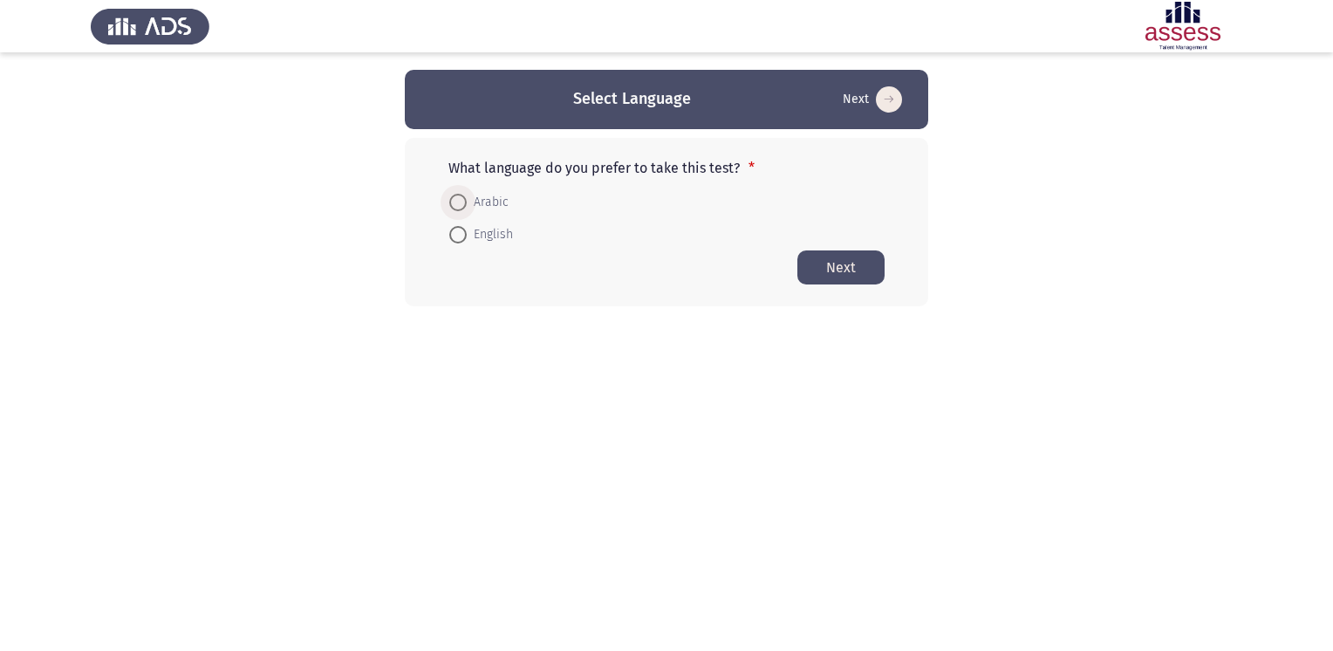
click at [461, 201] on span at bounding box center [457, 202] width 17 height 17
click at [461, 201] on input "Arabic" at bounding box center [457, 202] width 17 height 17
radio input "true"
click at [858, 272] on button "Next" at bounding box center [840, 267] width 87 height 34
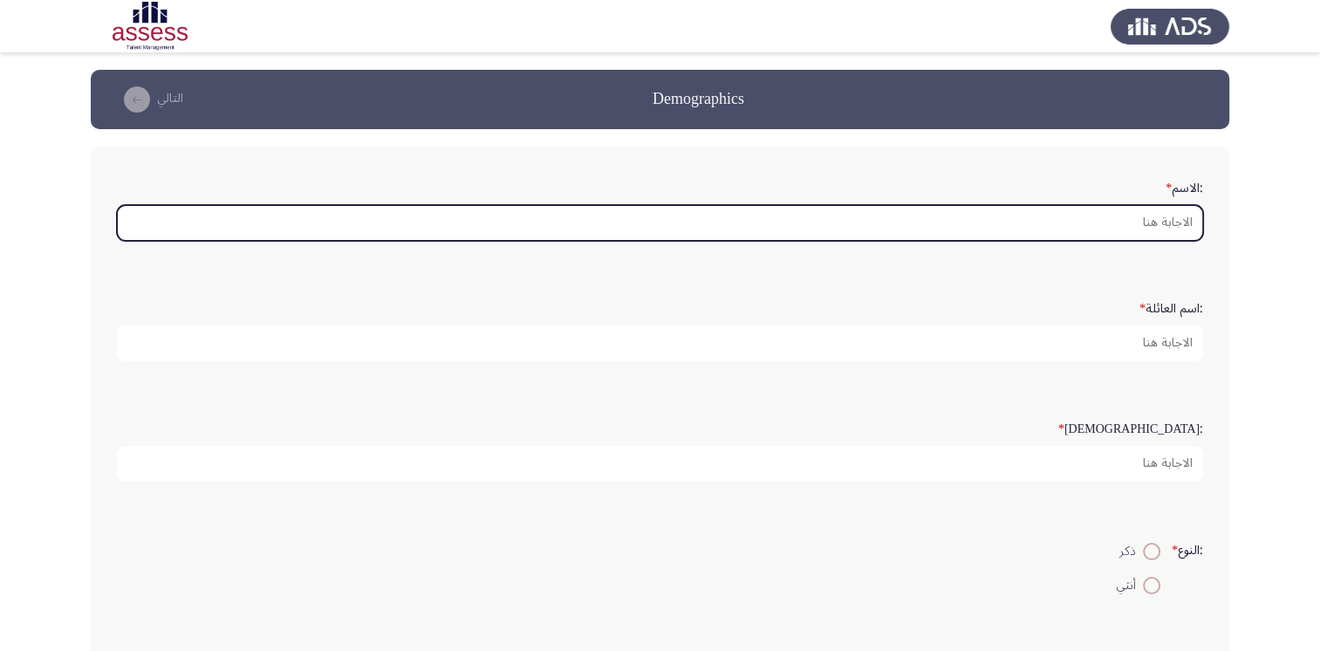
click at [905, 222] on input ":الاسم *" at bounding box center [660, 223] width 1086 height 36
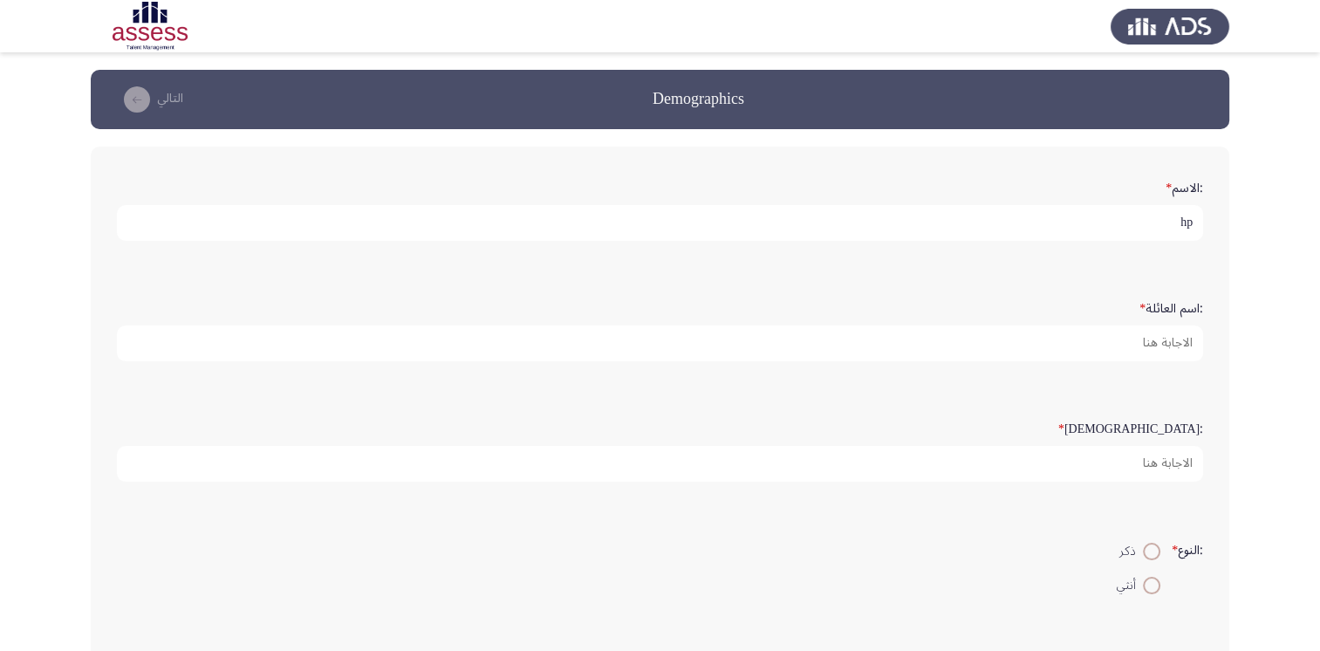
type input "h"
type input "[PERSON_NAME]"
type input "35"
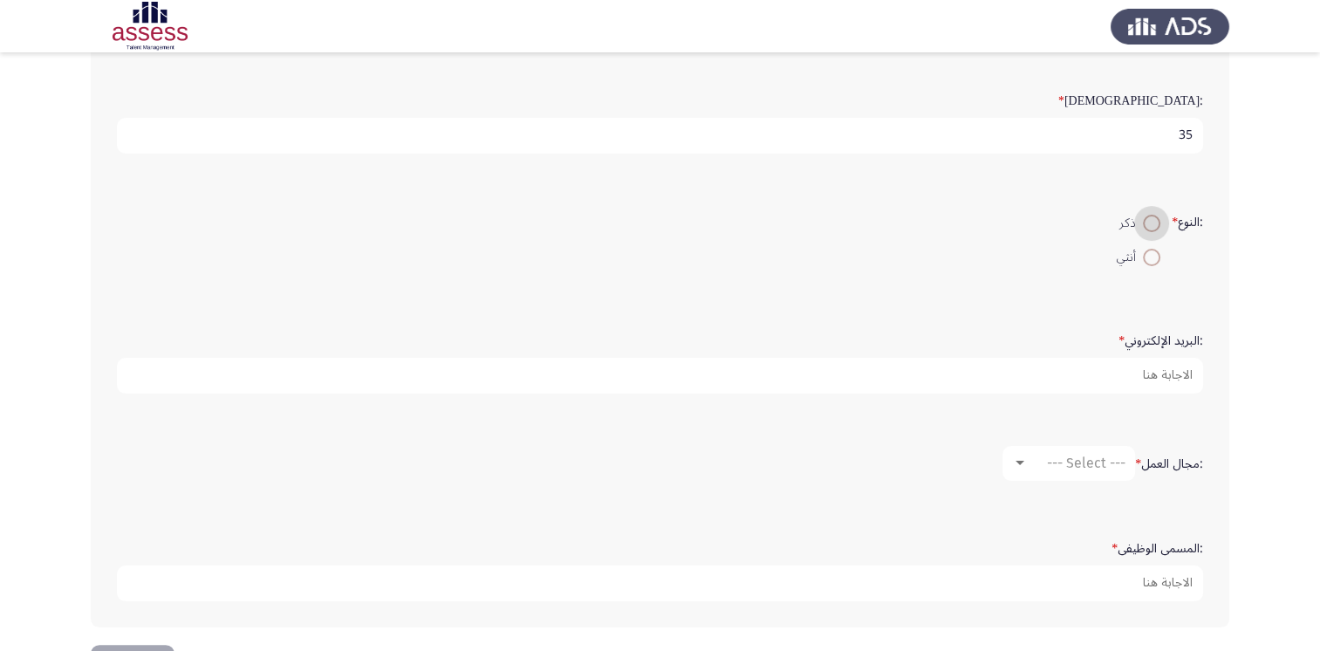
scroll to position [385, 0]
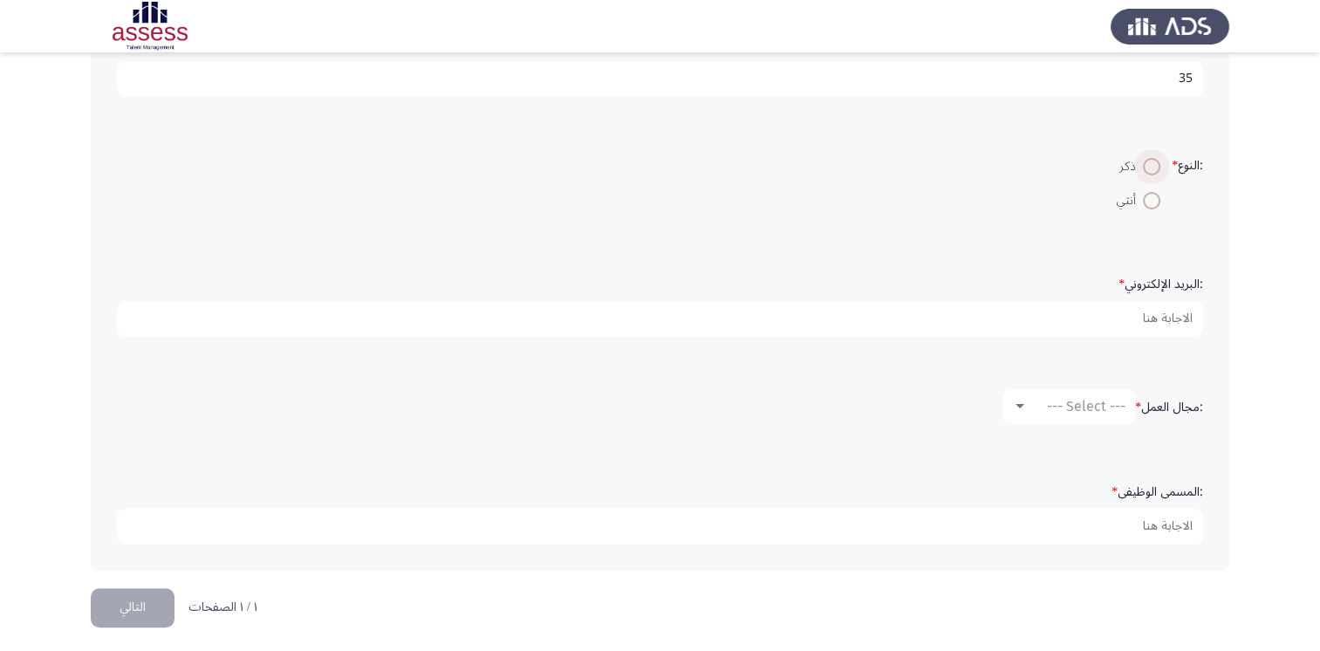
click at [905, 169] on span at bounding box center [1151, 166] width 17 height 17
click at [905, 169] on input "ذكر" at bounding box center [1151, 166] width 17 height 17
radio input "true"
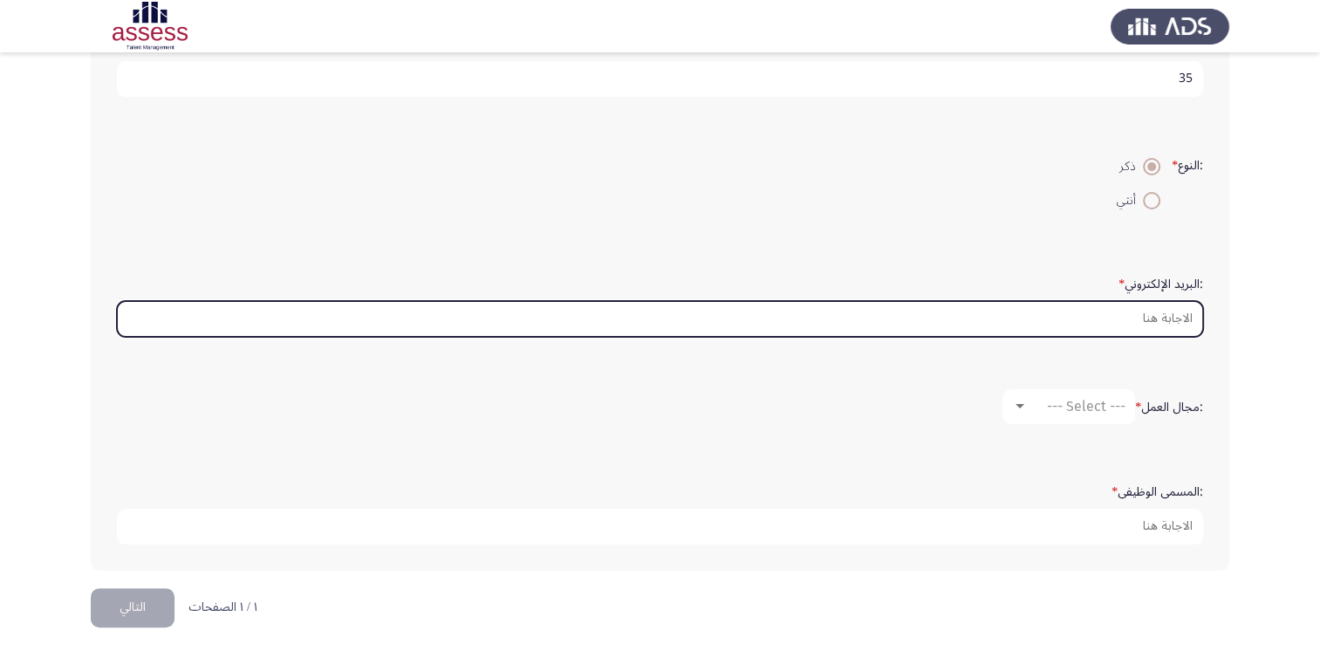
click at [905, 316] on input ":البريد الإلكتروني *" at bounding box center [660, 319] width 1086 height 36
click at [905, 309] on input ":البريد الإلكتروني *" at bounding box center [660, 319] width 1086 height 36
type input "ش"
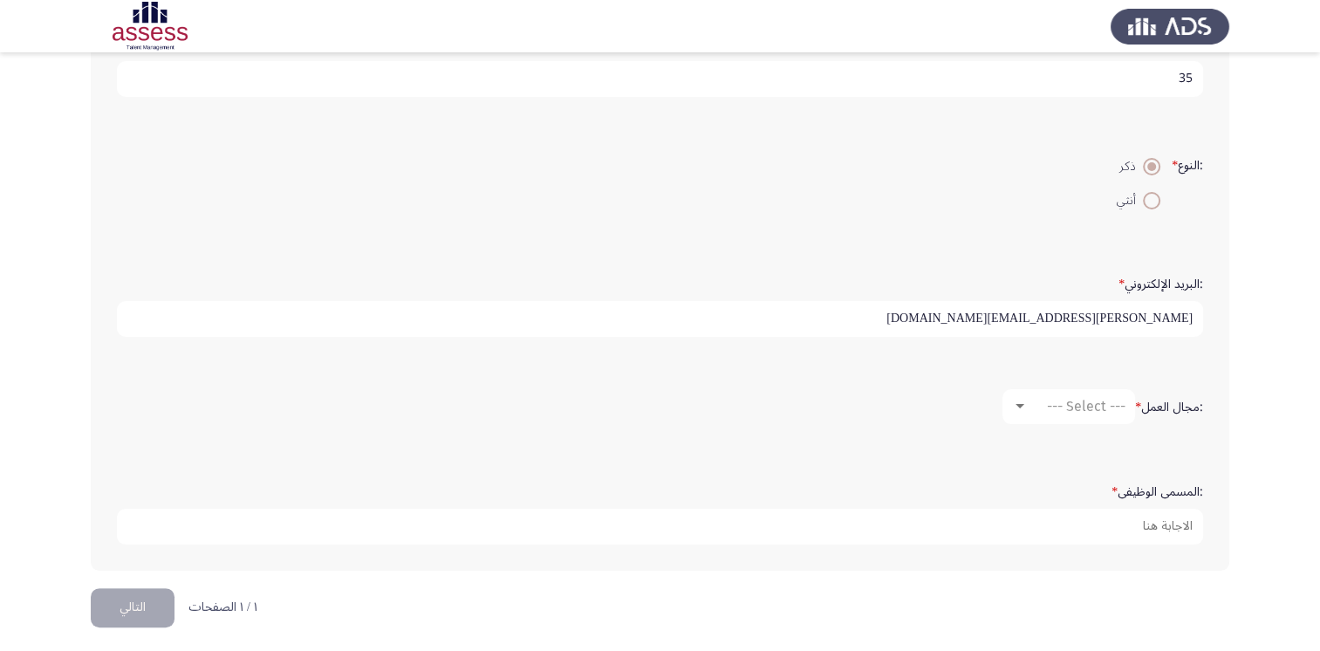
type input "[PERSON_NAME][EMAIL_ADDRESS][DOMAIN_NAME]"
click at [905, 404] on span "--- Select ---" at bounding box center [1086, 406] width 79 height 17
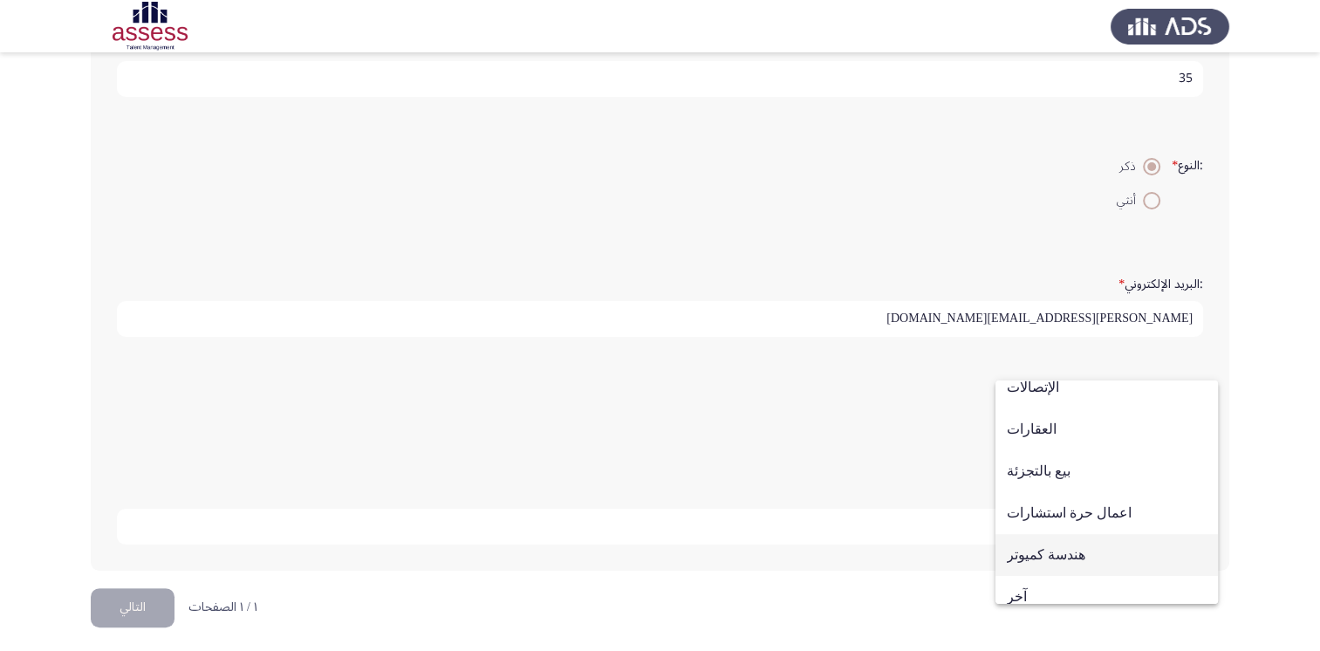
scroll to position [572, 0]
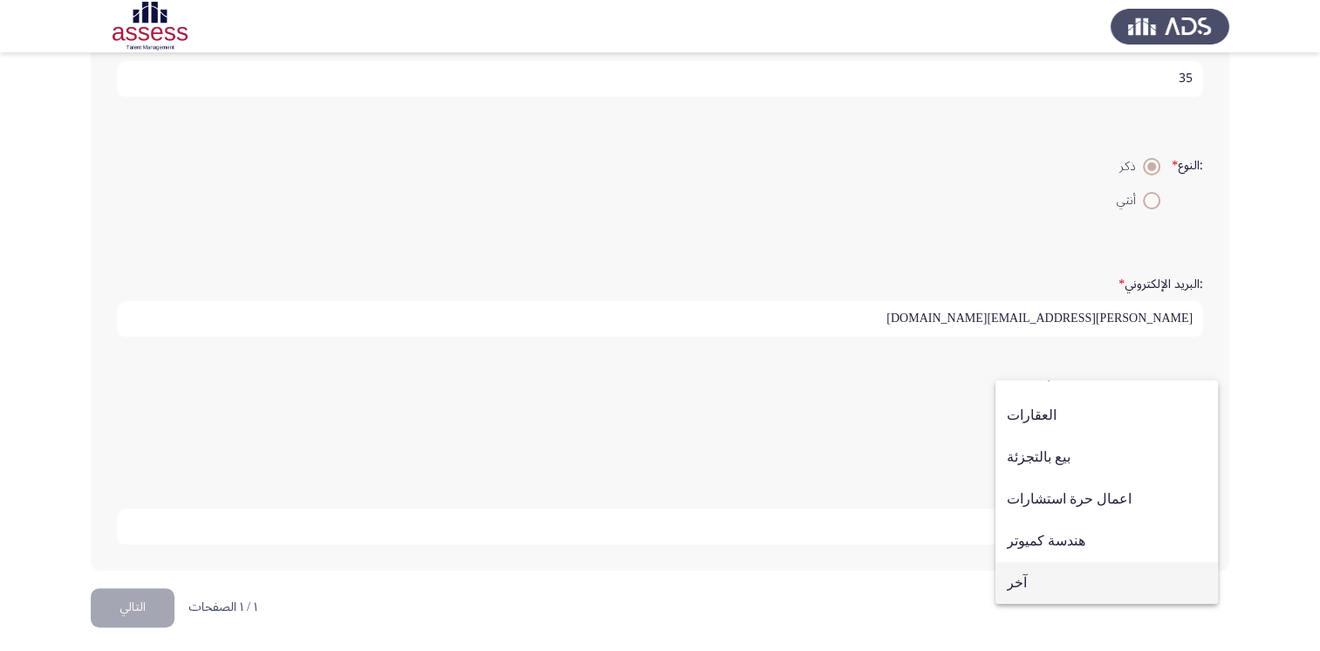
click at [905, 573] on span "آخر" at bounding box center [1107, 583] width 200 height 42
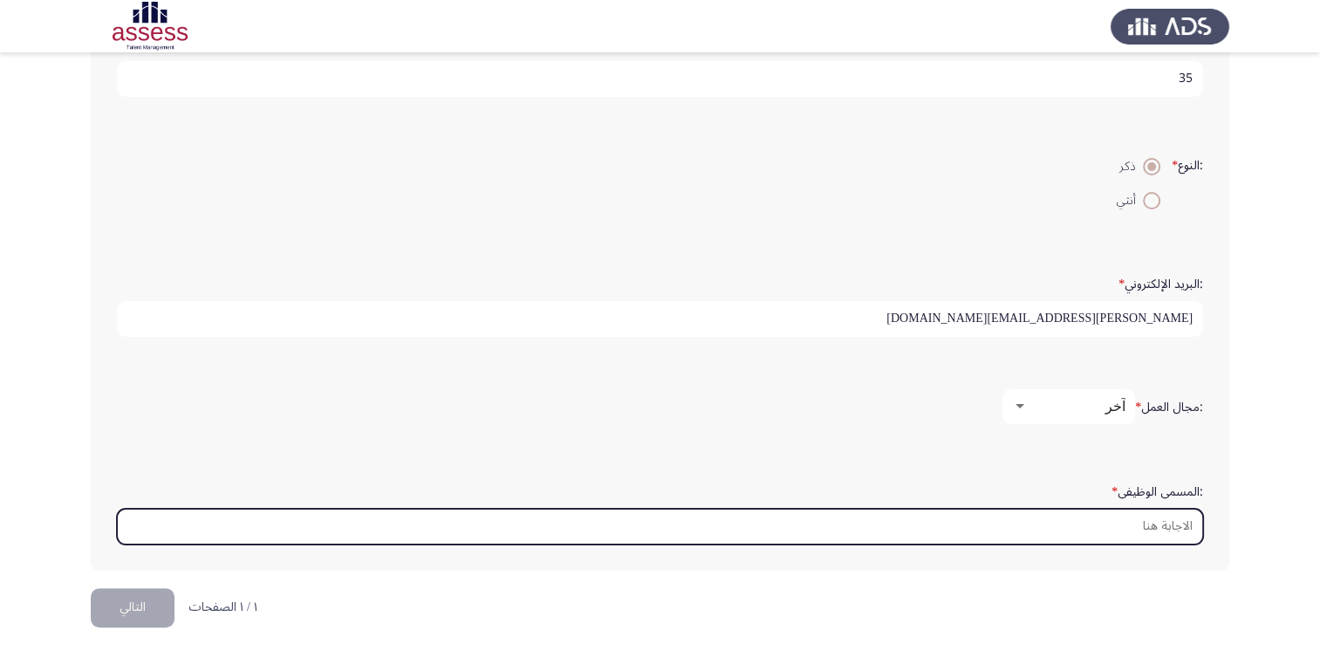
click at [905, 519] on input ":المسمى الوظيفى *" at bounding box center [660, 527] width 1086 height 36
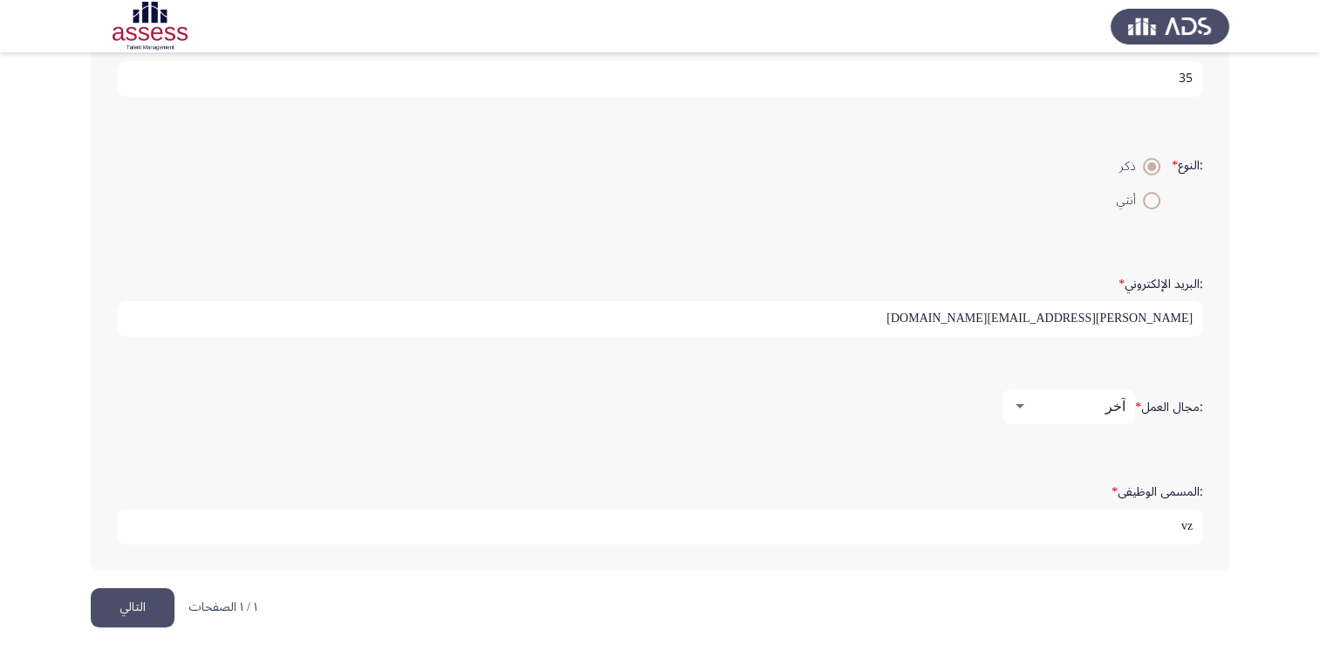
type input "v"
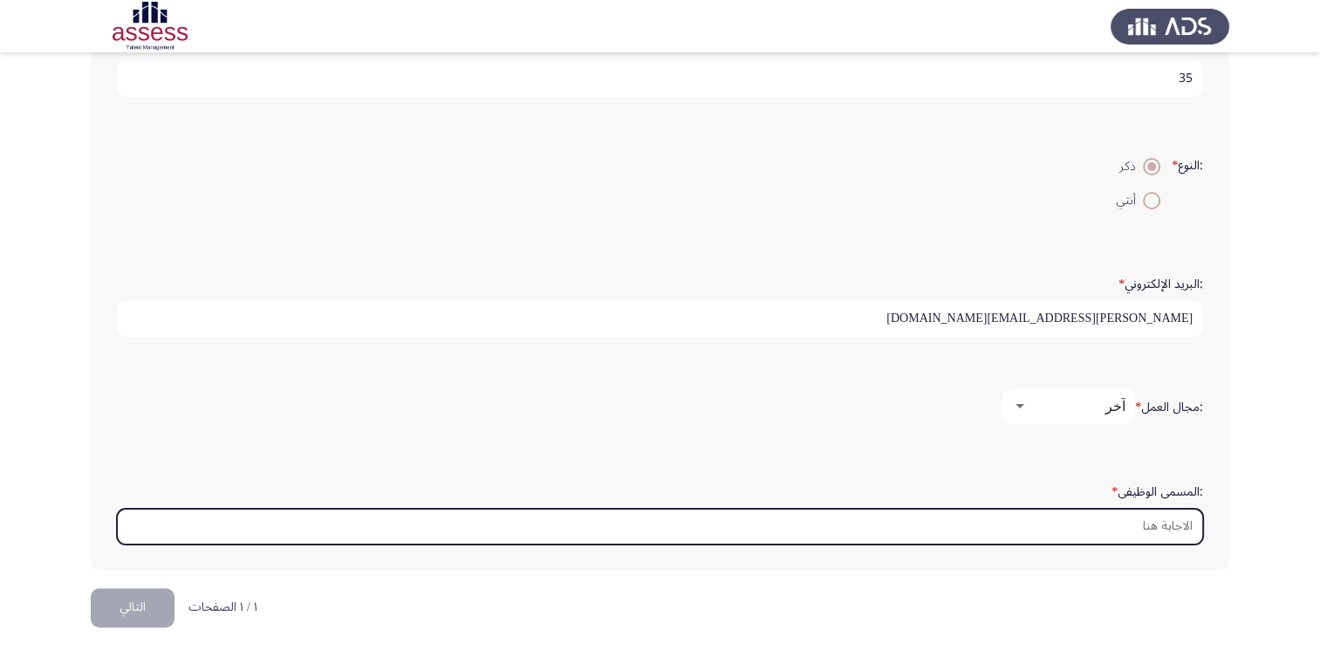
type input "ئ"
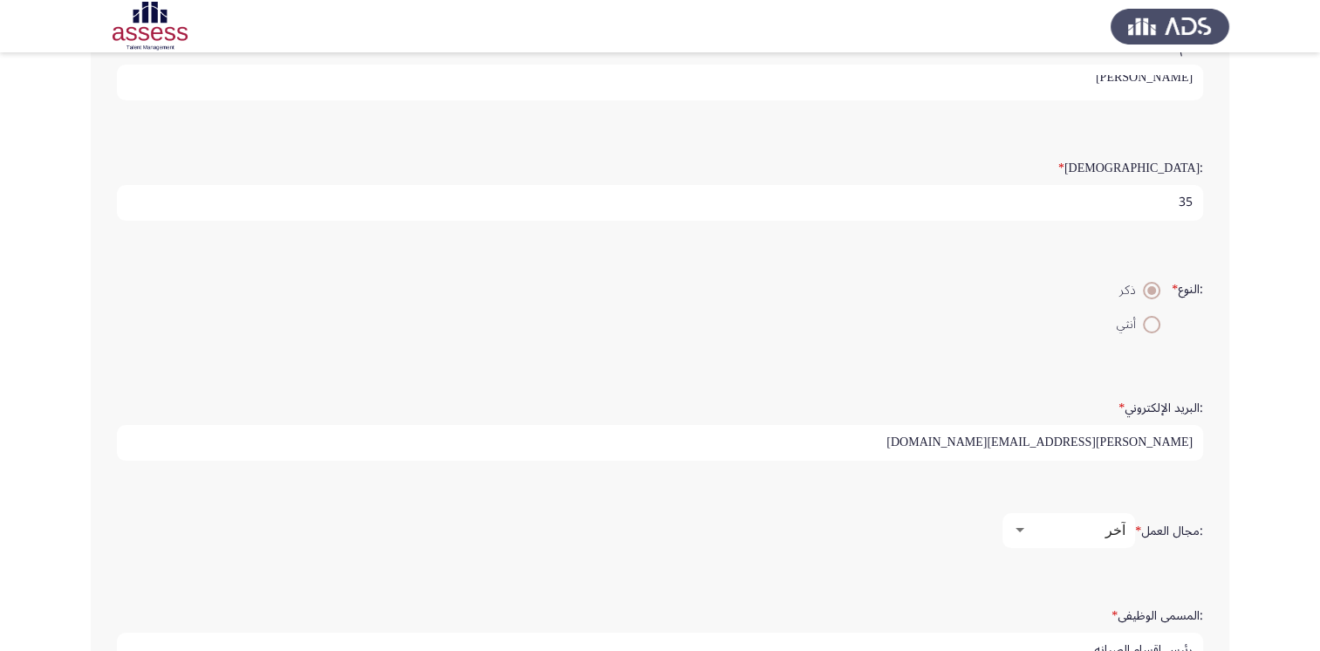
scroll to position [385, 0]
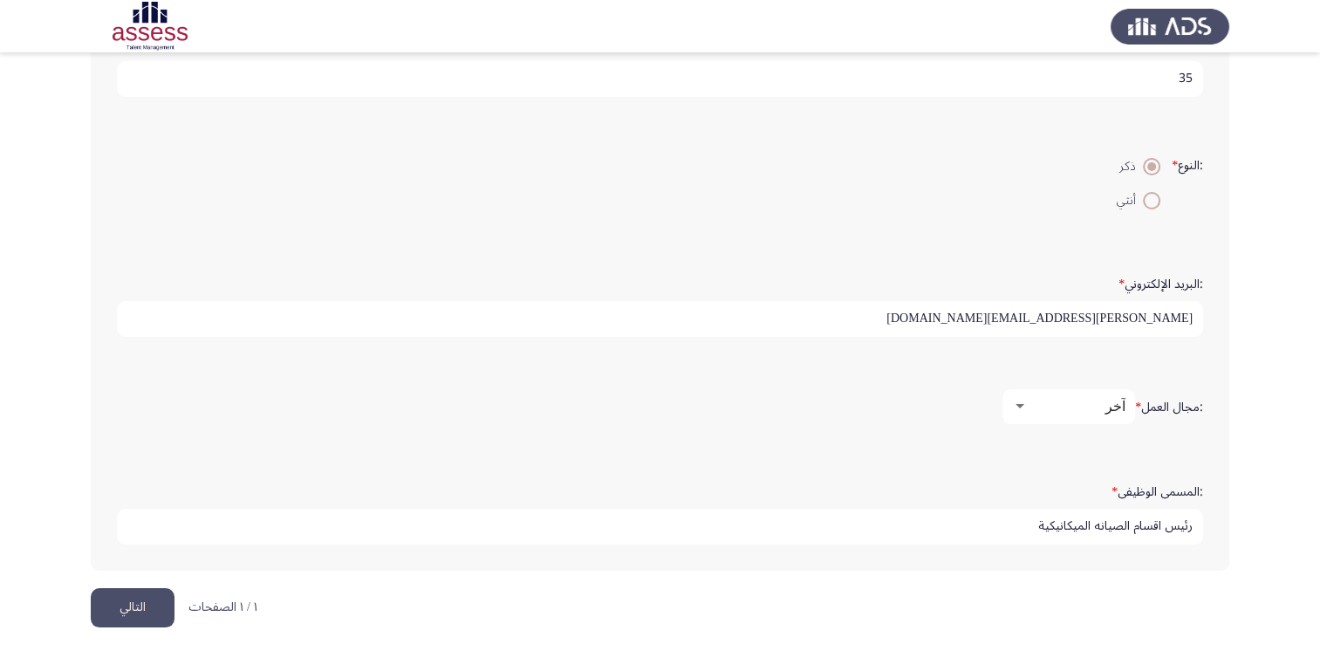
type input "رئيس اقسام الصيانه الميكانيكية"
click at [147, 601] on button "التالي" at bounding box center [133, 607] width 84 height 39
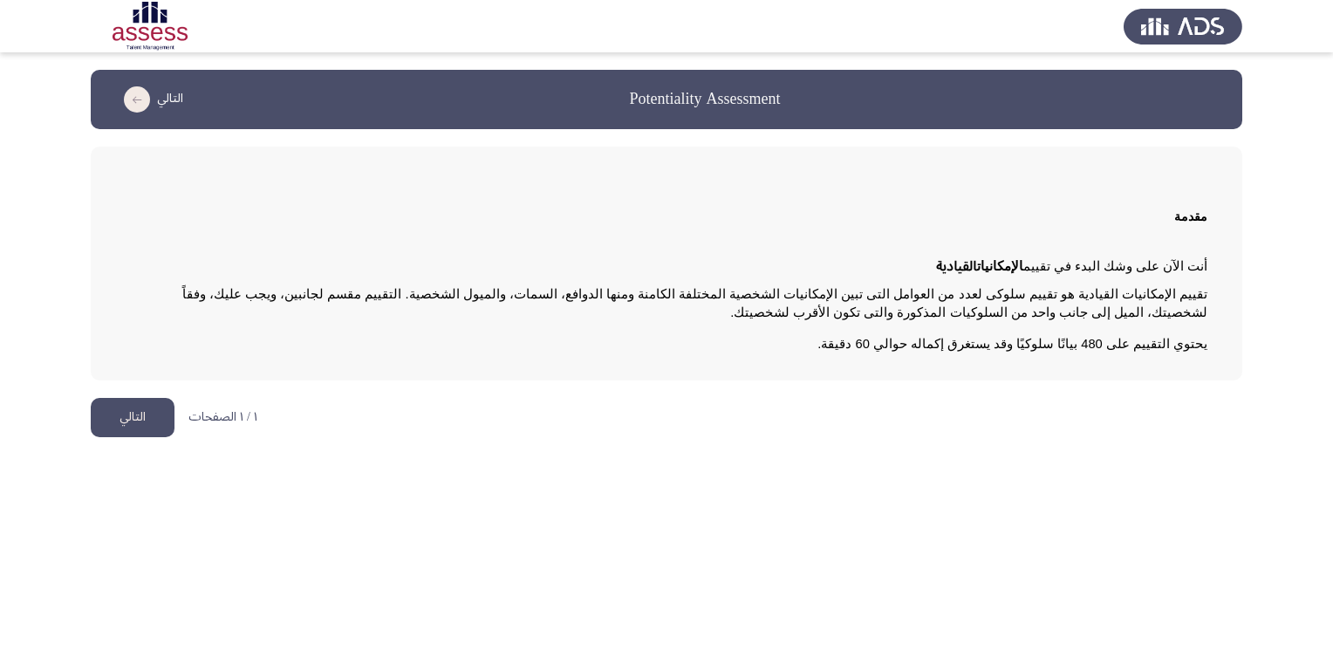
click at [143, 431] on button "التالي" at bounding box center [133, 417] width 84 height 39
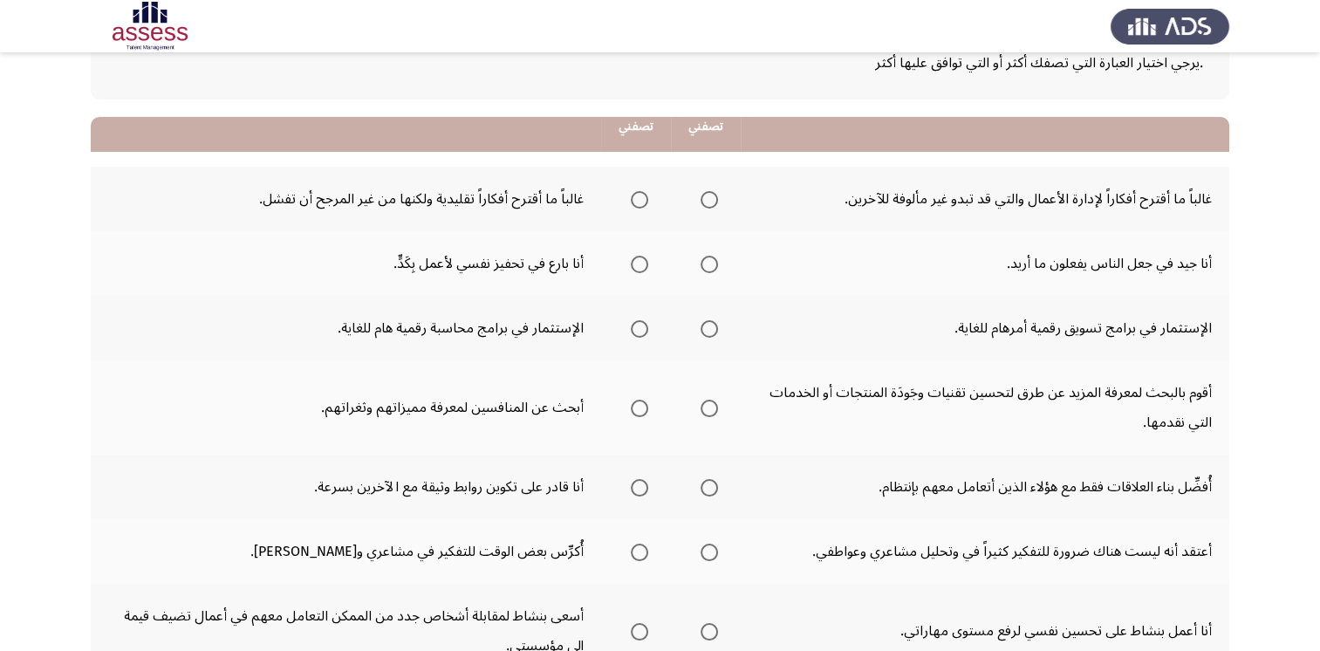
scroll to position [174, 0]
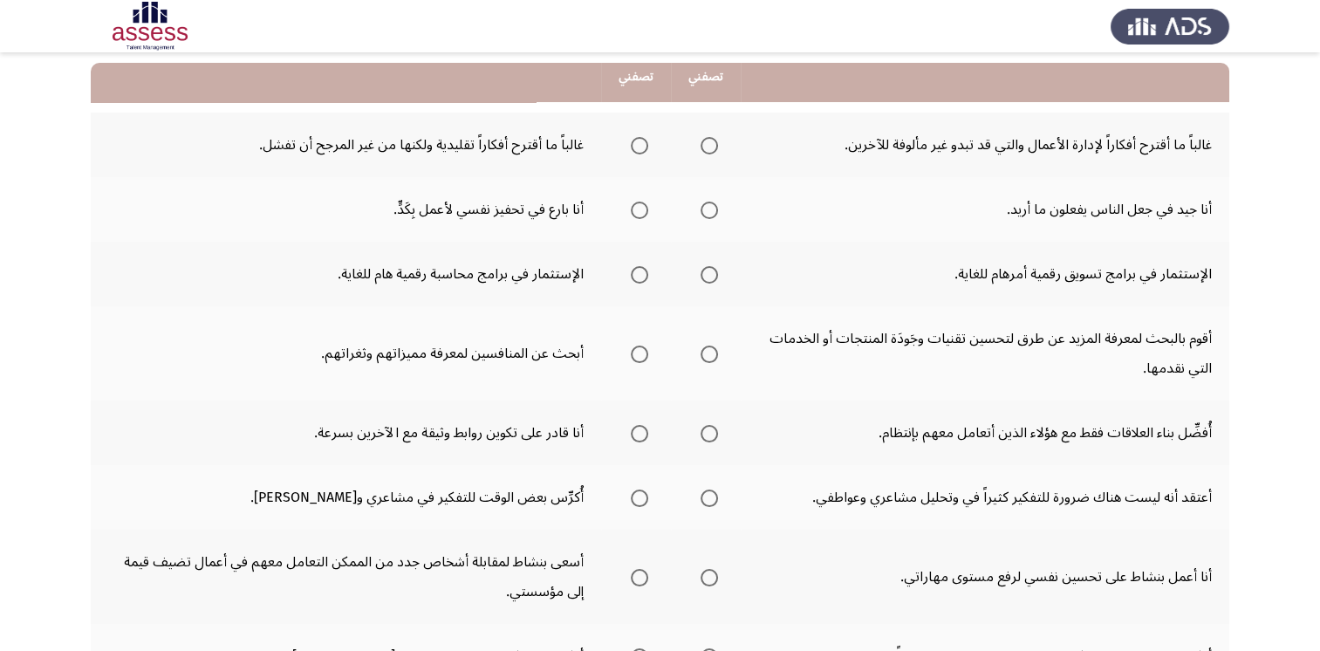
click at [701, 144] on span "Select an option" at bounding box center [709, 145] width 17 height 17
click at [701, 144] on input "Select an option" at bounding box center [709, 145] width 17 height 17
click at [639, 215] on span "Select an option" at bounding box center [639, 210] width 17 height 17
click at [639, 215] on input "Select an option" at bounding box center [639, 210] width 17 height 17
click at [695, 277] on label "Select an option" at bounding box center [706, 274] width 24 height 17
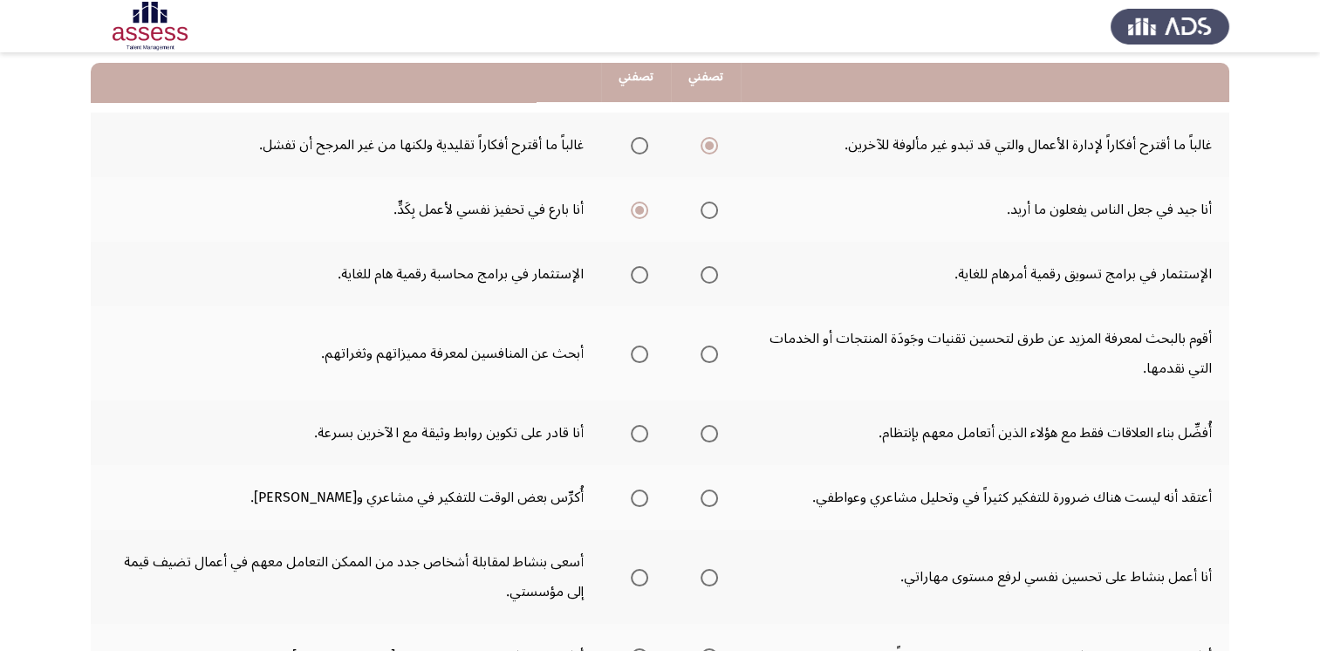
click at [701, 277] on input "Select an option" at bounding box center [709, 274] width 17 height 17
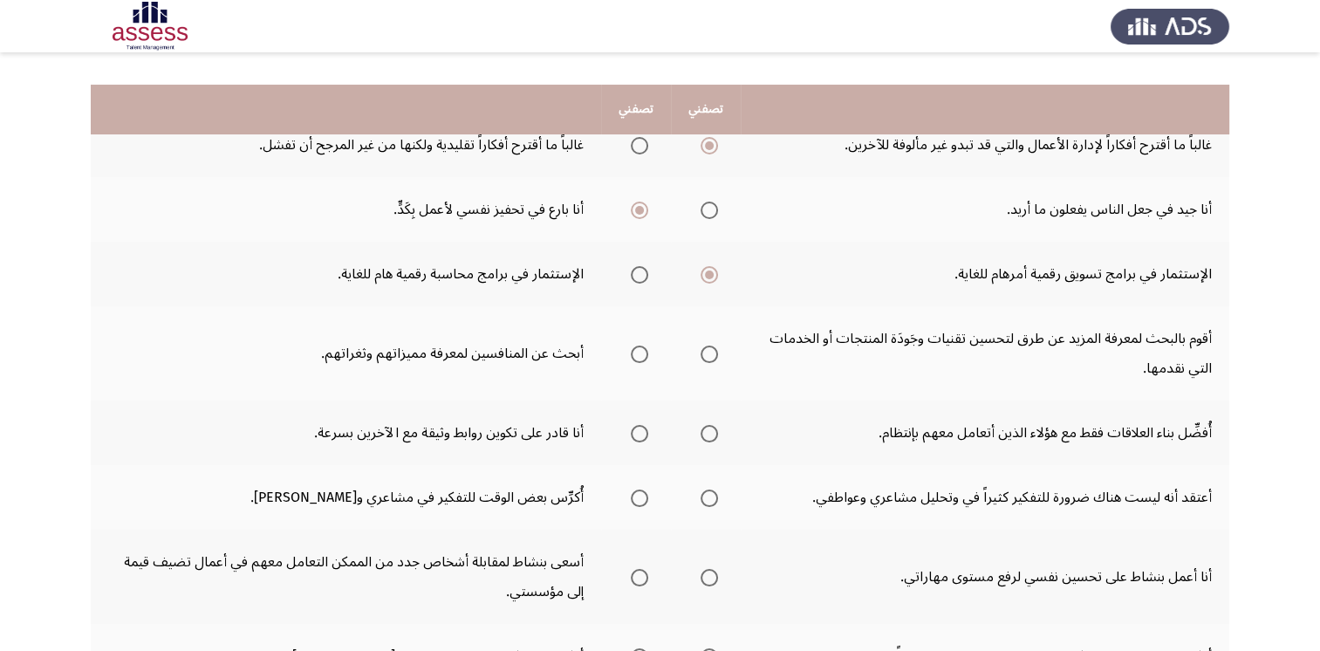
scroll to position [262, 0]
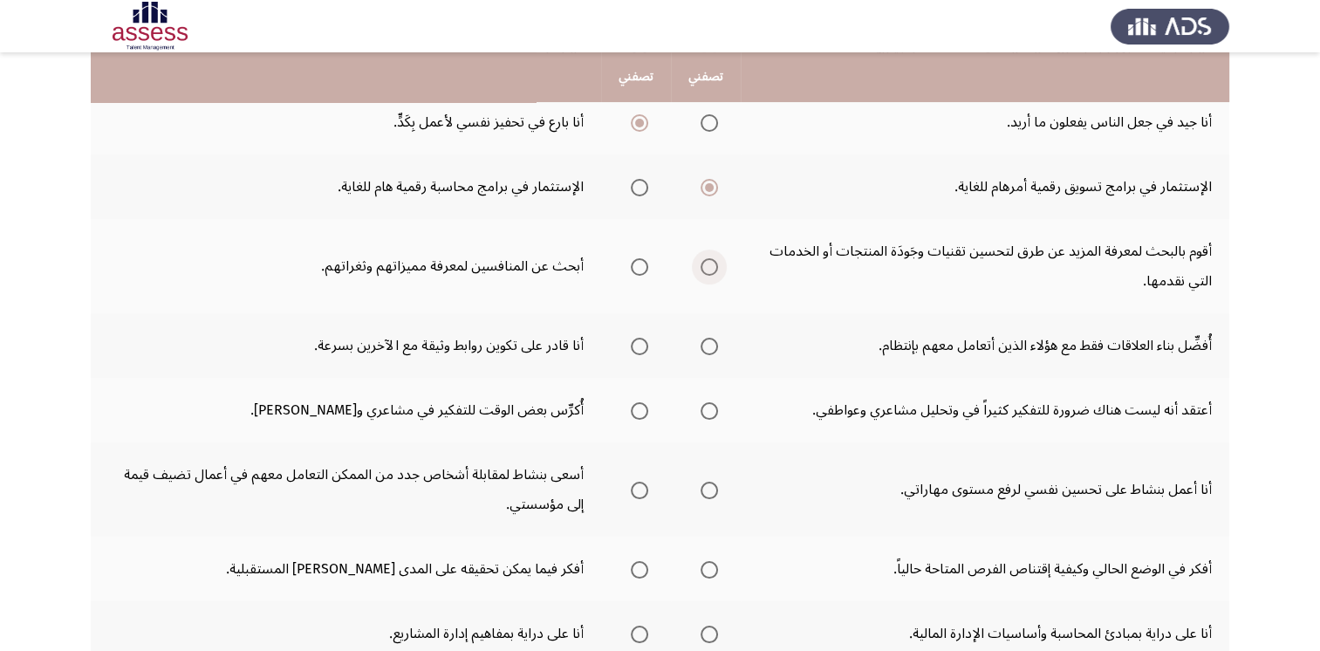
click at [710, 271] on span "Select an option" at bounding box center [709, 266] width 17 height 17
click at [710, 271] on input "Select an option" at bounding box center [709, 266] width 17 height 17
click at [644, 341] on span "Select an option" at bounding box center [639, 346] width 17 height 17
click at [644, 341] on input "Select an option" at bounding box center [639, 346] width 17 height 17
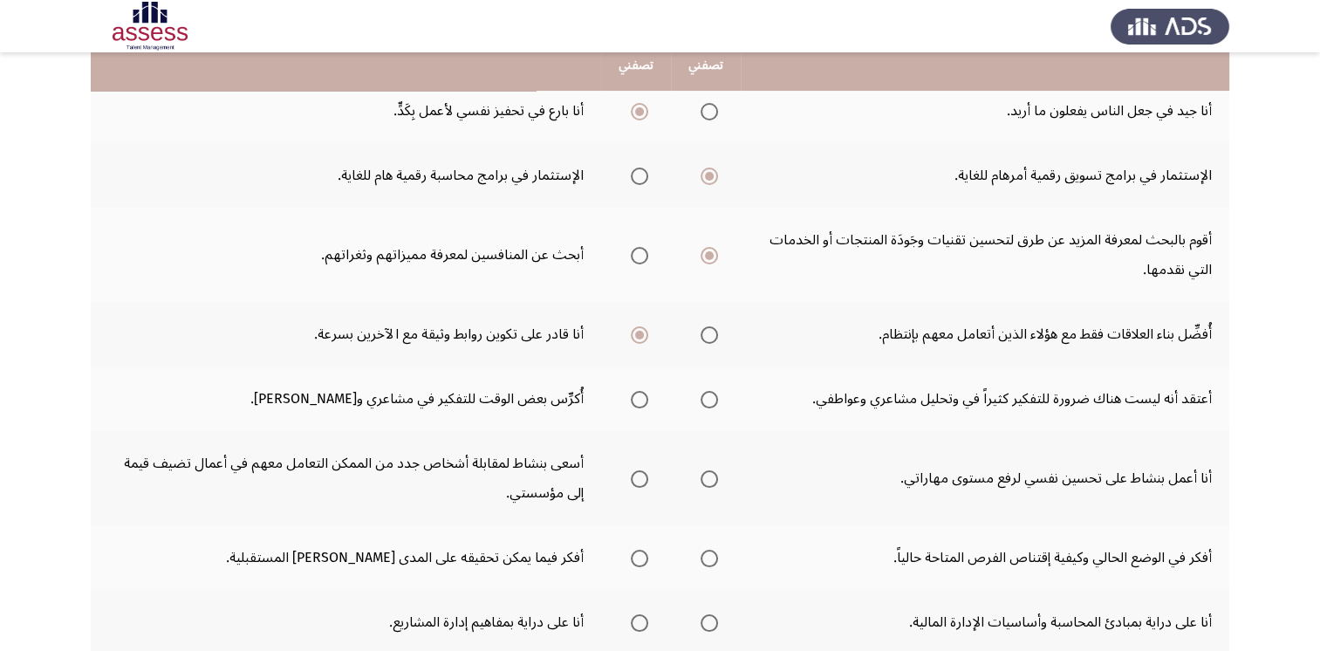
scroll to position [436, 0]
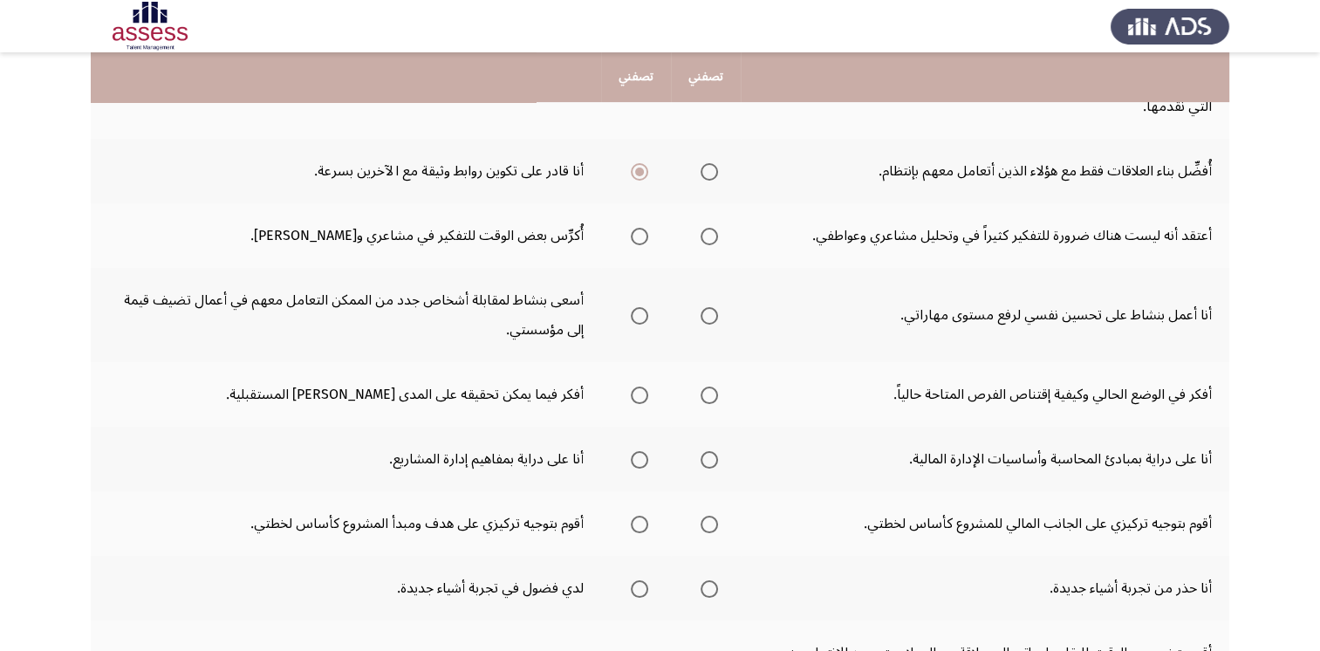
click at [641, 236] on span "Select an option" at bounding box center [639, 236] width 17 height 17
click at [641, 236] on input "Select an option" at bounding box center [639, 236] width 17 height 17
click at [708, 318] on span "Select an option" at bounding box center [709, 315] width 17 height 17
click at [708, 318] on input "Select an option" at bounding box center [709, 315] width 17 height 17
click at [641, 315] on span "Select an option" at bounding box center [639, 315] width 17 height 17
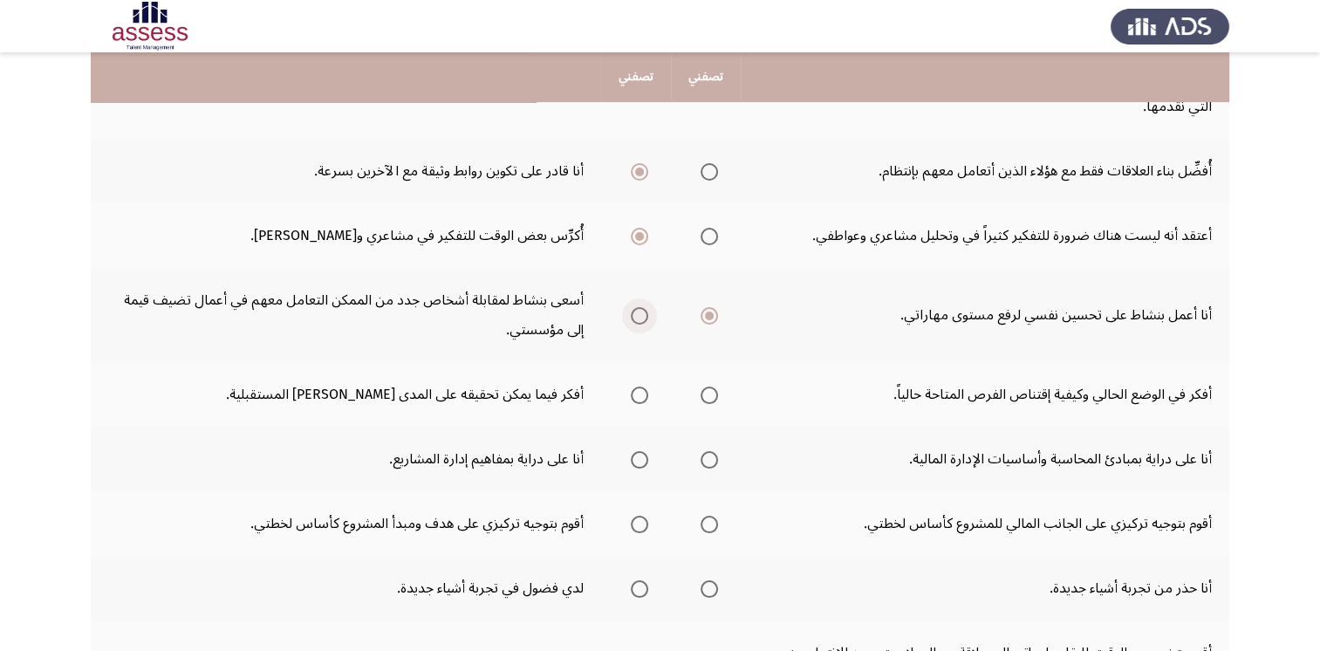
click at [641, 315] on input "Select an option" at bounding box center [639, 315] width 17 height 17
click at [637, 386] on span "Select an option" at bounding box center [639, 394] width 17 height 17
click at [637, 386] on input "Select an option" at bounding box center [639, 394] width 17 height 17
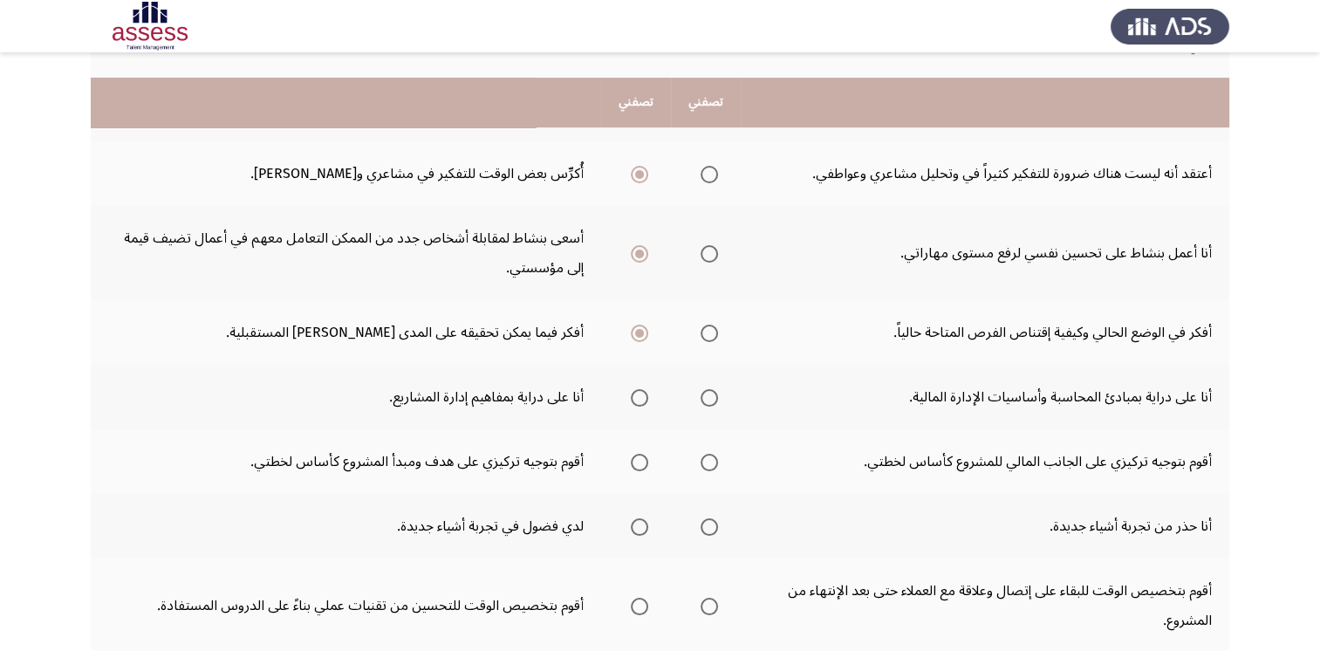
scroll to position [523, 0]
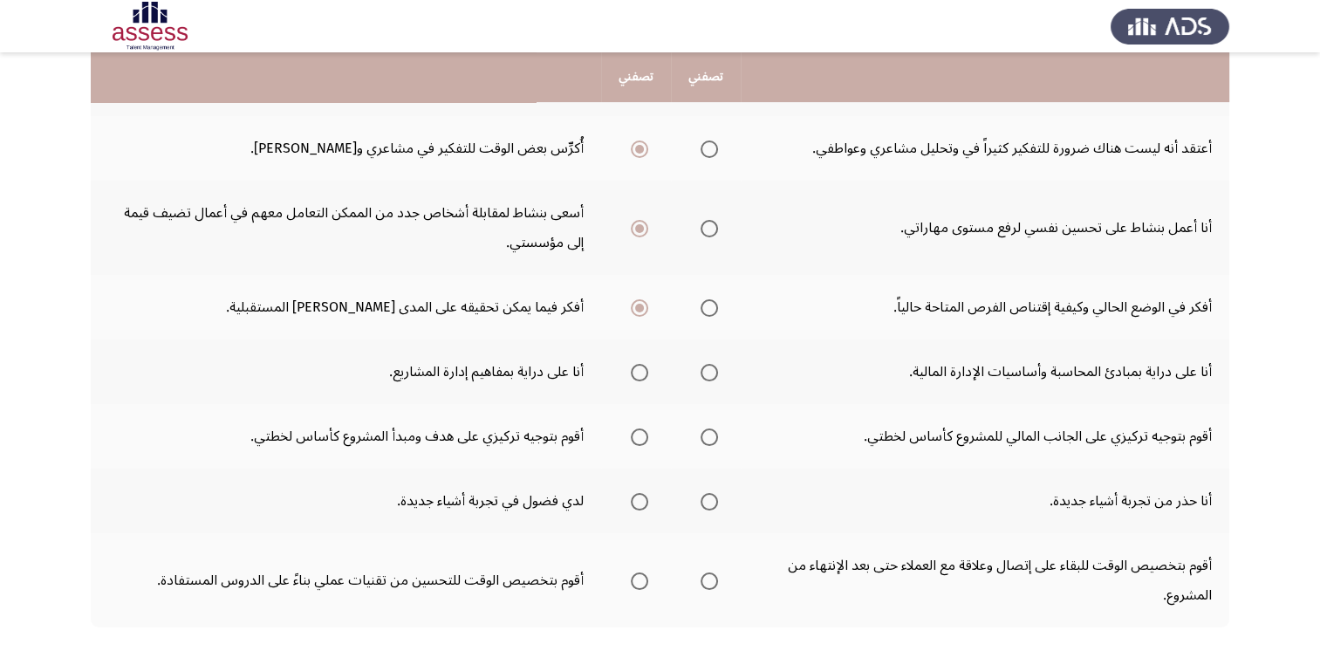
click at [648, 366] on th at bounding box center [636, 371] width 70 height 65
click at [642, 368] on span "Select an option" at bounding box center [639, 372] width 17 height 17
click at [642, 368] on input "Select an option" at bounding box center [639, 372] width 17 height 17
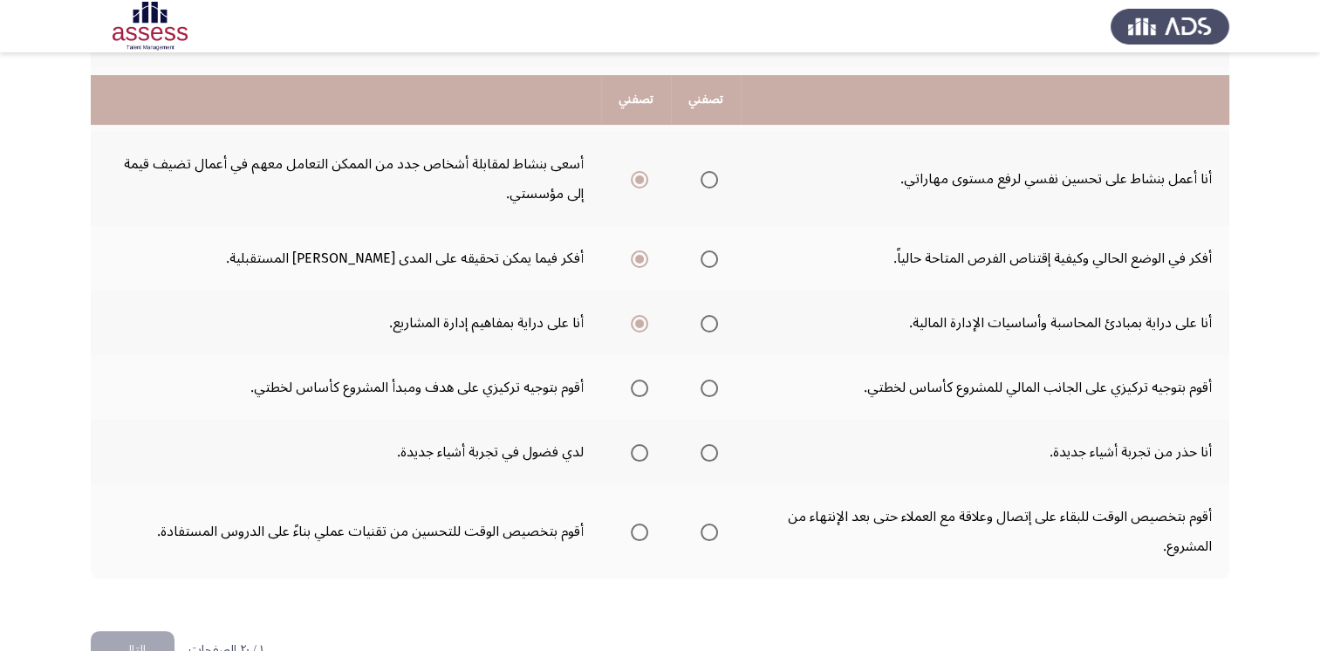
scroll to position [616, 0]
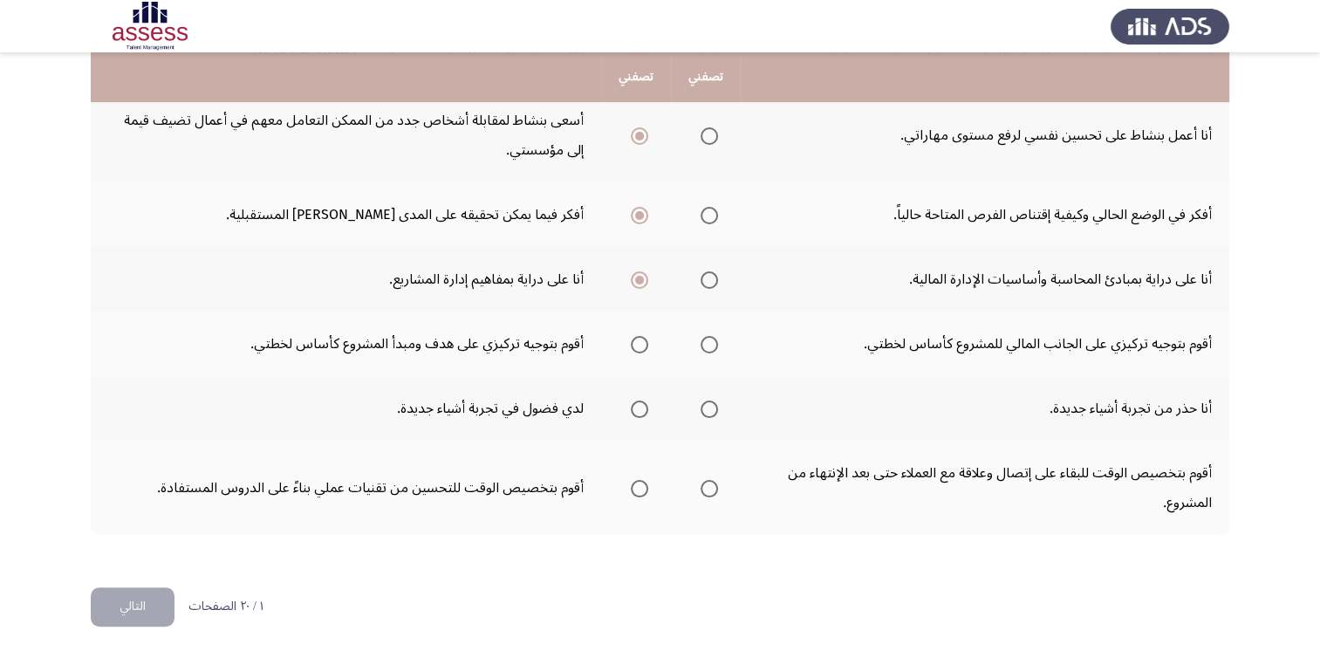
click at [633, 339] on span "Select an option" at bounding box center [639, 344] width 17 height 17
click at [633, 339] on input "Select an option" at bounding box center [639, 344] width 17 height 17
click at [649, 407] on th at bounding box center [636, 408] width 70 height 65
click at [631, 407] on span "Select an option" at bounding box center [639, 408] width 17 height 17
click at [631, 407] on input "Select an option" at bounding box center [639, 408] width 17 height 17
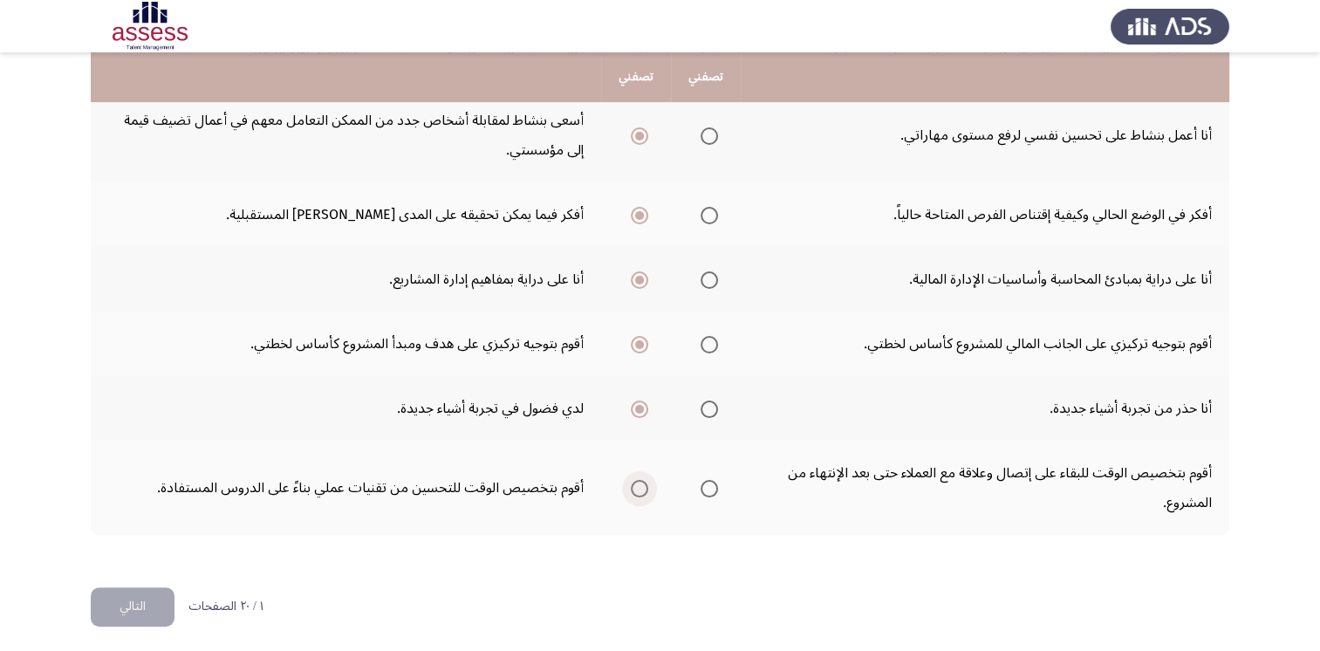
click at [637, 483] on span "Select an option" at bounding box center [639, 488] width 17 height 17
click at [637, 483] on input "Select an option" at bounding box center [639, 488] width 17 height 17
click at [160, 592] on button "التالي" at bounding box center [133, 606] width 84 height 39
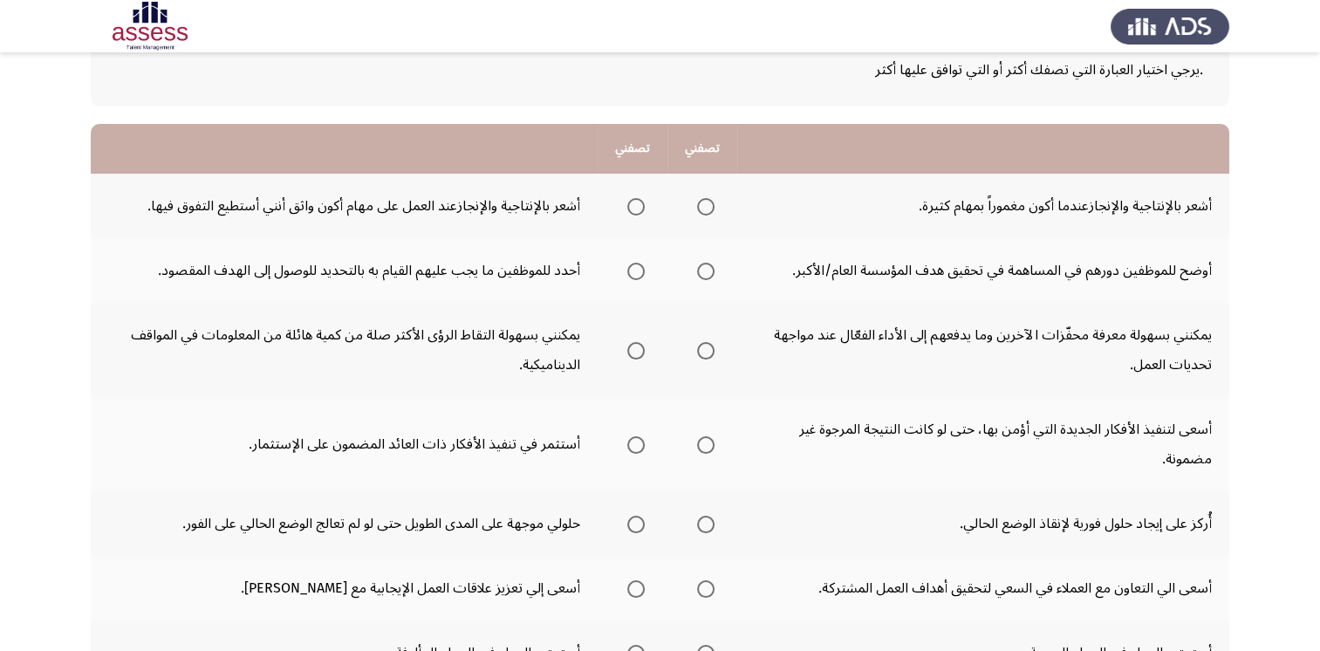
scroll to position [87, 0]
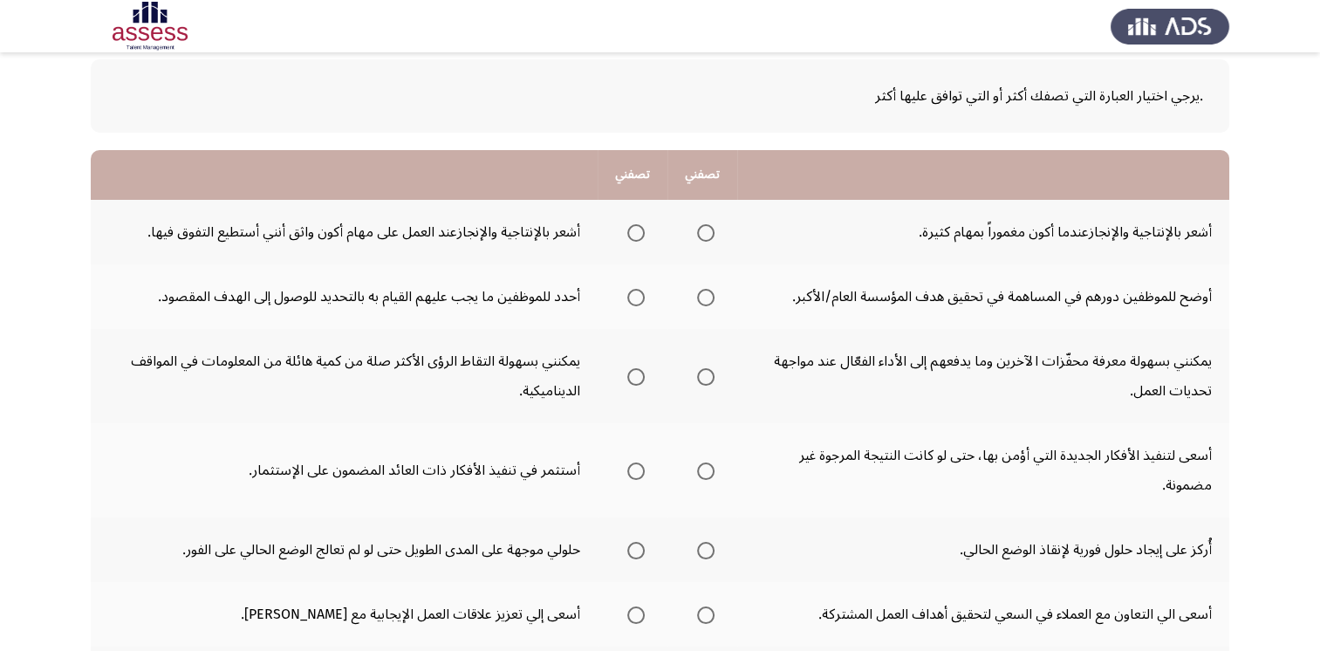
click at [714, 298] on span "Select an option" at bounding box center [705, 297] width 17 height 17
click at [714, 298] on input "Select an option" at bounding box center [705, 297] width 17 height 17
click at [639, 232] on span "Select an option" at bounding box center [635, 232] width 17 height 17
click at [639, 232] on input "Select an option" at bounding box center [635, 232] width 17 height 17
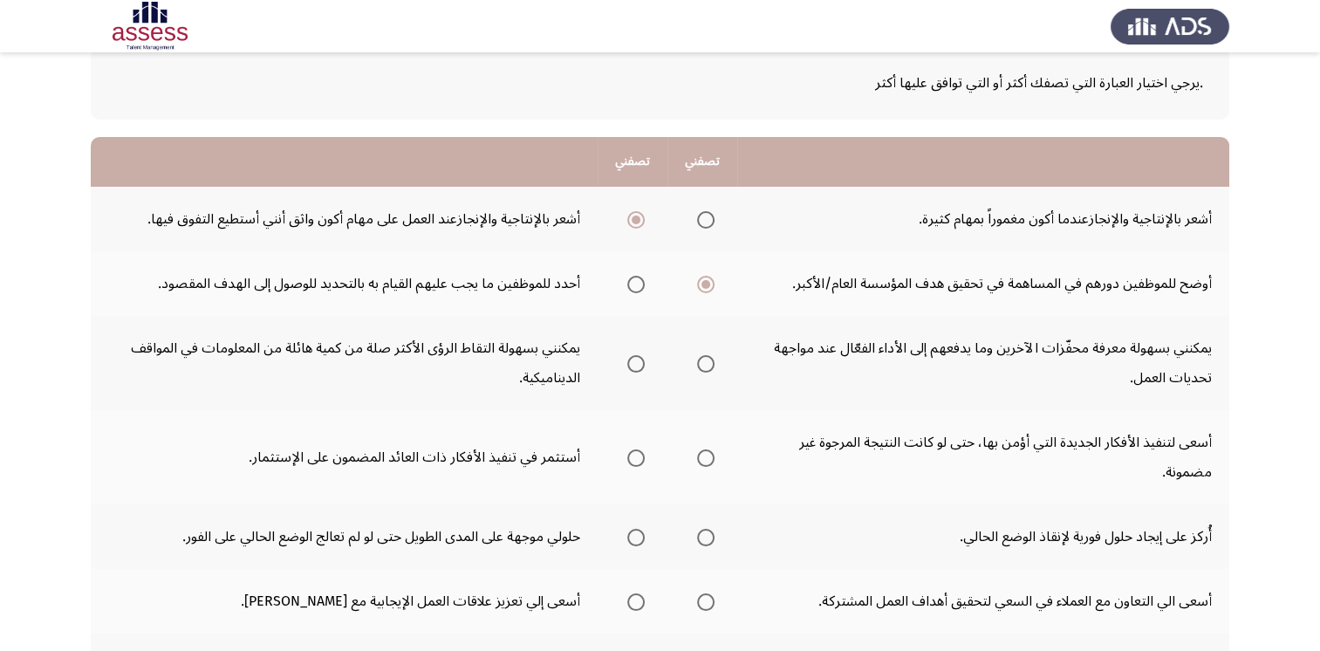
scroll to position [262, 0]
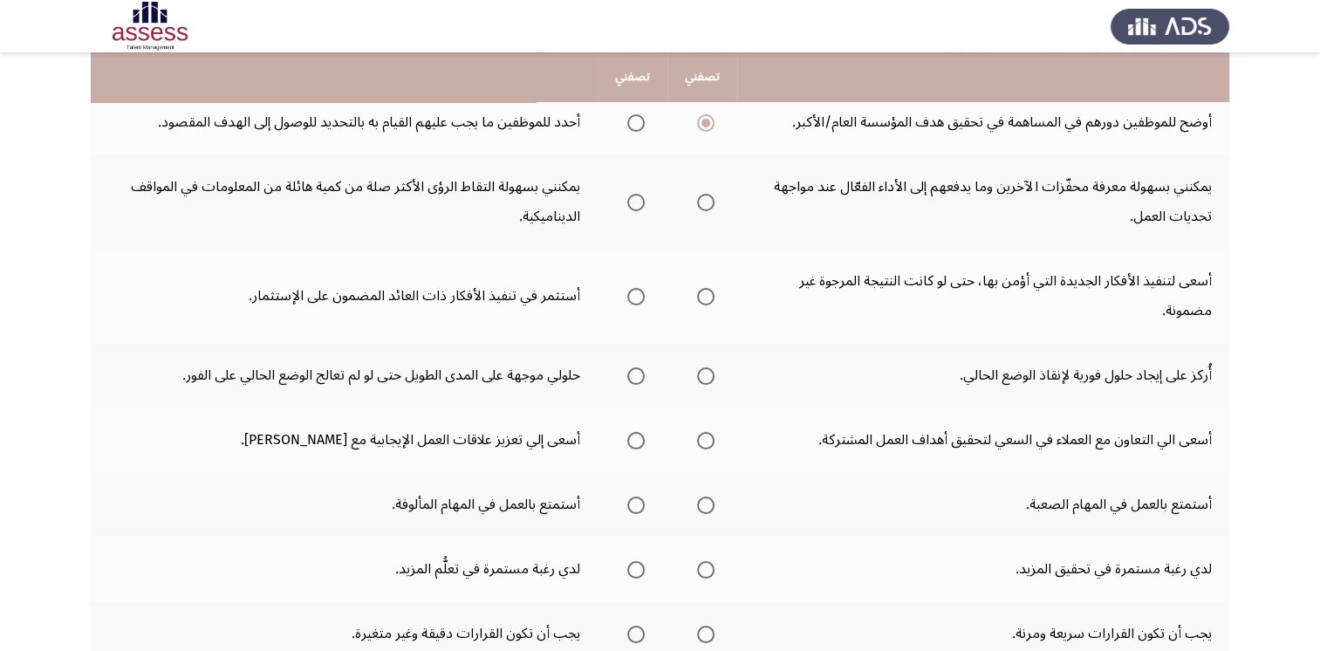
click at [706, 202] on span "Select an option" at bounding box center [705, 202] width 17 height 17
click at [706, 202] on input "Select an option" at bounding box center [705, 202] width 17 height 17
click at [640, 297] on span "Select an option" at bounding box center [635, 296] width 17 height 17
click at [640, 297] on input "Select an option" at bounding box center [635, 296] width 17 height 17
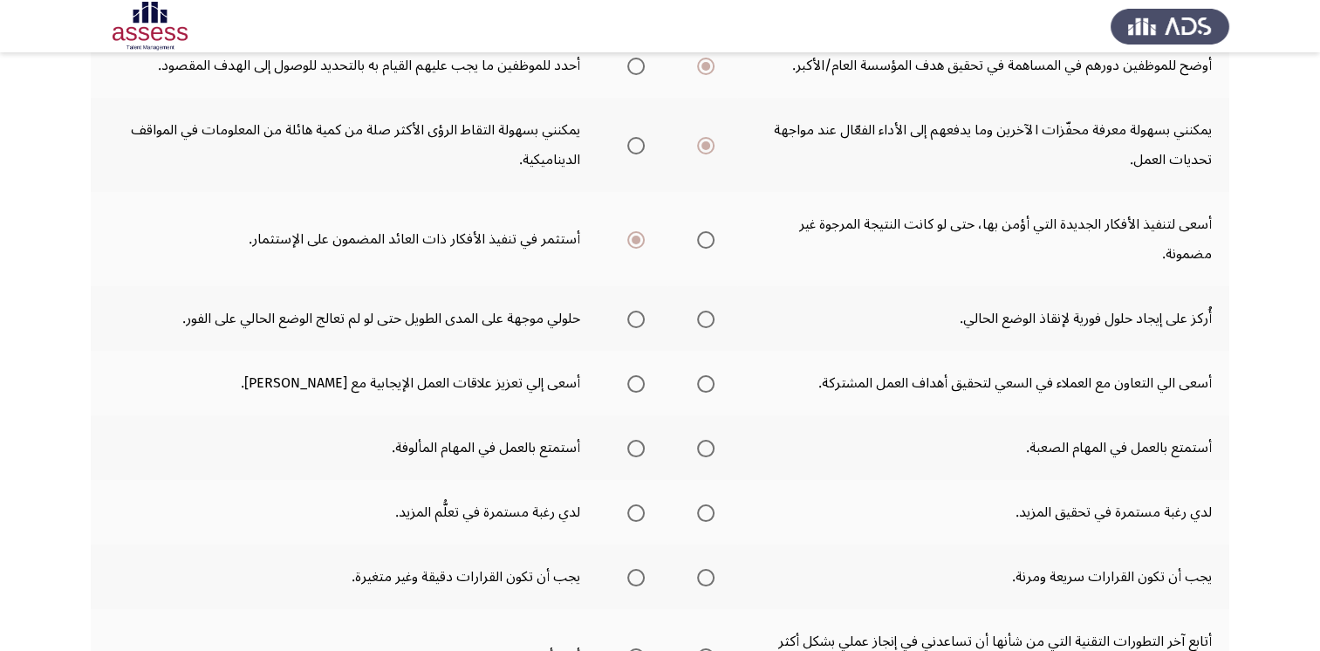
scroll to position [349, 0]
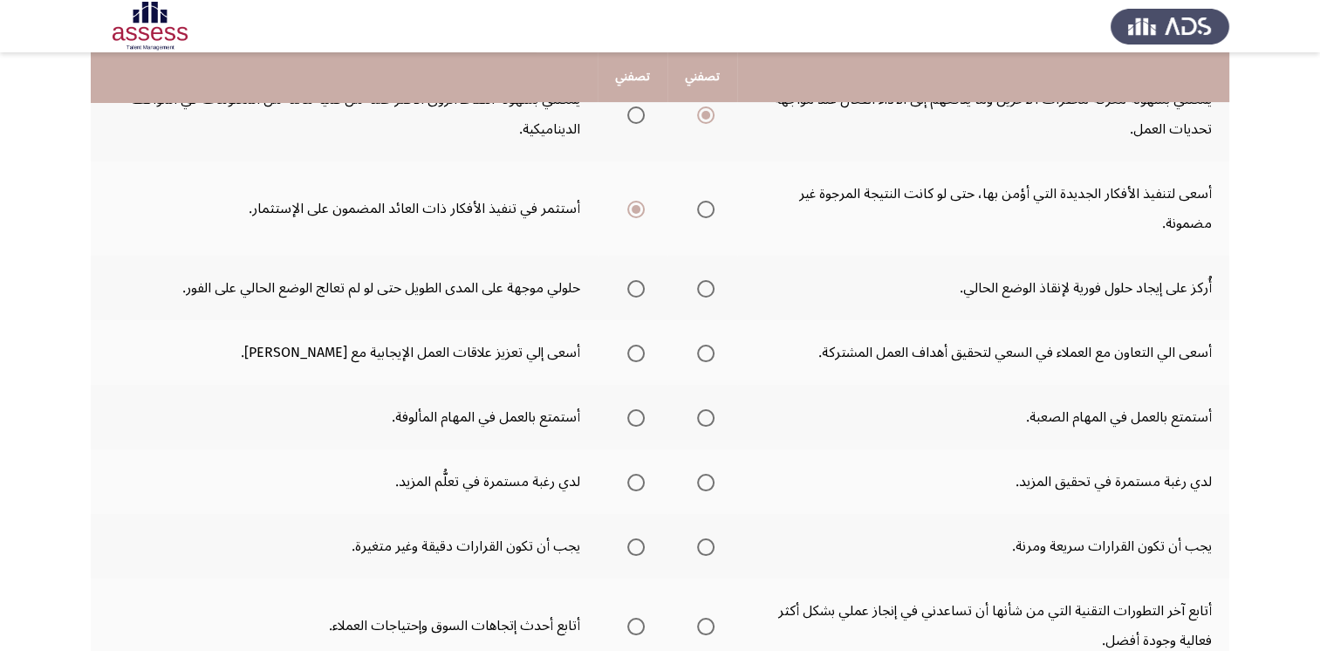
click at [717, 289] on th at bounding box center [702, 288] width 70 height 65
click at [714, 354] on span "Select an option" at bounding box center [705, 353] width 17 height 17
click at [714, 354] on input "Select an option" at bounding box center [705, 353] width 17 height 17
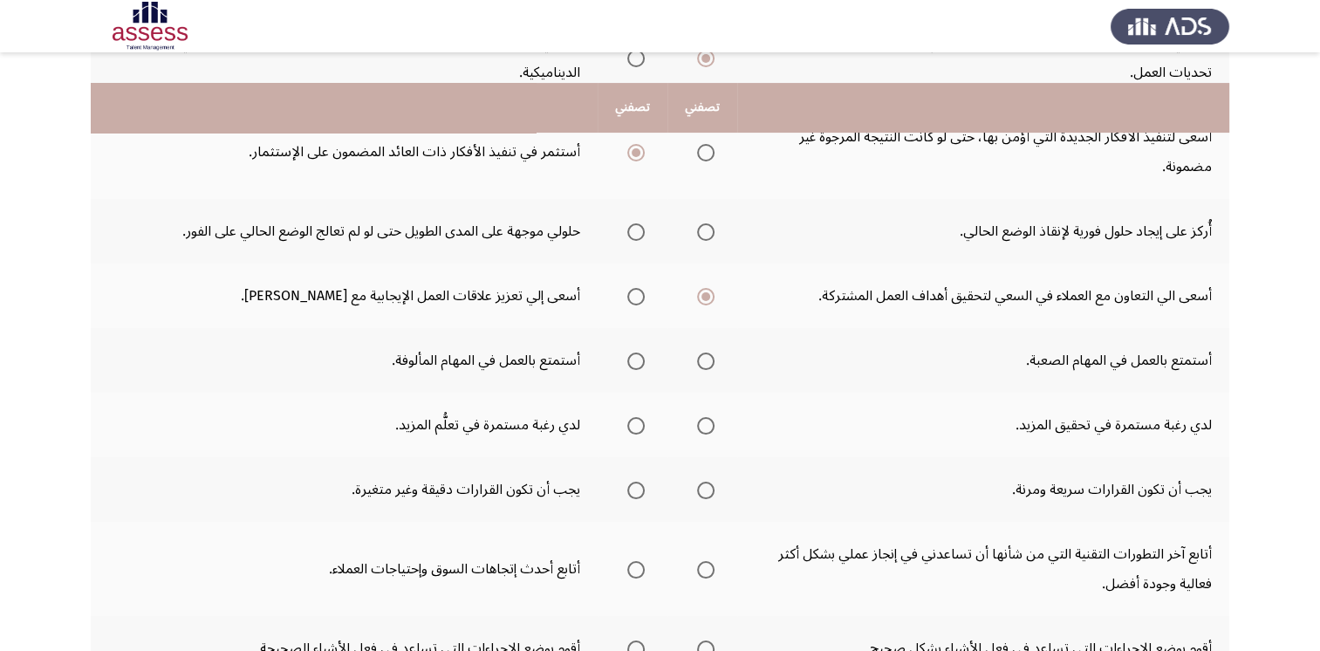
scroll to position [436, 0]
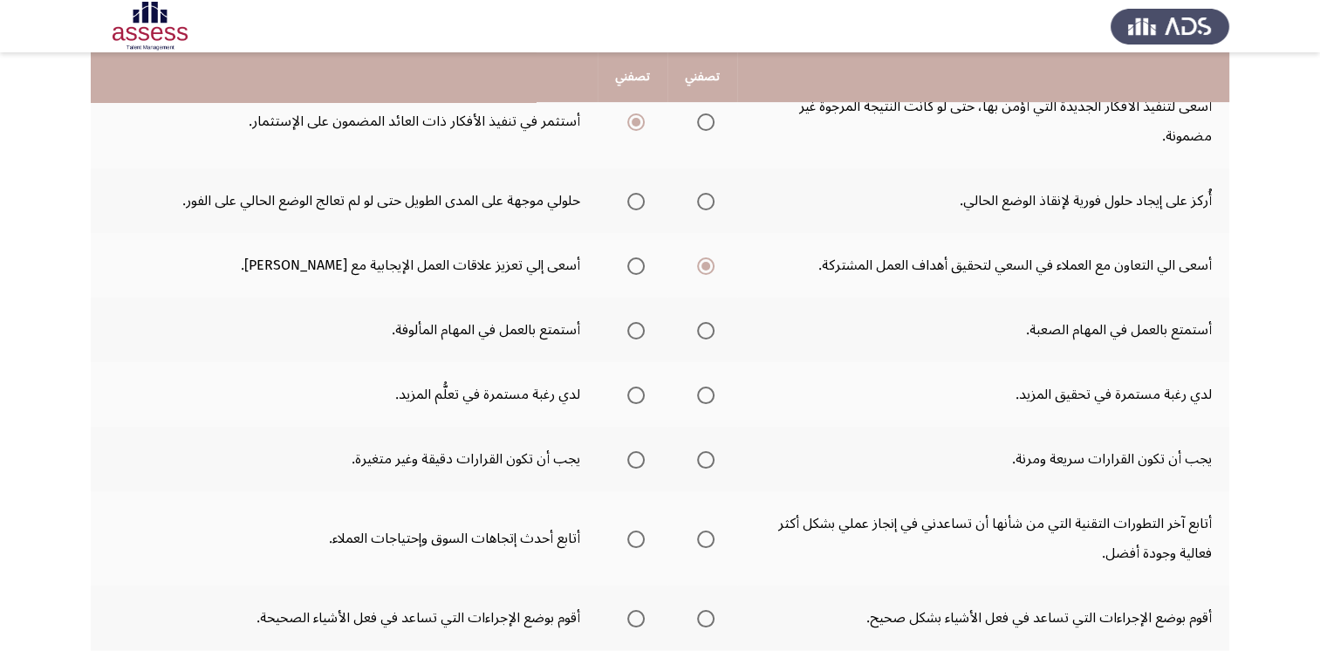
click at [700, 327] on span "Select an option" at bounding box center [705, 330] width 17 height 17
click at [700, 327] on input "Select an option" at bounding box center [705, 330] width 17 height 17
click at [640, 392] on span "Select an option" at bounding box center [635, 394] width 17 height 17
click at [640, 392] on input "Select an option" at bounding box center [635, 394] width 17 height 17
click at [712, 456] on span "Select an option" at bounding box center [705, 459] width 17 height 17
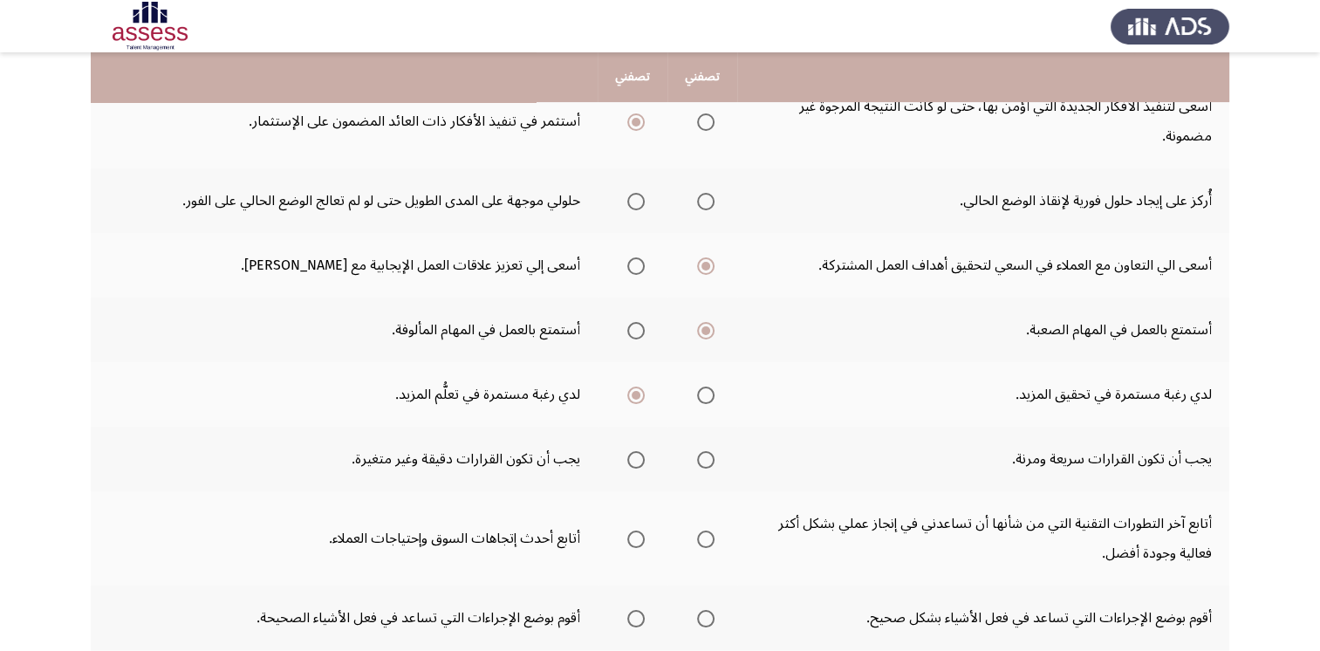
click at [712, 456] on input "Select an option" at bounding box center [705, 459] width 17 height 17
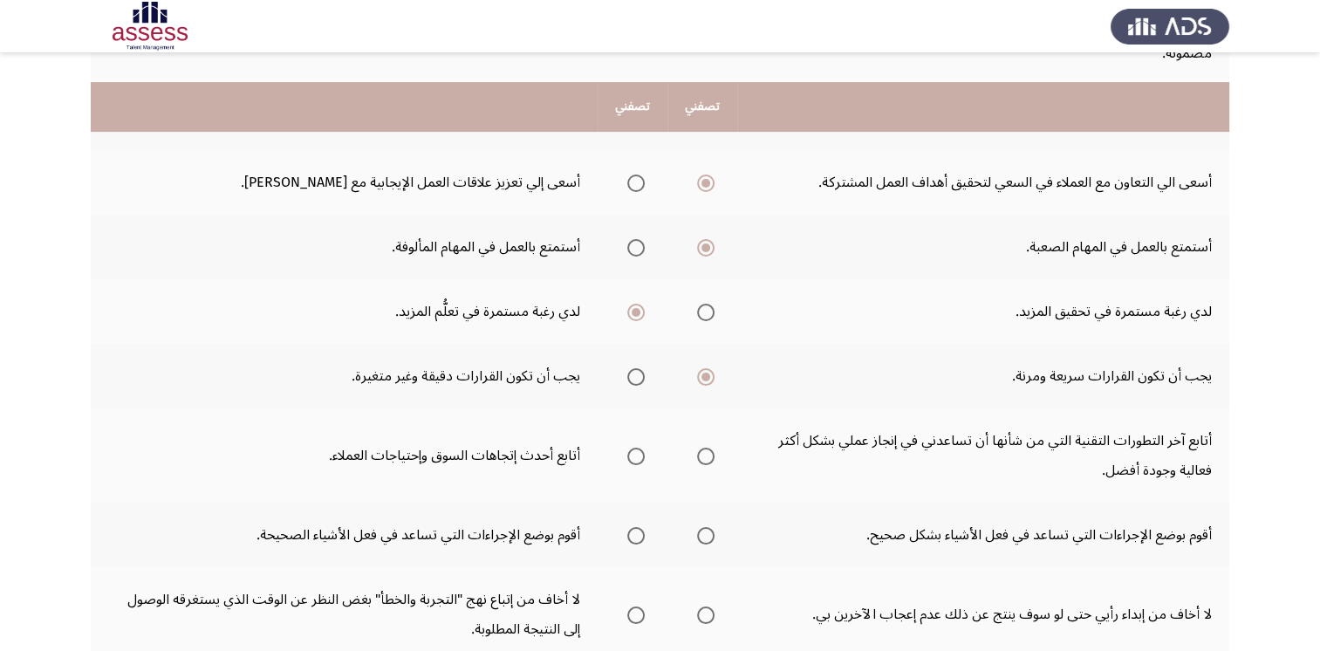
scroll to position [646, 0]
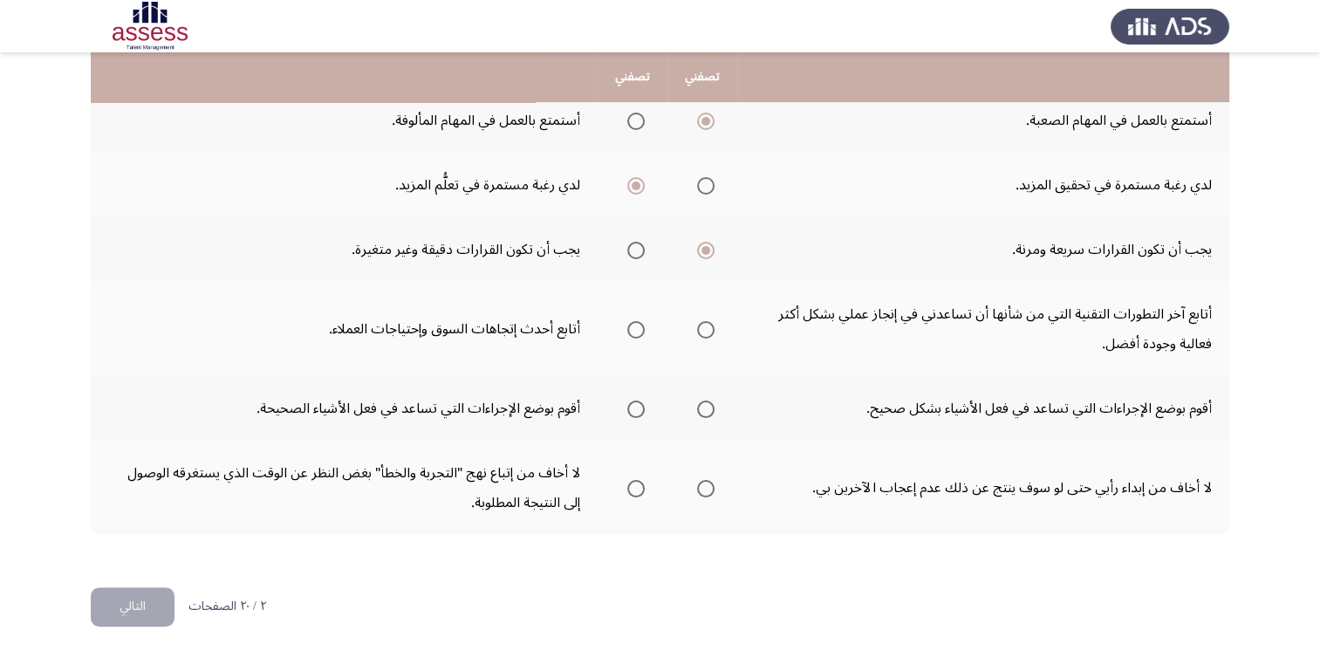
click at [708, 330] on span "Select an option" at bounding box center [705, 329] width 17 height 17
click at [708, 330] on input "Select an option" at bounding box center [705, 329] width 17 height 17
click at [715, 403] on span "Select an option" at bounding box center [705, 408] width 17 height 17
click at [715, 403] on input "Select an option" at bounding box center [705, 408] width 17 height 17
click at [704, 486] on span "Select an option" at bounding box center [705, 488] width 17 height 17
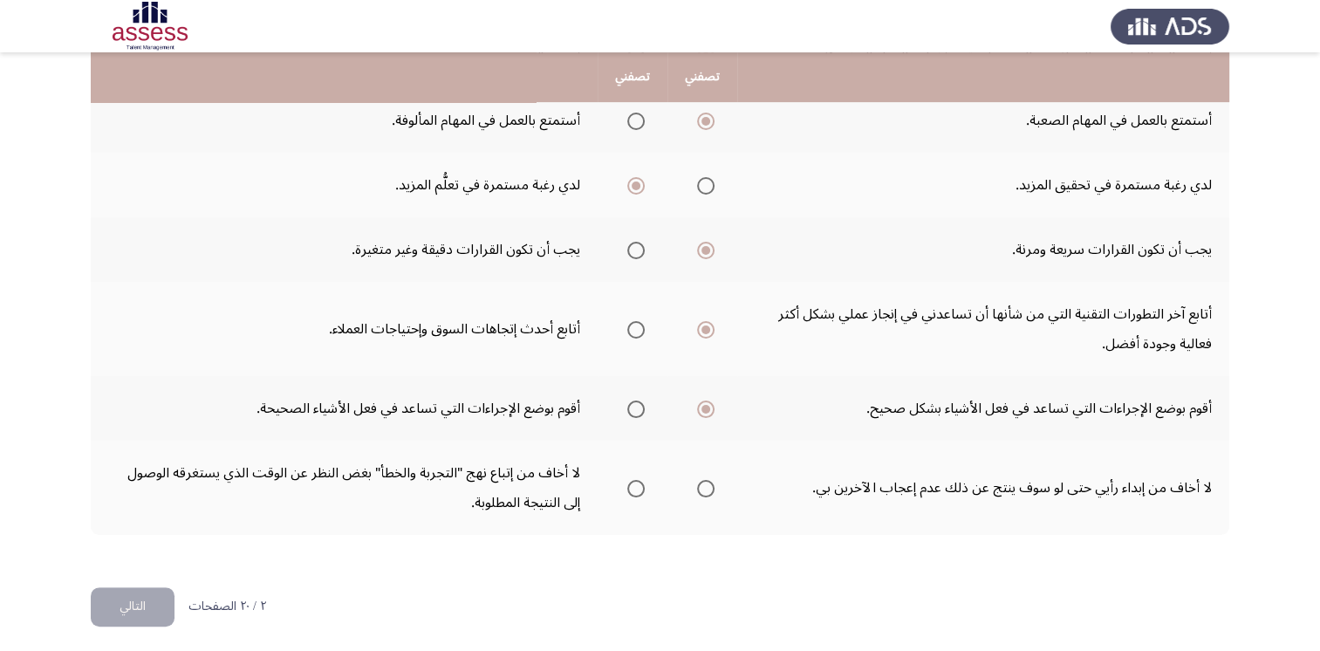
click at [704, 486] on input "Select an option" at bounding box center [705, 488] width 17 height 17
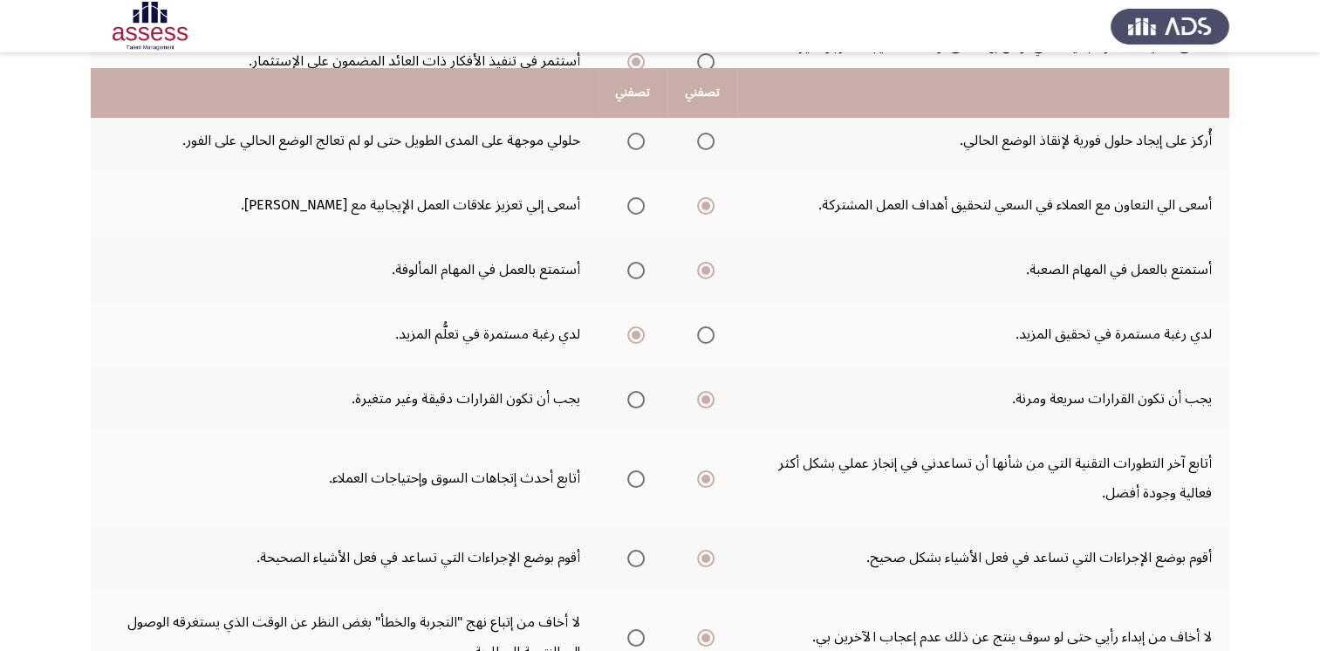
scroll to position [384, 0]
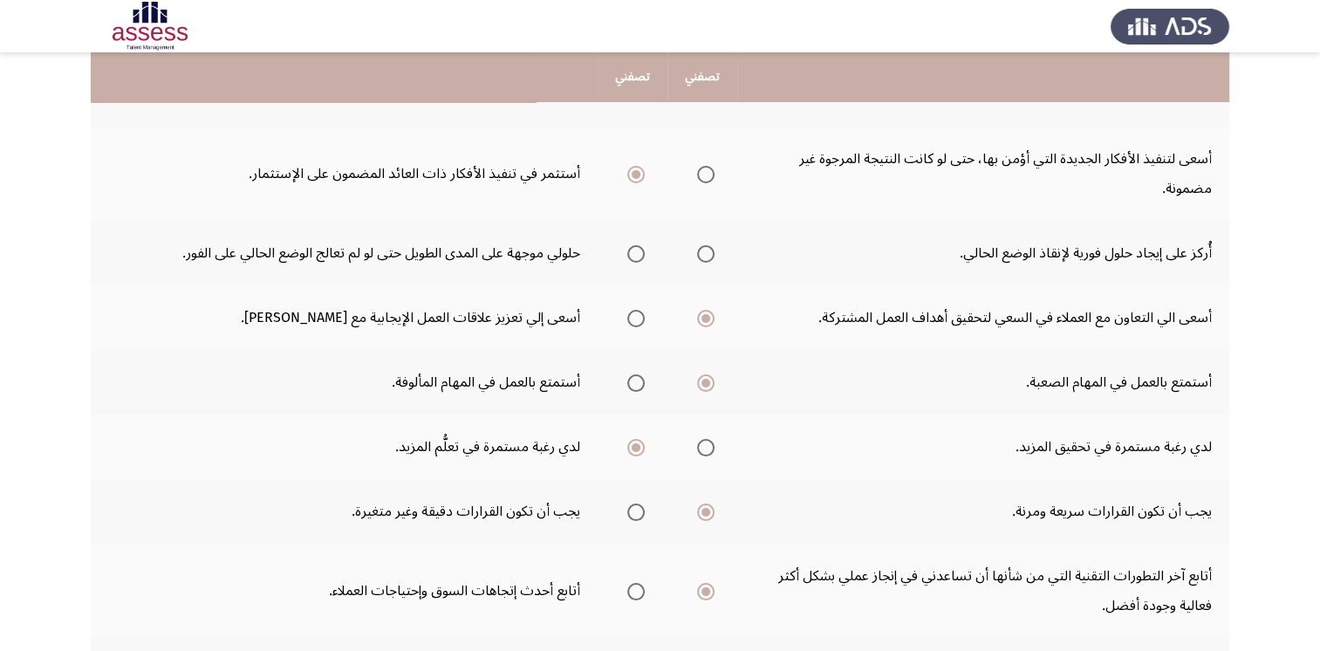
click at [701, 257] on span "Select an option" at bounding box center [705, 253] width 17 height 17
click at [701, 257] on input "Select an option" at bounding box center [705, 253] width 17 height 17
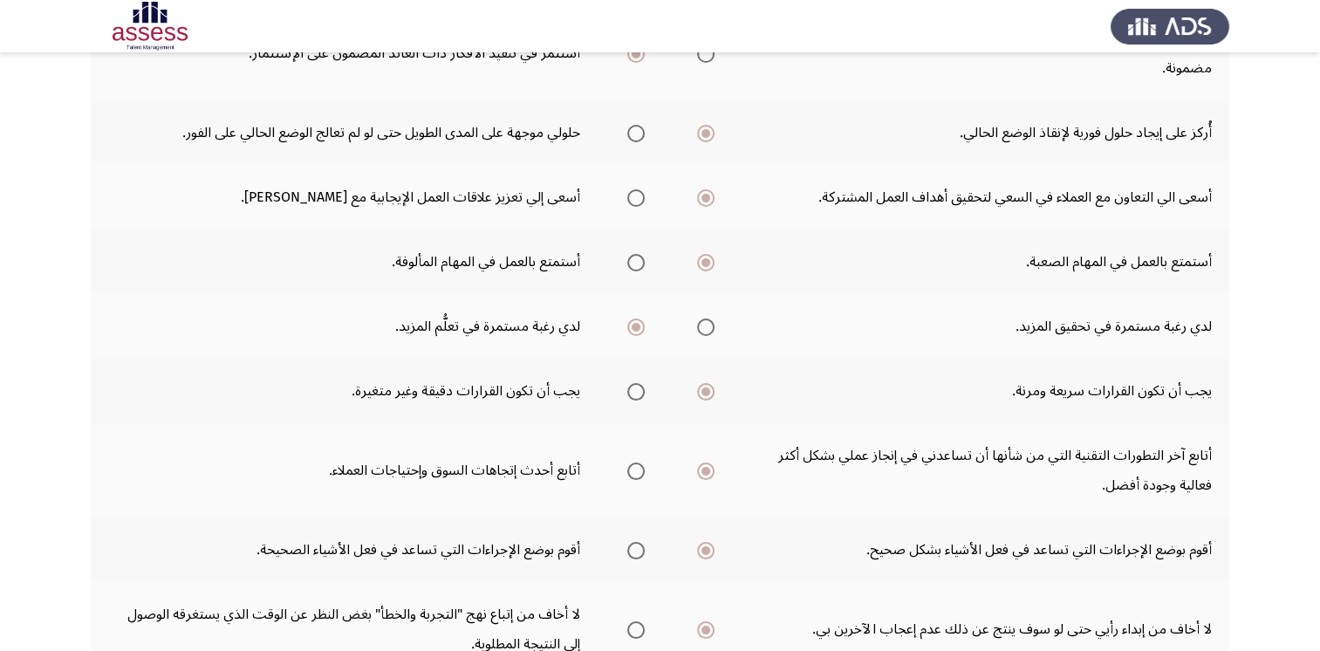
scroll to position [646, 0]
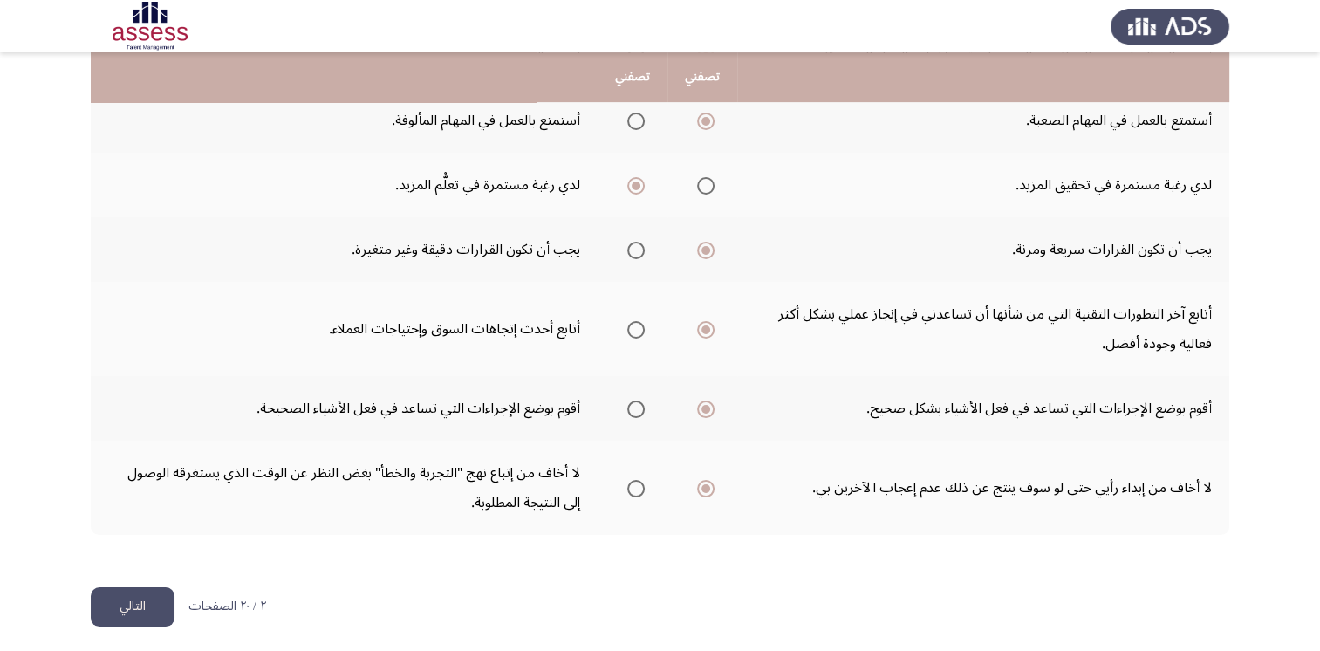
click at [153, 602] on button "التالي" at bounding box center [133, 606] width 84 height 39
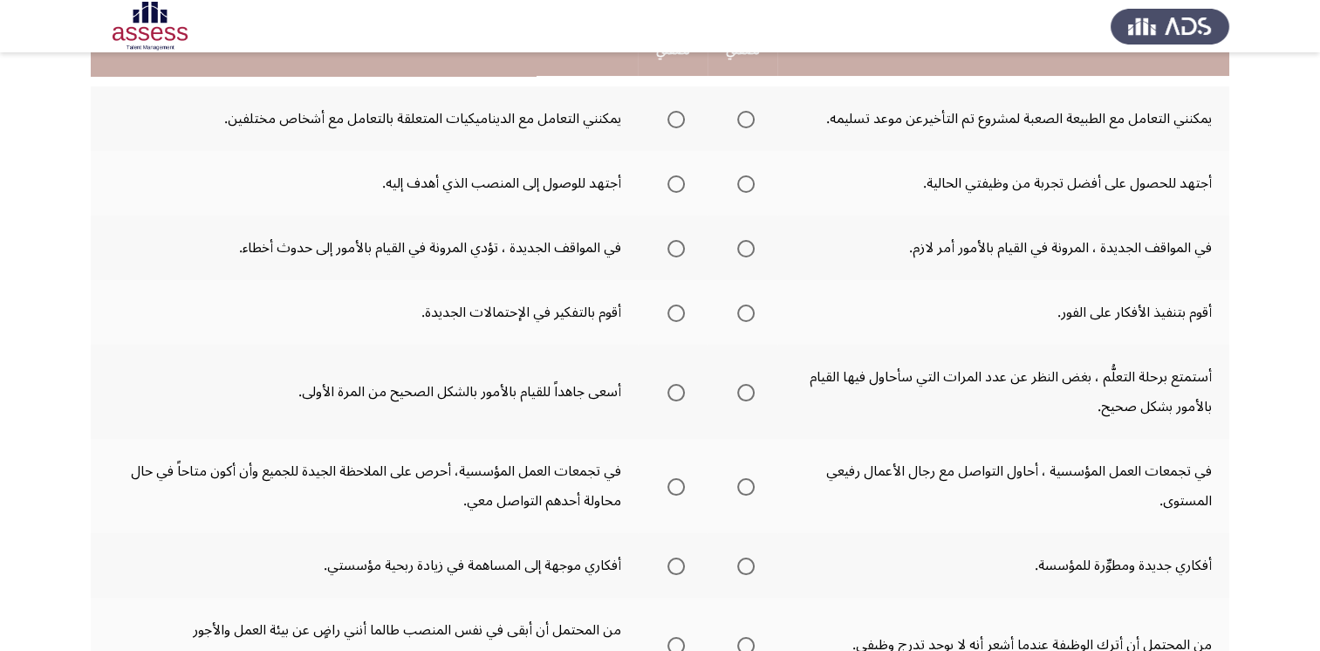
scroll to position [174, 0]
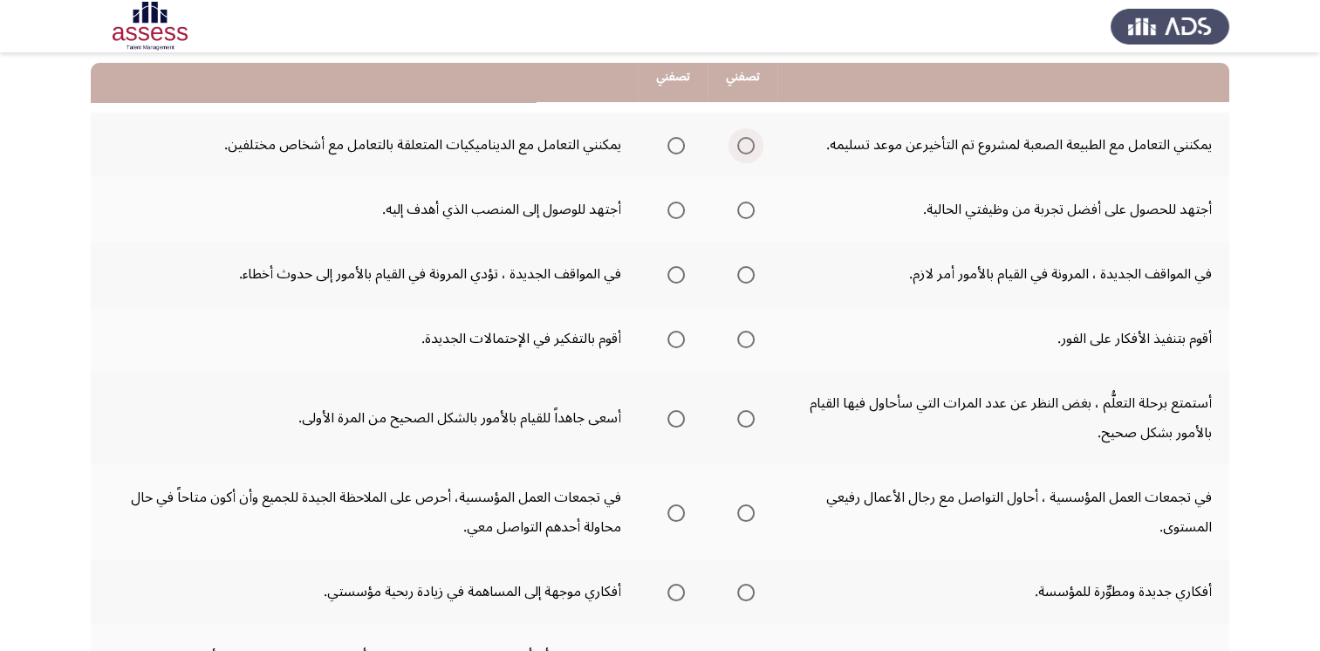
click at [750, 139] on span "Select an option" at bounding box center [745, 145] width 17 height 17
click at [750, 139] on input "Select an option" at bounding box center [745, 145] width 17 height 17
click at [751, 215] on span "Select an option" at bounding box center [745, 210] width 17 height 17
click at [751, 215] on input "Select an option" at bounding box center [745, 210] width 17 height 17
click at [741, 277] on span "Select an option" at bounding box center [745, 274] width 17 height 17
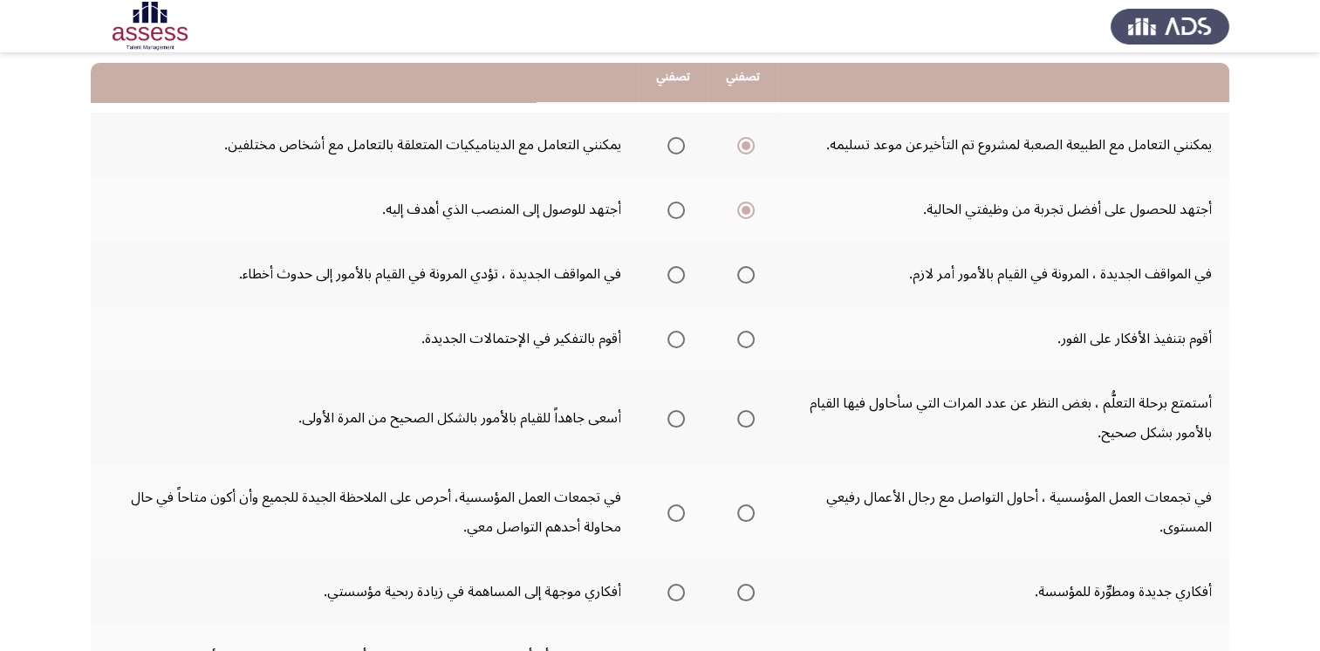
click at [741, 277] on input "Select an option" at bounding box center [745, 274] width 17 height 17
click at [749, 341] on span "Select an option" at bounding box center [745, 339] width 17 height 17
click at [749, 341] on input "Select an option" at bounding box center [745, 339] width 17 height 17
click at [671, 421] on span "Select an option" at bounding box center [675, 418] width 17 height 17
click at [671, 421] on input "Select an option" at bounding box center [675, 418] width 17 height 17
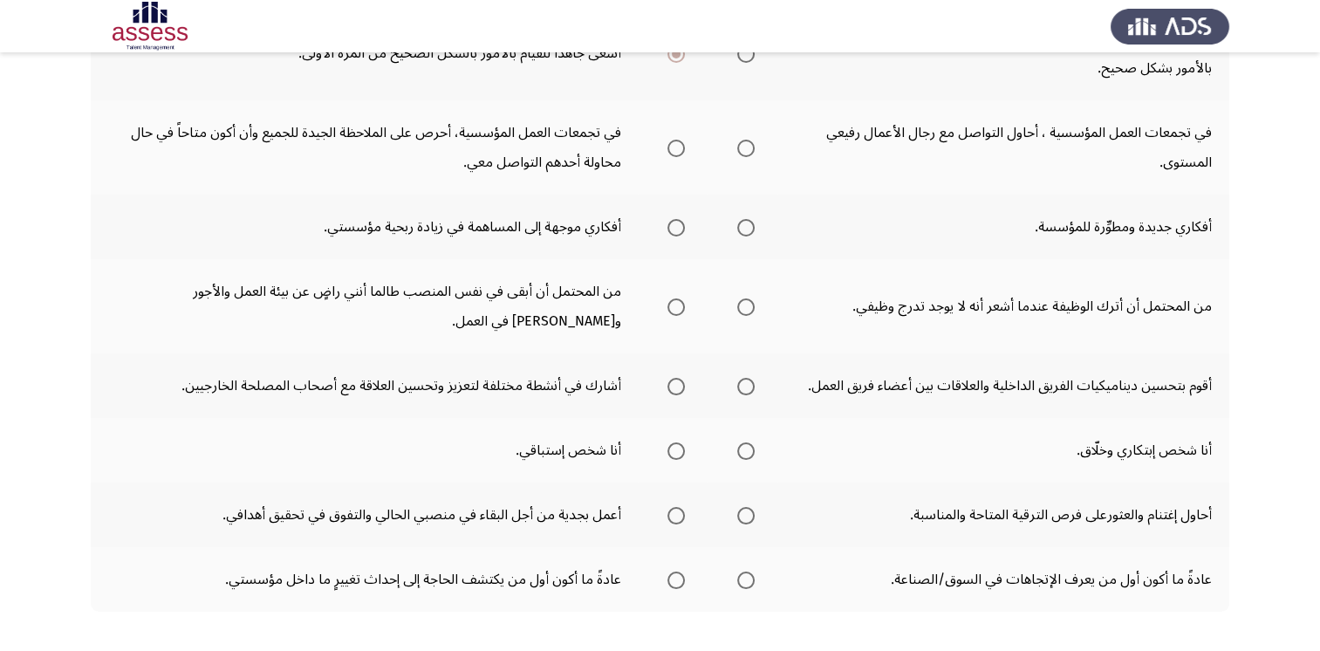
scroll to position [436, 0]
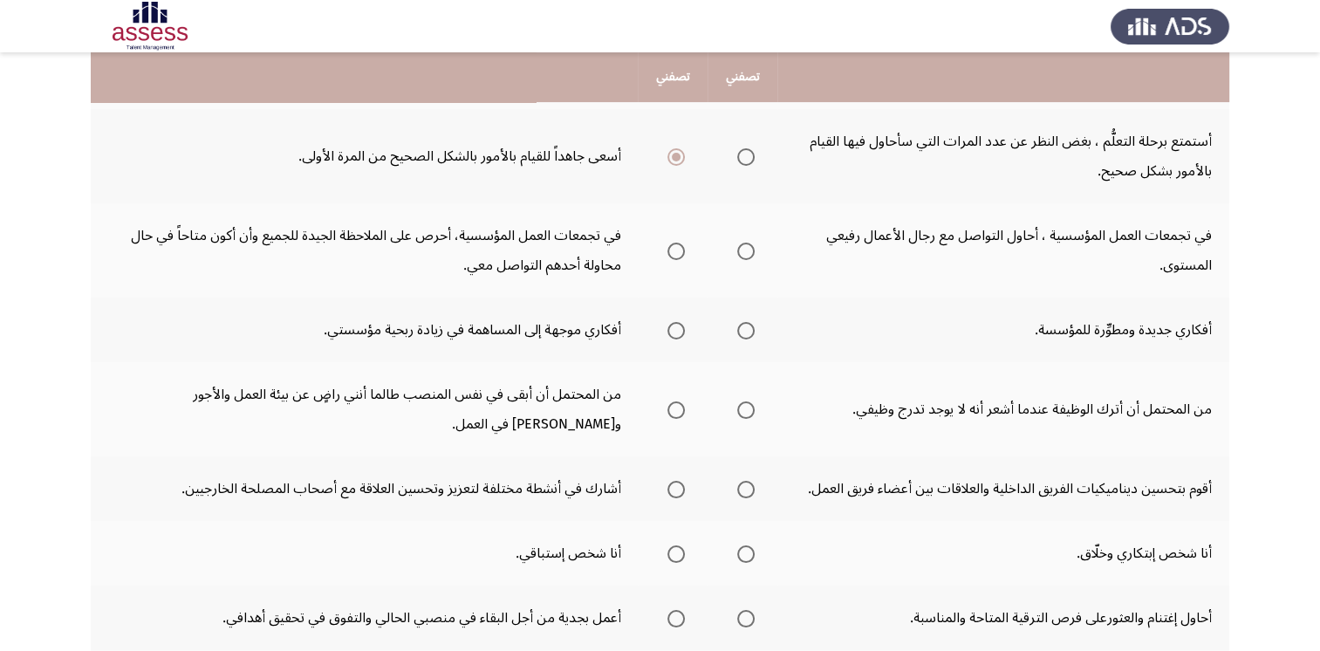
click at [677, 243] on span "Select an option" at bounding box center [675, 251] width 17 height 17
click at [677, 243] on input "Select an option" at bounding box center [675, 251] width 17 height 17
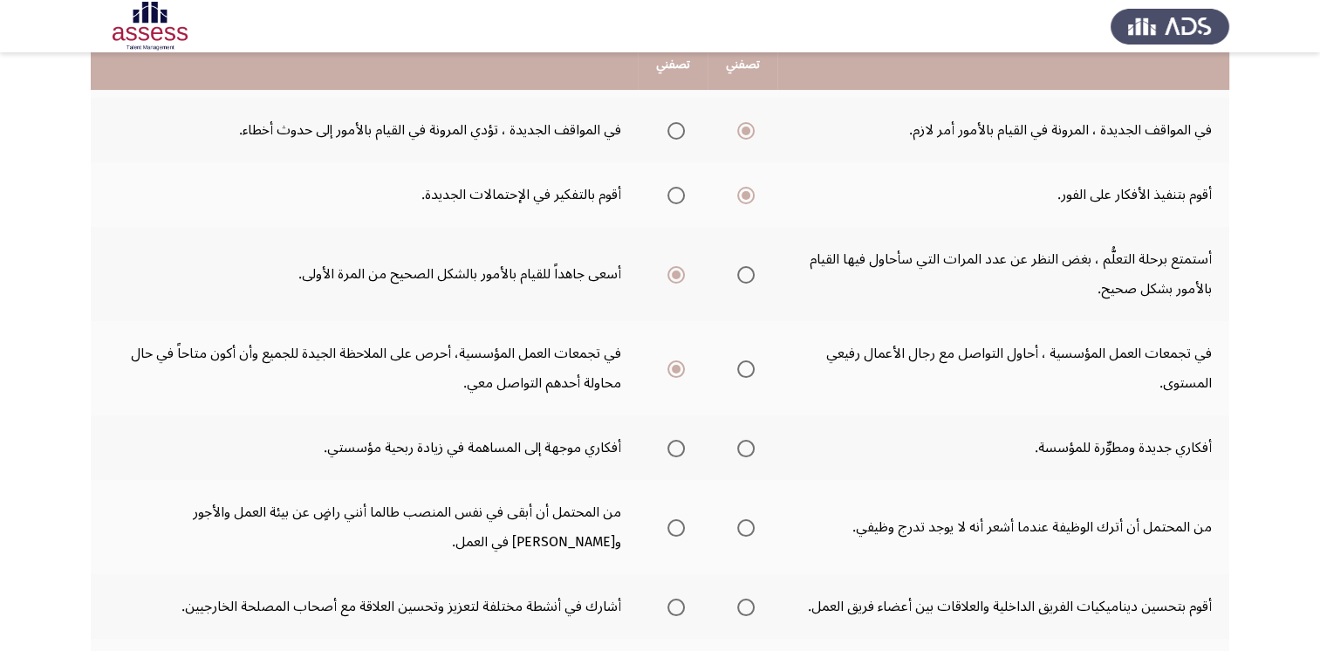
scroll to position [349, 0]
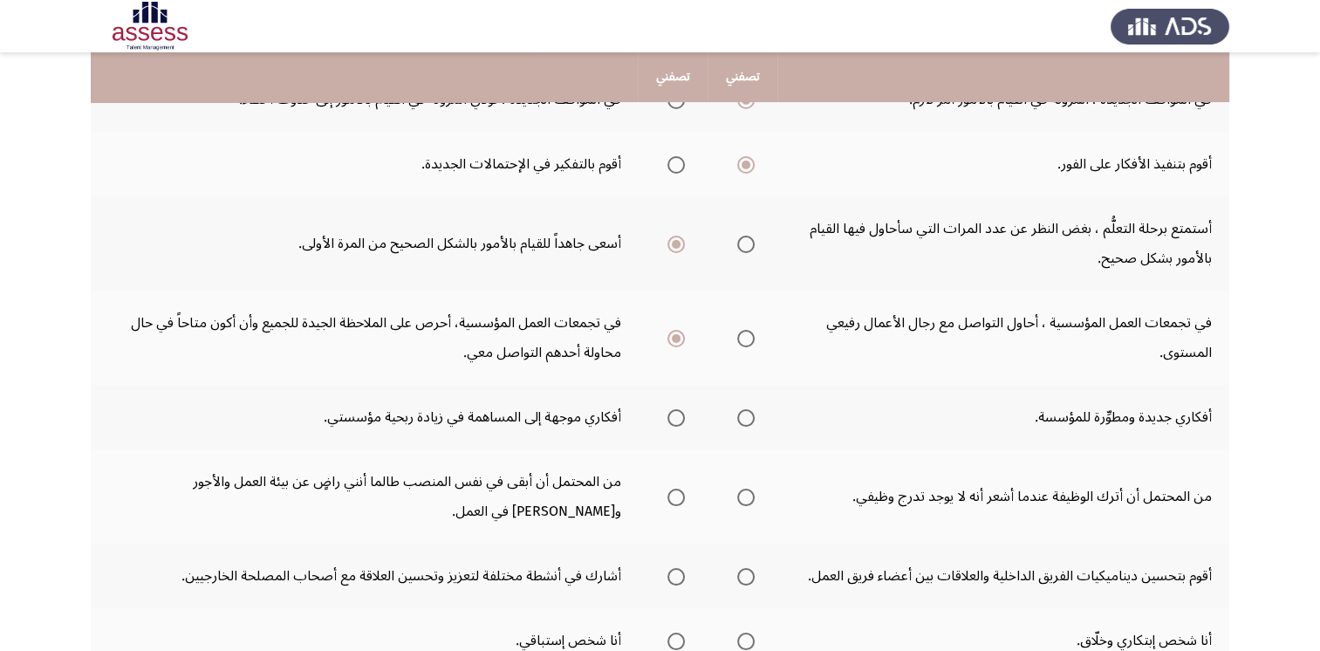
click at [751, 417] on span "Select an option" at bounding box center [745, 417] width 17 height 17
click at [751, 417] on input "Select an option" at bounding box center [745, 417] width 17 height 17
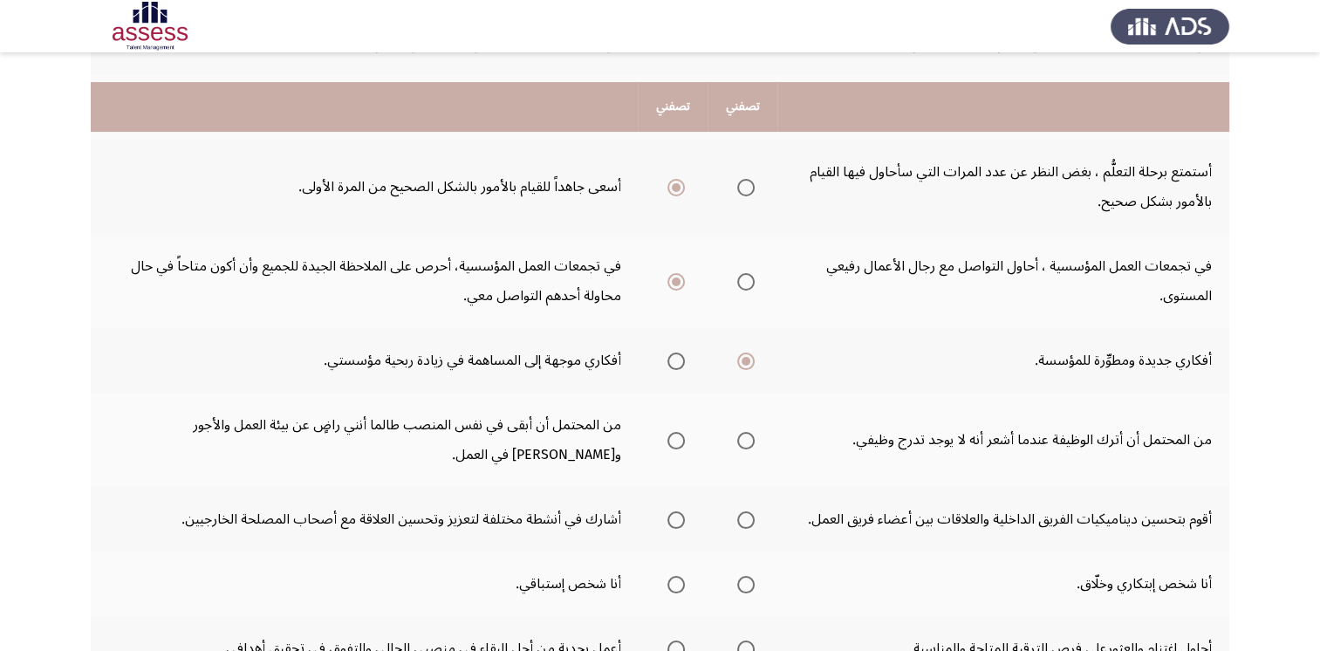
scroll to position [436, 0]
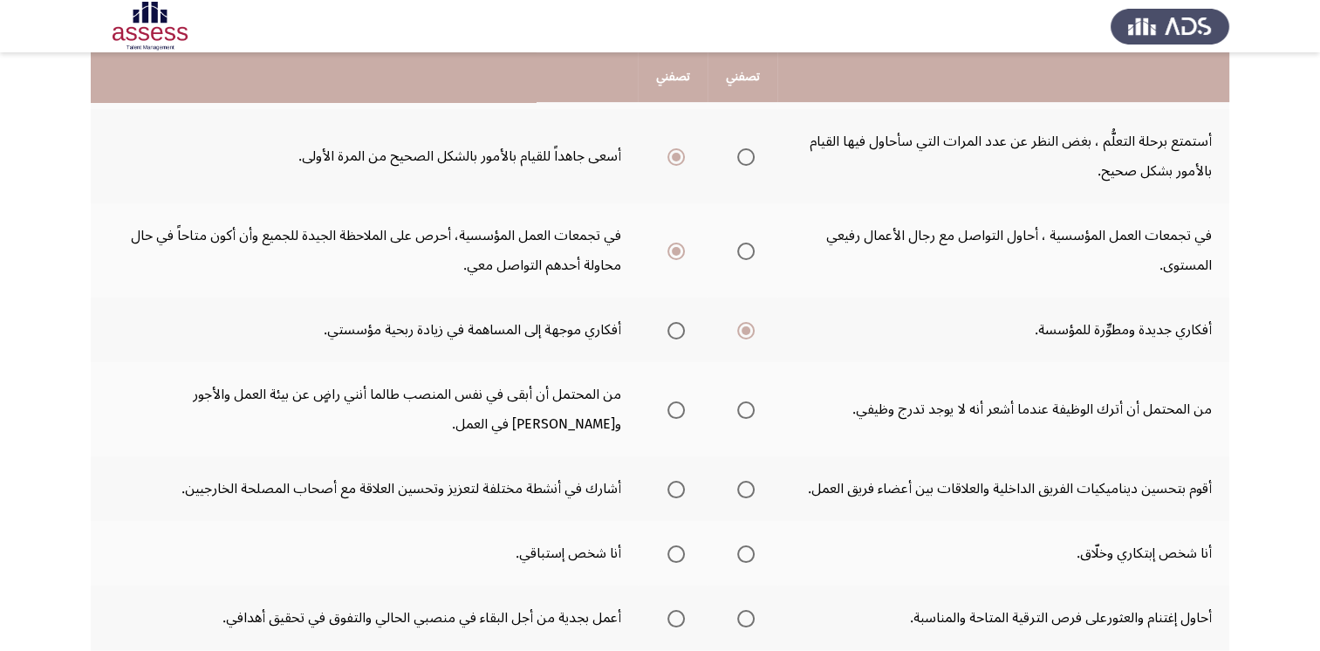
click at [743, 410] on span "Select an option" at bounding box center [745, 409] width 17 height 17
click at [743, 410] on input "Select an option" at bounding box center [745, 409] width 17 height 17
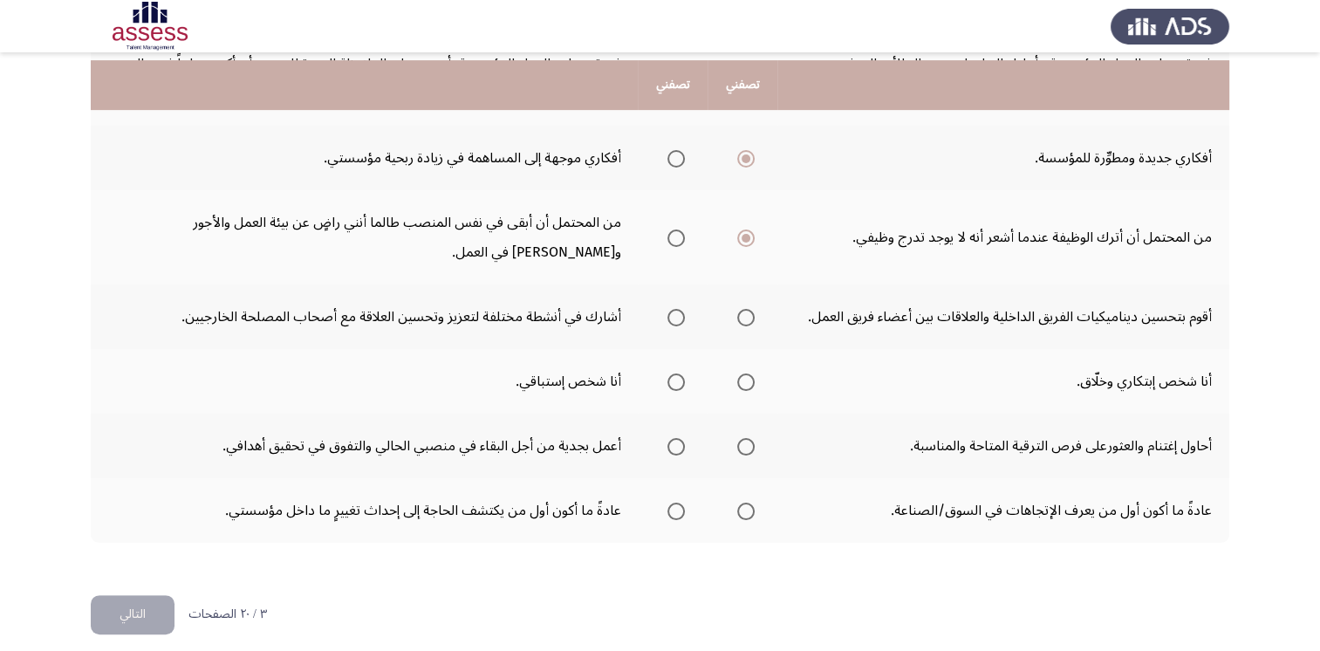
scroll to position [616, 0]
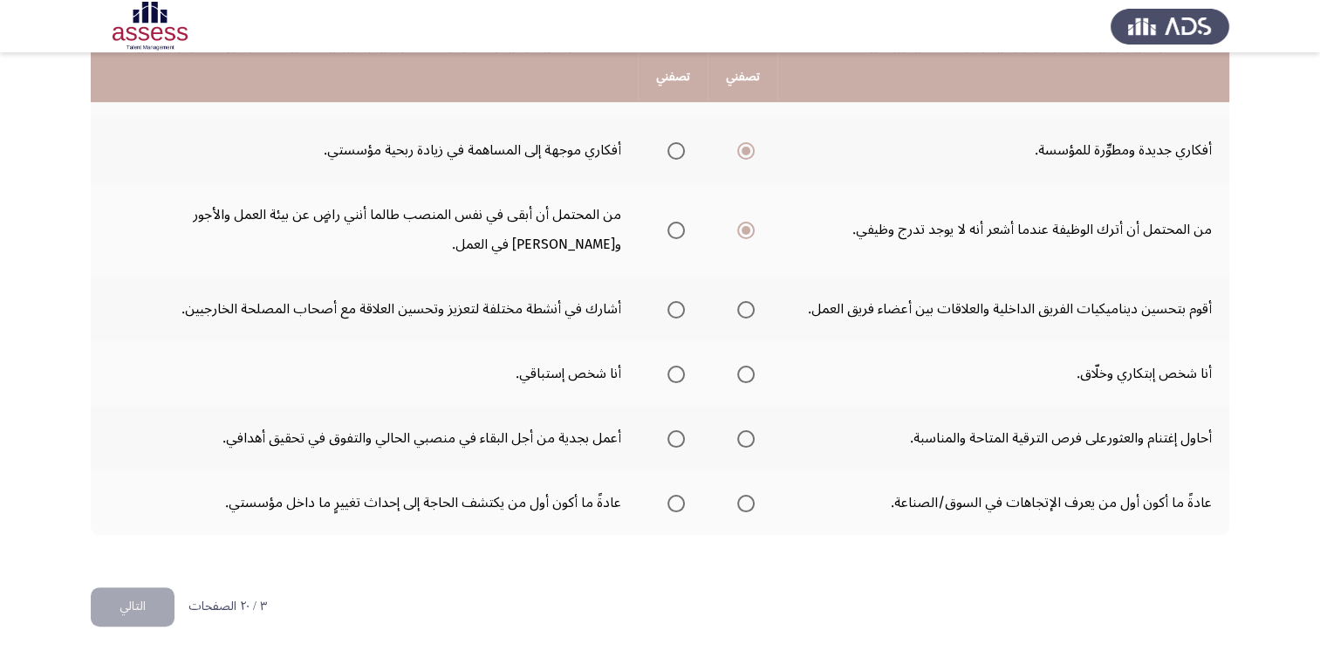
click at [748, 305] on span "Select an option" at bounding box center [745, 309] width 17 height 17
click at [748, 305] on input "Select an option" at bounding box center [745, 309] width 17 height 17
click at [752, 372] on span "Select an option" at bounding box center [745, 374] width 17 height 17
click at [752, 372] on input "Select an option" at bounding box center [745, 374] width 17 height 17
click at [747, 436] on span "Select an option" at bounding box center [745, 438] width 17 height 17
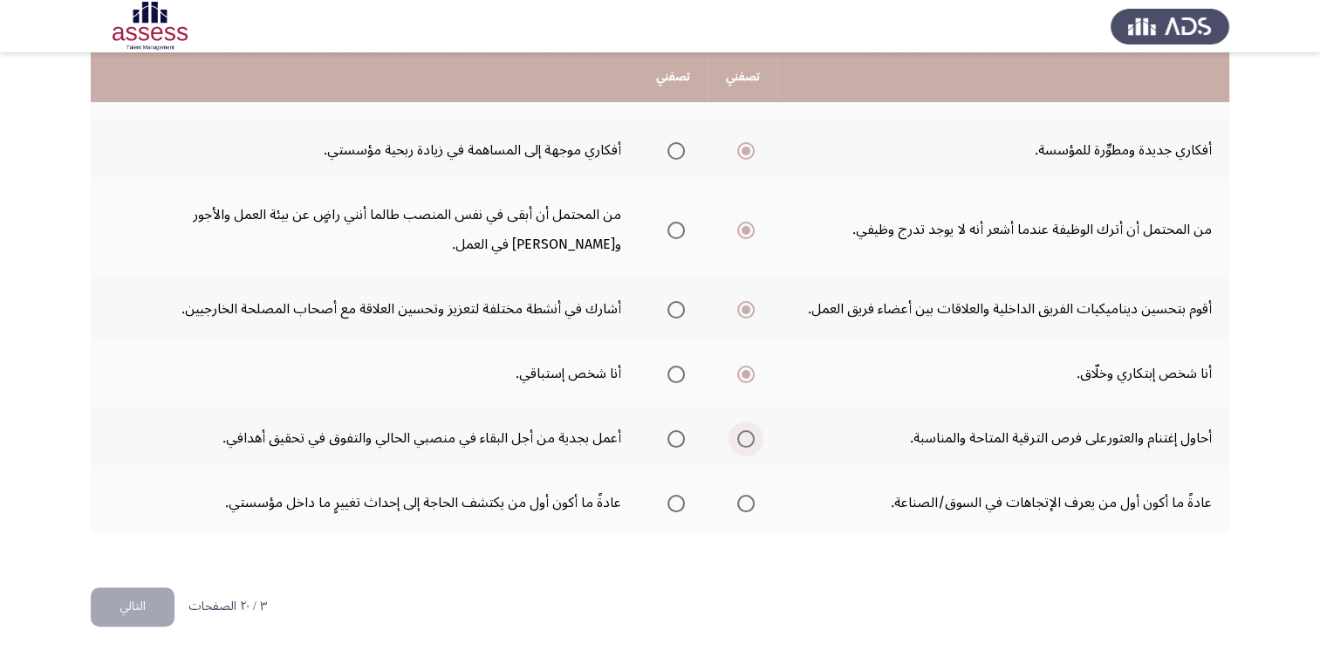
click at [747, 436] on input "Select an option" at bounding box center [745, 438] width 17 height 17
click at [745, 498] on span "Select an option" at bounding box center [745, 503] width 17 height 17
click at [745, 498] on input "Select an option" at bounding box center [745, 503] width 17 height 17
click at [144, 605] on button "التالي" at bounding box center [133, 606] width 84 height 39
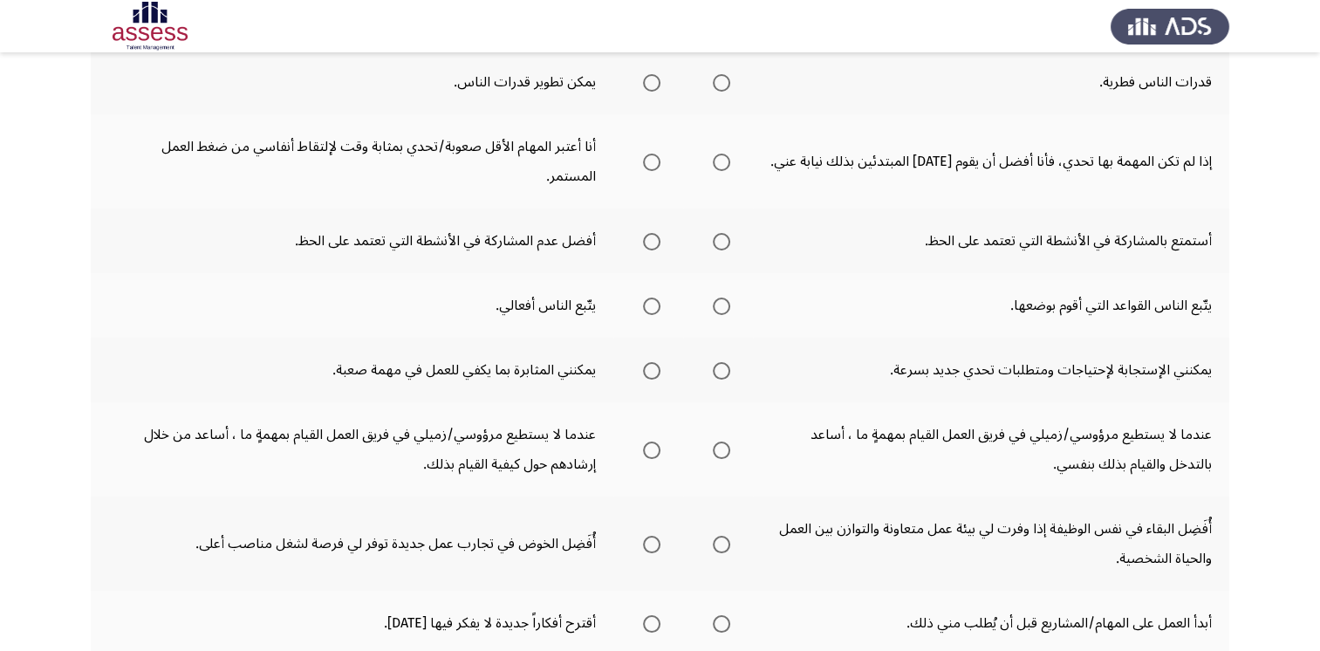
scroll to position [174, 0]
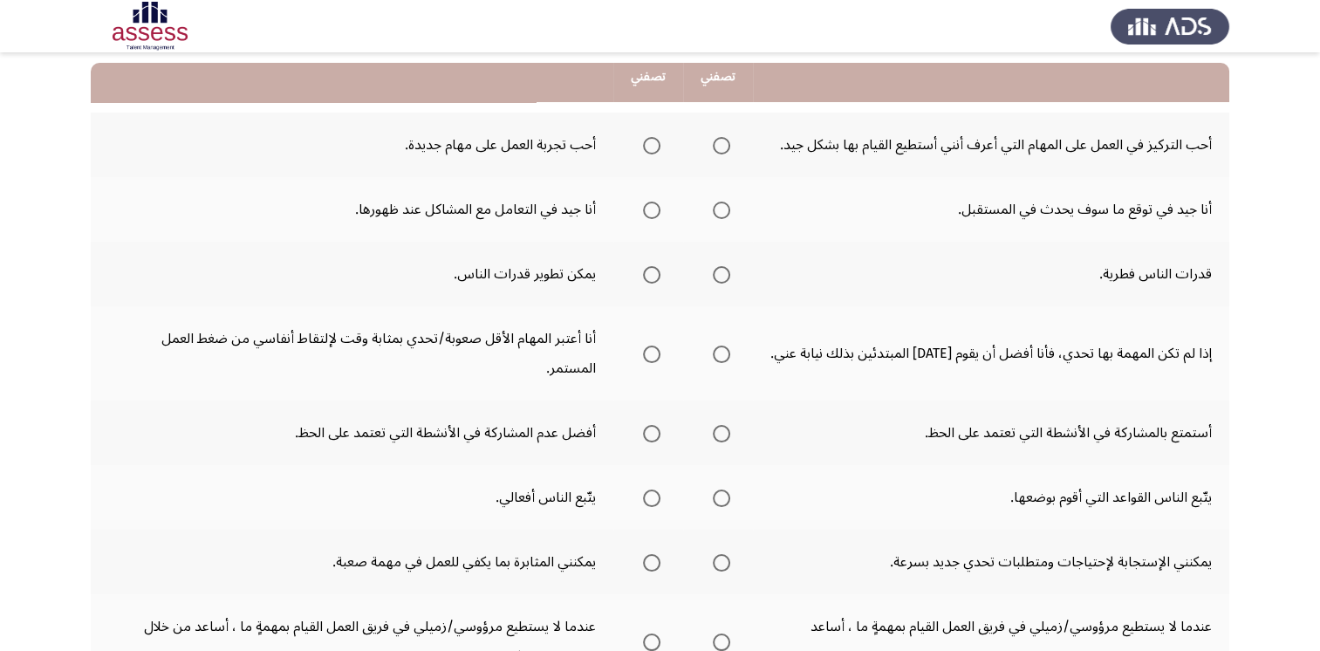
click at [660, 145] on span "Select an option" at bounding box center [651, 145] width 17 height 17
click at [660, 145] on input "Select an option" at bounding box center [651, 145] width 17 height 17
click at [729, 209] on span "Select an option" at bounding box center [721, 210] width 17 height 17
click at [729, 209] on input "Select an option" at bounding box center [721, 210] width 17 height 17
click at [640, 274] on label "Select an option" at bounding box center [648, 274] width 24 height 17
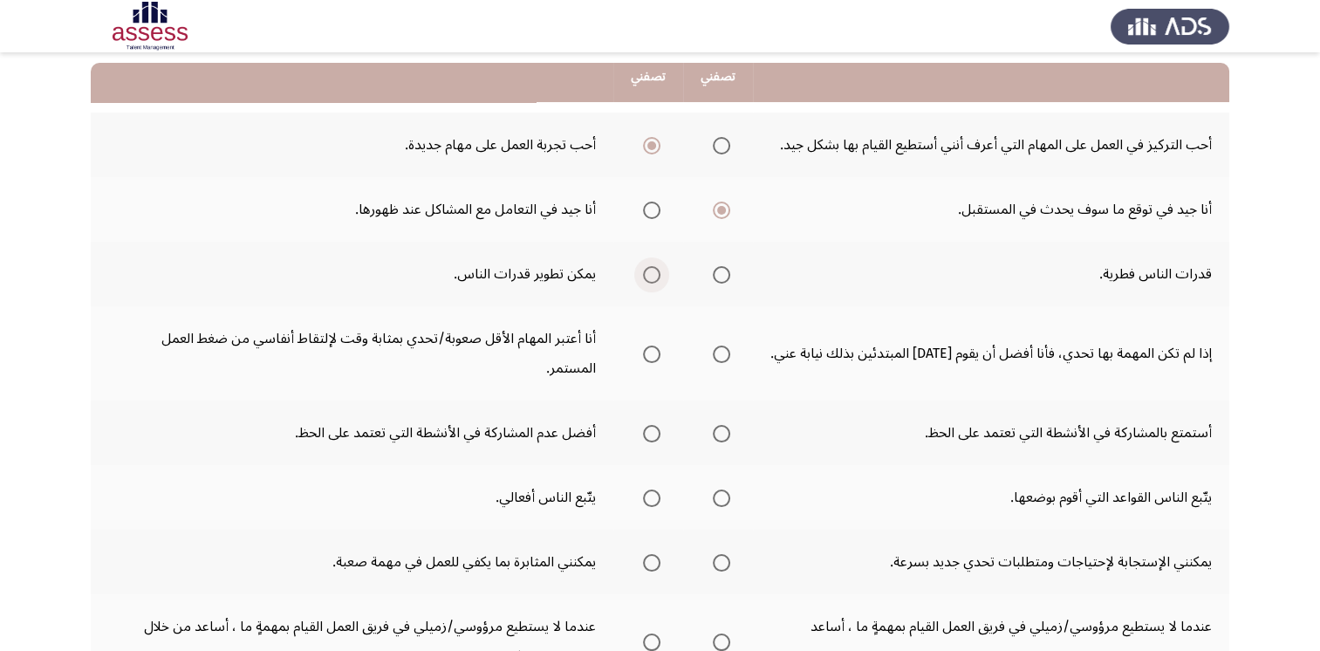
click at [643, 274] on input "Select an option" at bounding box center [651, 274] width 17 height 17
click at [663, 341] on th at bounding box center [648, 353] width 70 height 94
drag, startPoint x: 663, startPoint y: 341, endPoint x: 701, endPoint y: 365, distance: 45.0
click at [701, 365] on tr "إذا لم تكن المهمة بها تحدي، فأنا أفضل أن يقوم [DATE] المبتدئين بذلك نيابة عني. …" at bounding box center [660, 353] width 1139 height 94
click at [716, 345] on span "Select an option" at bounding box center [721, 353] width 17 height 17
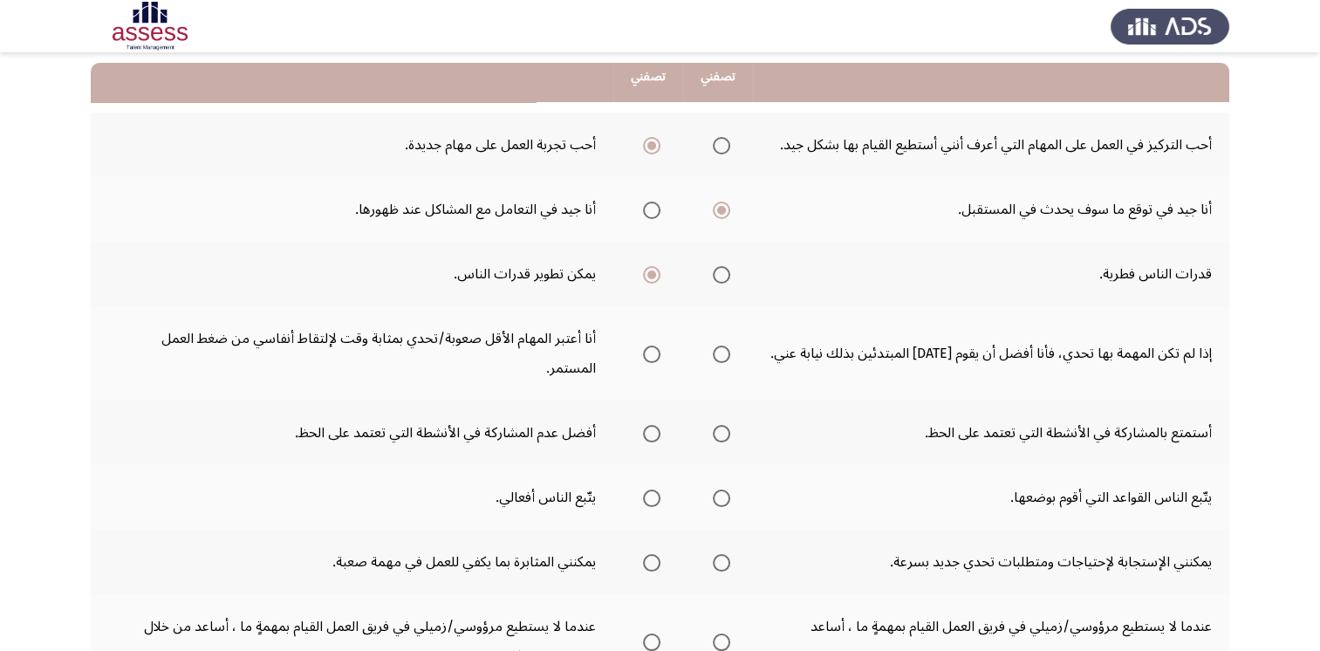
click at [716, 345] on input "Select an option" at bounding box center [721, 353] width 17 height 17
click at [644, 425] on span "Select an option" at bounding box center [651, 433] width 17 height 17
click at [644, 425] on input "Select an option" at bounding box center [651, 433] width 17 height 17
click at [721, 489] on span "Select an option" at bounding box center [721, 497] width 17 height 17
click at [721, 489] on input "Select an option" at bounding box center [721, 497] width 17 height 17
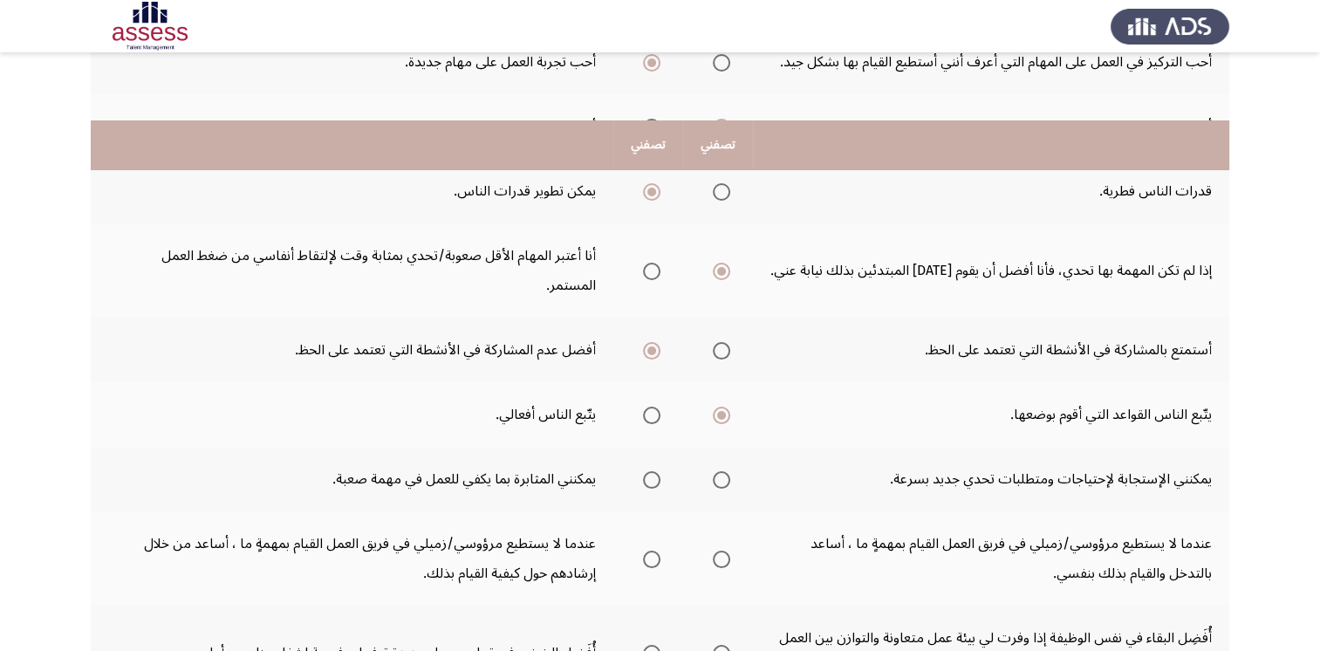
scroll to position [349, 0]
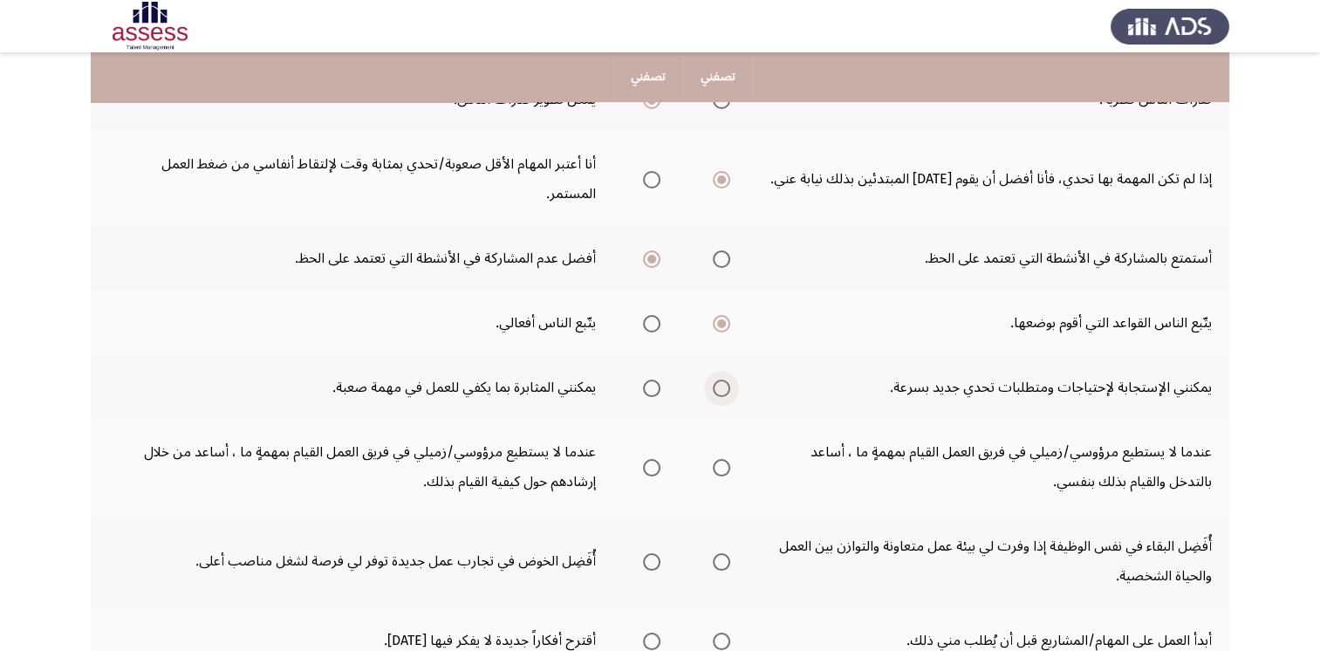
click at [727, 380] on span "Select an option" at bounding box center [721, 388] width 17 height 17
click at [727, 380] on input "Select an option" at bounding box center [721, 388] width 17 height 17
click at [658, 459] on span "Select an option" at bounding box center [651, 467] width 17 height 17
click at [658, 459] on input "Select an option" at bounding box center [651, 467] width 17 height 17
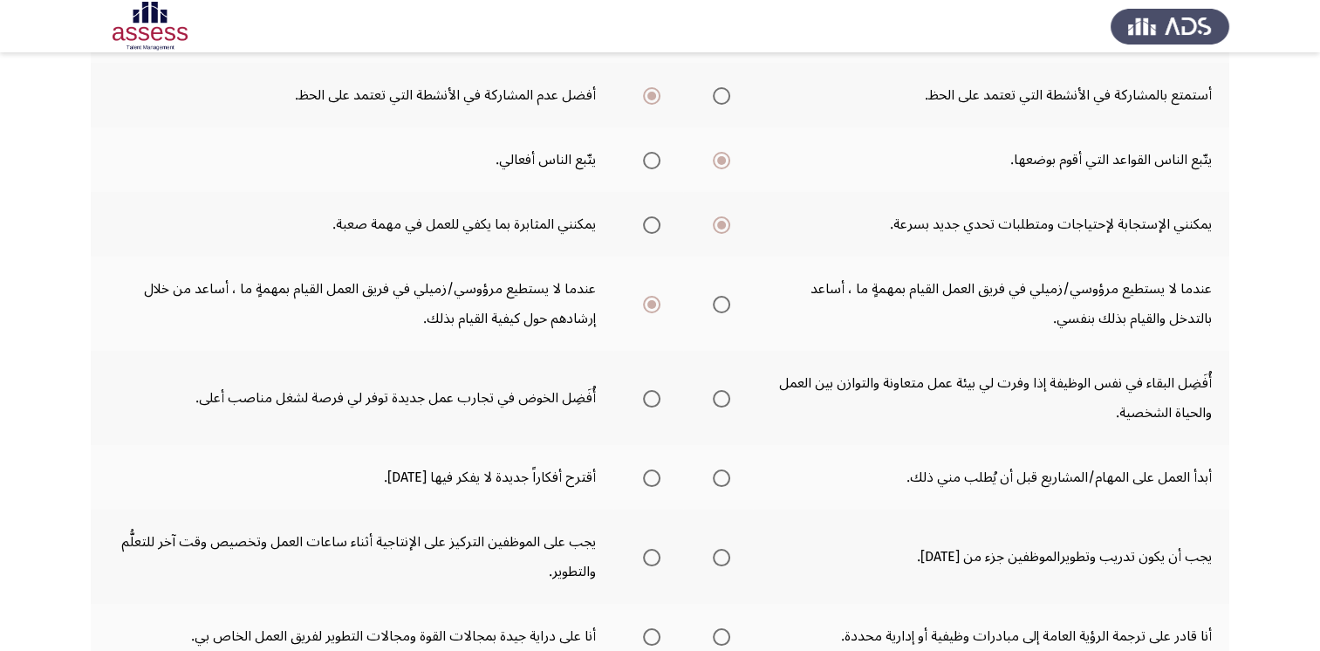
scroll to position [523, 0]
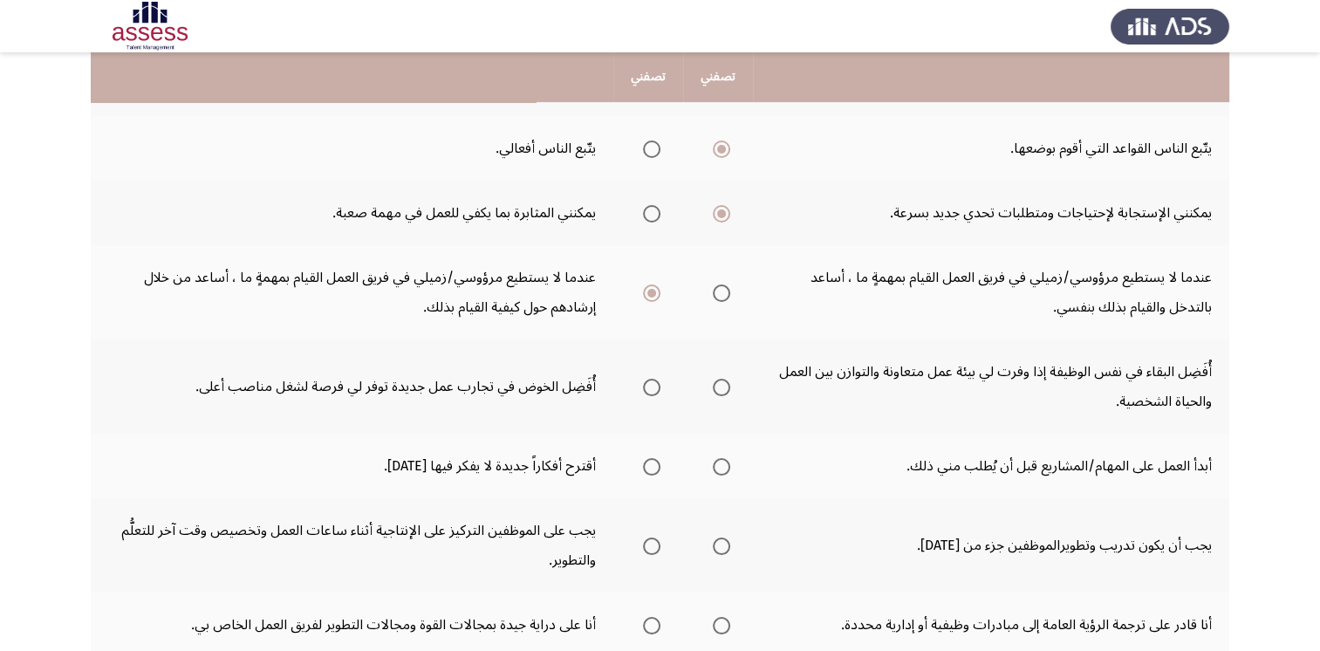
click at [649, 379] on span "Select an option" at bounding box center [651, 387] width 17 height 17
click at [649, 379] on input "Select an option" at bounding box center [651, 387] width 17 height 17
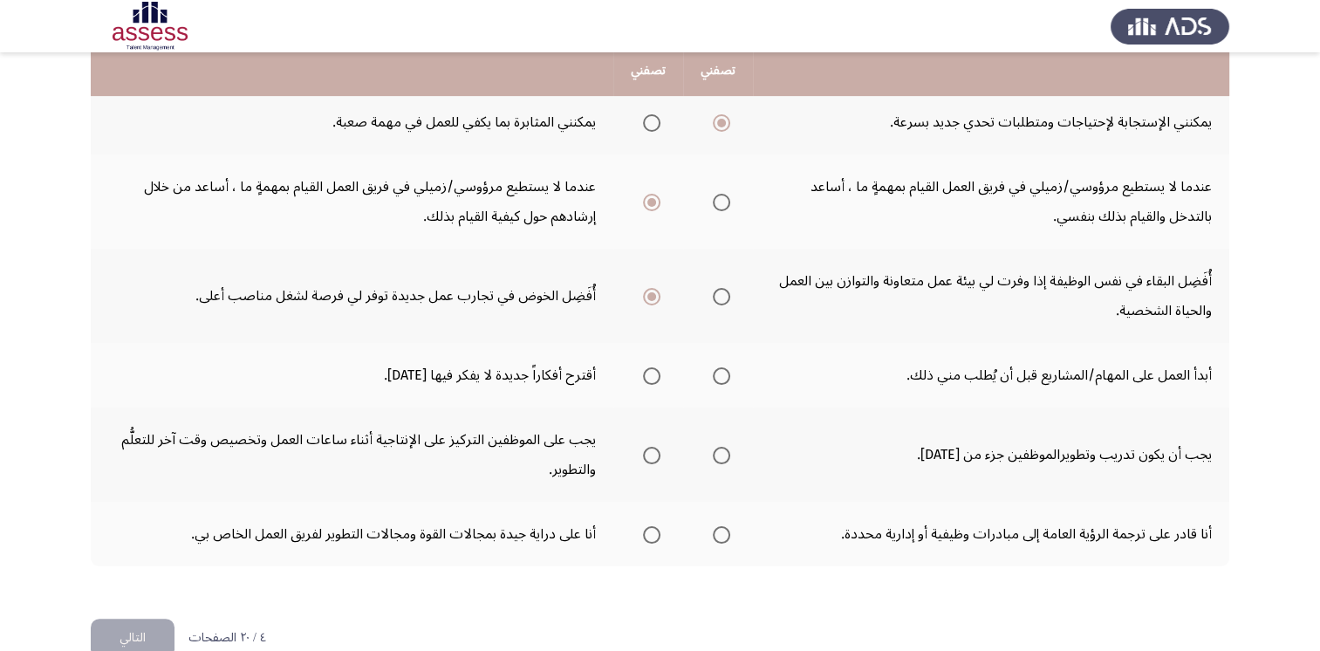
scroll to position [616, 0]
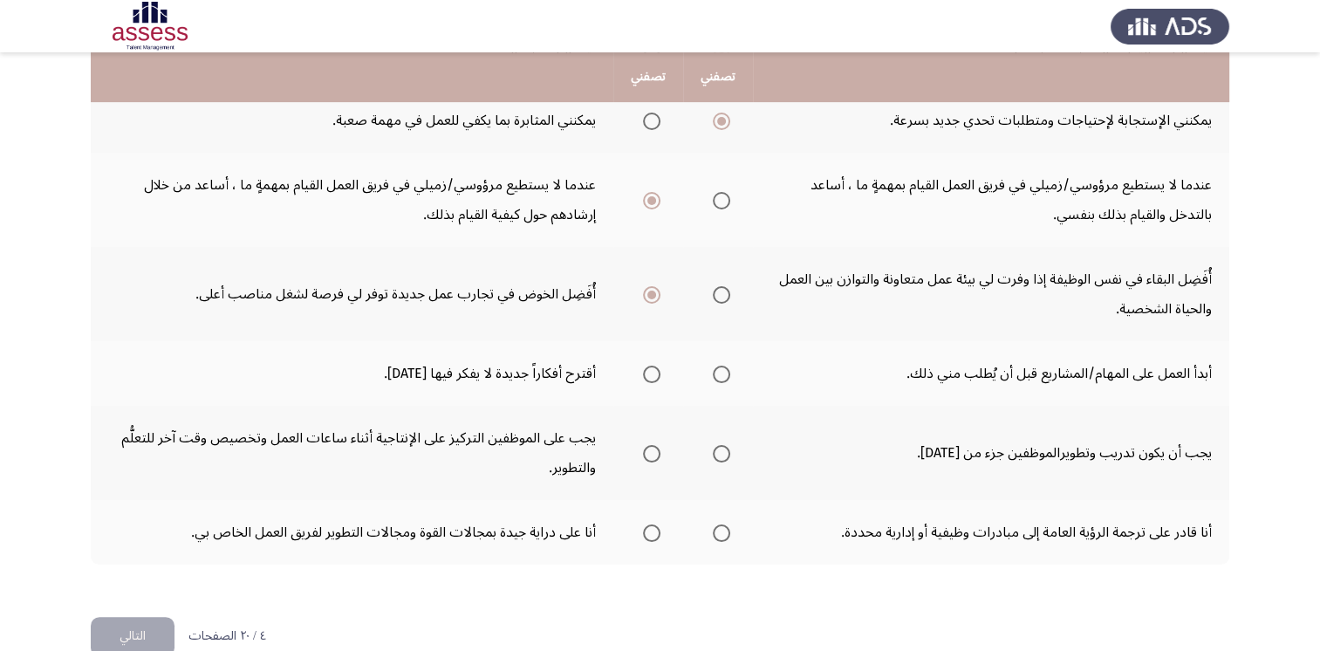
click at [727, 366] on span "Select an option" at bounding box center [721, 374] width 17 height 17
click at [727, 366] on input "Select an option" at bounding box center [721, 374] width 17 height 17
click at [728, 445] on span "Select an option" at bounding box center [721, 453] width 17 height 17
click at [728, 445] on input "Select an option" at bounding box center [721, 453] width 17 height 17
click at [651, 524] on span "Select an option" at bounding box center [651, 532] width 17 height 17
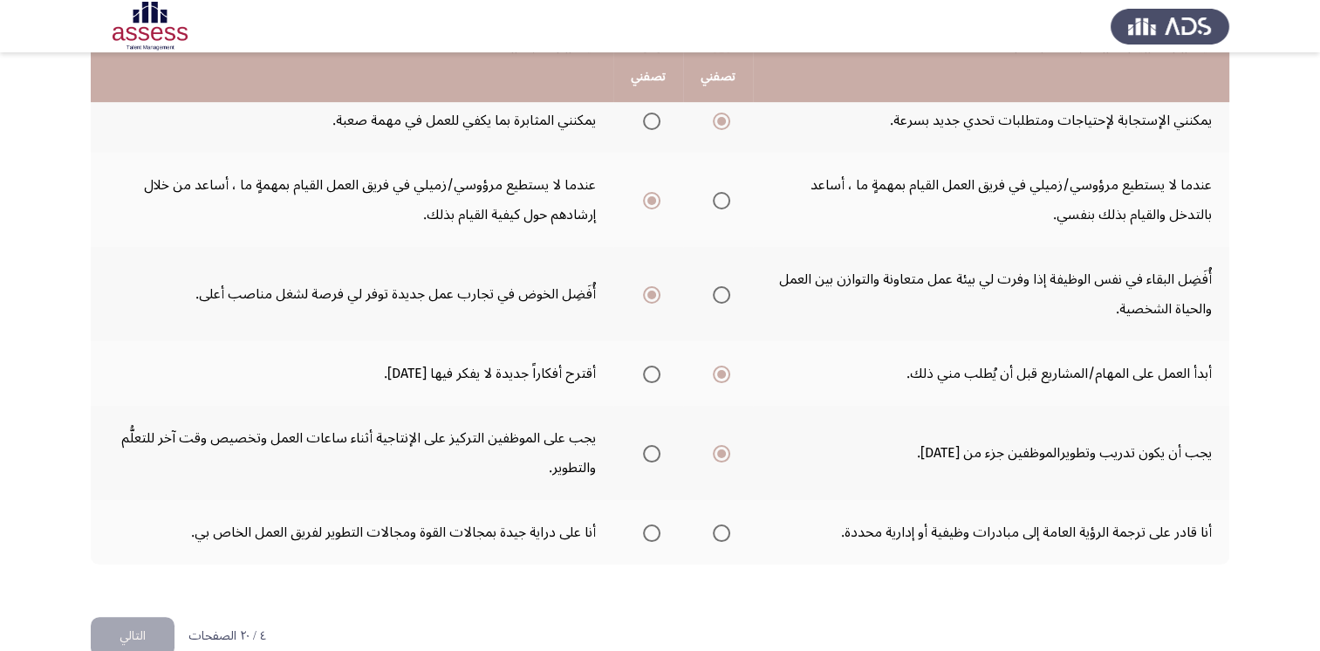
click at [651, 524] on input "Select an option" at bounding box center [651, 532] width 17 height 17
click at [115, 617] on button "التالي" at bounding box center [133, 636] width 84 height 39
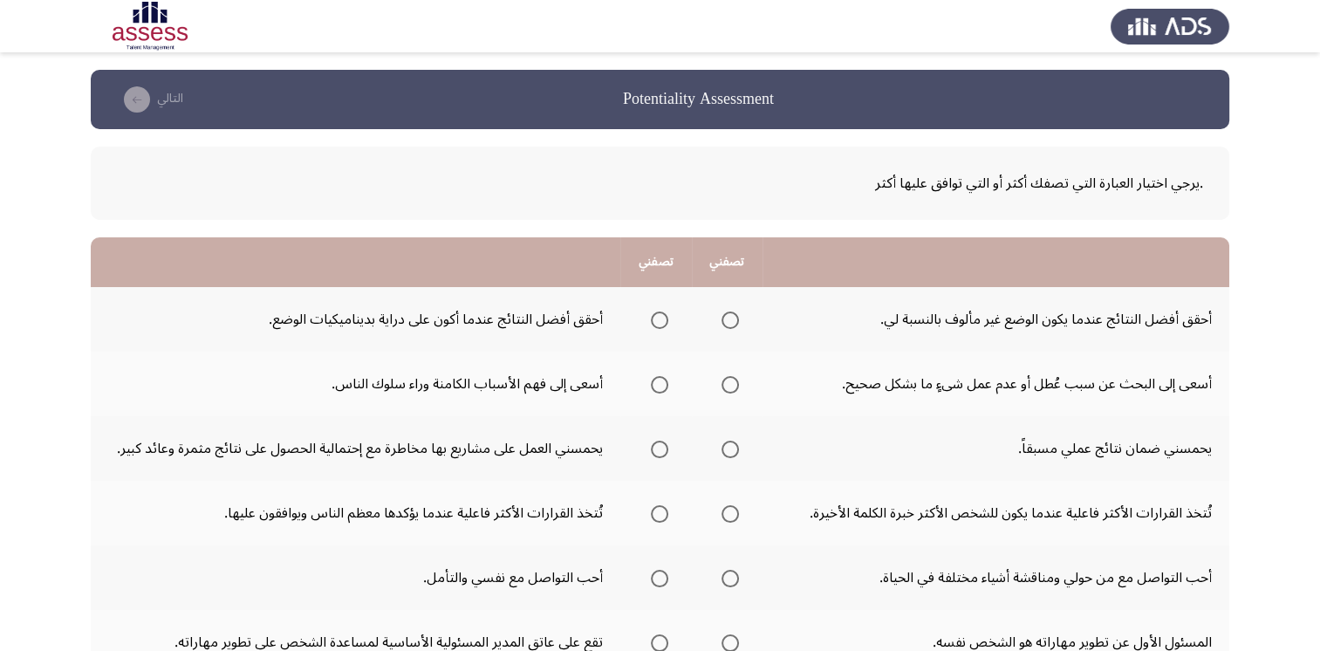
click at [905, 184] on div ".يرجي اختيار العبارة التي تصفك أكثر أو التي توافق عليها أكثر" at bounding box center [660, 183] width 1086 height 30
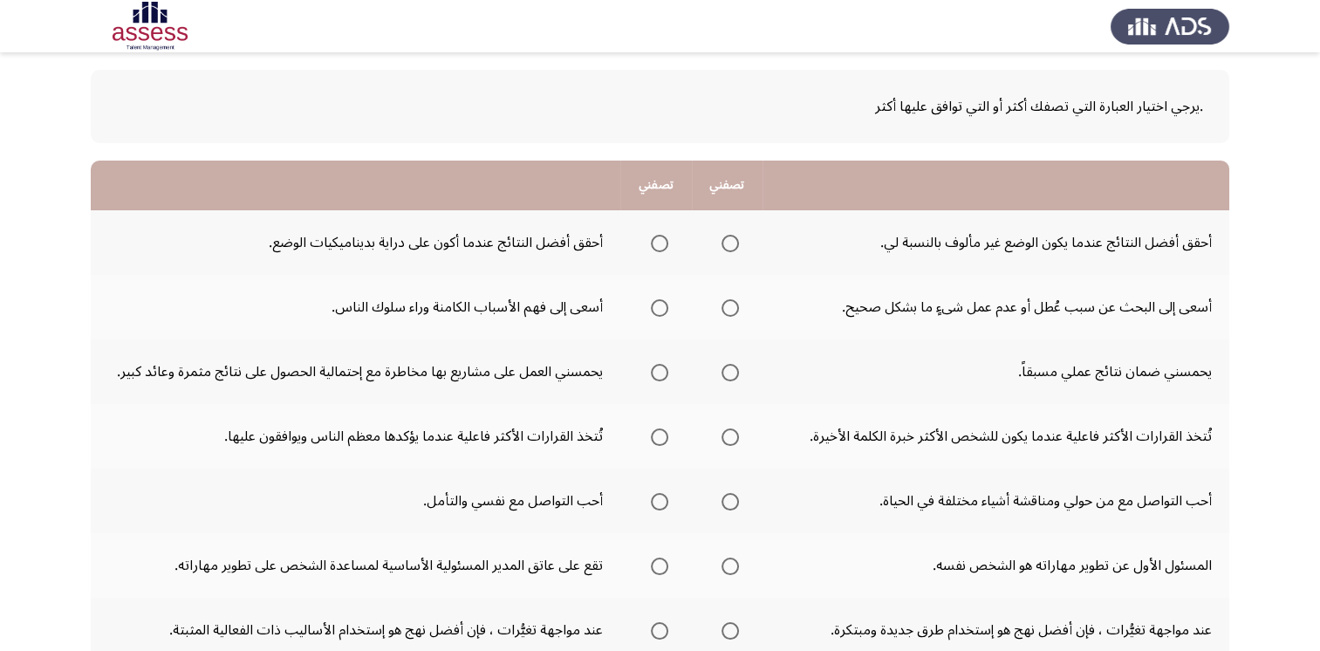
scroll to position [179, 0]
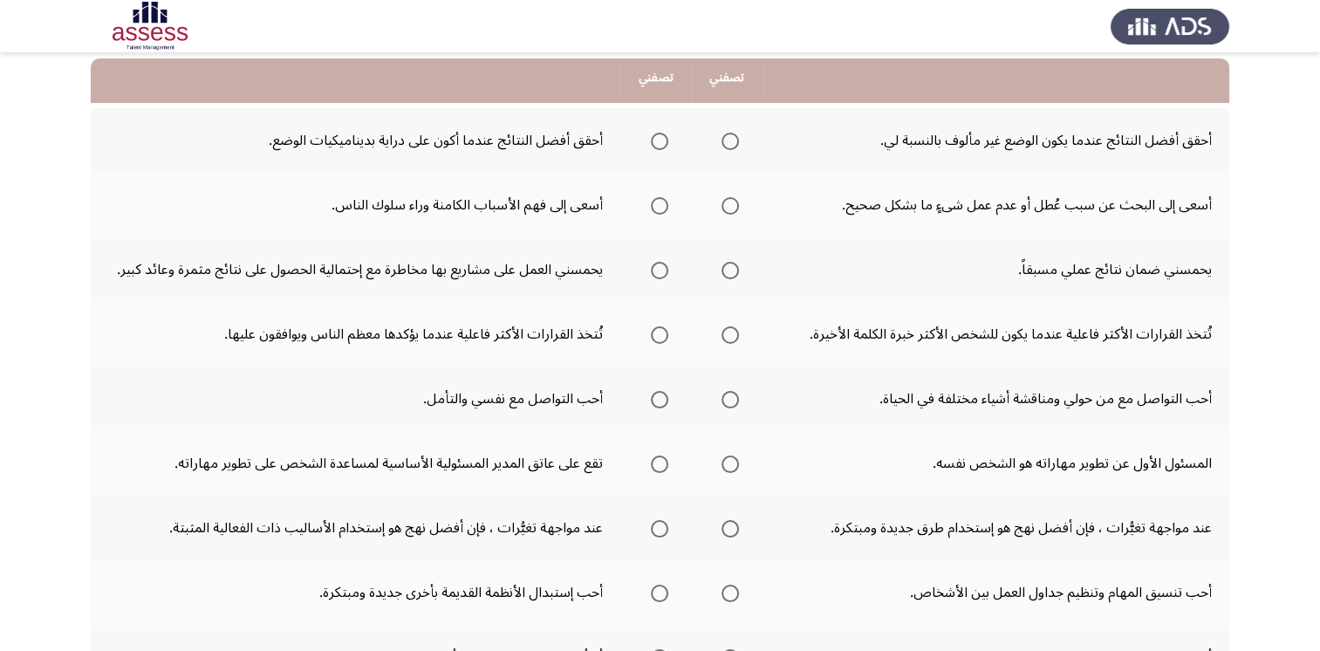
click at [670, 147] on th at bounding box center [655, 140] width 71 height 65
click at [649, 141] on label "Select an option" at bounding box center [656, 141] width 24 height 17
click at [651, 141] on input "Select an option" at bounding box center [659, 141] width 17 height 17
click at [653, 204] on span "Select an option" at bounding box center [659, 205] width 17 height 17
click at [653, 204] on input "Select an option" at bounding box center [659, 205] width 17 height 17
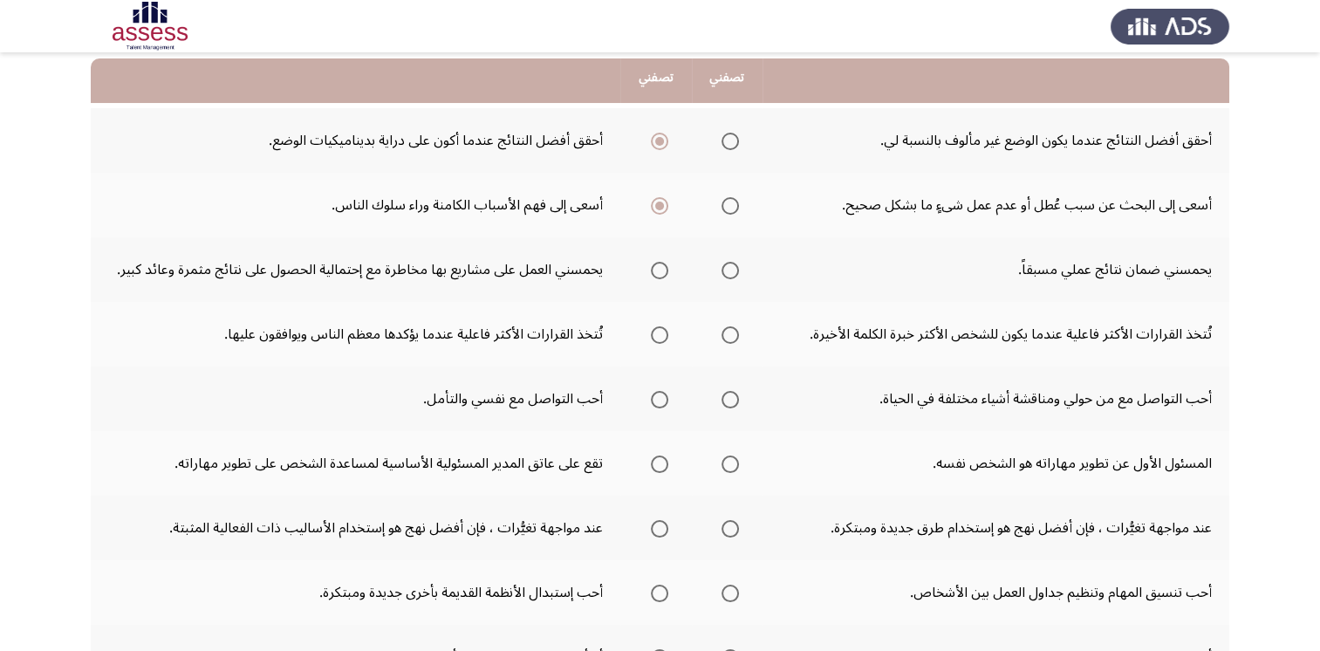
click at [649, 272] on label "Select an option" at bounding box center [656, 270] width 24 height 17
click at [651, 272] on input "Select an option" at bounding box center [659, 270] width 17 height 17
click at [662, 335] on span "Select an option" at bounding box center [659, 334] width 17 height 17
click at [662, 335] on input "Select an option" at bounding box center [659, 334] width 17 height 17
click at [740, 393] on th at bounding box center [727, 398] width 71 height 65
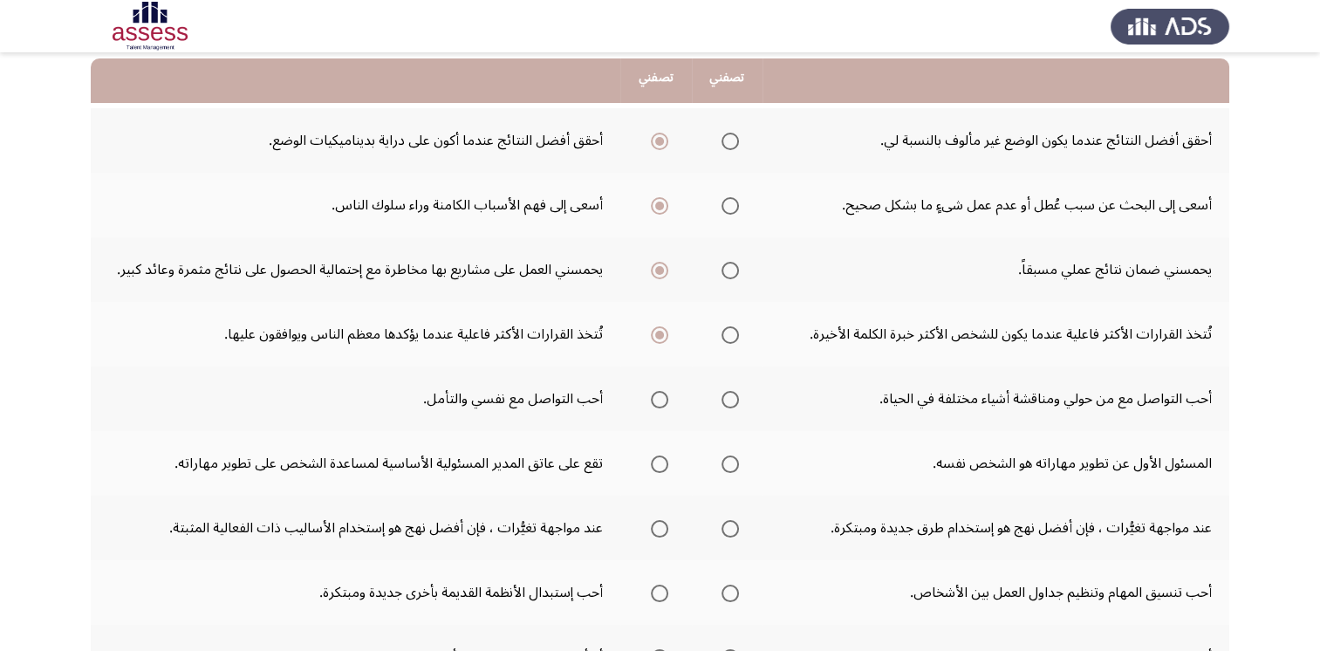
click at [740, 393] on th at bounding box center [727, 398] width 71 height 65
click at [726, 398] on span "Select an option" at bounding box center [730, 399] width 17 height 17
click at [726, 398] on input "Select an option" at bounding box center [730, 399] width 17 height 17
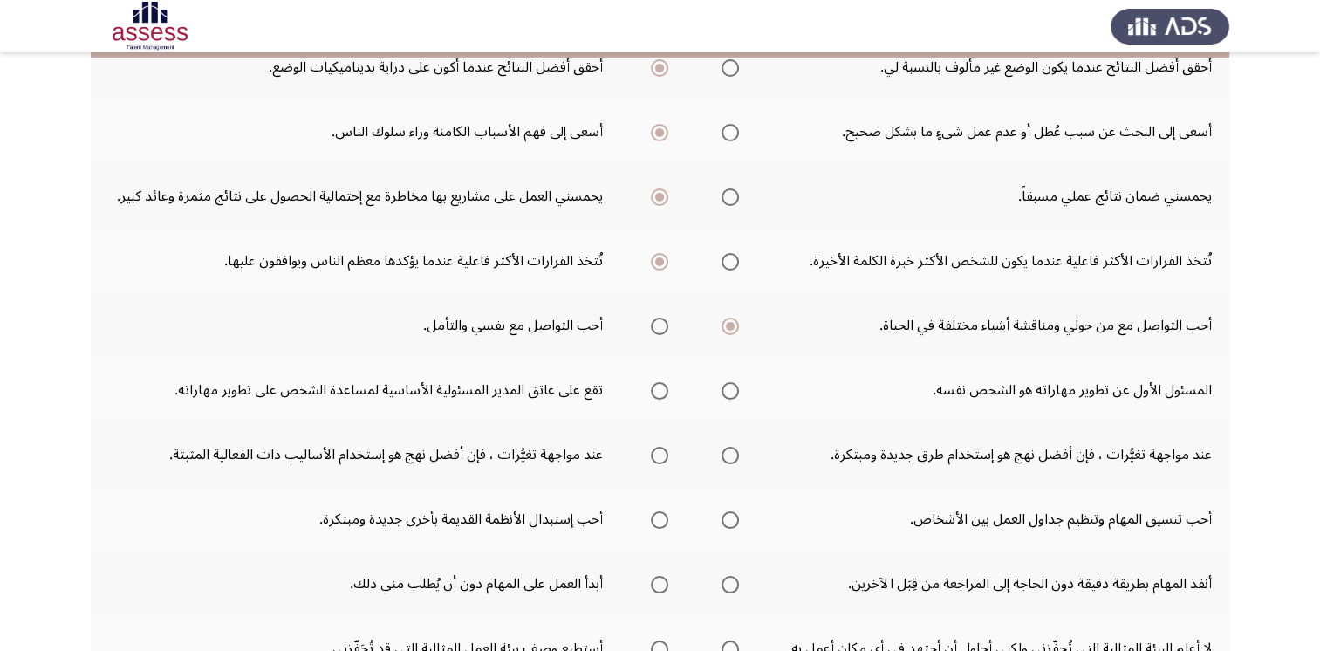
scroll to position [353, 0]
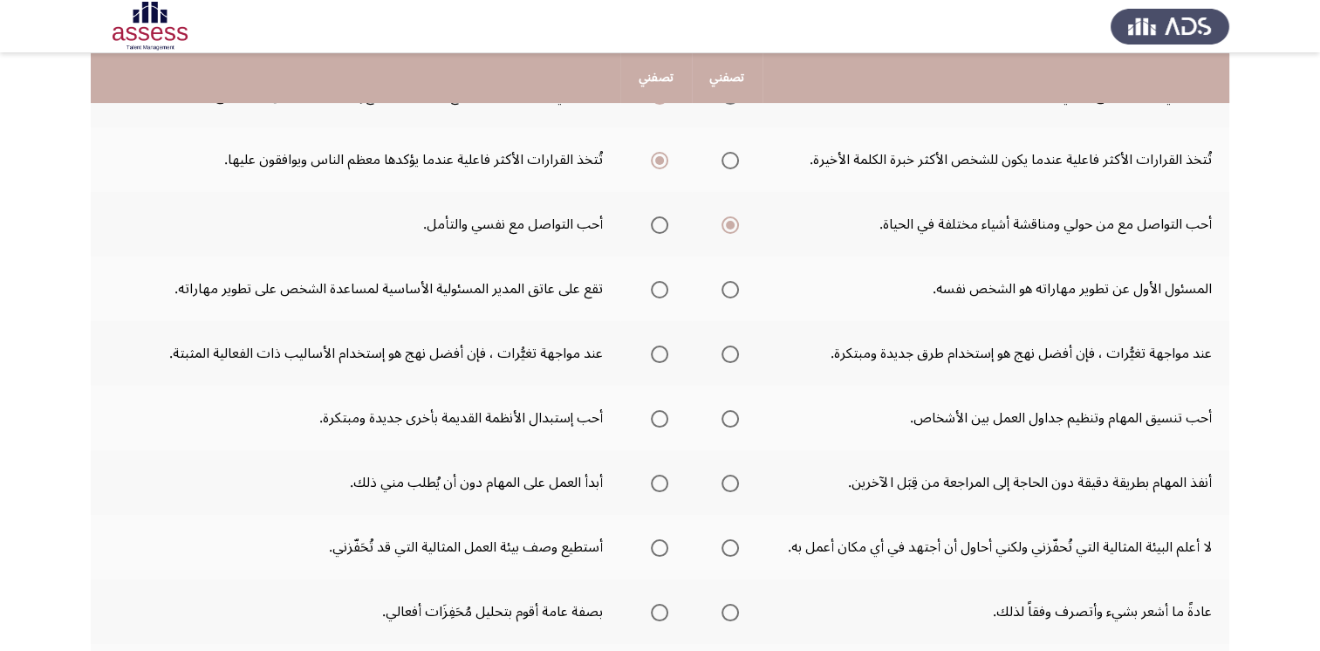
click at [728, 291] on span "Select an option" at bounding box center [730, 289] width 17 height 17
click at [728, 291] on input "Select an option" at bounding box center [730, 289] width 17 height 17
click at [733, 352] on span "Select an option" at bounding box center [730, 353] width 17 height 17
click at [733, 352] on input "Select an option" at bounding box center [730, 353] width 17 height 17
click at [726, 413] on span "Select an option" at bounding box center [730, 418] width 17 height 17
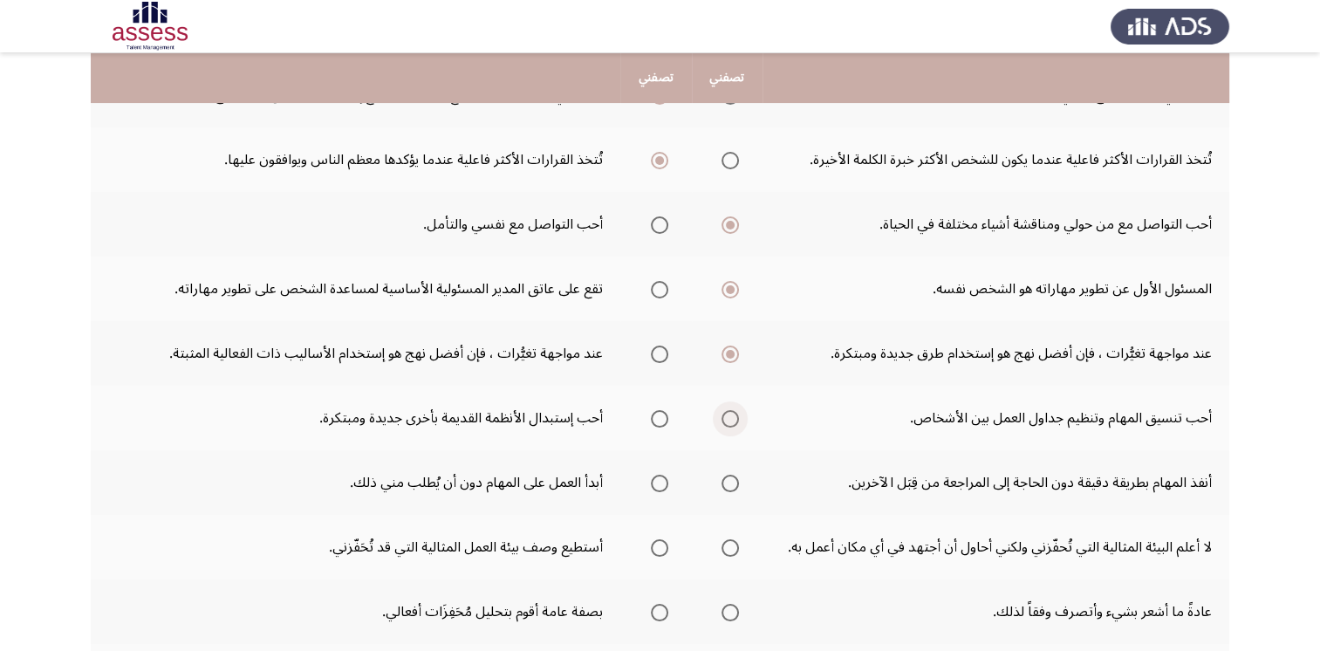
click at [726, 413] on input "Select an option" at bounding box center [730, 418] width 17 height 17
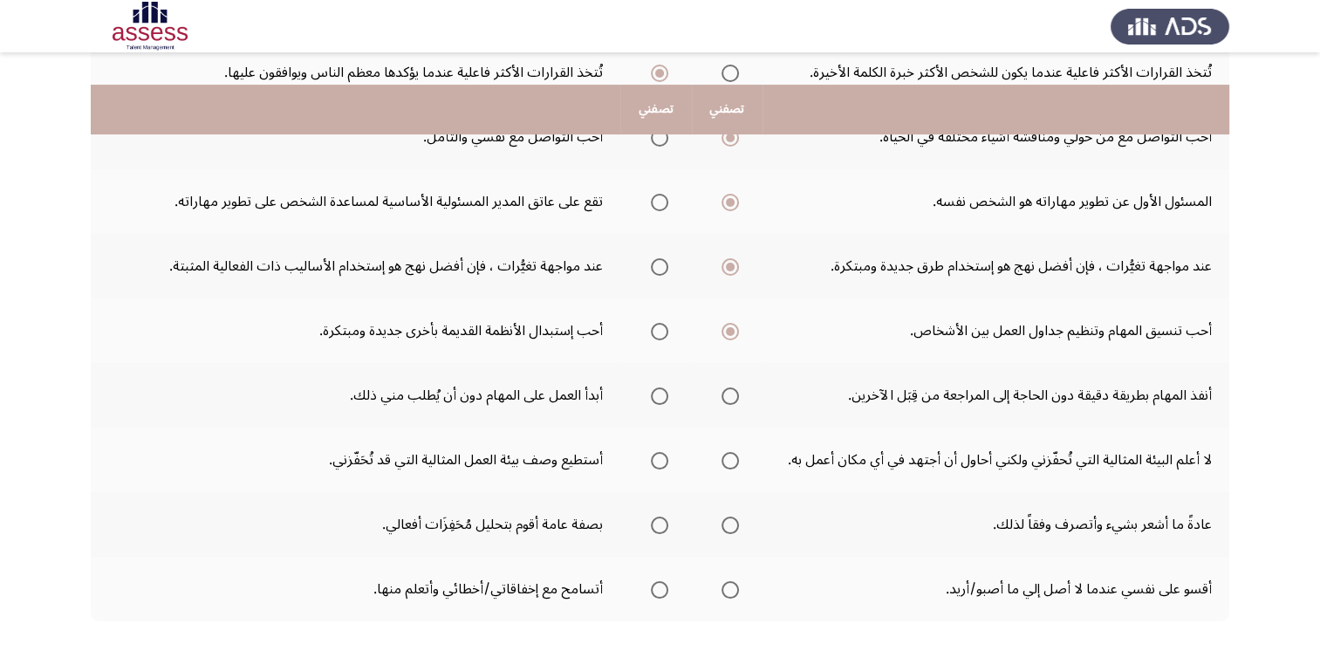
scroll to position [528, 0]
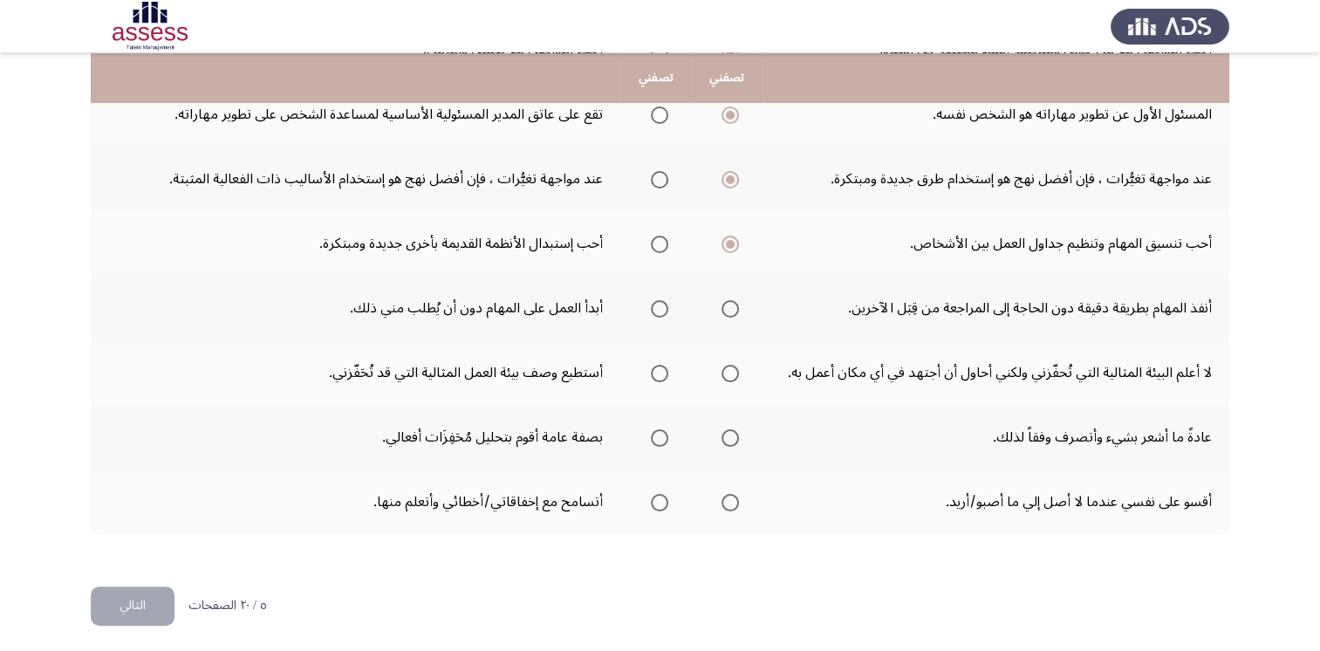
click at [669, 309] on th at bounding box center [655, 308] width 71 height 65
click at [653, 309] on span "Select an option" at bounding box center [659, 308] width 17 height 17
click at [653, 309] on input "Select an option" at bounding box center [659, 308] width 17 height 17
click at [728, 376] on span "Select an option" at bounding box center [730, 373] width 17 height 17
click at [728, 376] on input "Select an option" at bounding box center [730, 373] width 17 height 17
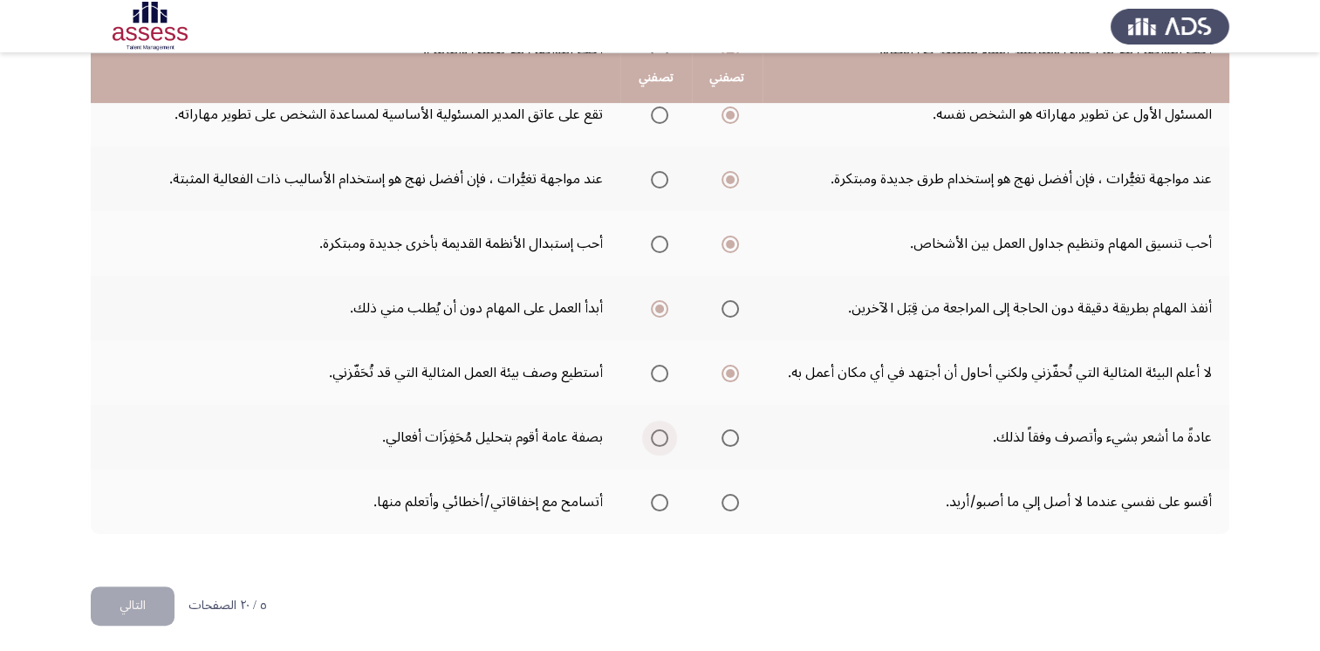
click at [665, 434] on span "Select an option" at bounding box center [659, 437] width 17 height 17
click at [665, 434] on input "Select an option" at bounding box center [659, 437] width 17 height 17
click at [661, 494] on span "Select an option" at bounding box center [659, 502] width 17 height 17
click at [661, 494] on input "Select an option" at bounding box center [659, 502] width 17 height 17
click at [147, 586] on button "التالي" at bounding box center [133, 605] width 84 height 39
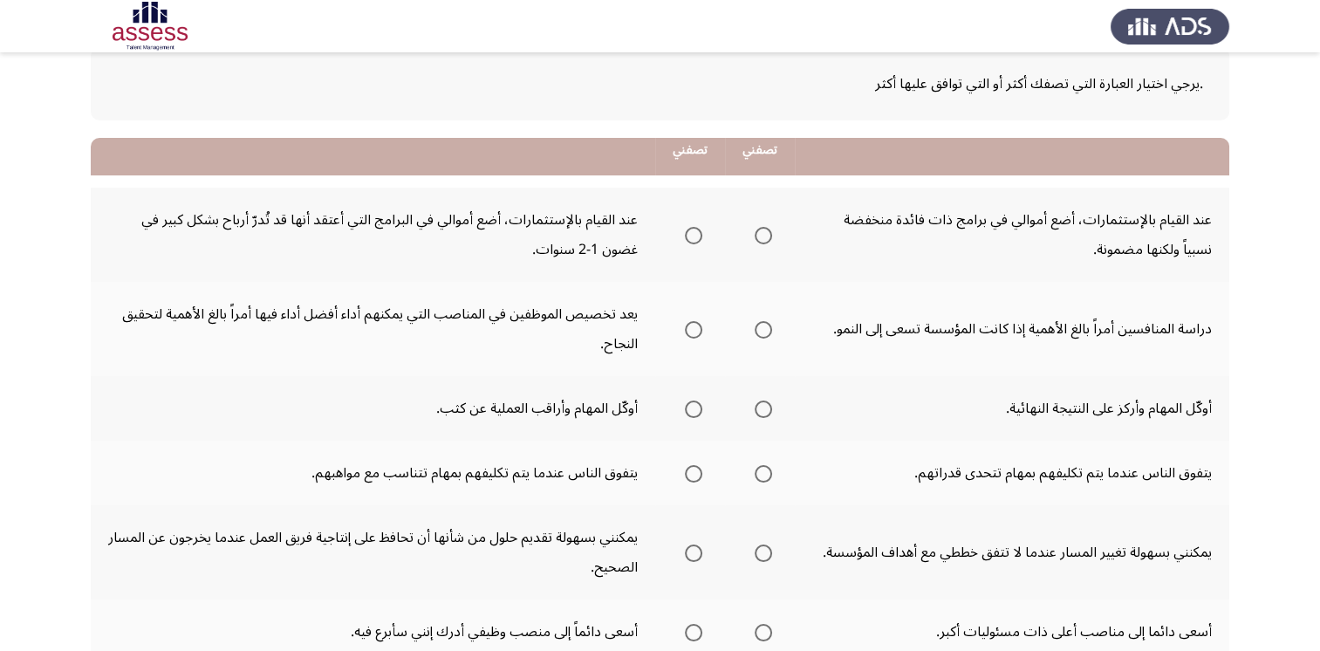
scroll to position [174, 0]
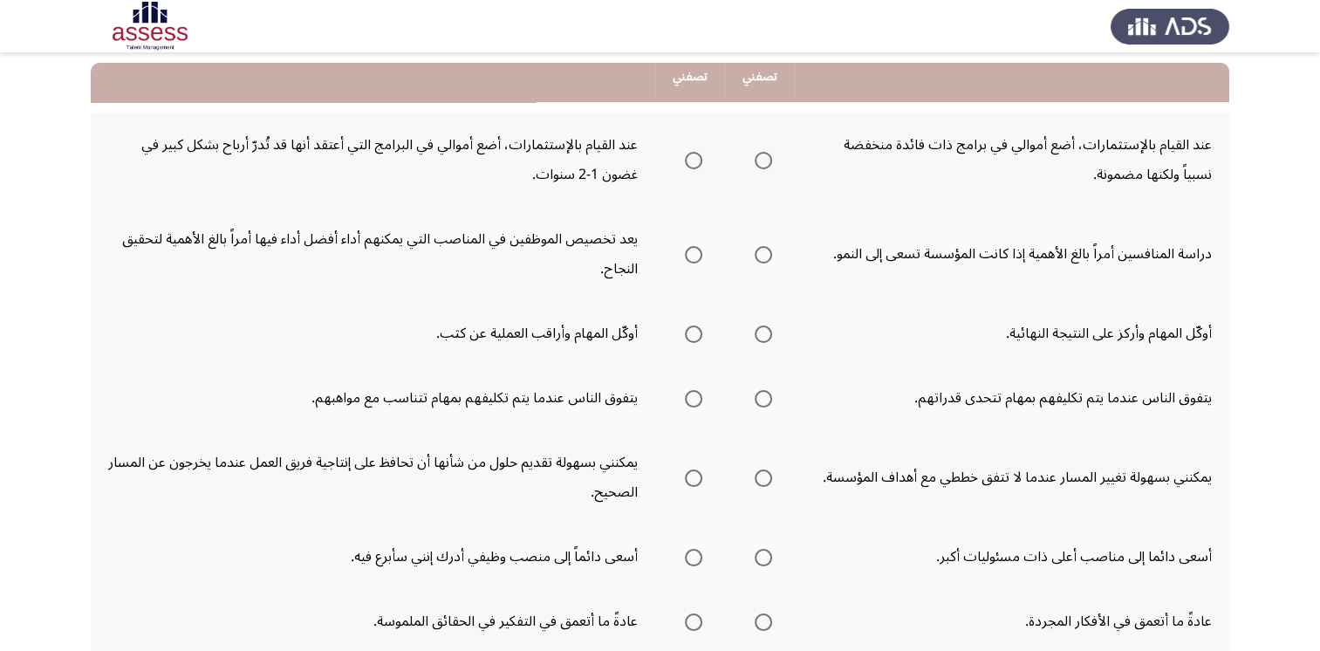
click at [694, 153] on span "Select an option" at bounding box center [693, 160] width 17 height 17
click at [694, 153] on input "Select an option" at bounding box center [693, 160] width 17 height 17
click at [691, 256] on span "Select an option" at bounding box center [693, 254] width 17 height 17
click at [691, 256] on input "Select an option" at bounding box center [693, 254] width 17 height 17
click at [691, 334] on span "Select an option" at bounding box center [693, 333] width 17 height 17
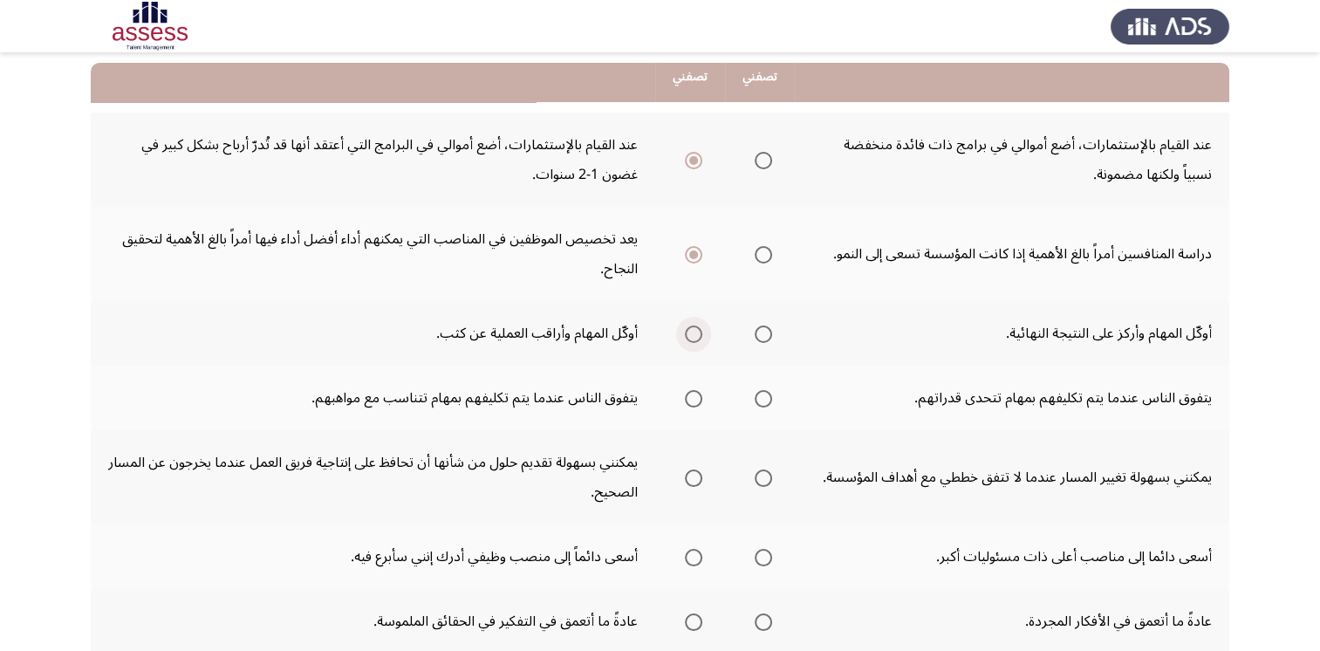
click at [691, 334] on input "Select an option" at bounding box center [693, 333] width 17 height 17
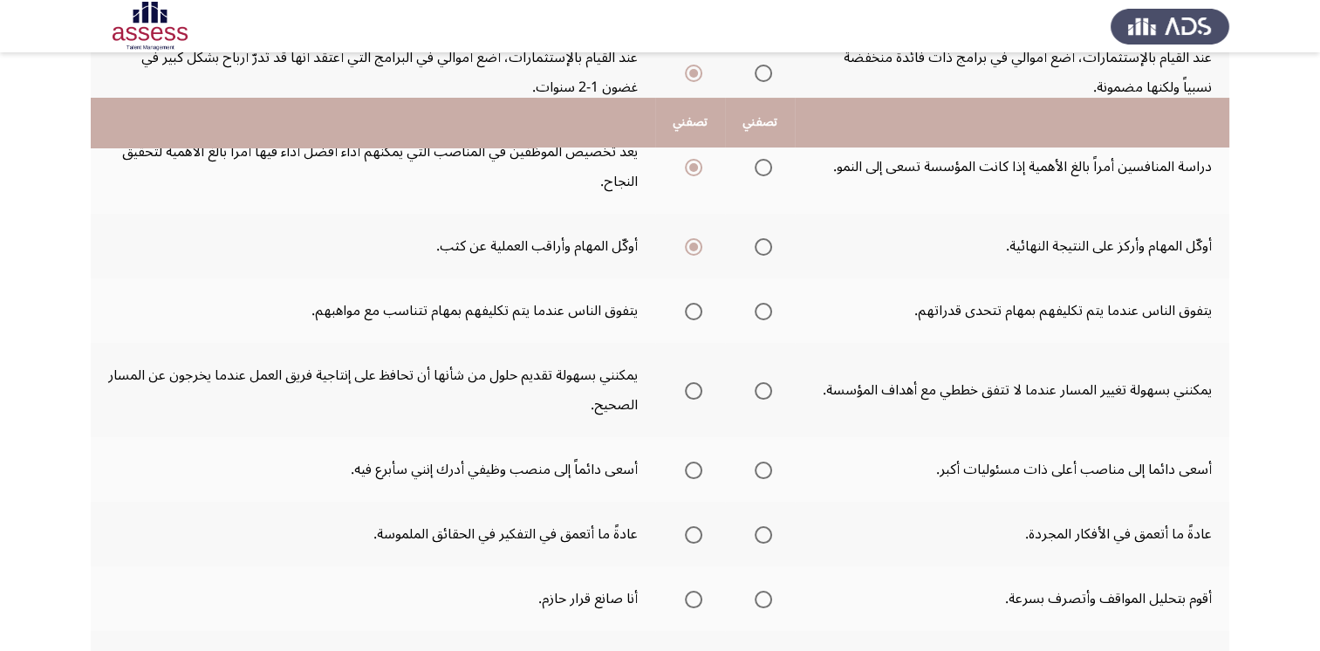
scroll to position [349, 0]
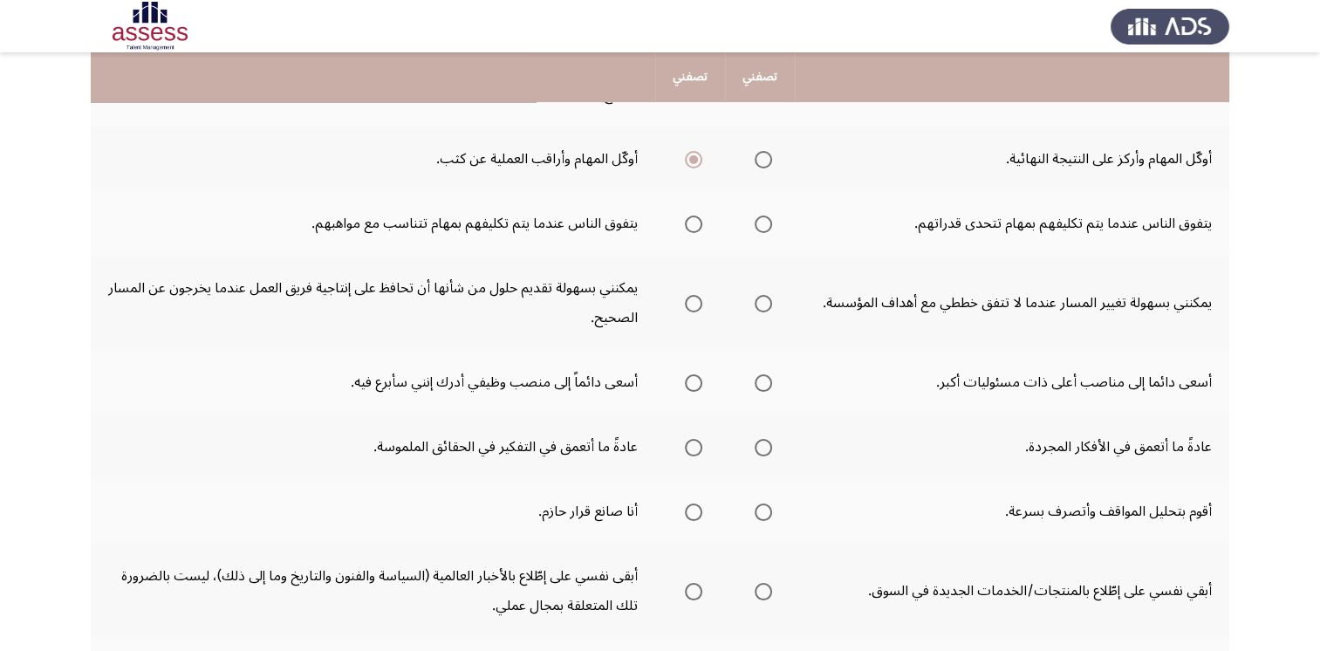
click at [772, 225] on span "Select an option" at bounding box center [763, 223] width 17 height 17
click at [772, 225] on input "Select an option" at bounding box center [763, 223] width 17 height 17
click at [764, 299] on span "Select an option" at bounding box center [763, 303] width 17 height 17
click at [764, 299] on input "Select an option" at bounding box center [763, 303] width 17 height 17
click at [758, 384] on span "Select an option" at bounding box center [763, 382] width 17 height 17
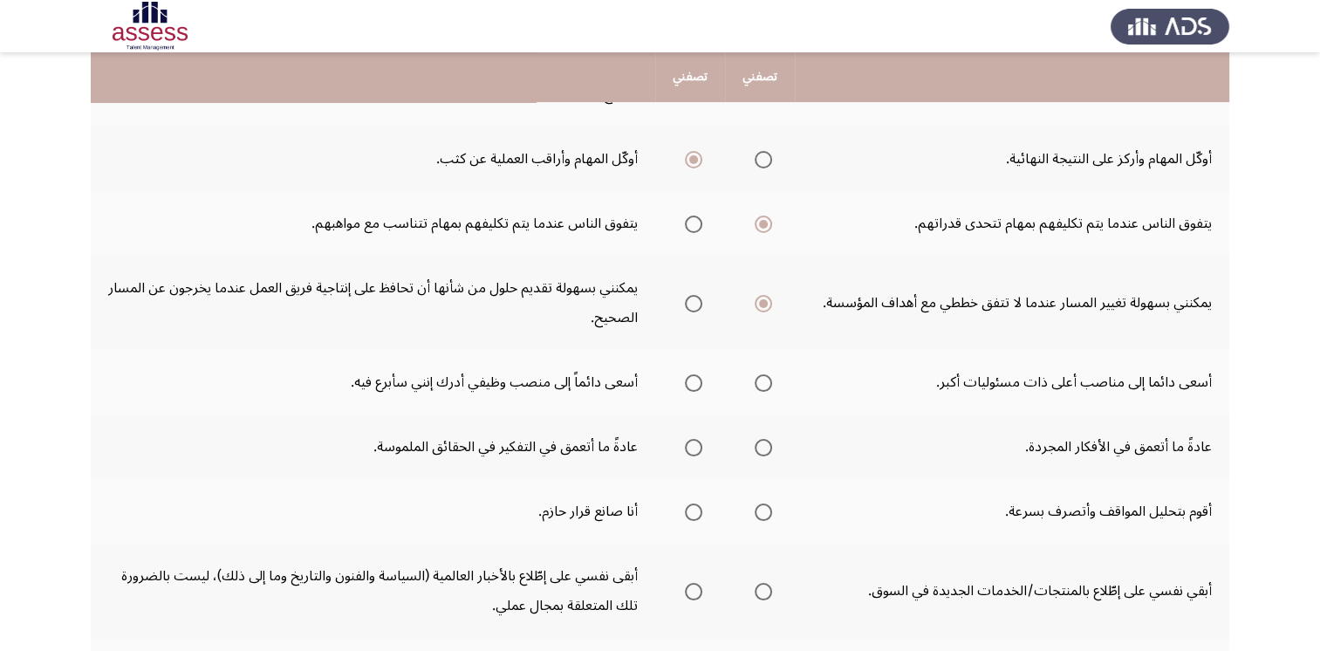
click at [758, 384] on input "Select an option" at bounding box center [763, 382] width 17 height 17
click at [697, 441] on span "Select an option" at bounding box center [693, 447] width 17 height 17
click at [697, 441] on input "Select an option" at bounding box center [693, 447] width 17 height 17
click at [763, 439] on span "Select an option" at bounding box center [763, 447] width 17 height 17
click at [763, 439] on input "Select an option" at bounding box center [763, 447] width 17 height 17
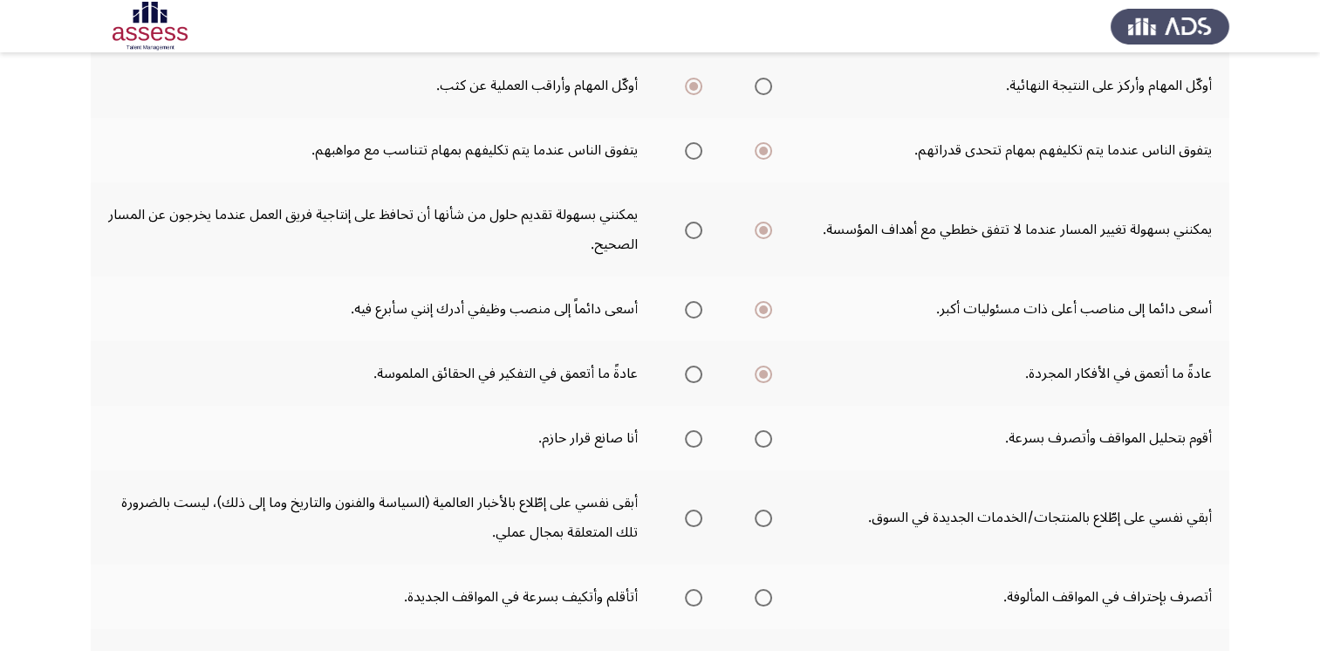
scroll to position [523, 0]
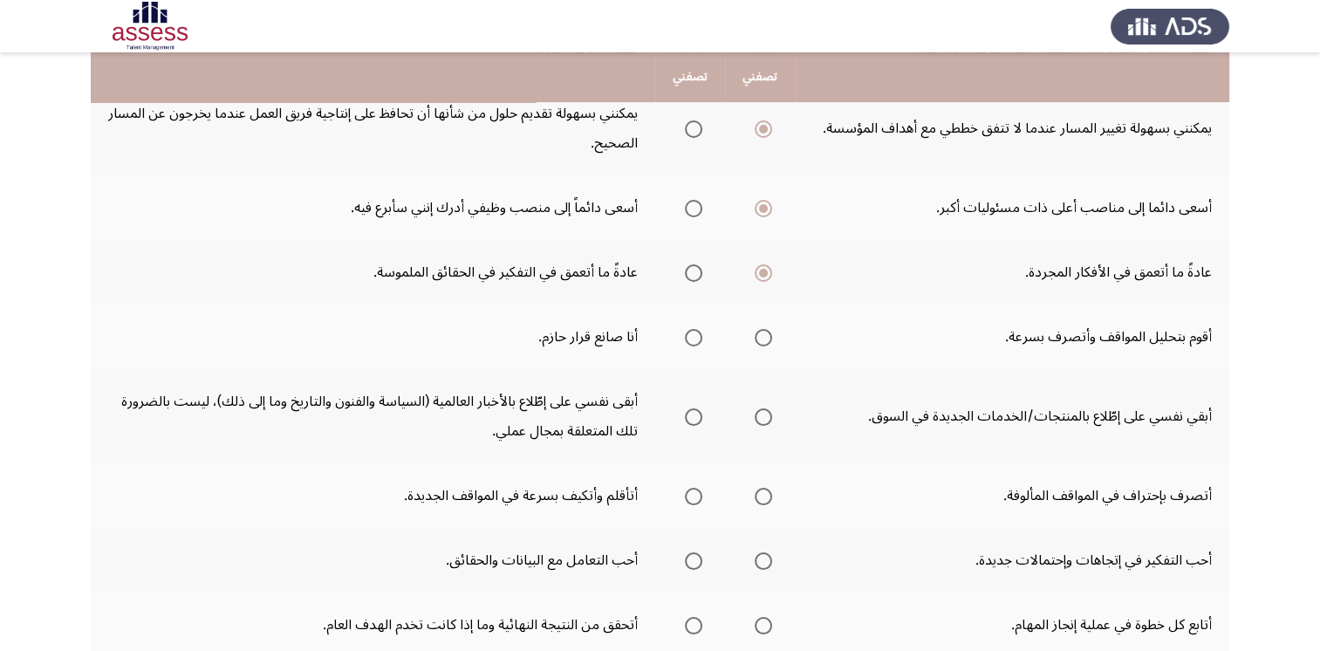
click at [692, 267] on span "Select an option" at bounding box center [693, 272] width 17 height 17
click at [692, 267] on input "Select an option" at bounding box center [693, 272] width 17 height 17
click at [761, 336] on span "Select an option" at bounding box center [763, 337] width 17 height 17
click at [761, 336] on input "Select an option" at bounding box center [763, 337] width 17 height 17
click at [692, 416] on span "Select an option" at bounding box center [693, 416] width 17 height 17
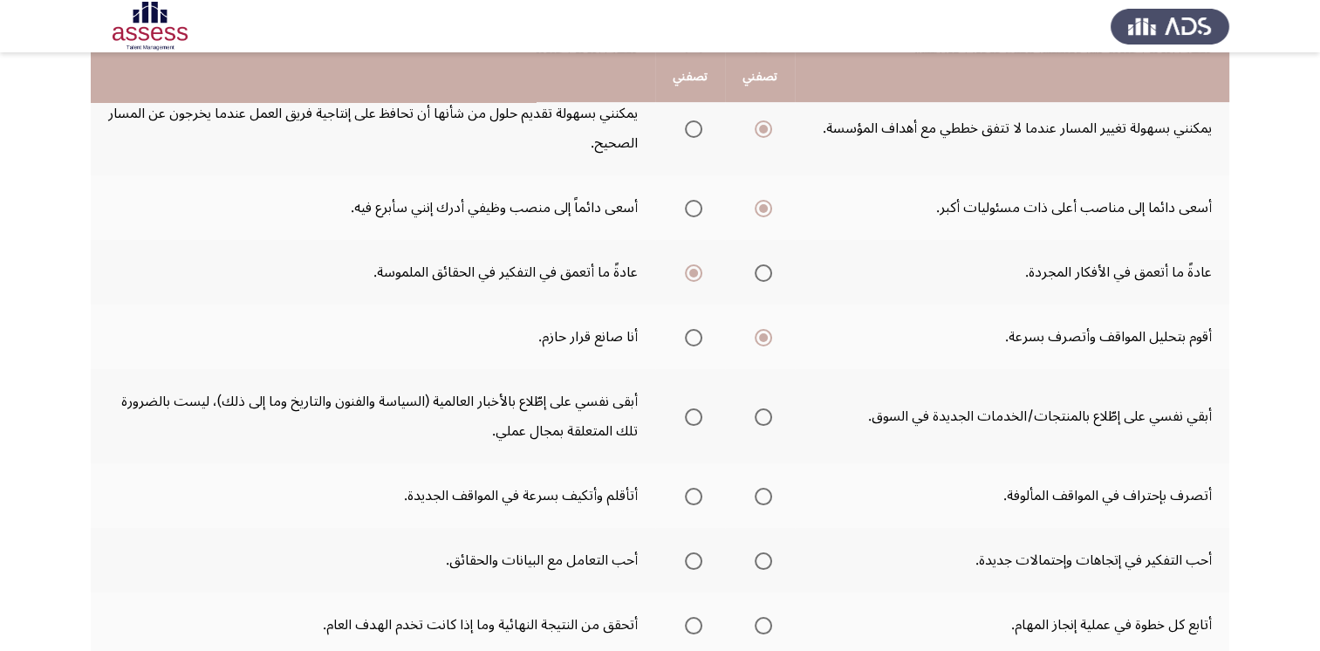
click at [692, 416] on input "Select an option" at bounding box center [693, 416] width 17 height 17
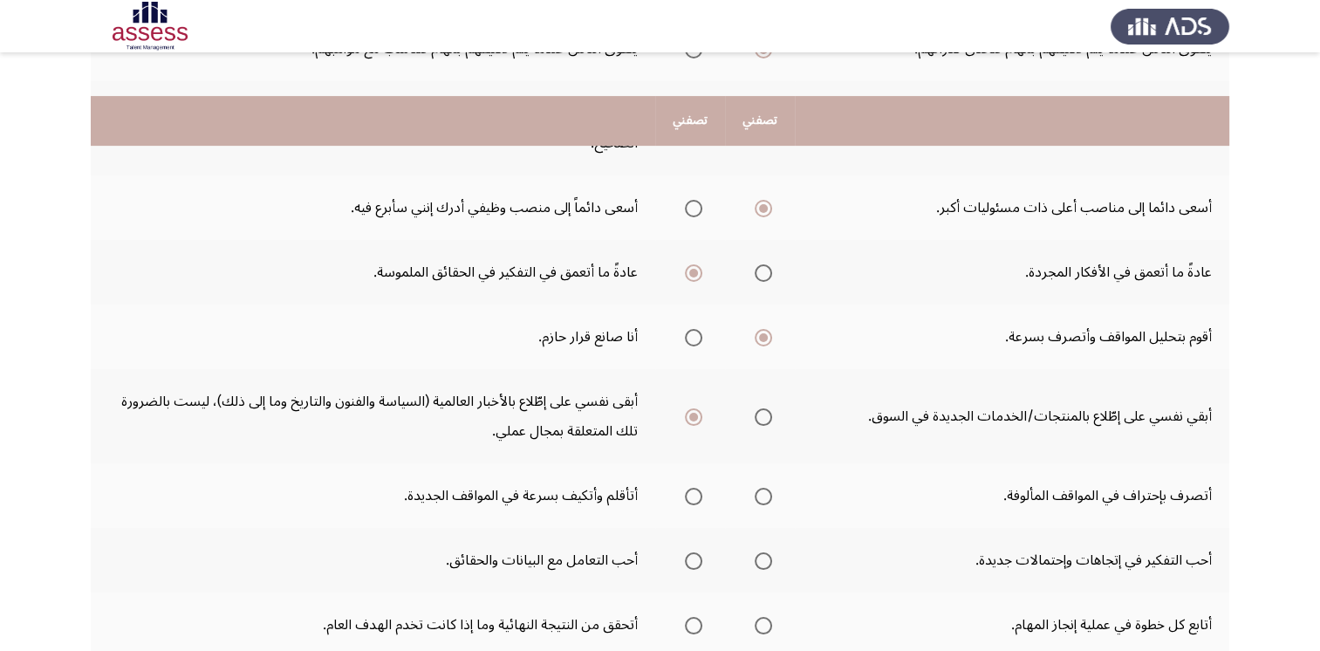
scroll to position [646, 0]
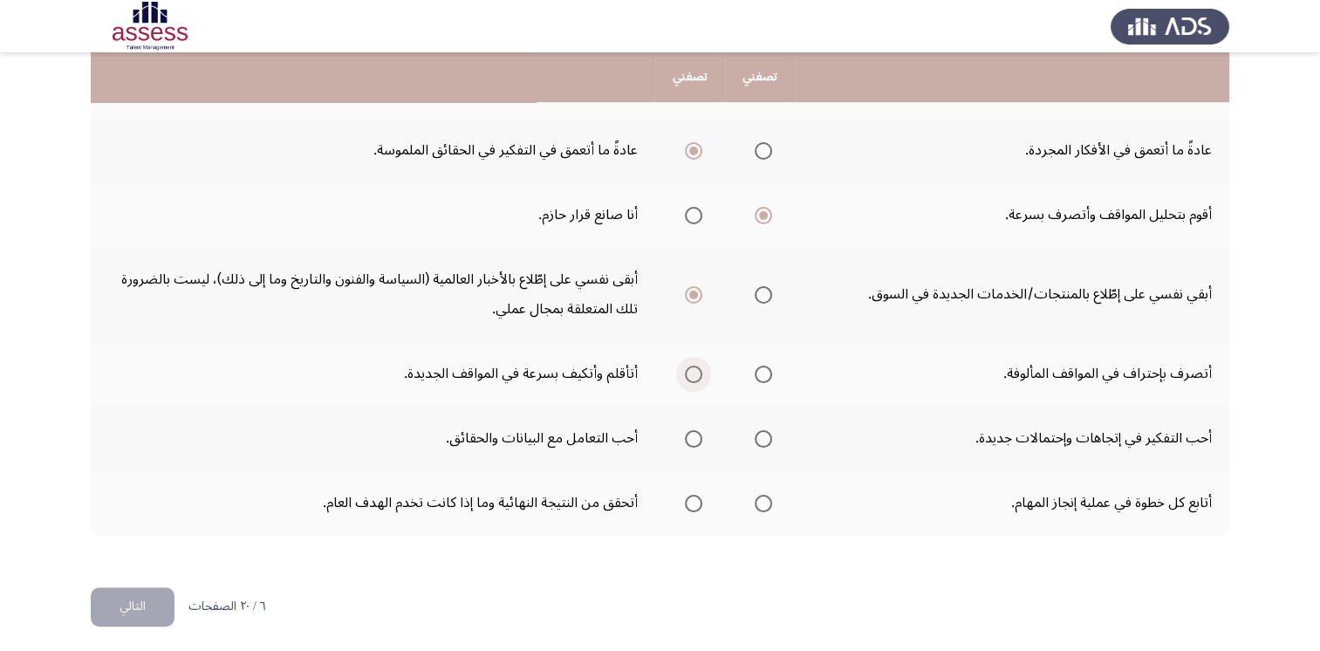
click at [698, 366] on span "Select an option" at bounding box center [693, 374] width 17 height 17
click at [698, 366] on input "Select an option" at bounding box center [693, 374] width 17 height 17
click at [763, 434] on span "Select an option" at bounding box center [763, 438] width 17 height 17
click at [763, 434] on input "Select an option" at bounding box center [763, 438] width 17 height 17
click at [757, 497] on span "Select an option" at bounding box center [763, 503] width 17 height 17
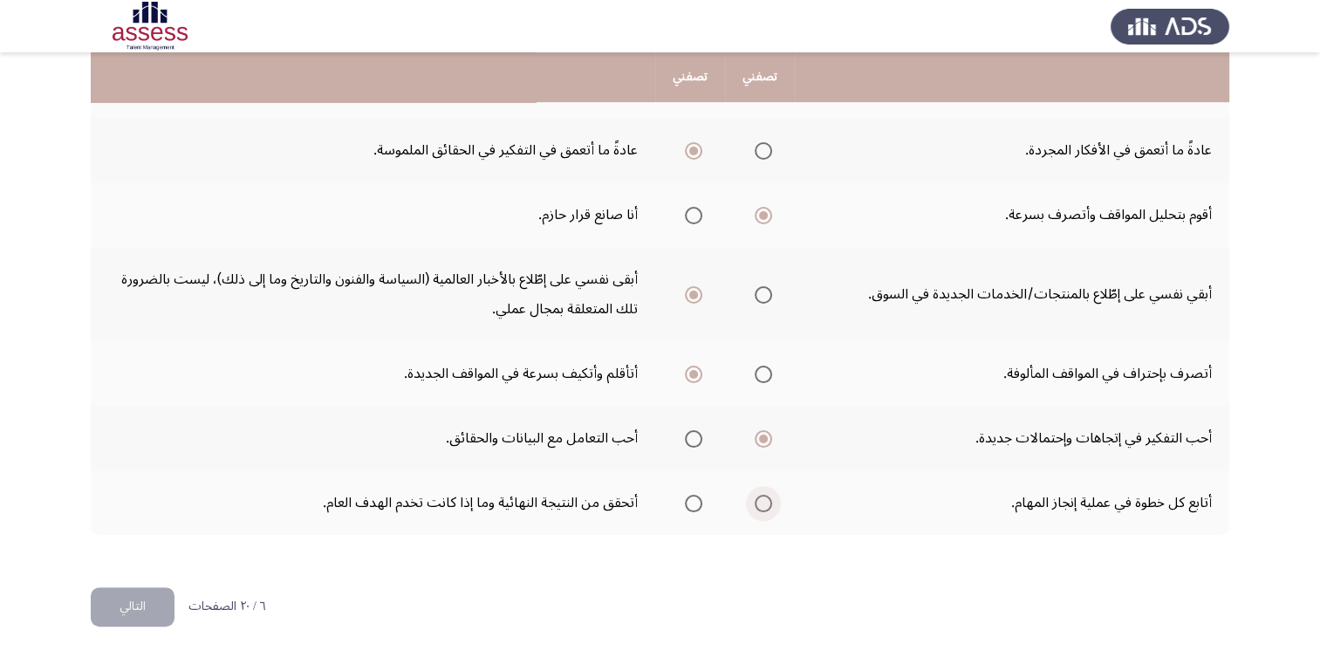
click at [757, 497] on input "Select an option" at bounding box center [763, 503] width 17 height 17
click at [131, 605] on button "التالي" at bounding box center [133, 606] width 84 height 39
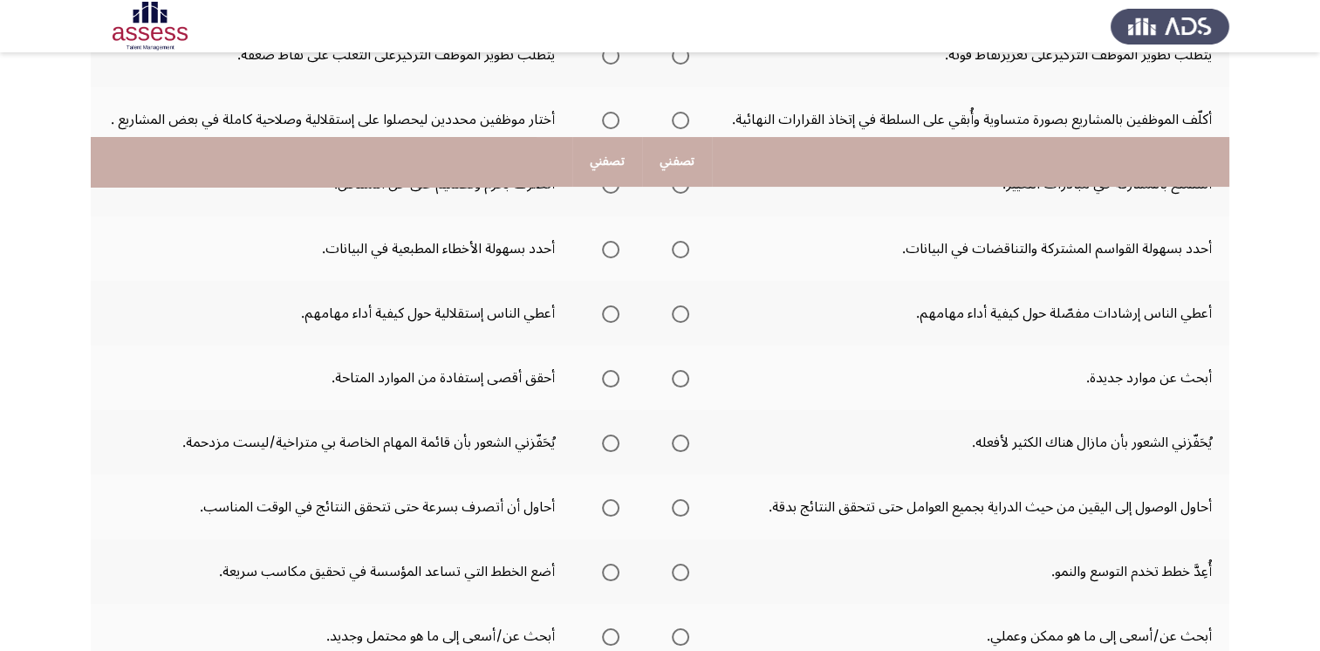
scroll to position [174, 0]
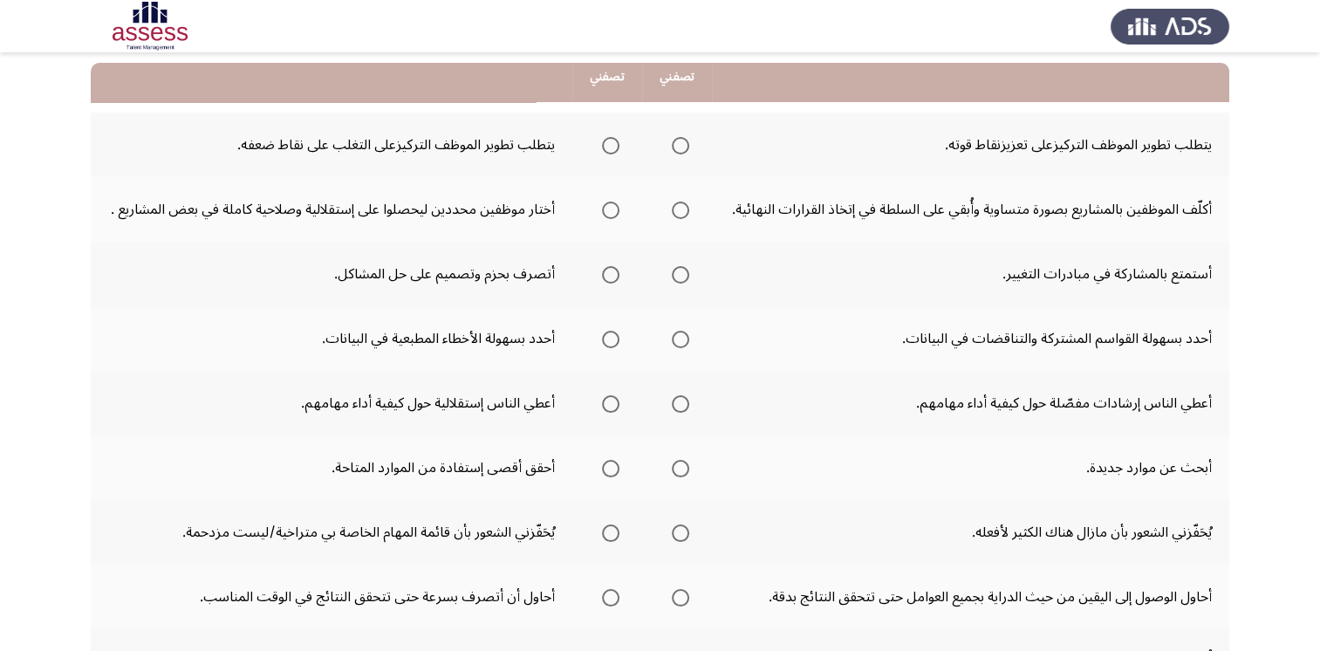
click at [677, 140] on span "Select an option" at bounding box center [680, 145] width 17 height 17
click at [677, 140] on input "Select an option" at bounding box center [680, 145] width 17 height 17
click at [608, 152] on span "Select an option" at bounding box center [610, 145] width 17 height 17
click at [608, 152] on input "Select an option" at bounding box center [610, 145] width 17 height 17
click at [617, 207] on span "Select an option" at bounding box center [610, 210] width 17 height 17
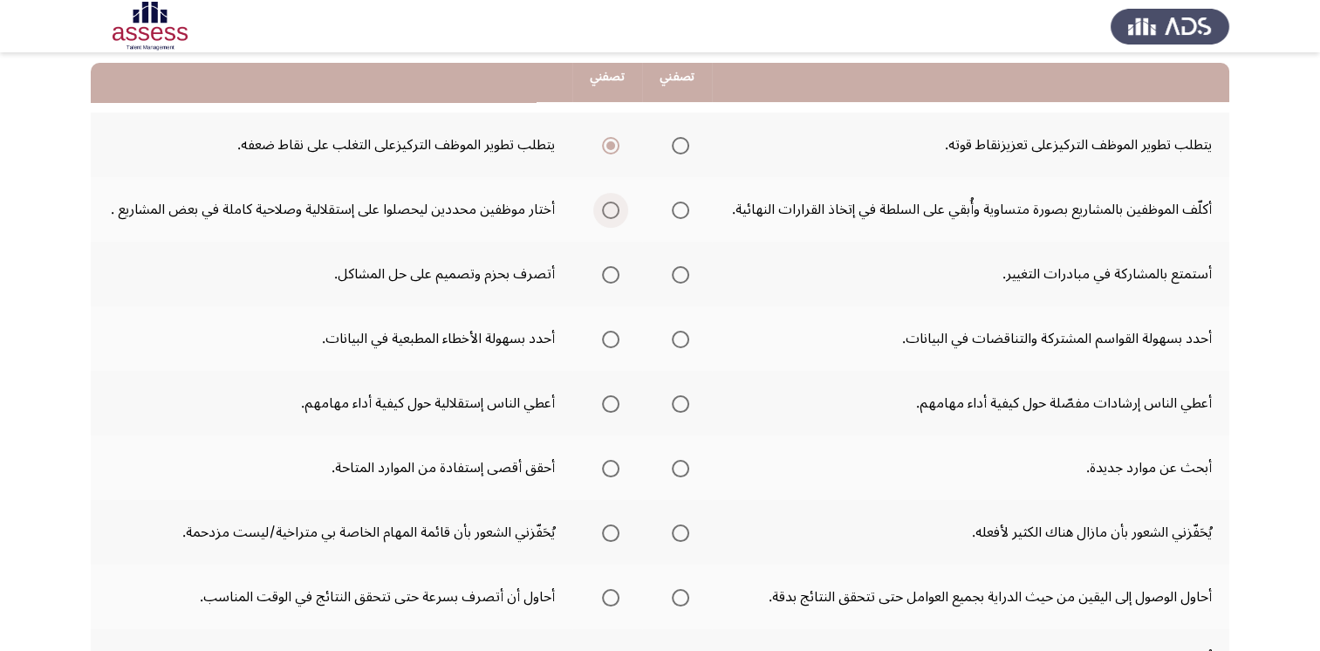
click at [617, 207] on input "Select an option" at bounding box center [610, 210] width 17 height 17
click at [689, 270] on span "Select an option" at bounding box center [680, 274] width 17 height 17
click at [689, 270] on input "Select an option" at bounding box center [680, 274] width 17 height 17
click at [685, 339] on span "Select an option" at bounding box center [680, 339] width 17 height 17
click at [685, 339] on input "Select an option" at bounding box center [680, 339] width 17 height 17
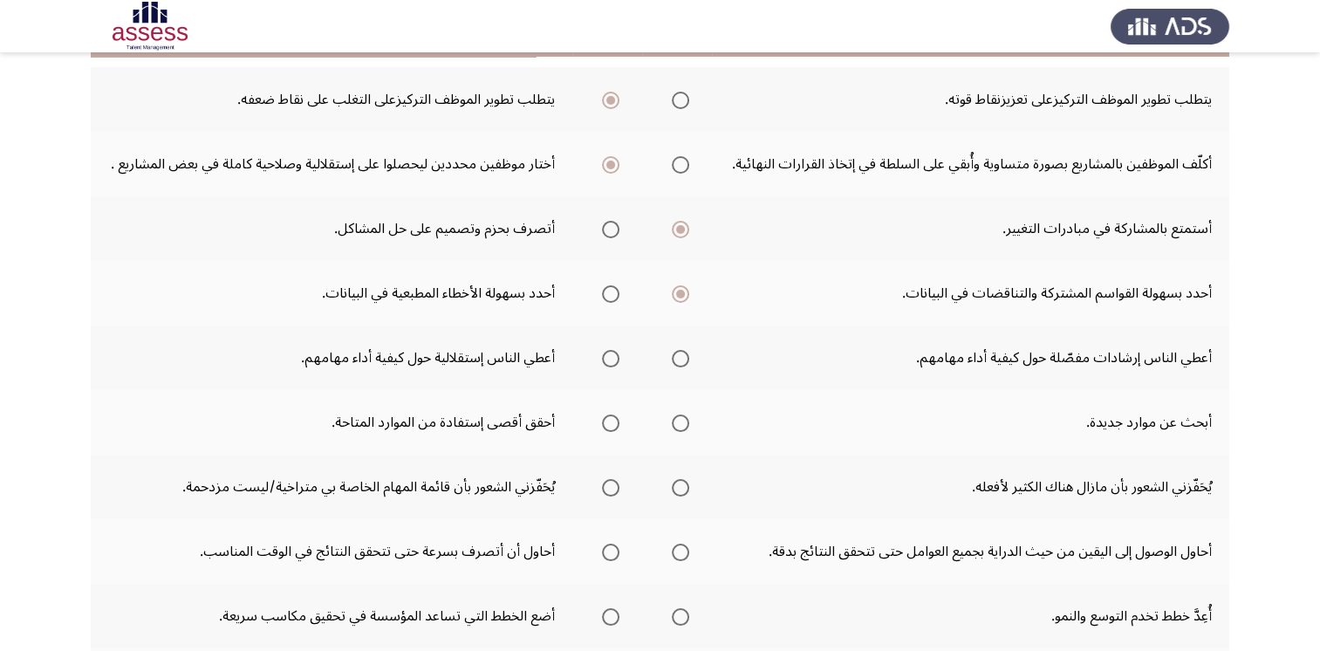
scroll to position [262, 0]
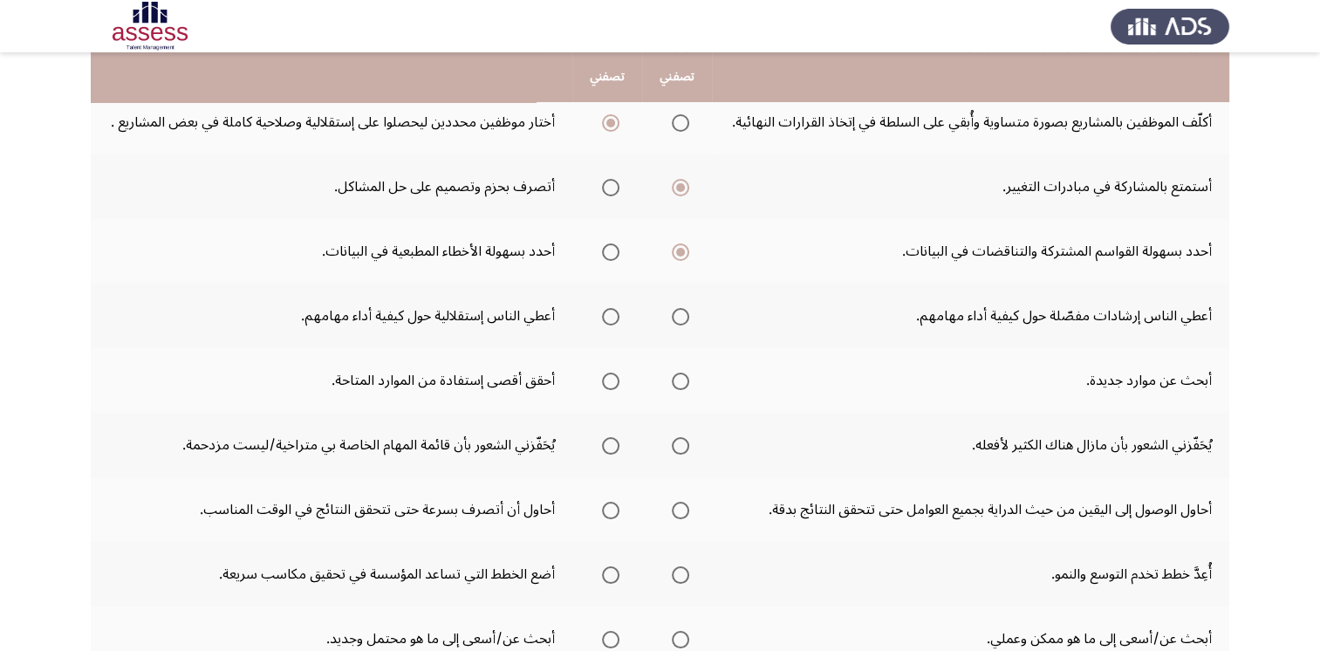
click at [890, 340] on td "أعطي الناس إرشادات مفصّلة حول كيفية أداء مهامهم." at bounding box center [970, 316] width 517 height 65
click at [682, 315] on span "Select an option" at bounding box center [680, 316] width 17 height 17
click at [682, 315] on input "Select an option" at bounding box center [680, 316] width 17 height 17
click at [610, 376] on span "Select an option" at bounding box center [610, 381] width 17 height 17
click at [610, 376] on input "Select an option" at bounding box center [610, 381] width 17 height 17
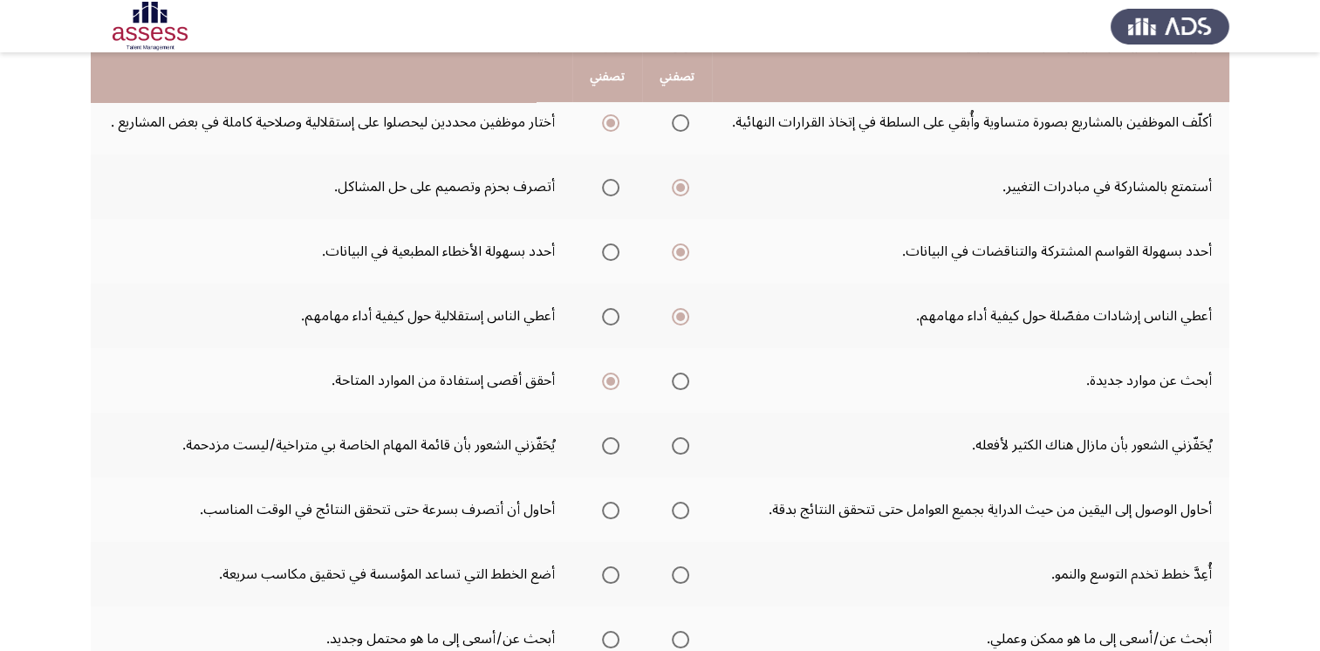
click at [674, 444] on span "Select an option" at bounding box center [680, 445] width 17 height 17
click at [674, 444] on input "Select an option" at bounding box center [680, 445] width 17 height 17
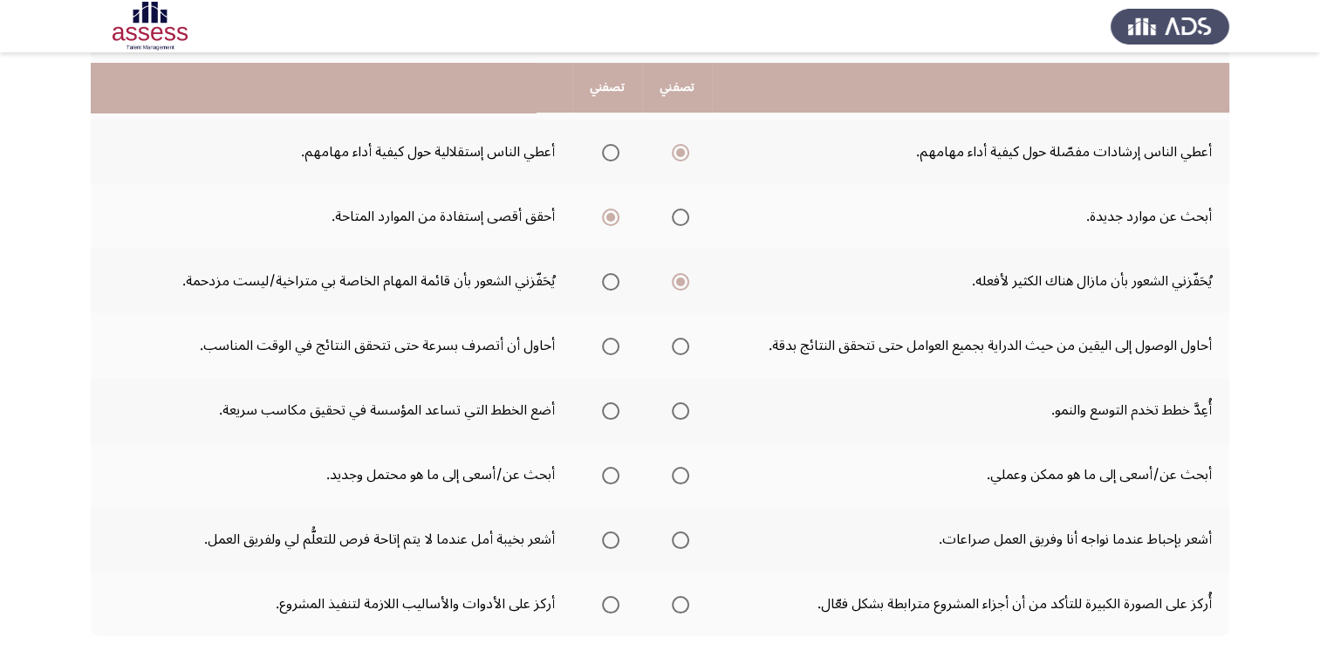
scroll to position [436, 0]
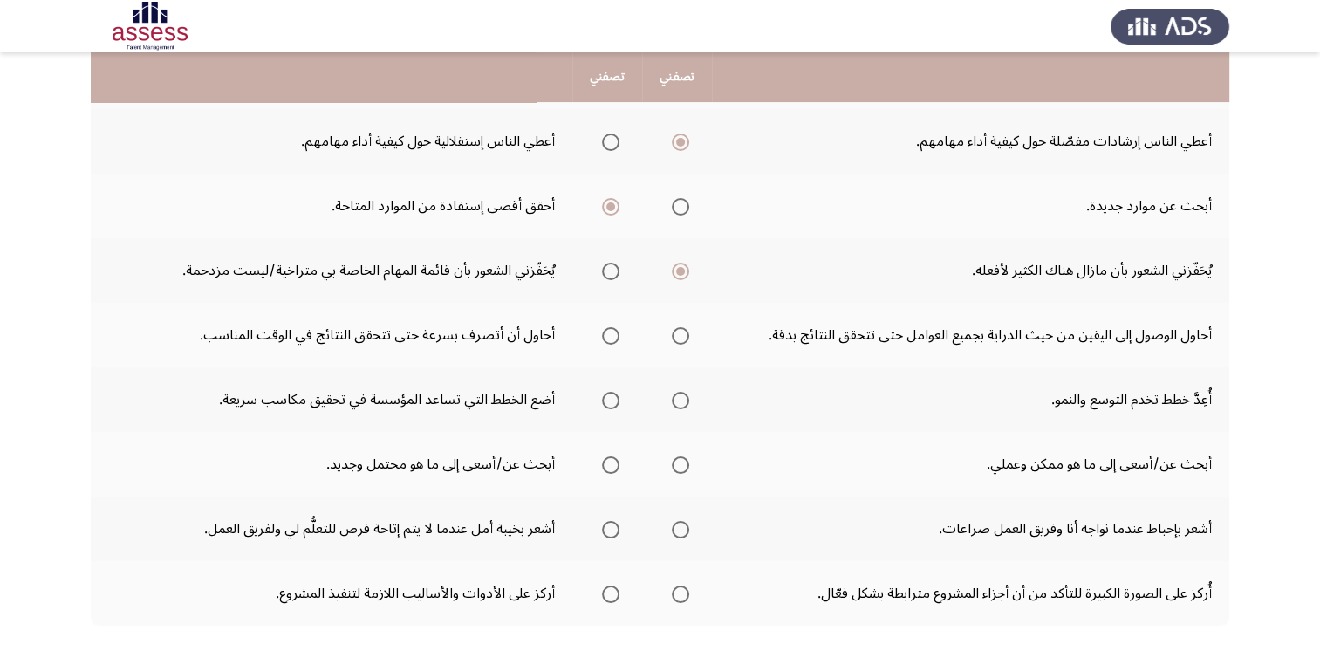
click at [679, 334] on span "Select an option" at bounding box center [680, 335] width 17 height 17
click at [679, 334] on input "Select an option" at bounding box center [680, 335] width 17 height 17
click at [683, 397] on span "Select an option" at bounding box center [680, 400] width 17 height 17
click at [683, 397] on input "Select an option" at bounding box center [680, 400] width 17 height 17
click at [674, 465] on span "Select an option" at bounding box center [680, 464] width 17 height 17
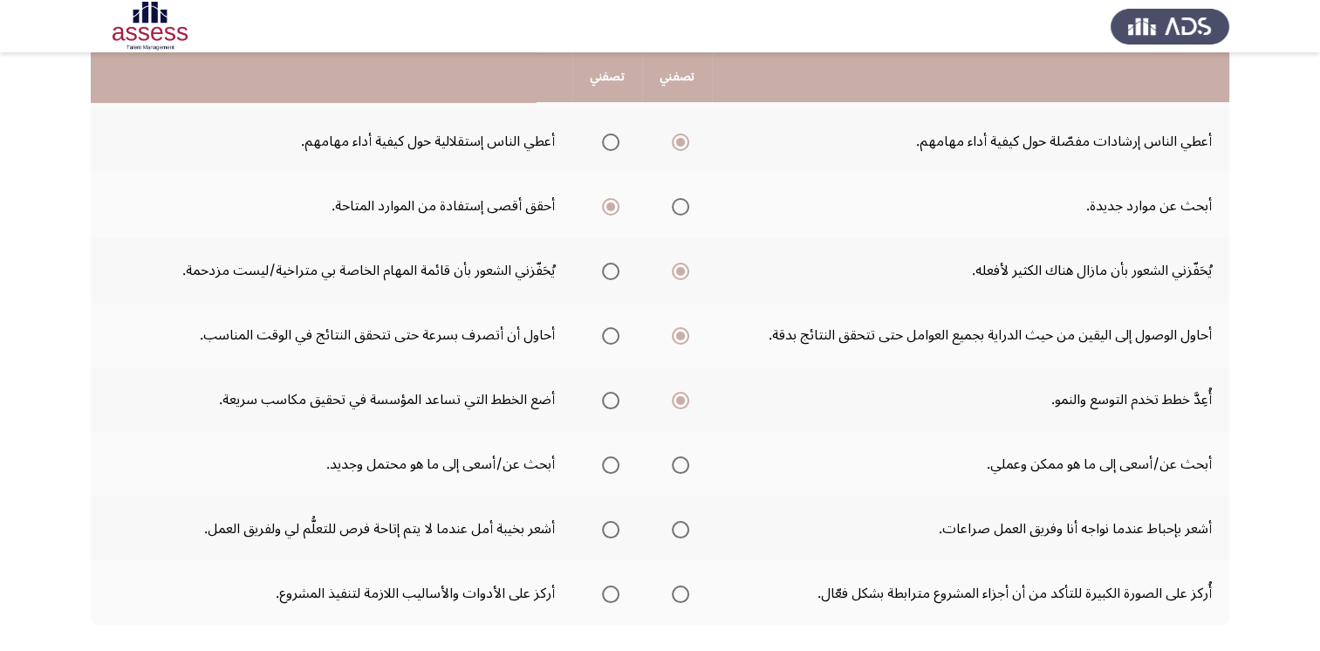
click at [674, 465] on input "Select an option" at bounding box center [680, 464] width 17 height 17
click at [618, 462] on span "Select an option" at bounding box center [610, 464] width 17 height 17
click at [618, 462] on input "Select an option" at bounding box center [610, 464] width 17 height 17
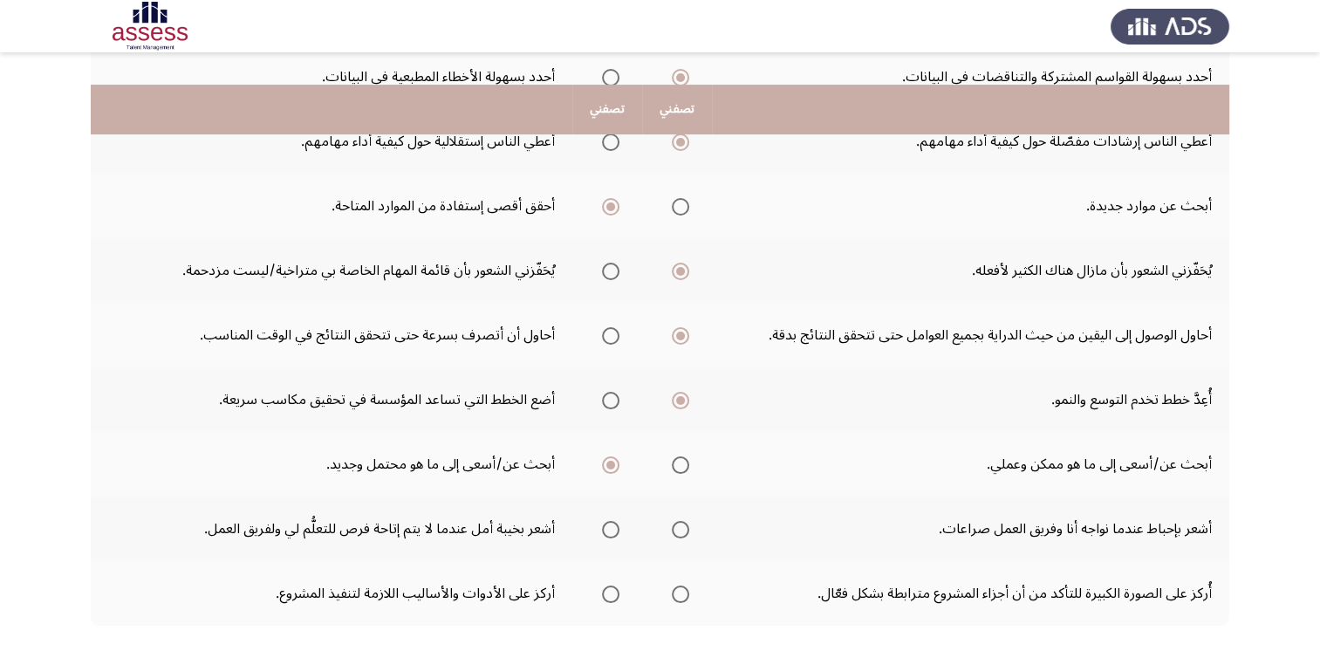
scroll to position [523, 0]
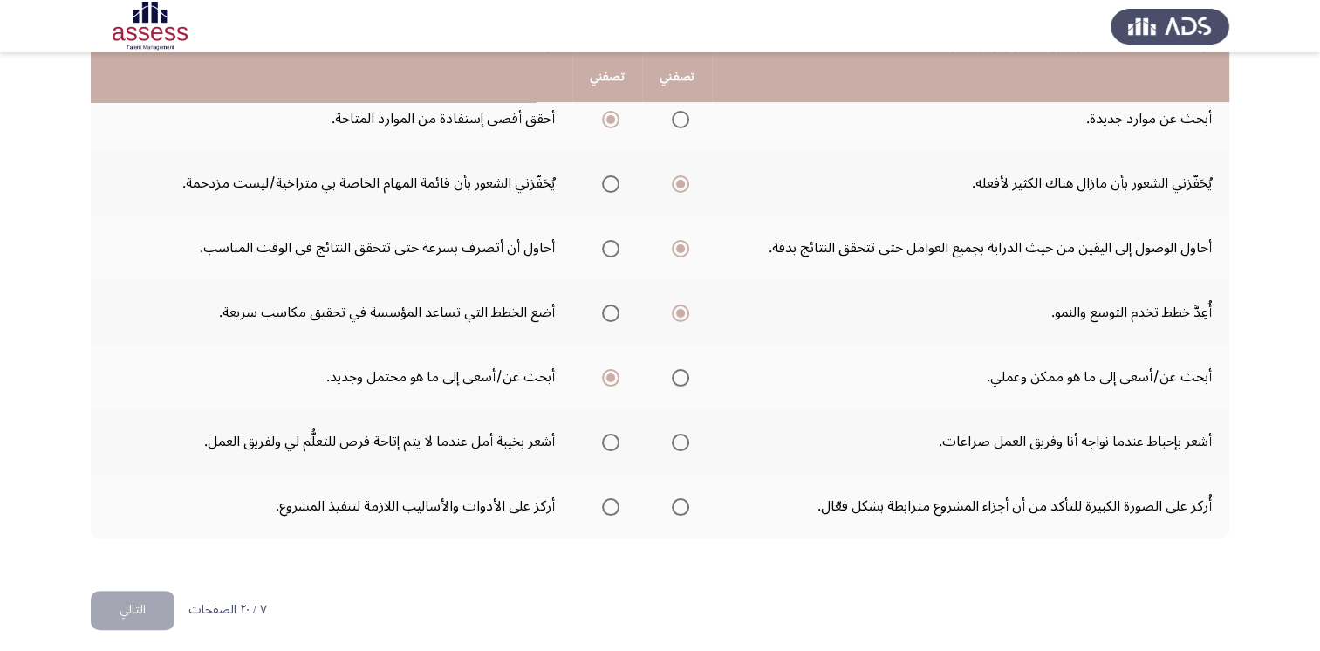
click at [619, 440] on span "Select an option" at bounding box center [610, 442] width 17 height 17
click at [619, 440] on input "Select an option" at bounding box center [610, 442] width 17 height 17
click at [607, 499] on span "Select an option" at bounding box center [610, 506] width 17 height 17
click at [607, 499] on input "Select an option" at bounding box center [610, 506] width 17 height 17
click at [119, 596] on button "التالي" at bounding box center [133, 610] width 84 height 39
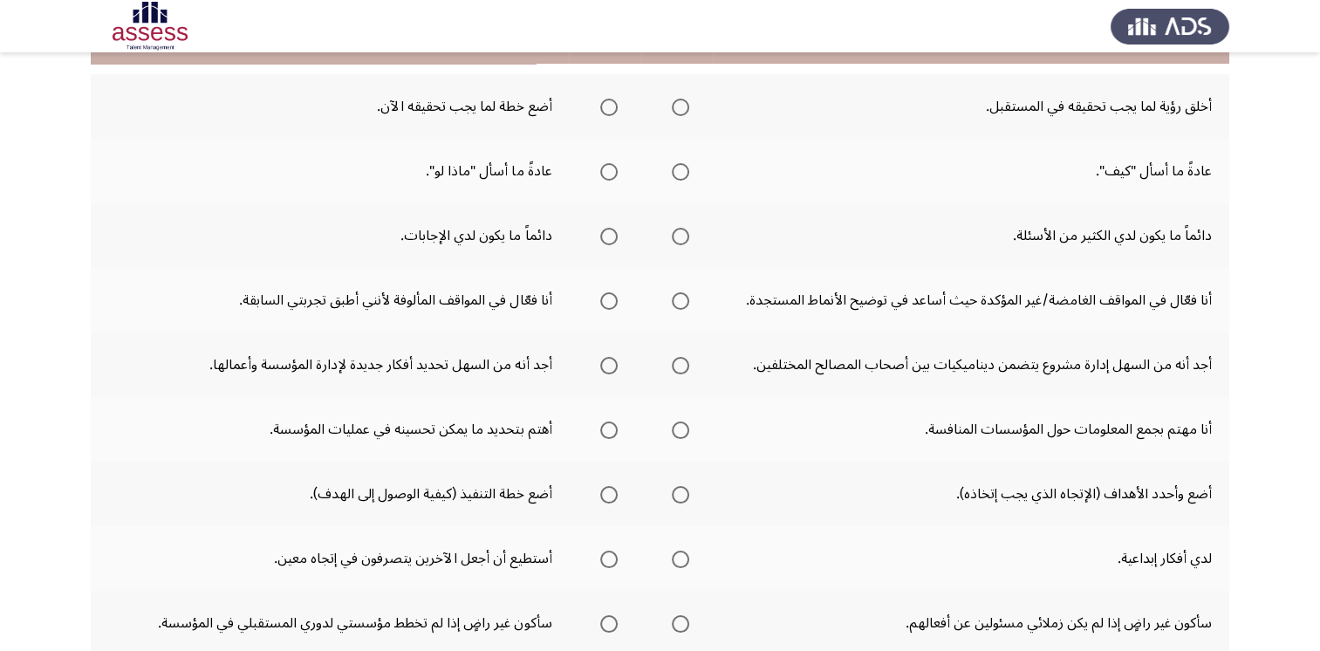
scroll to position [174, 0]
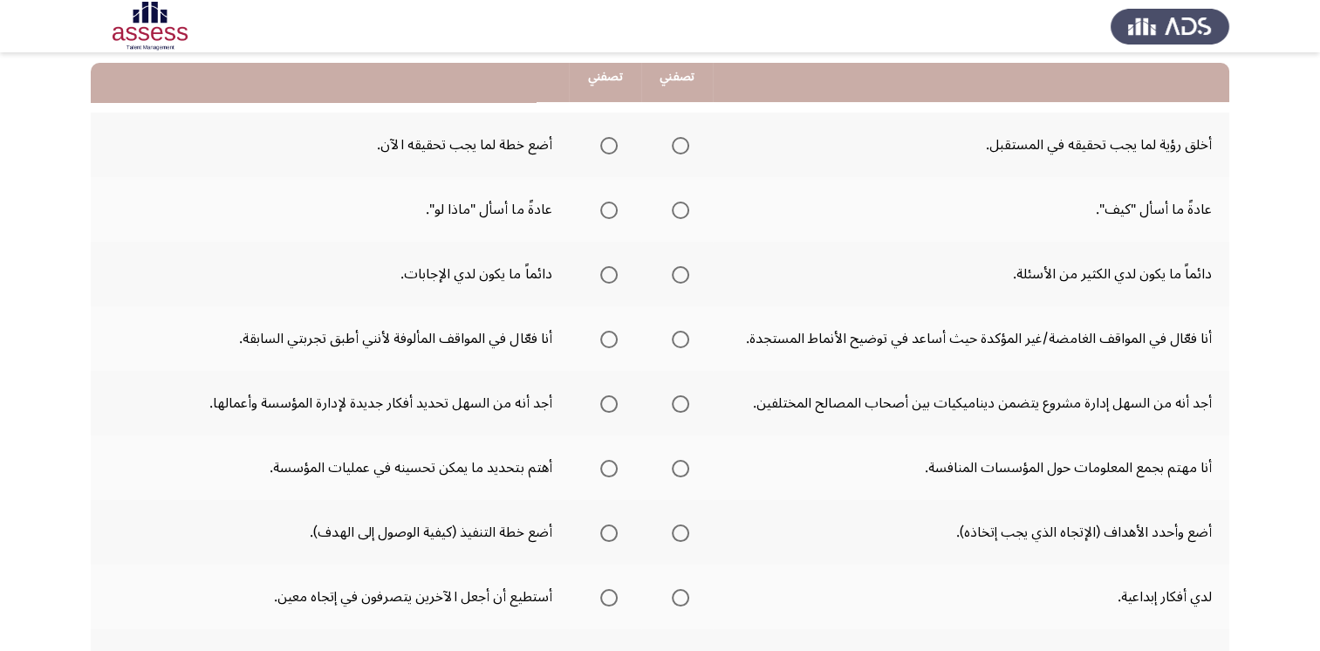
click at [677, 145] on span "Select an option" at bounding box center [680, 145] width 17 height 17
click at [677, 145] on input "Select an option" at bounding box center [680, 145] width 17 height 17
click at [591, 209] on th at bounding box center [605, 209] width 72 height 65
click at [607, 211] on span "Select an option" at bounding box center [608, 210] width 17 height 17
click at [607, 211] on input "Select an option" at bounding box center [608, 210] width 17 height 17
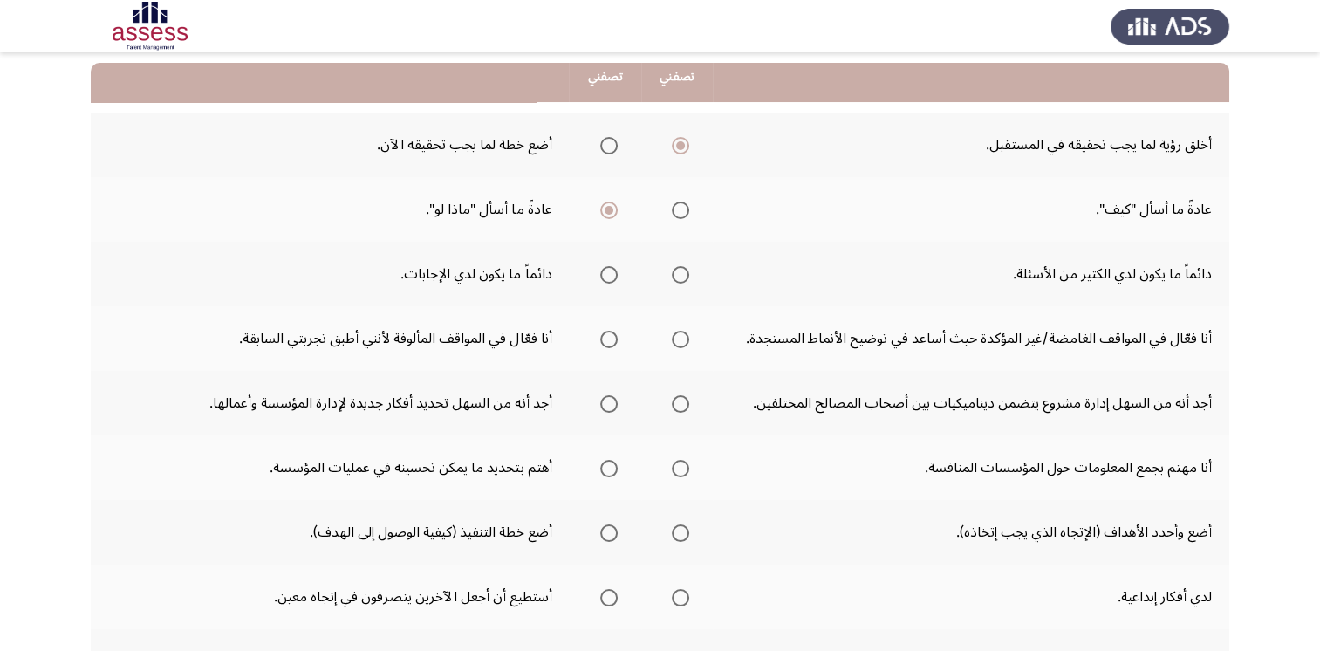
click at [684, 274] on span "Select an option" at bounding box center [680, 274] width 17 height 17
click at [684, 274] on input "Select an option" at bounding box center [680, 274] width 17 height 17
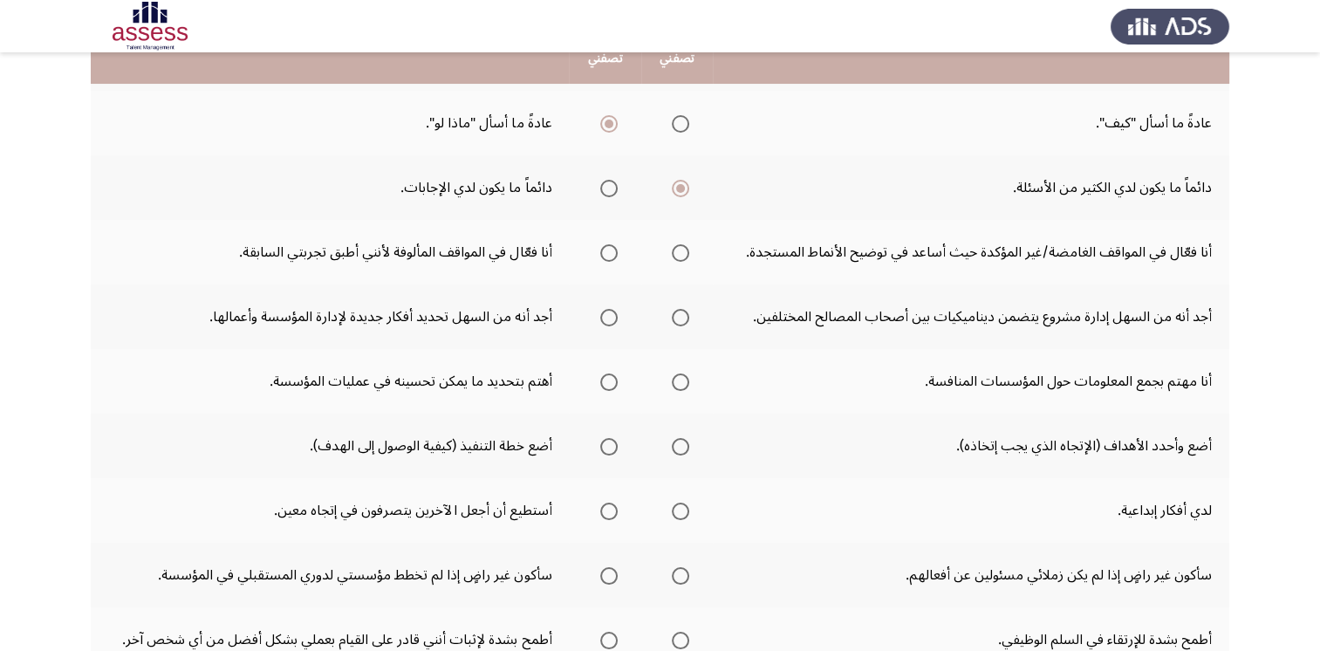
scroll to position [262, 0]
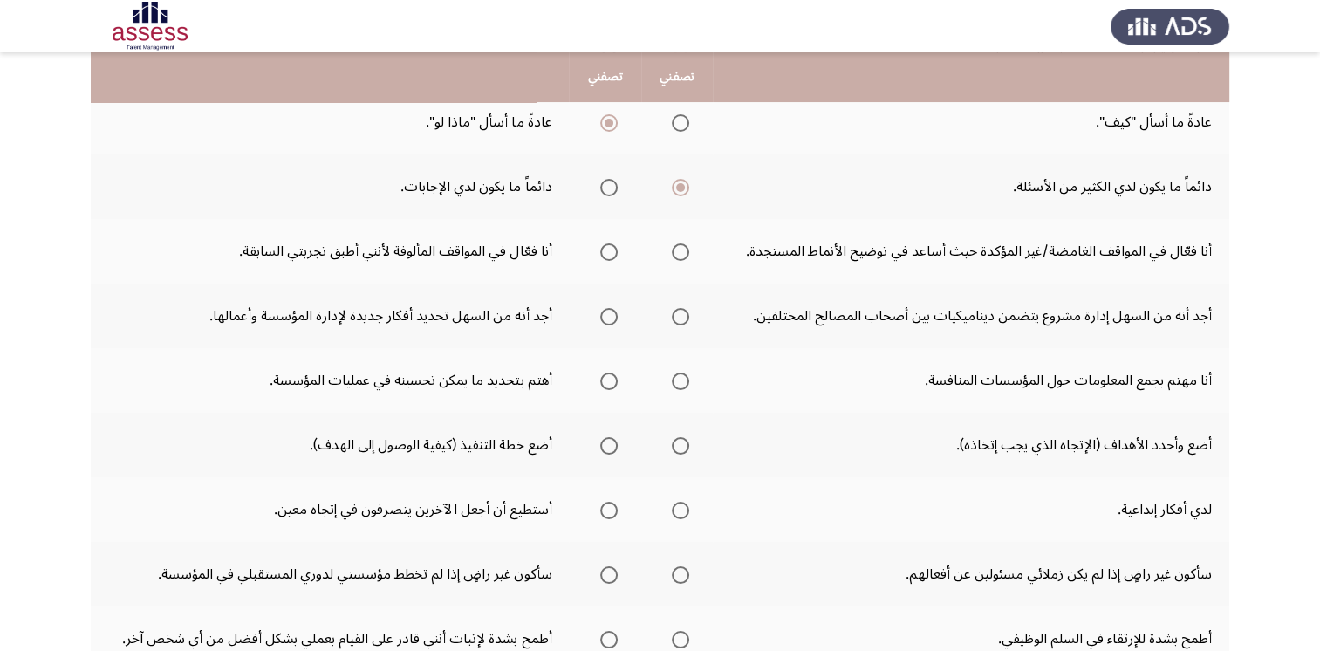
click at [679, 257] on span "Select an option" at bounding box center [680, 251] width 17 height 17
click at [679, 257] on input "Select an option" at bounding box center [680, 251] width 17 height 17
click at [600, 319] on span "Select an option" at bounding box center [608, 316] width 17 height 17
click at [600, 319] on input "Select an option" at bounding box center [608, 316] width 17 height 17
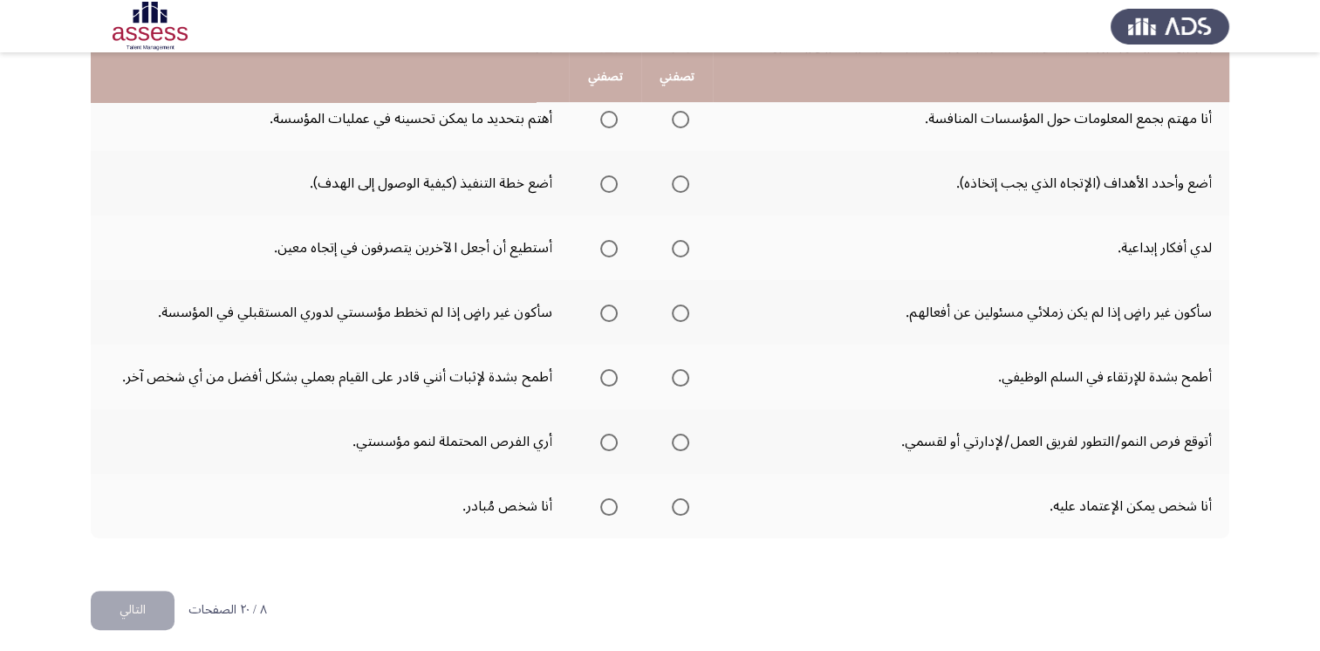
scroll to position [349, 0]
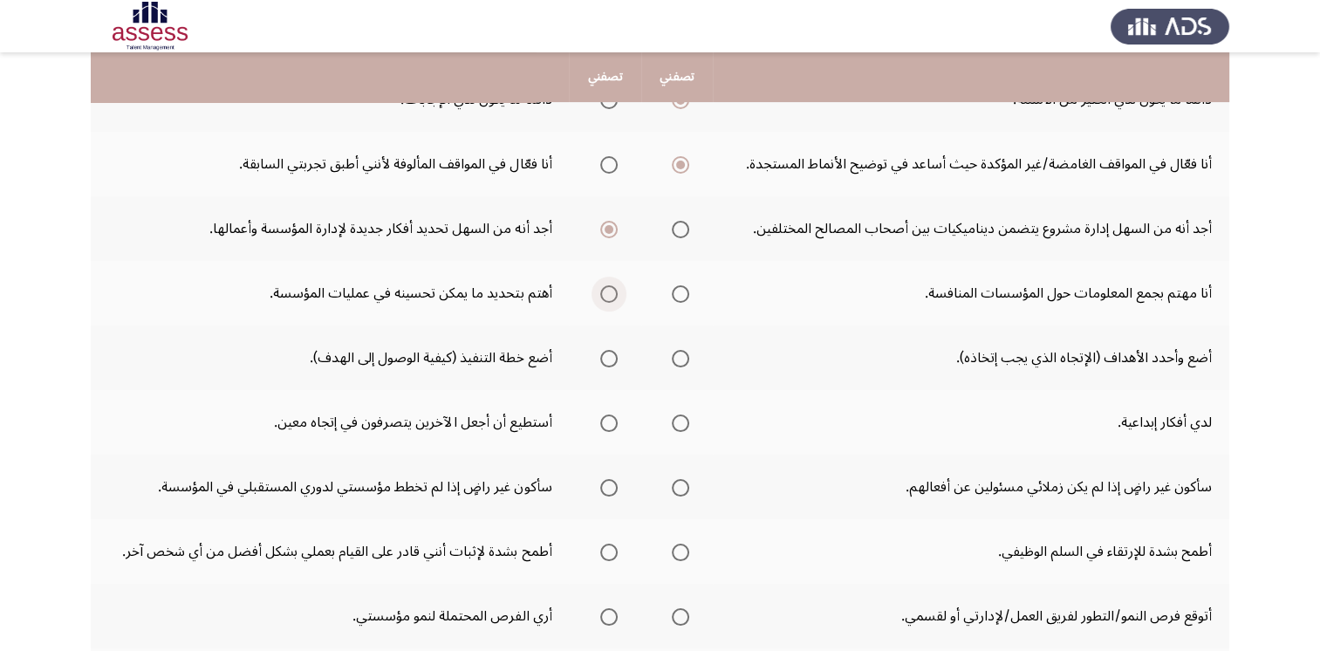
click at [605, 294] on span "Select an option" at bounding box center [608, 293] width 17 height 17
click at [605, 294] on input "Select an option" at bounding box center [608, 293] width 17 height 17
click at [606, 358] on span "Select an option" at bounding box center [608, 358] width 17 height 17
click at [606, 358] on input "Select an option" at bounding box center [608, 358] width 17 height 17
click at [674, 419] on span "Select an option" at bounding box center [680, 422] width 17 height 17
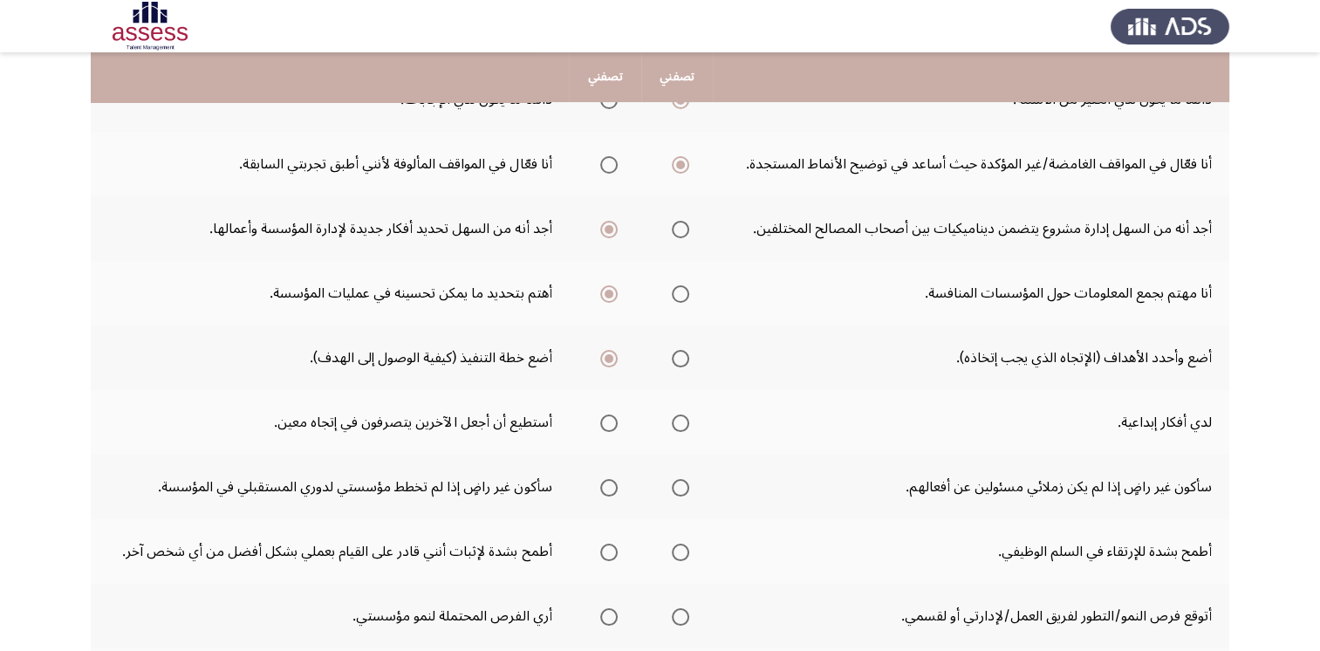
click at [674, 419] on input "Select an option" at bounding box center [680, 422] width 17 height 17
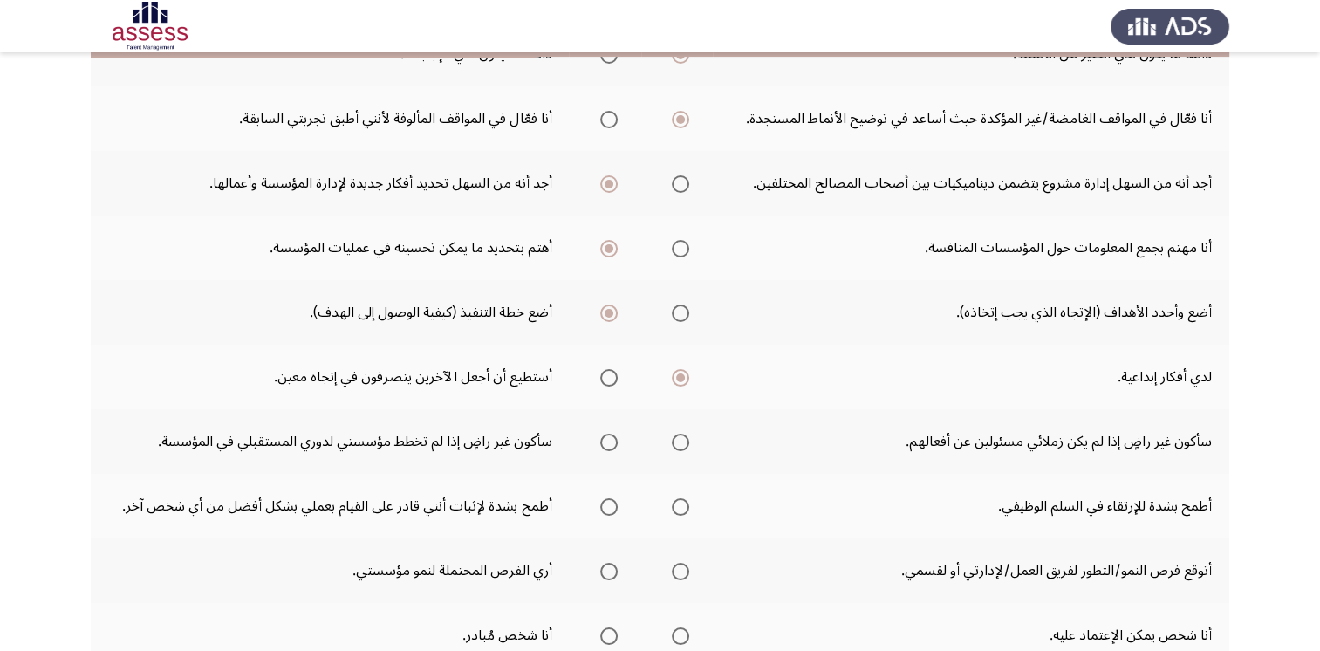
scroll to position [436, 0]
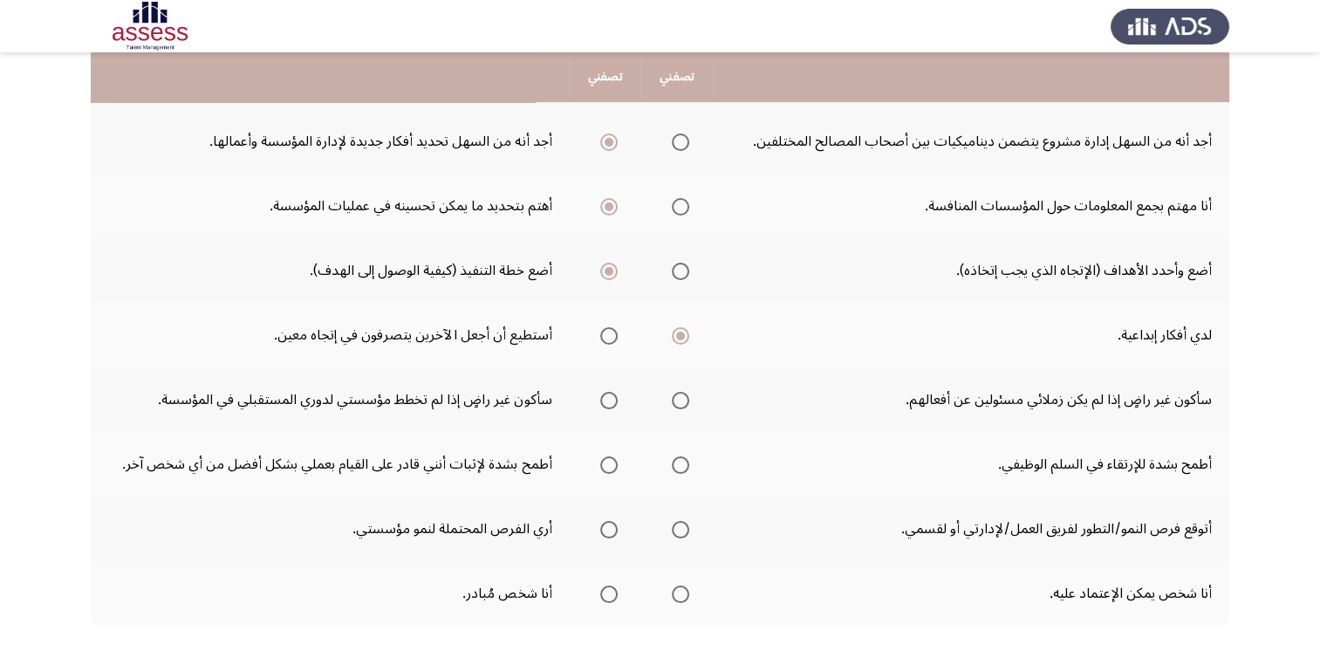
click at [611, 403] on span "Select an option" at bounding box center [608, 400] width 17 height 17
click at [611, 403] on input "Select an option" at bounding box center [608, 400] width 17 height 17
click at [688, 462] on th at bounding box center [677, 464] width 72 height 65
click at [673, 467] on span "Select an option" at bounding box center [680, 464] width 17 height 17
click at [673, 467] on input "Select an option" at bounding box center [680, 464] width 17 height 17
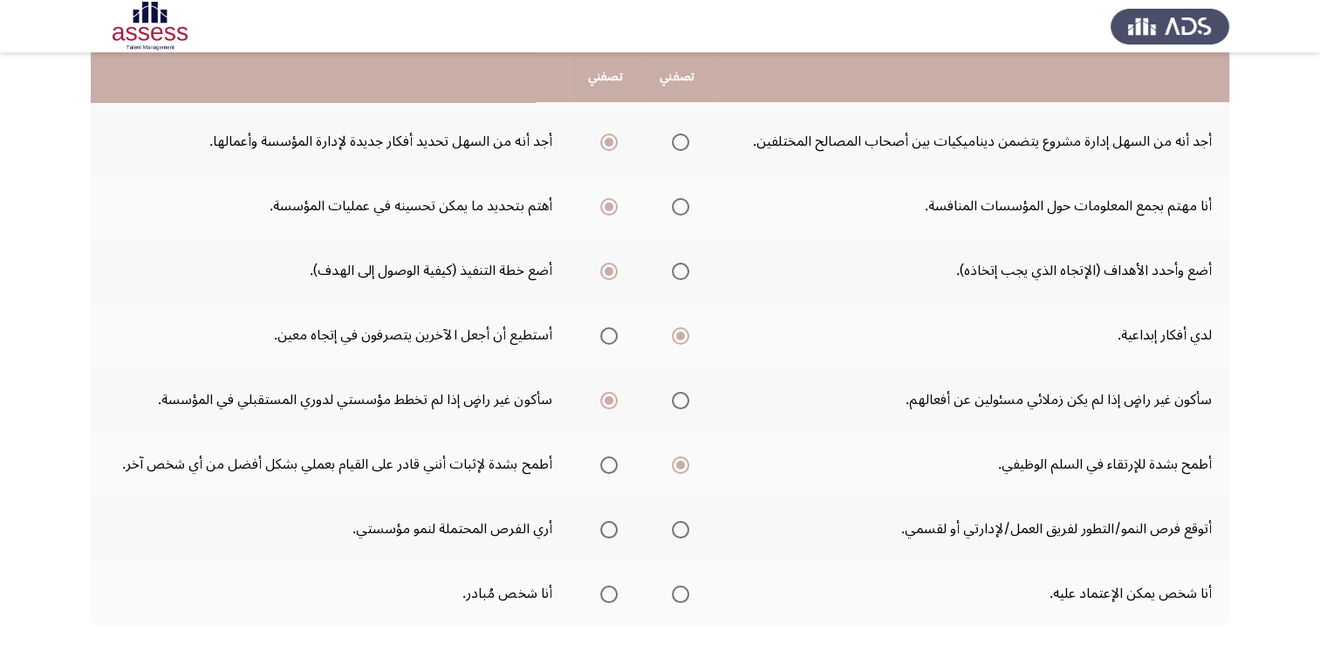
click at [608, 466] on span "Select an option" at bounding box center [608, 464] width 17 height 17
click at [608, 466] on input "Select an option" at bounding box center [608, 464] width 17 height 17
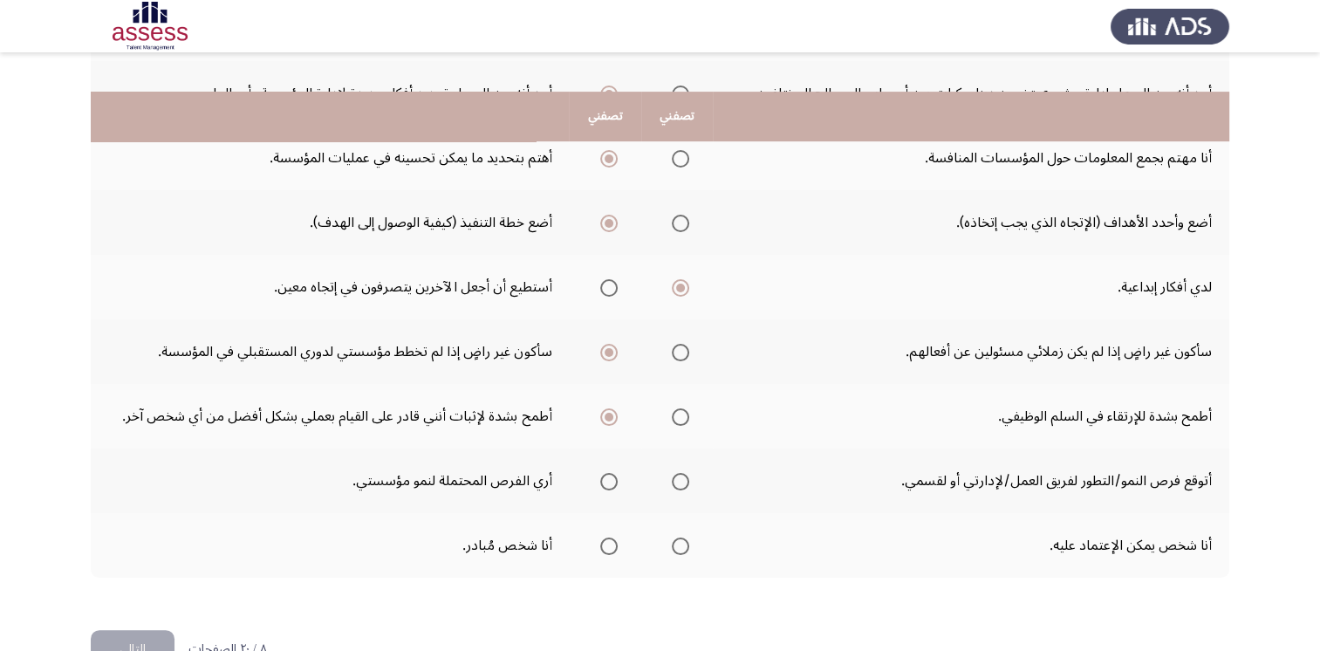
scroll to position [523, 0]
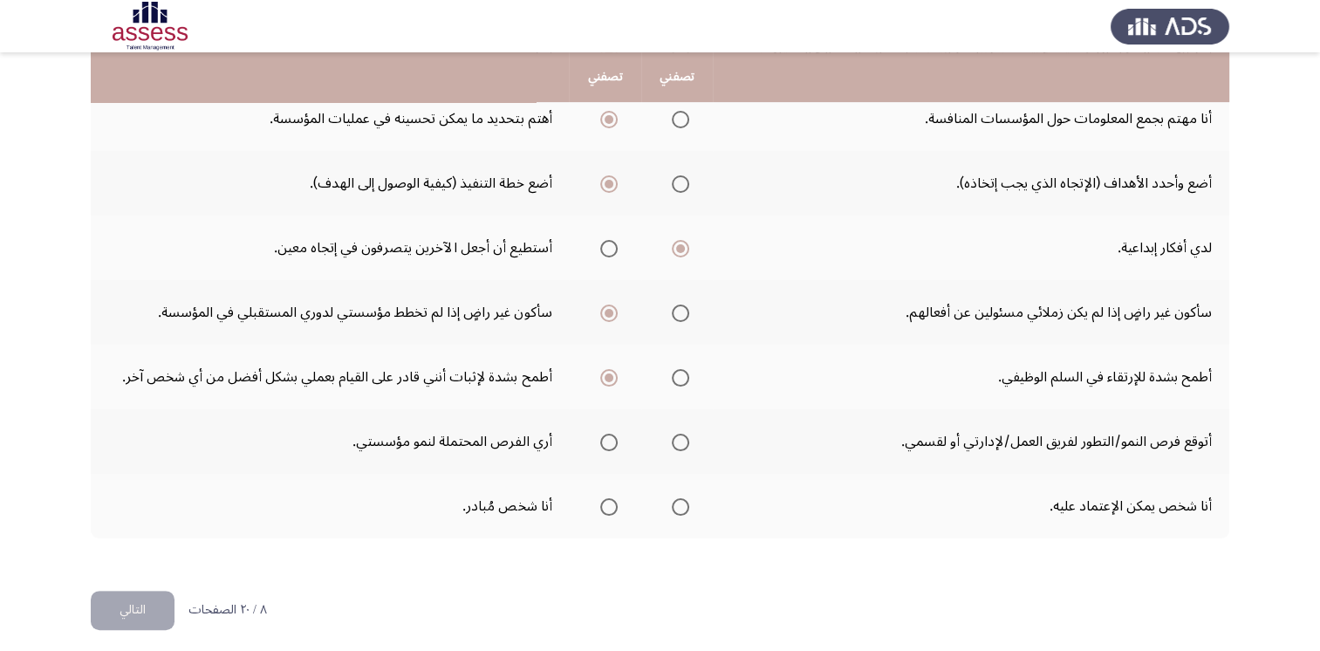
click at [685, 438] on span "Select an option" at bounding box center [680, 442] width 17 height 17
click at [685, 438] on input "Select an option" at bounding box center [680, 442] width 17 height 17
click at [677, 501] on span "Select an option" at bounding box center [680, 506] width 17 height 17
click at [677, 501] on input "Select an option" at bounding box center [680, 506] width 17 height 17
click at [135, 605] on button "التالي" at bounding box center [133, 610] width 84 height 39
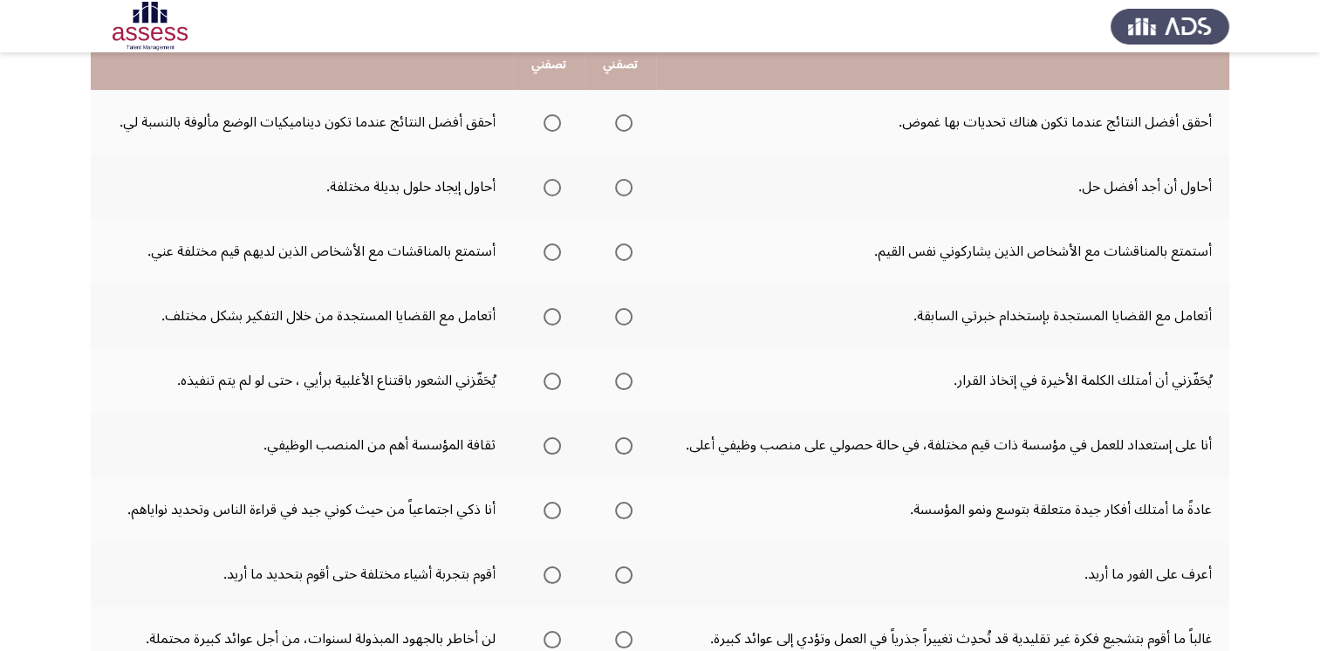
scroll to position [174, 0]
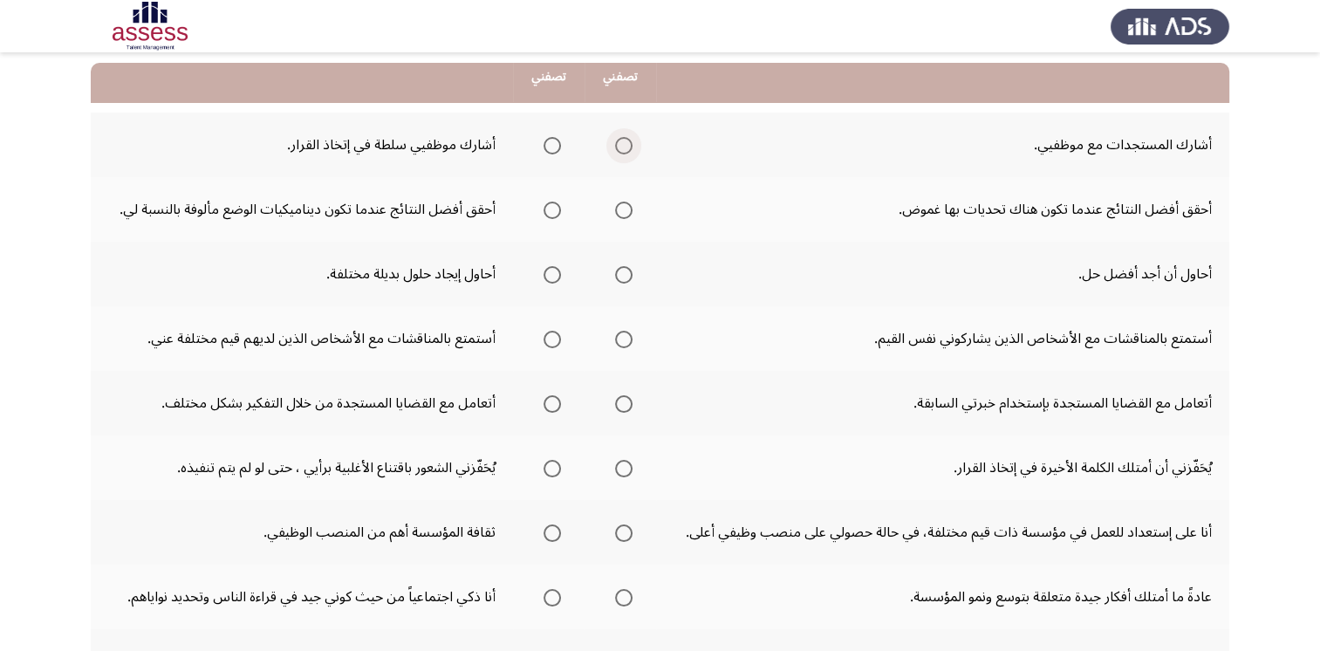
click at [629, 153] on span "Select an option" at bounding box center [623, 145] width 17 height 17
click at [629, 153] on input "Select an option" at bounding box center [623, 145] width 17 height 17
click at [614, 207] on label "Select an option" at bounding box center [620, 210] width 24 height 17
click at [615, 207] on input "Select an option" at bounding box center [623, 210] width 17 height 17
click at [656, 263] on th at bounding box center [621, 274] width 72 height 65
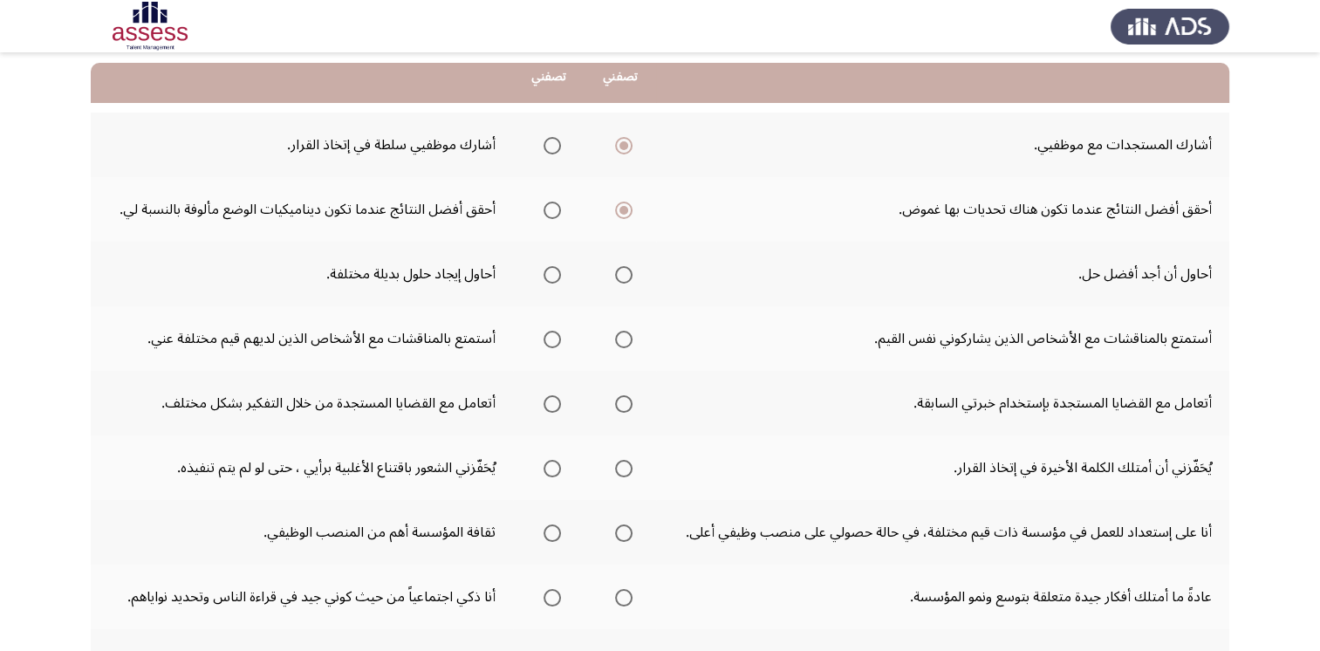
click at [649, 264] on th at bounding box center [621, 274] width 72 height 65
click at [559, 275] on span "Select an option" at bounding box center [552, 274] width 17 height 17
click at [559, 275] on input "Select an option" at bounding box center [552, 274] width 17 height 17
click at [905, 358] on td "أستمتع بالمناقشات مع الأشخاص الذين يشاركوني نفس القيم." at bounding box center [942, 338] width 573 height 65
click at [557, 344] on span "Select an option" at bounding box center [552, 339] width 17 height 17
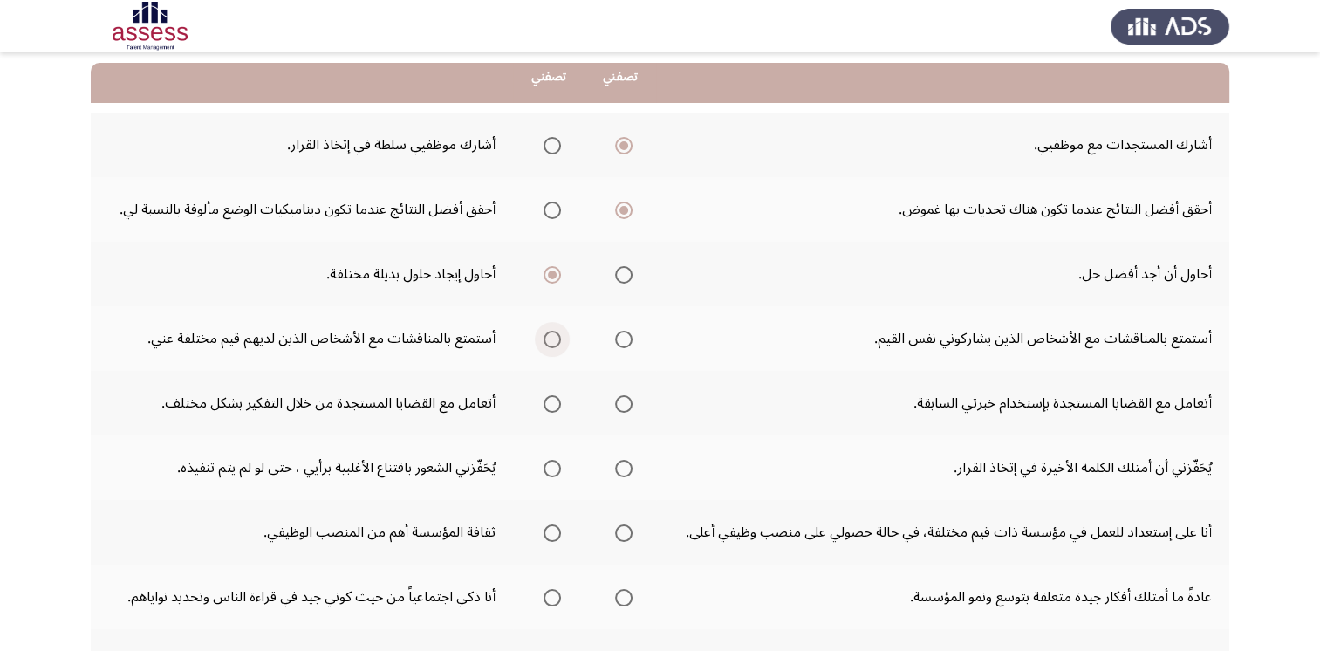
click at [557, 344] on input "Select an option" at bounding box center [552, 339] width 17 height 17
click at [550, 400] on span "Select an option" at bounding box center [552, 403] width 17 height 17
click at [550, 400] on input "Select an option" at bounding box center [552, 403] width 17 height 17
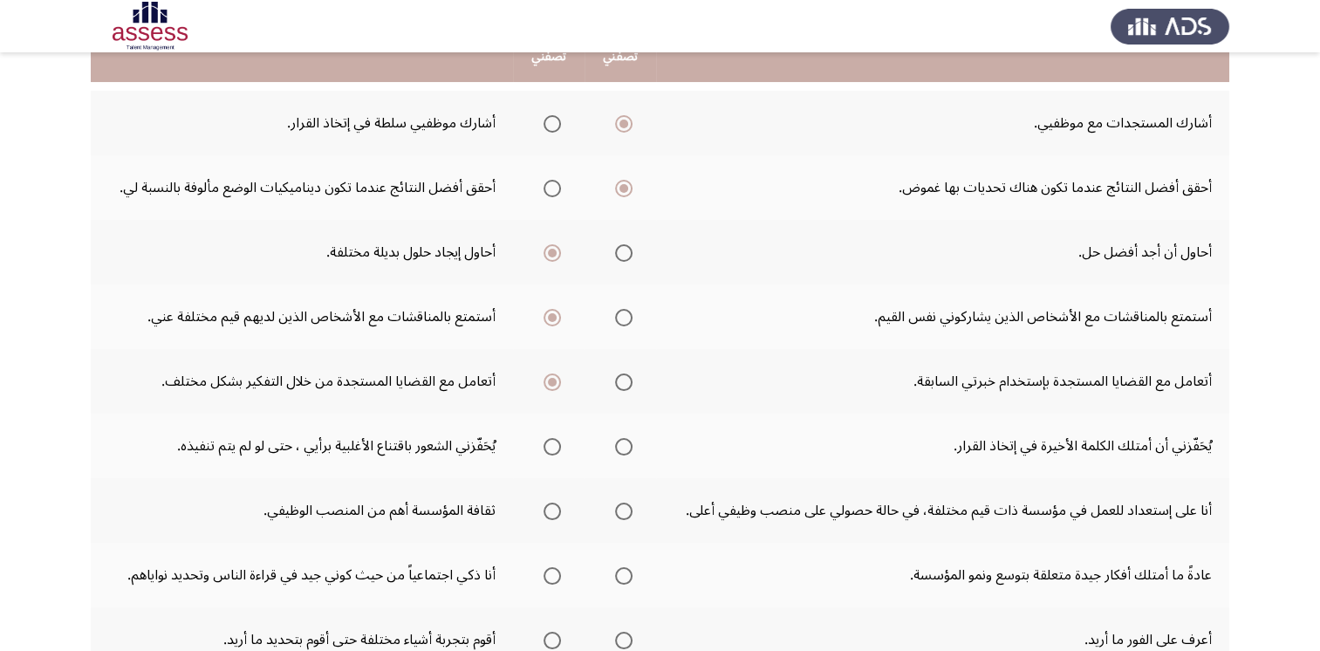
scroll to position [262, 0]
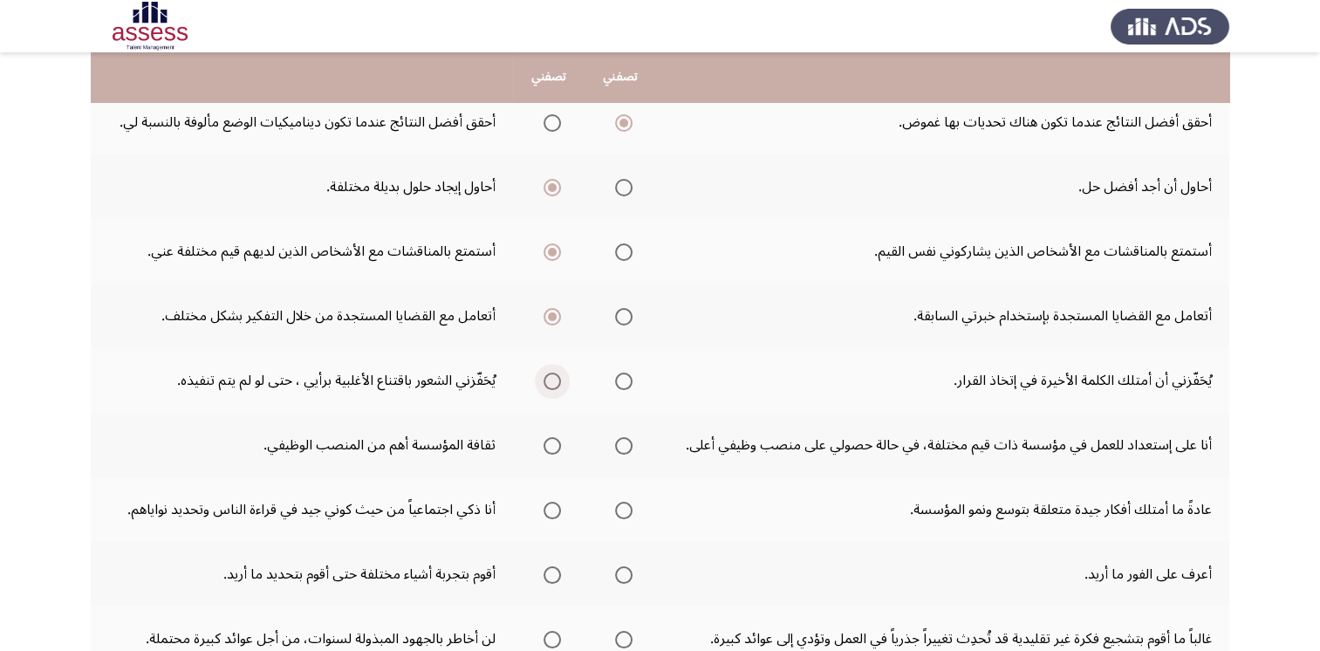
click at [546, 380] on span "Select an option" at bounding box center [552, 381] width 17 height 17
click at [546, 380] on input "Select an option" at bounding box center [552, 381] width 17 height 17
click at [628, 375] on span "Select an option" at bounding box center [623, 381] width 17 height 17
click at [628, 375] on input "Select an option" at bounding box center [623, 381] width 17 height 17
click at [628, 377] on span "Select an option" at bounding box center [623, 381] width 9 height 9
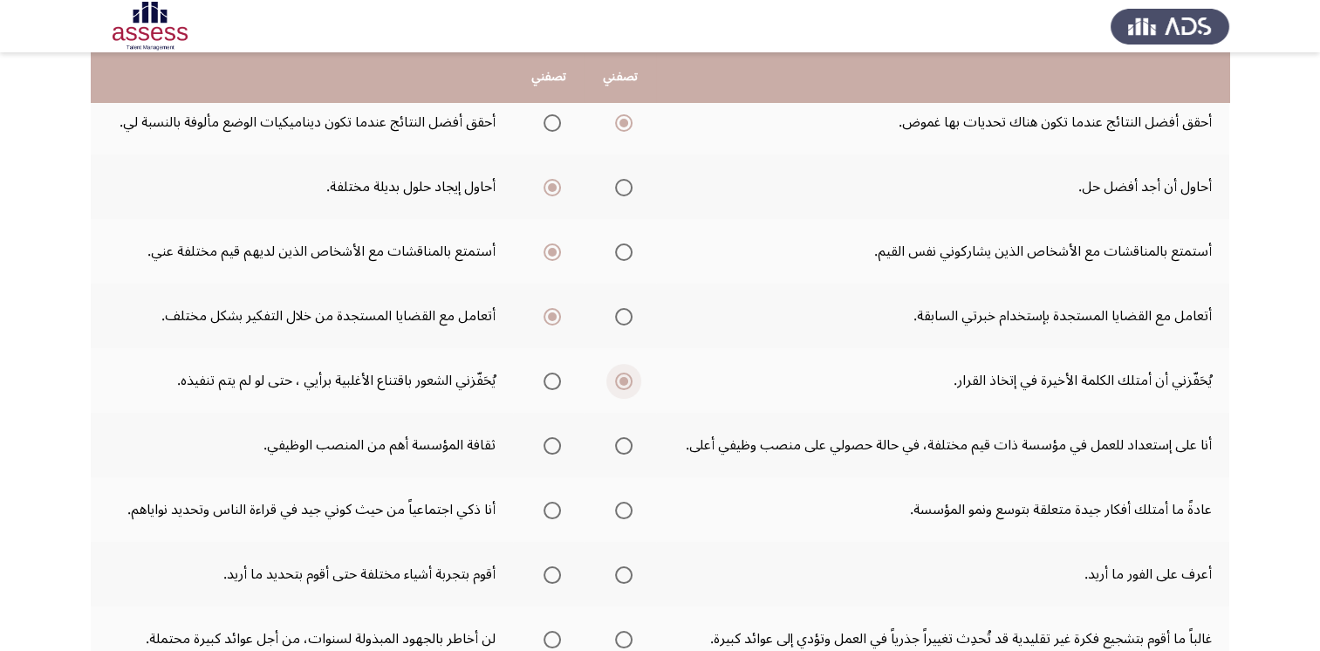
click at [628, 375] on input "Select an option" at bounding box center [623, 381] width 17 height 17
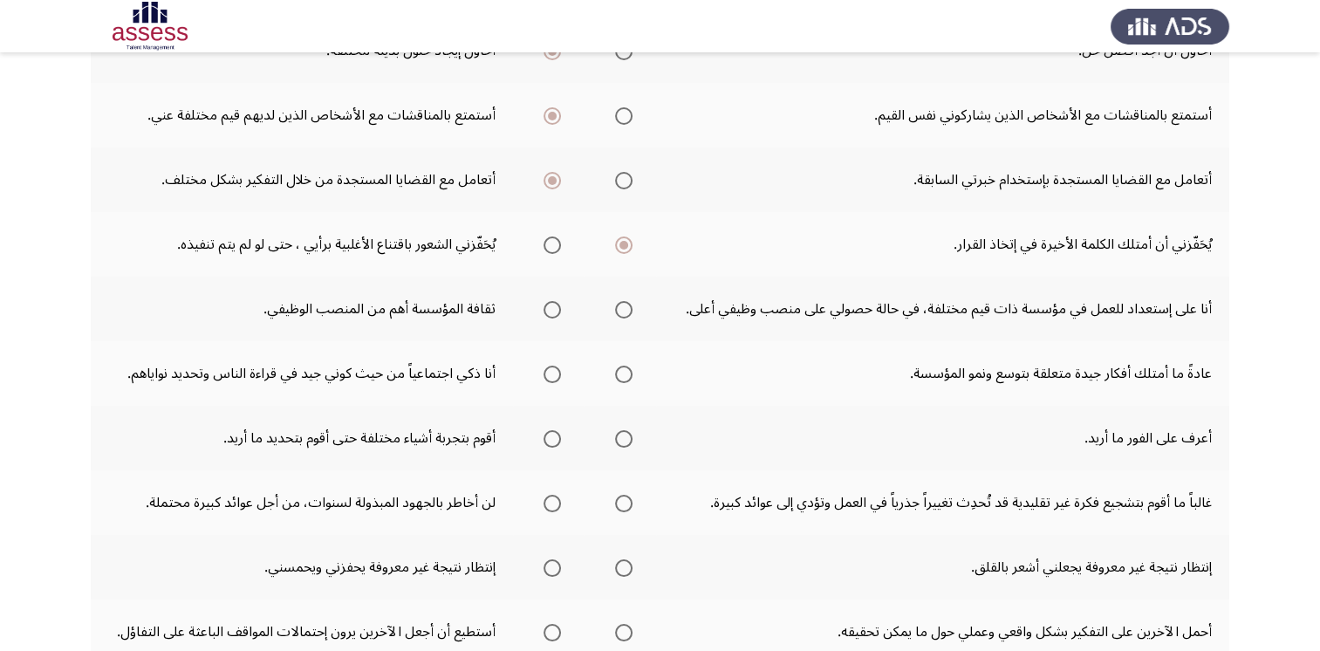
scroll to position [523, 0]
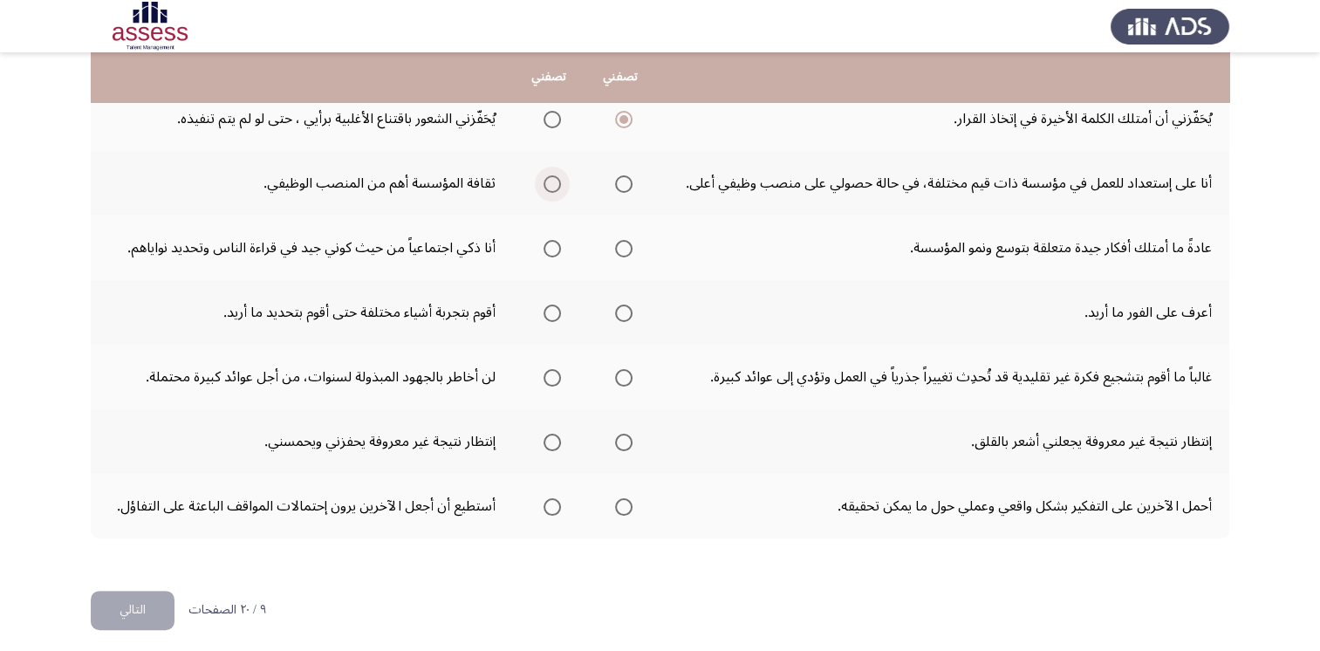
click at [550, 183] on span "Select an option" at bounding box center [552, 183] width 17 height 17
click at [550, 183] on input "Select an option" at bounding box center [552, 183] width 17 height 17
click at [627, 250] on span "Select an option" at bounding box center [623, 248] width 17 height 17
click at [627, 250] on input "Select an option" at bounding box center [623, 248] width 17 height 17
click at [627, 312] on span "Select an option" at bounding box center [623, 312] width 17 height 17
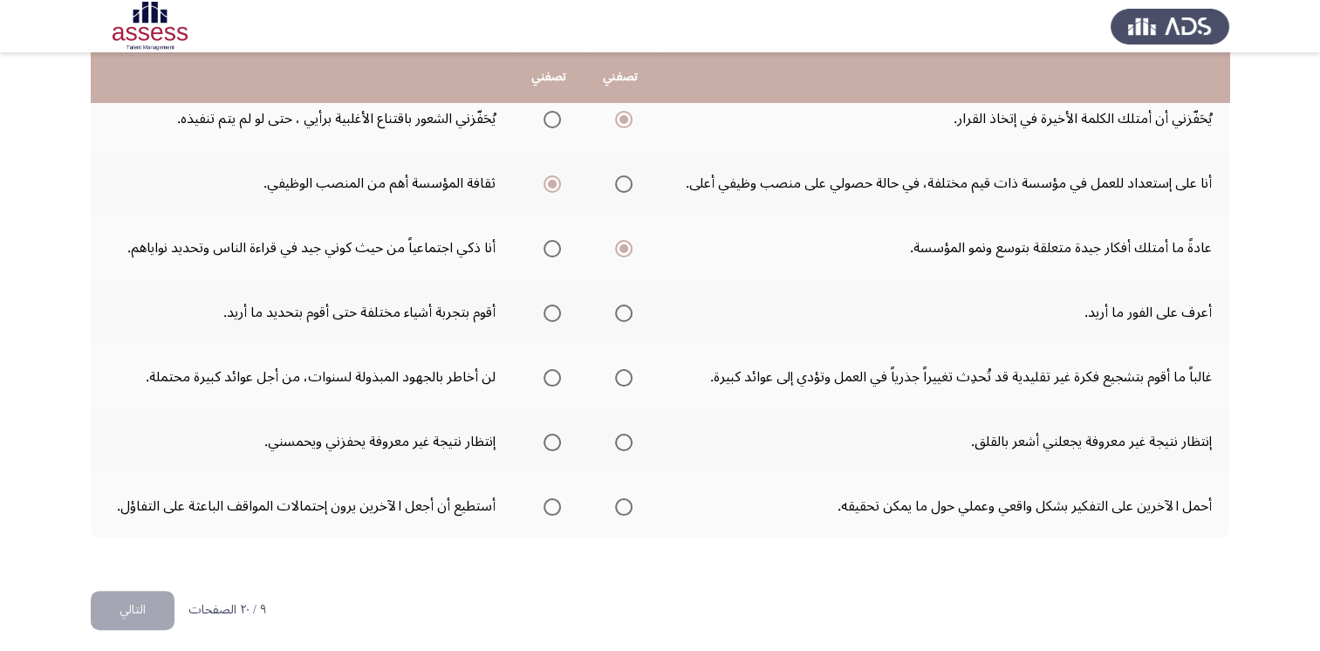
click at [627, 312] on input "Select an option" at bounding box center [623, 312] width 17 height 17
click at [626, 370] on span "Select an option" at bounding box center [623, 377] width 17 height 17
click at [626, 370] on input "Select an option" at bounding box center [623, 377] width 17 height 17
click at [551, 445] on span "Select an option" at bounding box center [552, 442] width 17 height 17
click at [551, 445] on input "Select an option" at bounding box center [552, 442] width 17 height 17
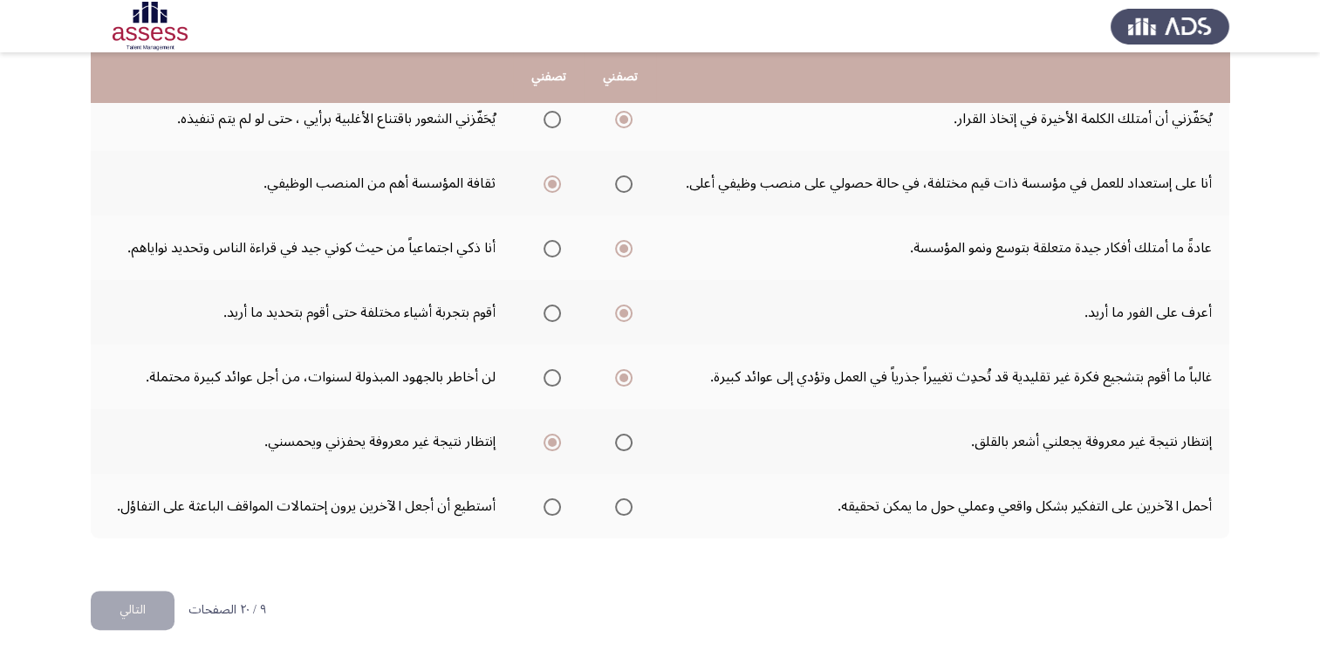
drag, startPoint x: 1064, startPoint y: 480, endPoint x: 1085, endPoint y: 483, distance: 21.2
click at [905, 481] on td "أحمل الآخرين على التفكير بشكل واقعي وعملي حول ما يمكن تحقيقه." at bounding box center [942, 506] width 573 height 65
click at [635, 503] on th at bounding box center [621, 506] width 72 height 65
click at [628, 503] on span "Select an option" at bounding box center [623, 506] width 17 height 17
click at [628, 503] on input "Select an option" at bounding box center [623, 506] width 17 height 17
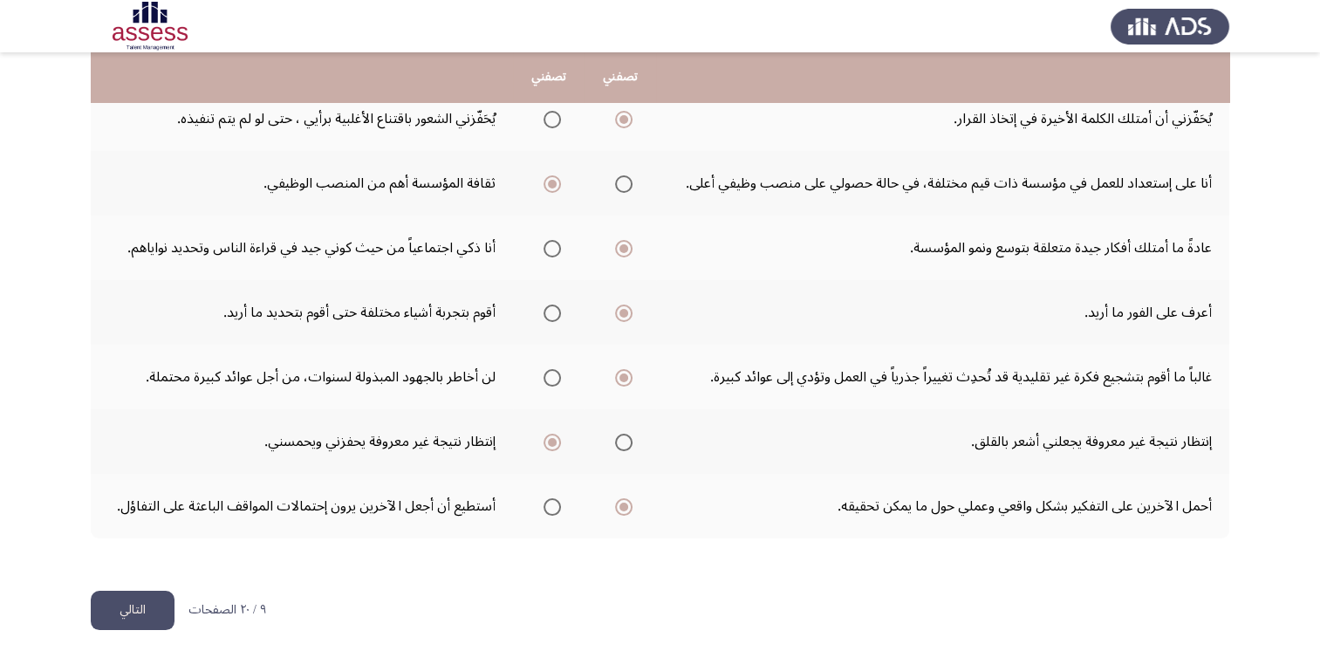
click at [149, 605] on button "التالي" at bounding box center [133, 610] width 84 height 39
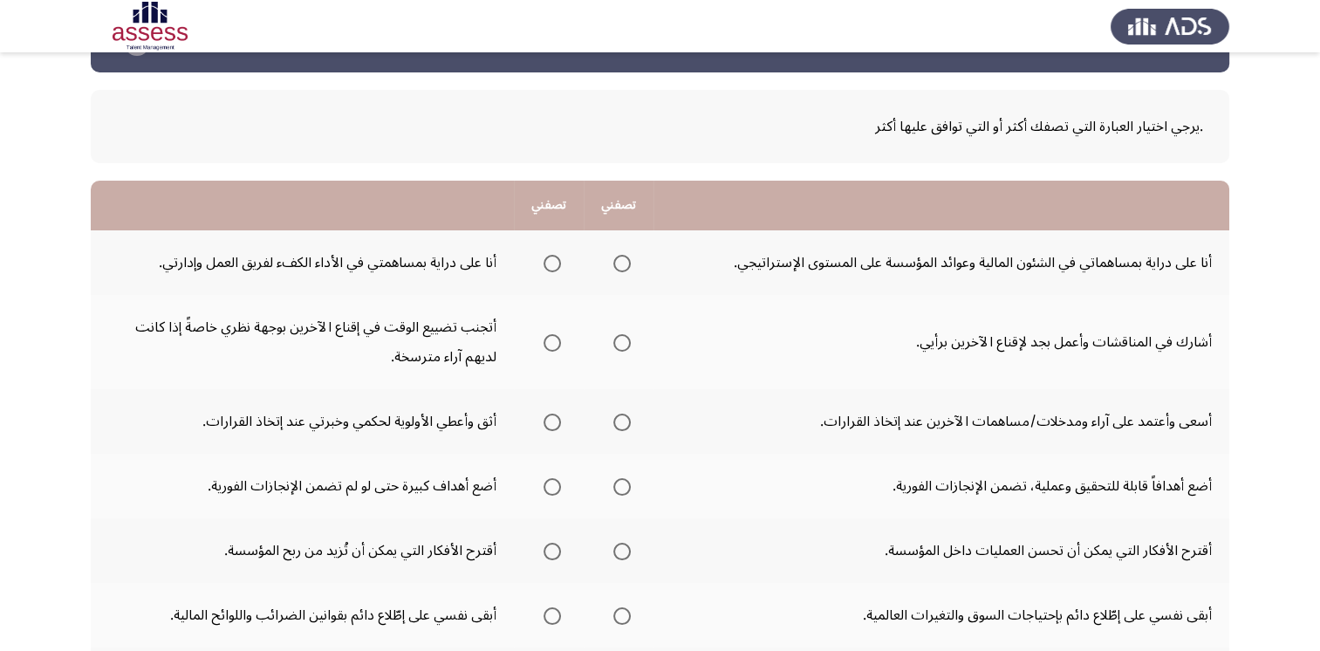
scroll to position [87, 0]
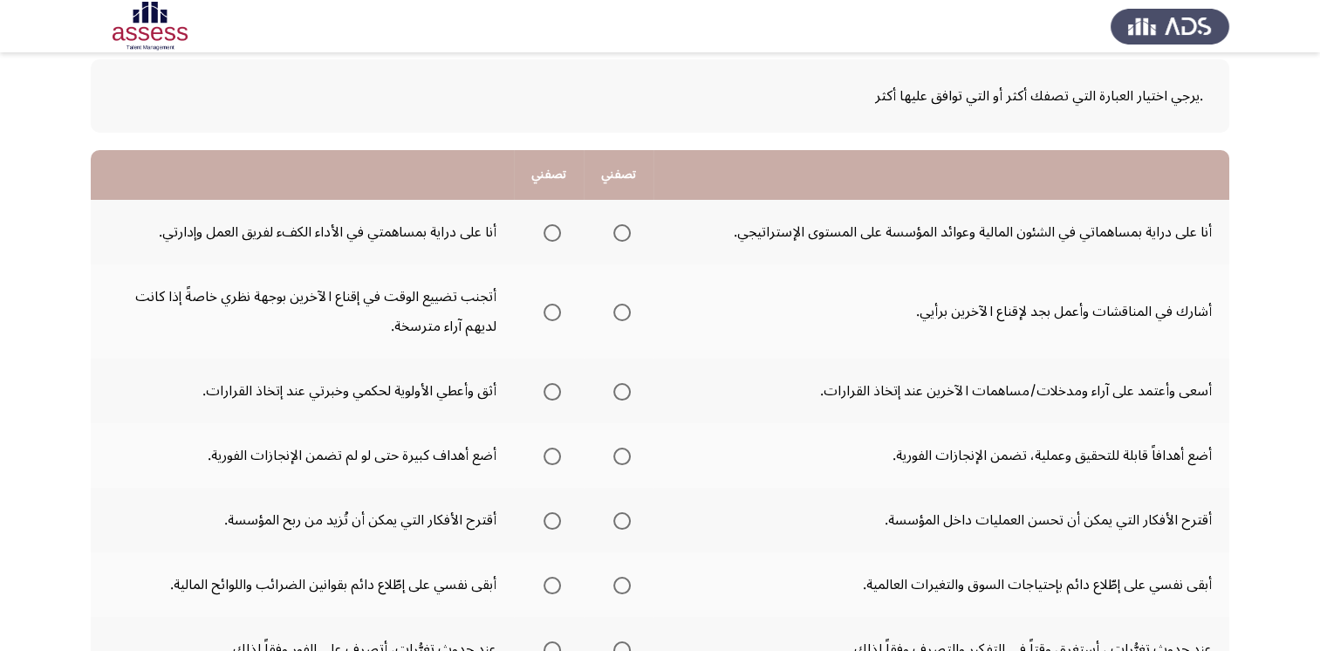
click at [546, 243] on mat-radio-group "Select an option" at bounding box center [549, 232] width 24 height 30
click at [546, 233] on span "Select an option" at bounding box center [552, 232] width 17 height 17
click at [546, 233] on input "Select an option" at bounding box center [552, 232] width 17 height 17
click at [548, 313] on span "Select an option" at bounding box center [552, 312] width 17 height 17
click at [548, 313] on input "Select an option" at bounding box center [552, 312] width 17 height 17
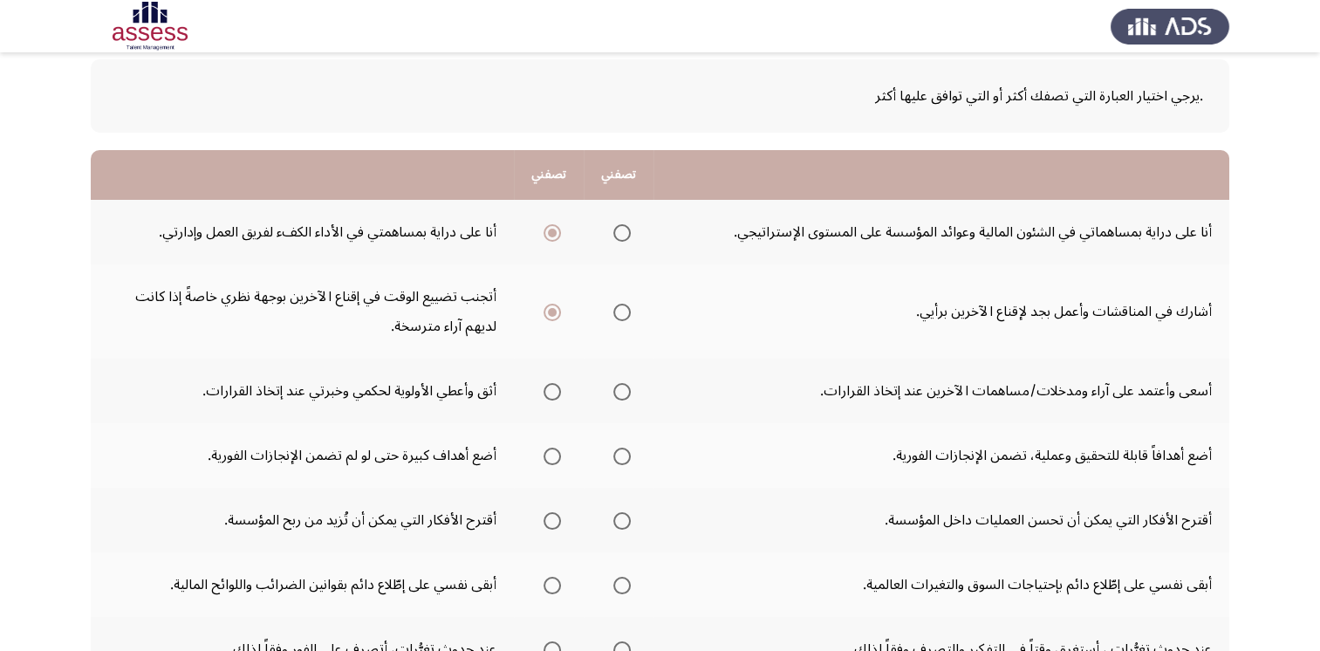
click at [624, 312] on span "Select an option" at bounding box center [621, 312] width 17 height 17
click at [624, 312] on input "Select an option" at bounding box center [621, 312] width 17 height 17
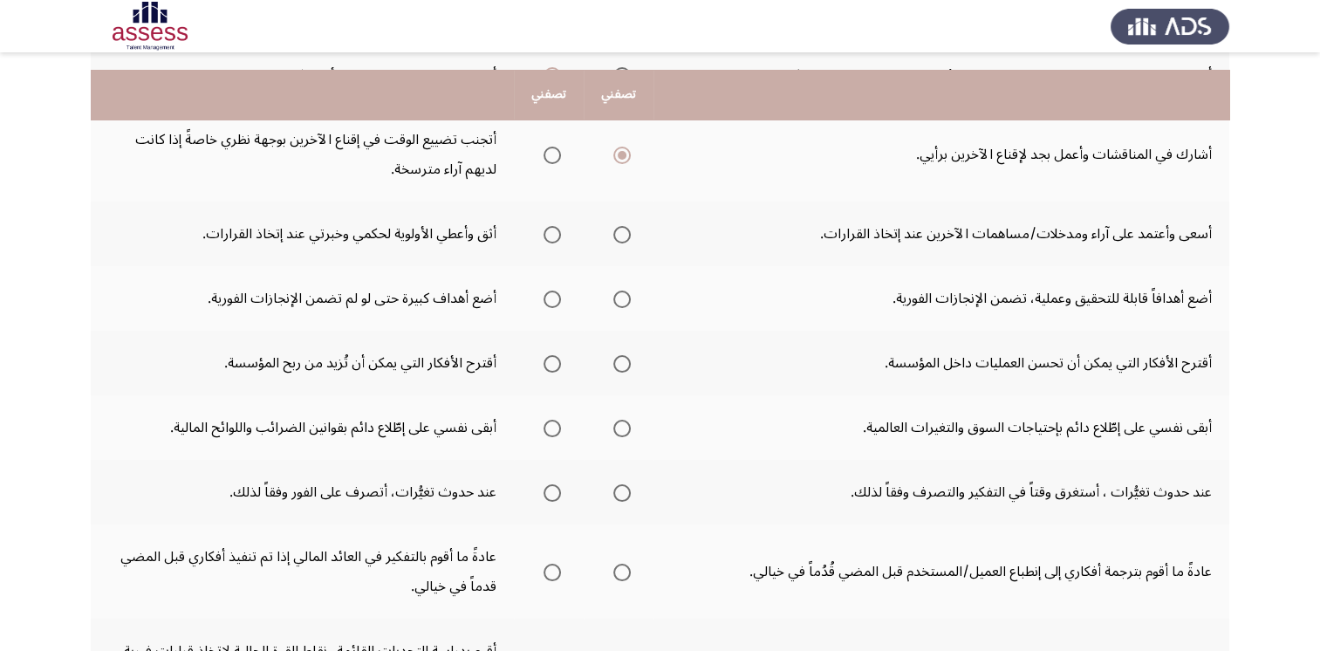
scroll to position [262, 0]
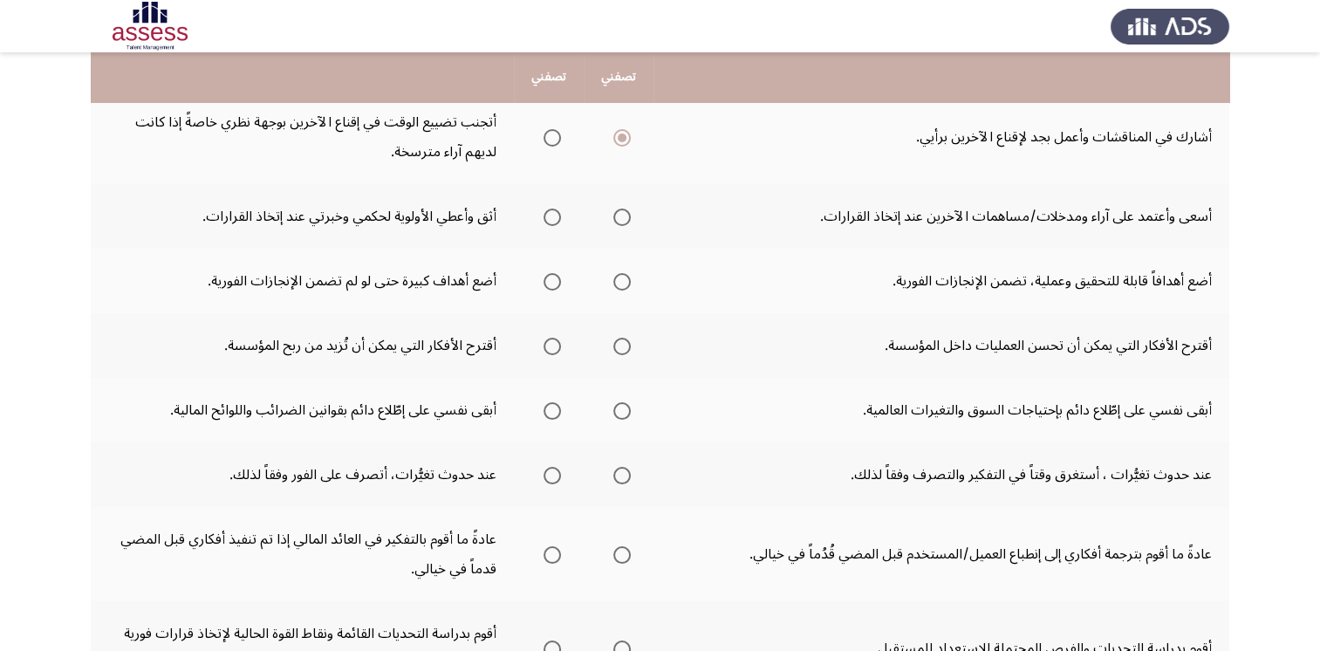
click at [625, 221] on span "Select an option" at bounding box center [621, 217] width 17 height 17
click at [625, 221] on input "Select an option" at bounding box center [621, 217] width 17 height 17
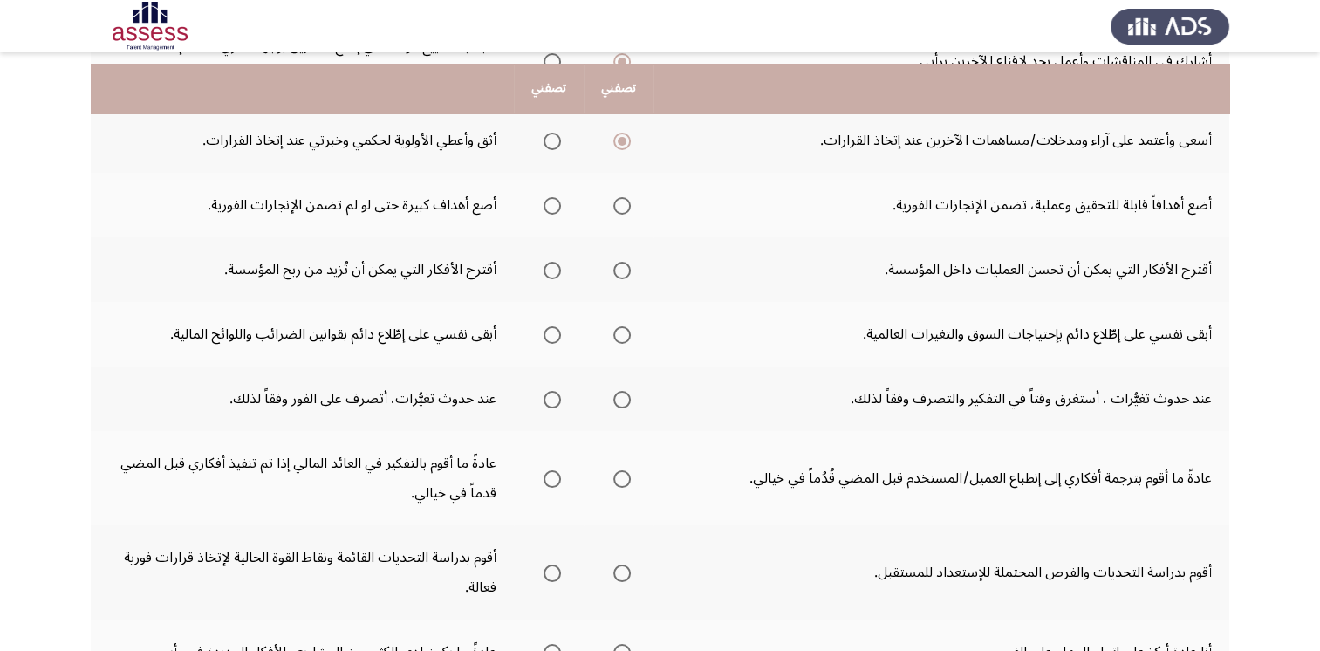
scroll to position [349, 0]
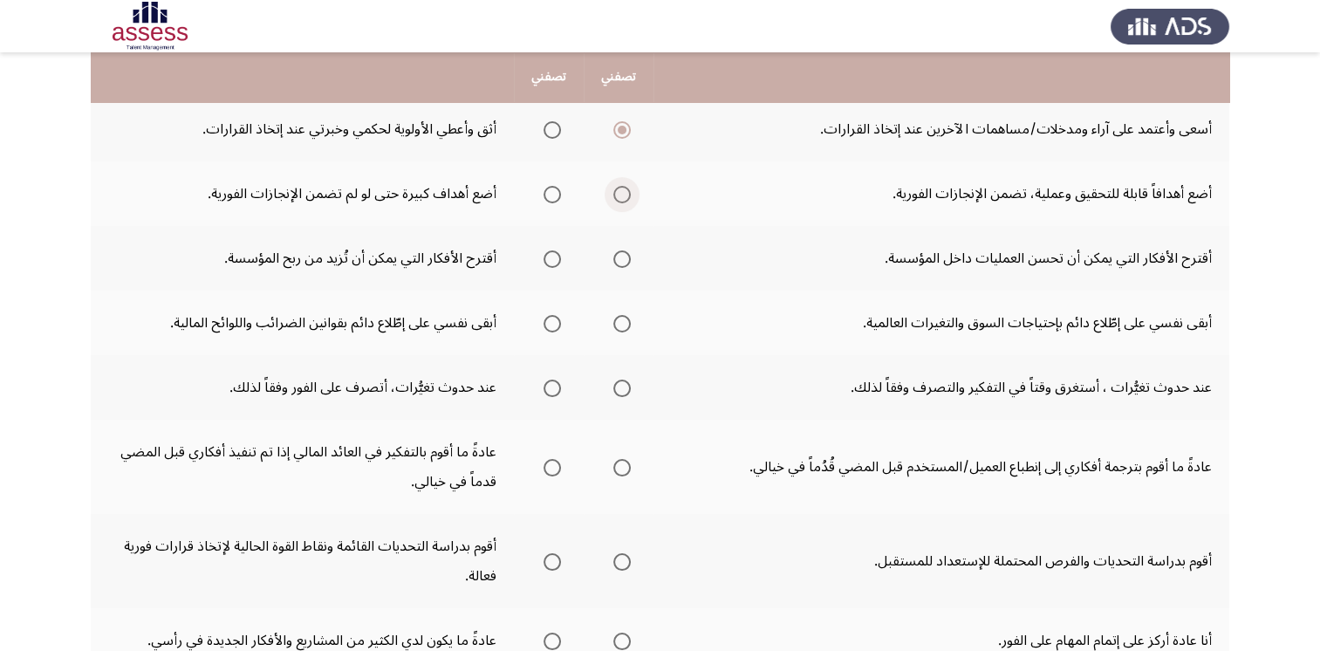
click at [624, 197] on span "Select an option" at bounding box center [621, 194] width 17 height 17
click at [624, 197] on input "Select an option" at bounding box center [621, 194] width 17 height 17
click at [557, 255] on span "Select an option" at bounding box center [552, 258] width 17 height 17
click at [557, 255] on input "Select an option" at bounding box center [552, 258] width 17 height 17
click at [627, 327] on span "Select an option" at bounding box center [621, 323] width 17 height 17
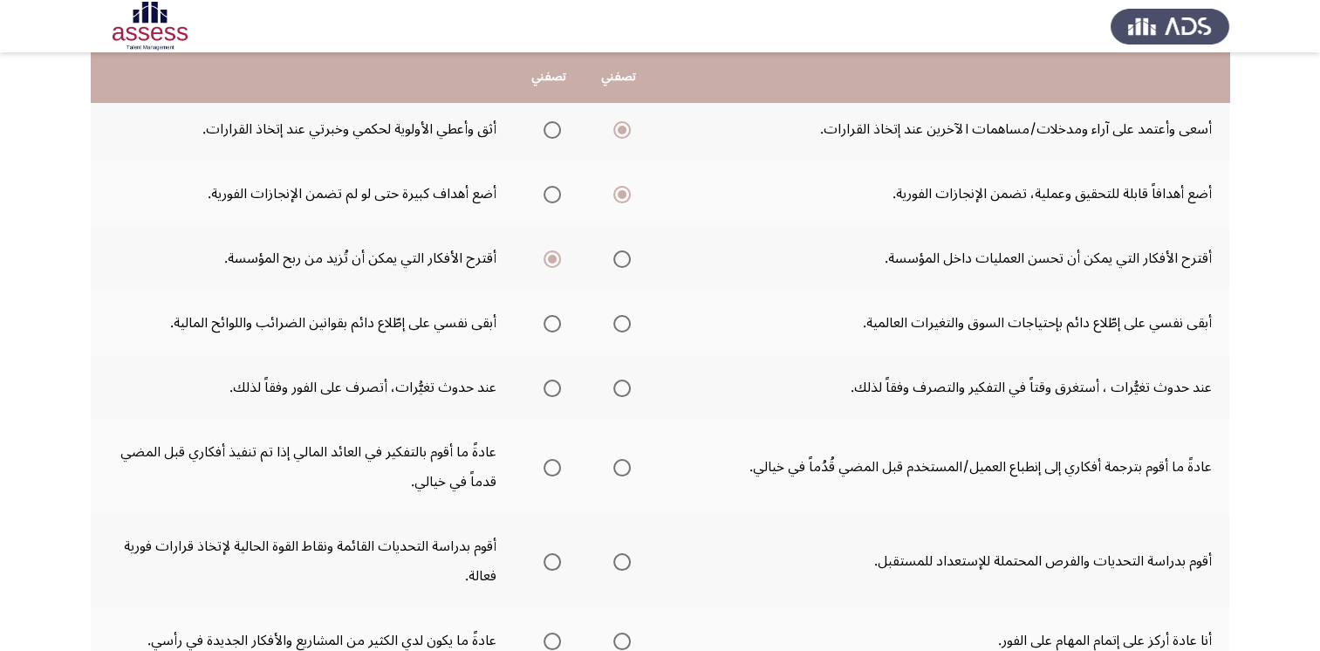
click at [627, 327] on input "Select an option" at bounding box center [621, 323] width 17 height 17
click at [555, 391] on span "Select an option" at bounding box center [552, 388] width 17 height 17
click at [555, 391] on input "Select an option" at bounding box center [552, 388] width 17 height 17
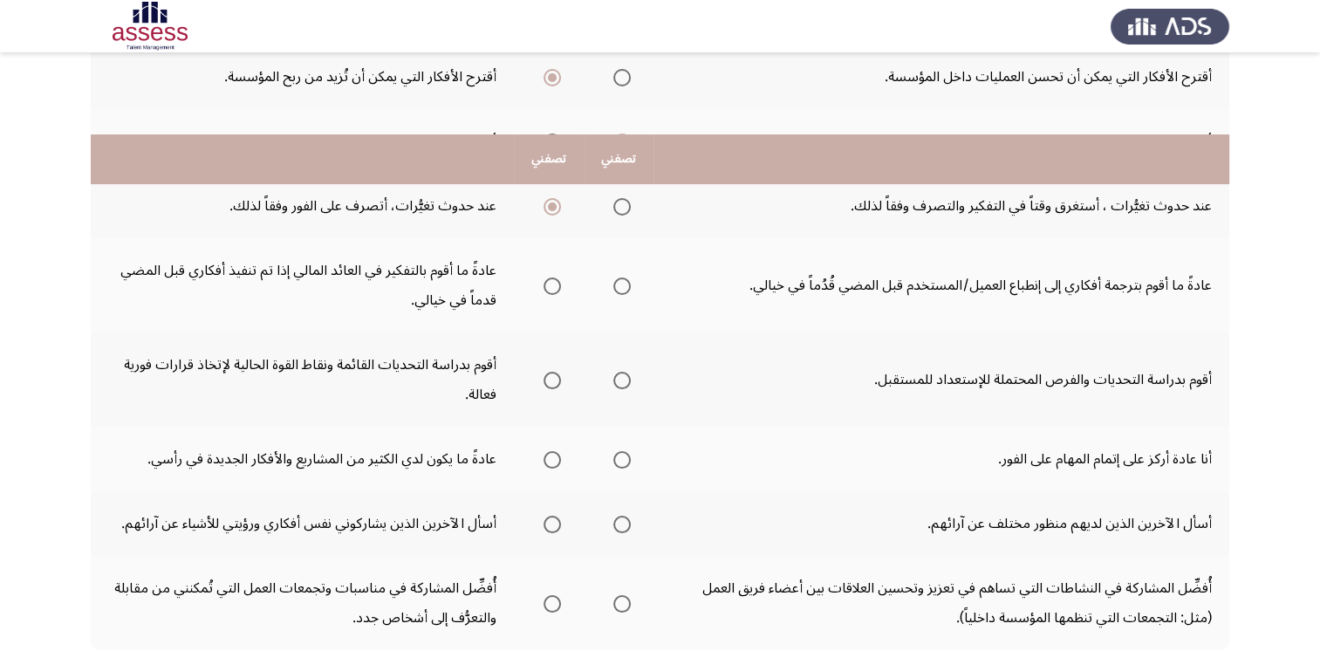
scroll to position [630, 0]
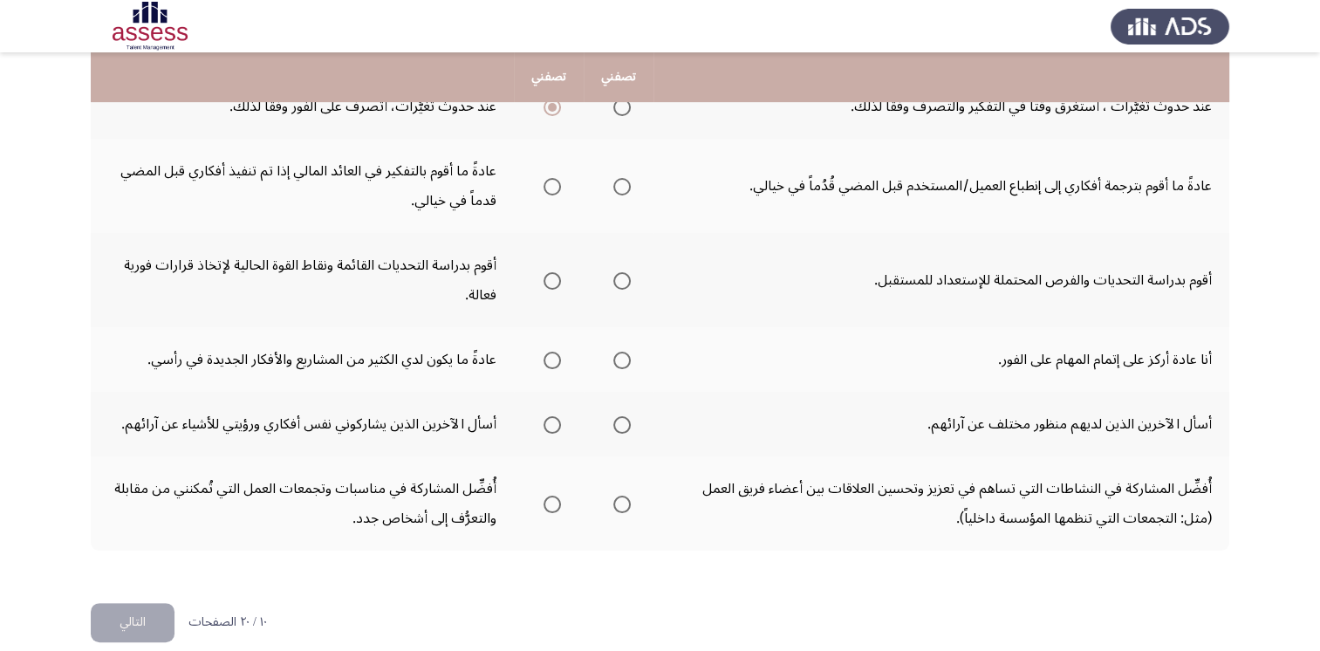
click at [802, 268] on td "أقوم بدراسة التحديات والفرص المحتملة للإستعداد للمستقبل." at bounding box center [941, 280] width 576 height 94
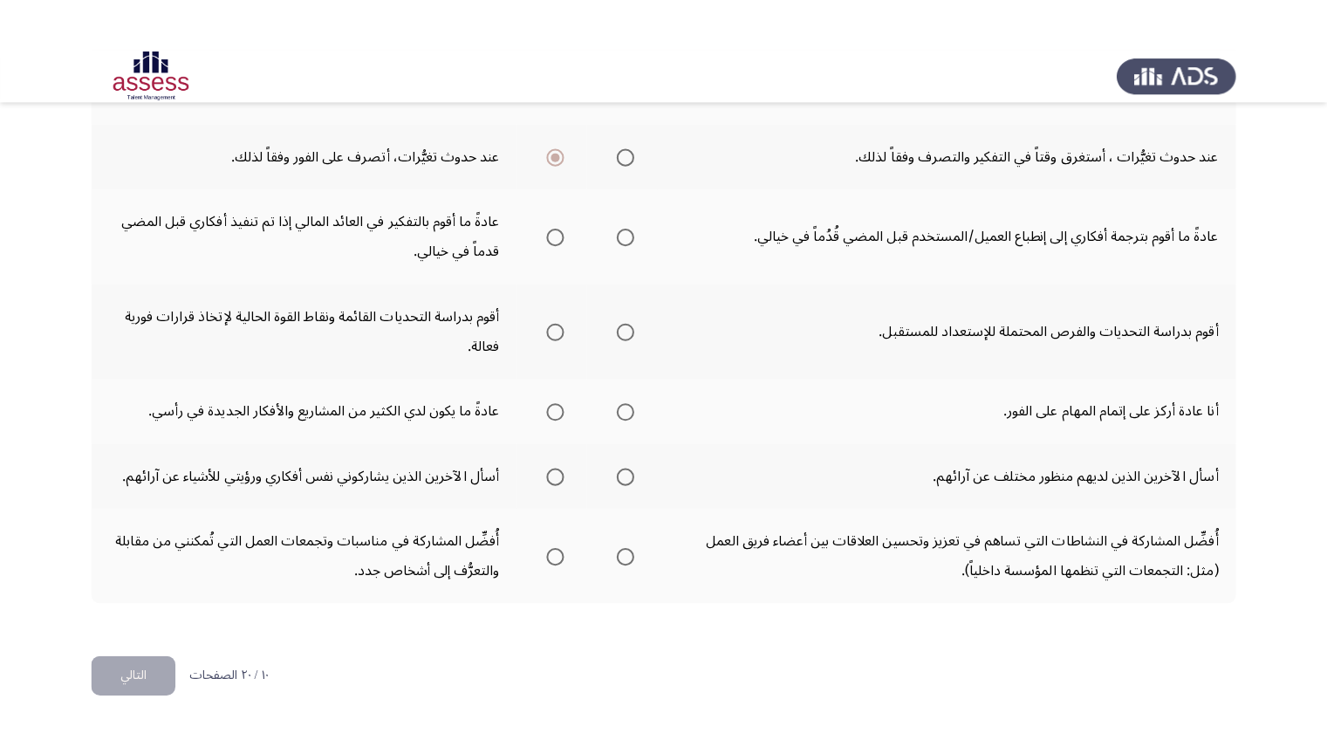
scroll to position [543, 0]
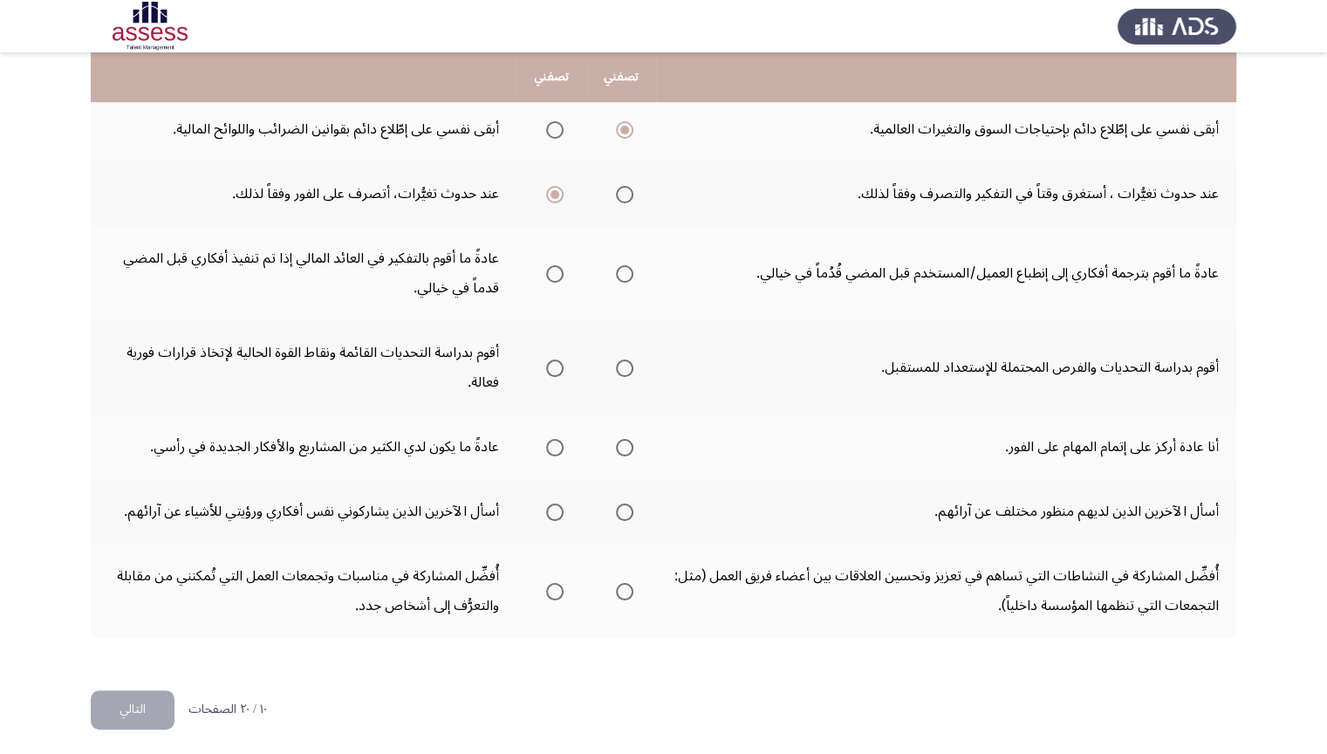
click at [558, 279] on mat-radio-group "Select an option" at bounding box center [551, 273] width 24 height 30
click at [627, 359] on span "Select an option" at bounding box center [624, 367] width 17 height 17
click at [627, 359] on input "Select an option" at bounding box center [624, 367] width 17 height 17
click at [623, 450] on span "Select an option" at bounding box center [624, 447] width 17 height 17
click at [623, 450] on input "Select an option" at bounding box center [624, 447] width 17 height 17
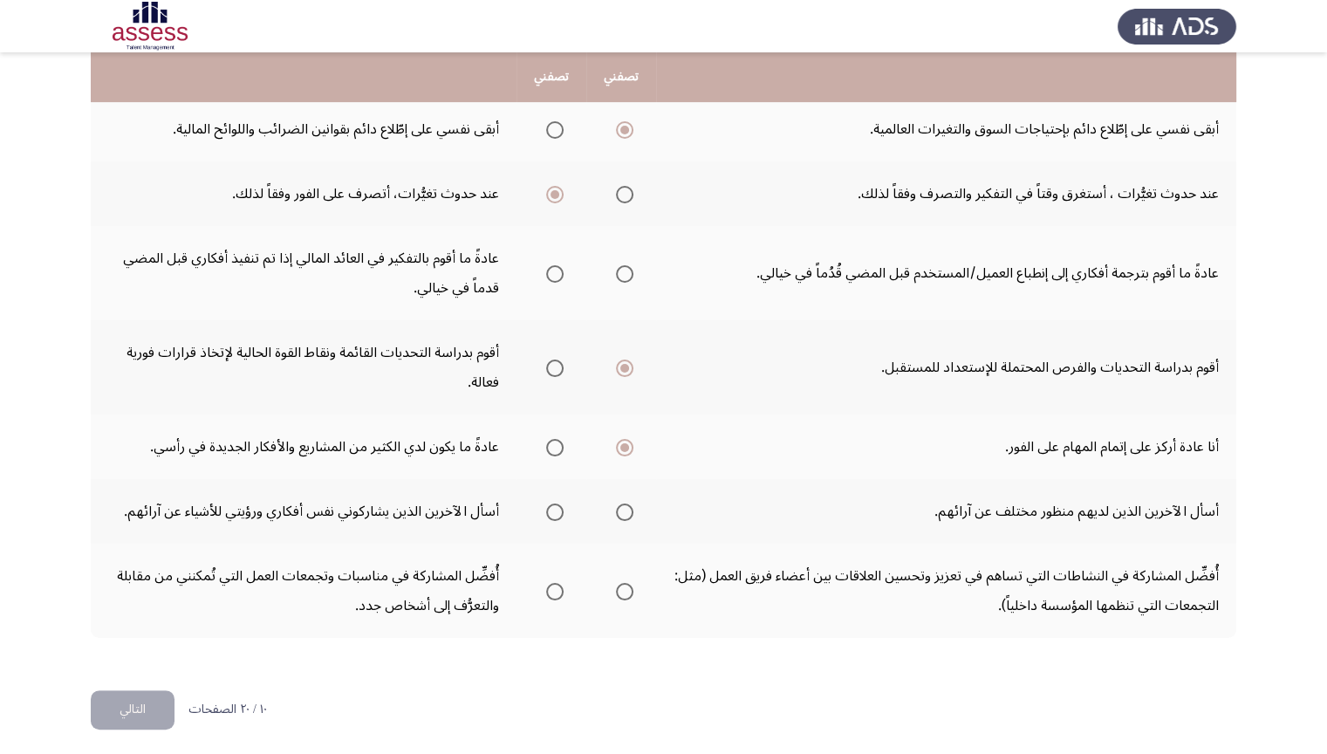
click at [560, 451] on mat-radio-group "Select an option" at bounding box center [551, 447] width 24 height 30
click at [628, 510] on span "Select an option" at bounding box center [624, 511] width 17 height 17
click at [628, 510] on input "Select an option" at bounding box center [624, 511] width 17 height 17
click at [633, 592] on th at bounding box center [621, 591] width 70 height 94
click at [624, 583] on span "Select an option" at bounding box center [624, 591] width 17 height 17
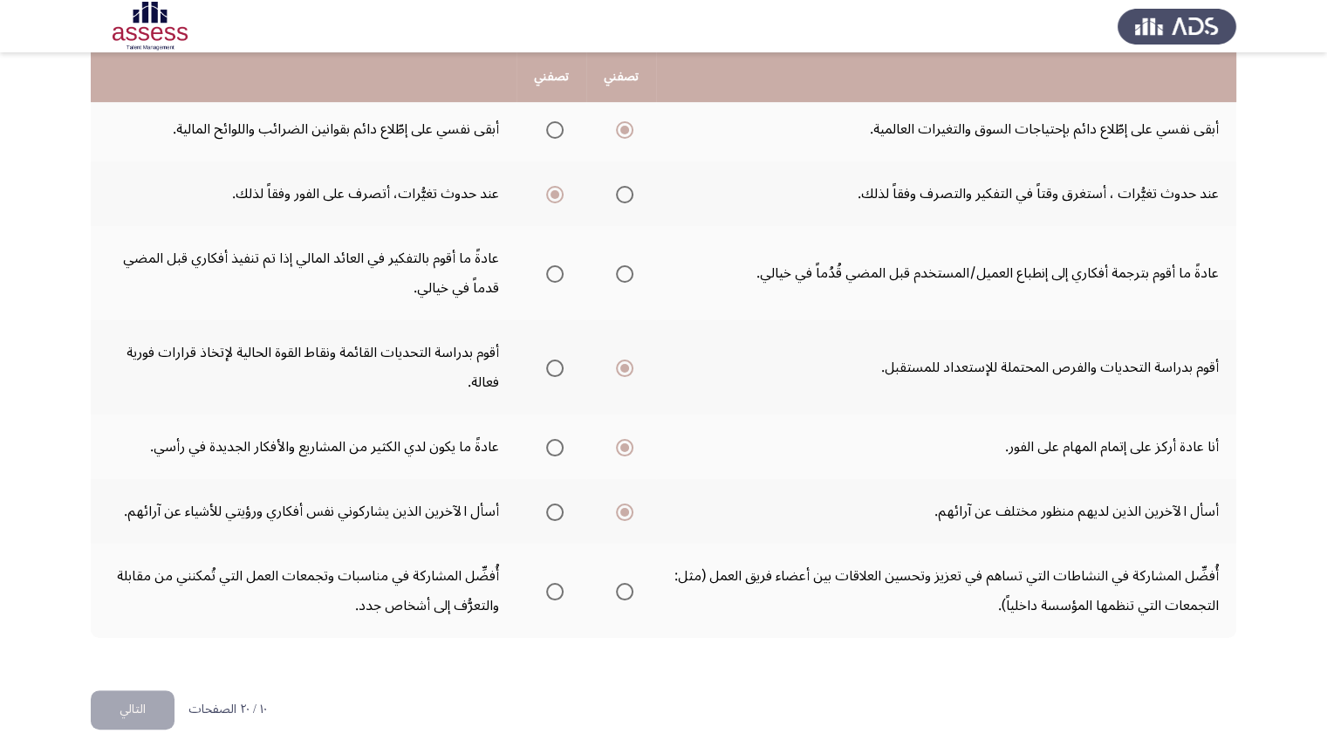
click at [624, 583] on input "Select an option" at bounding box center [624, 591] width 17 height 17
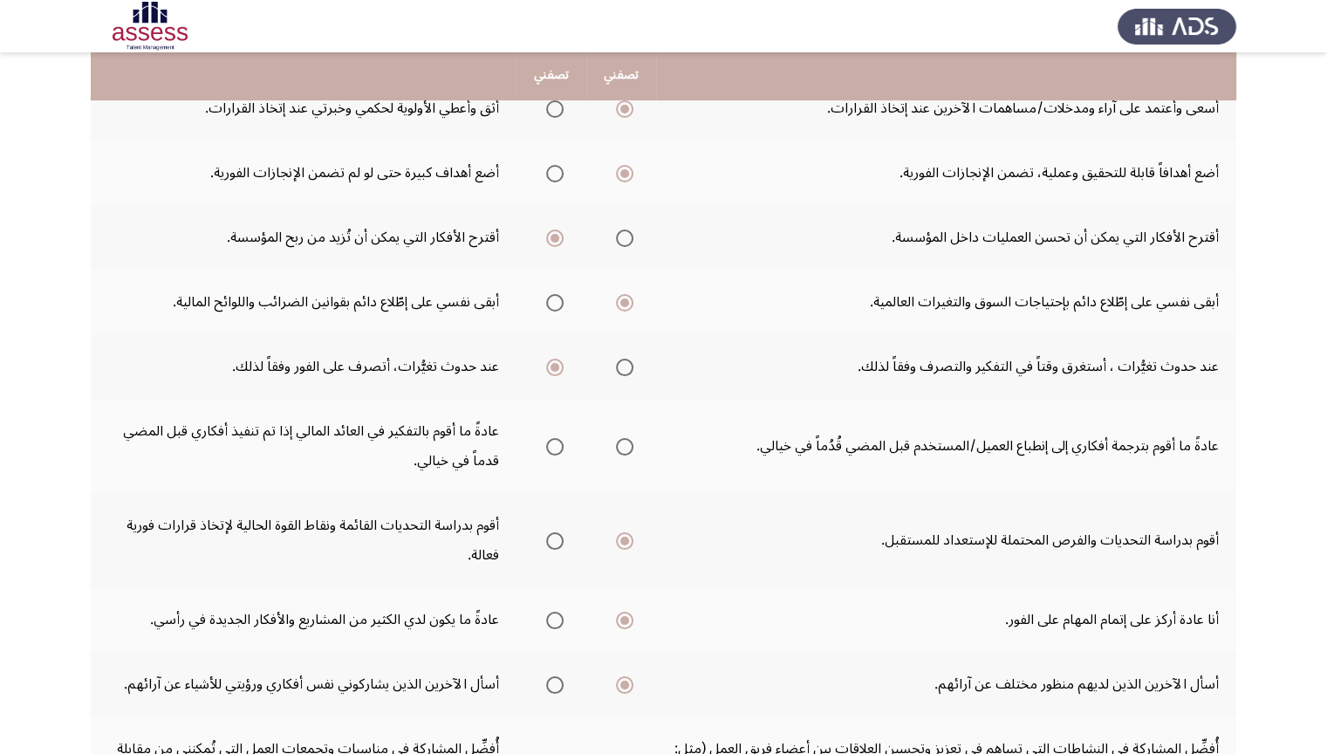
scroll to position [368, 0]
click at [625, 445] on span "Select an option" at bounding box center [624, 448] width 17 height 17
click at [625, 445] on input "Select an option" at bounding box center [624, 448] width 17 height 17
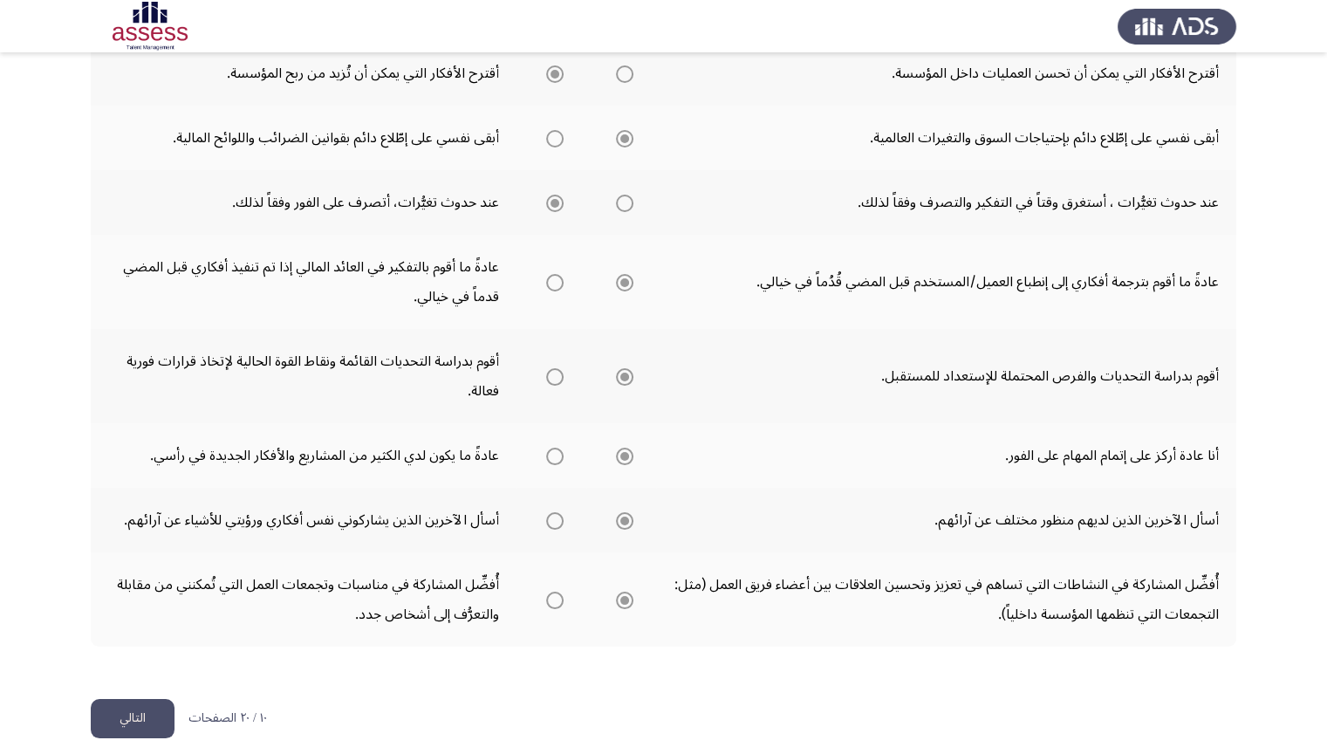
scroll to position [543, 0]
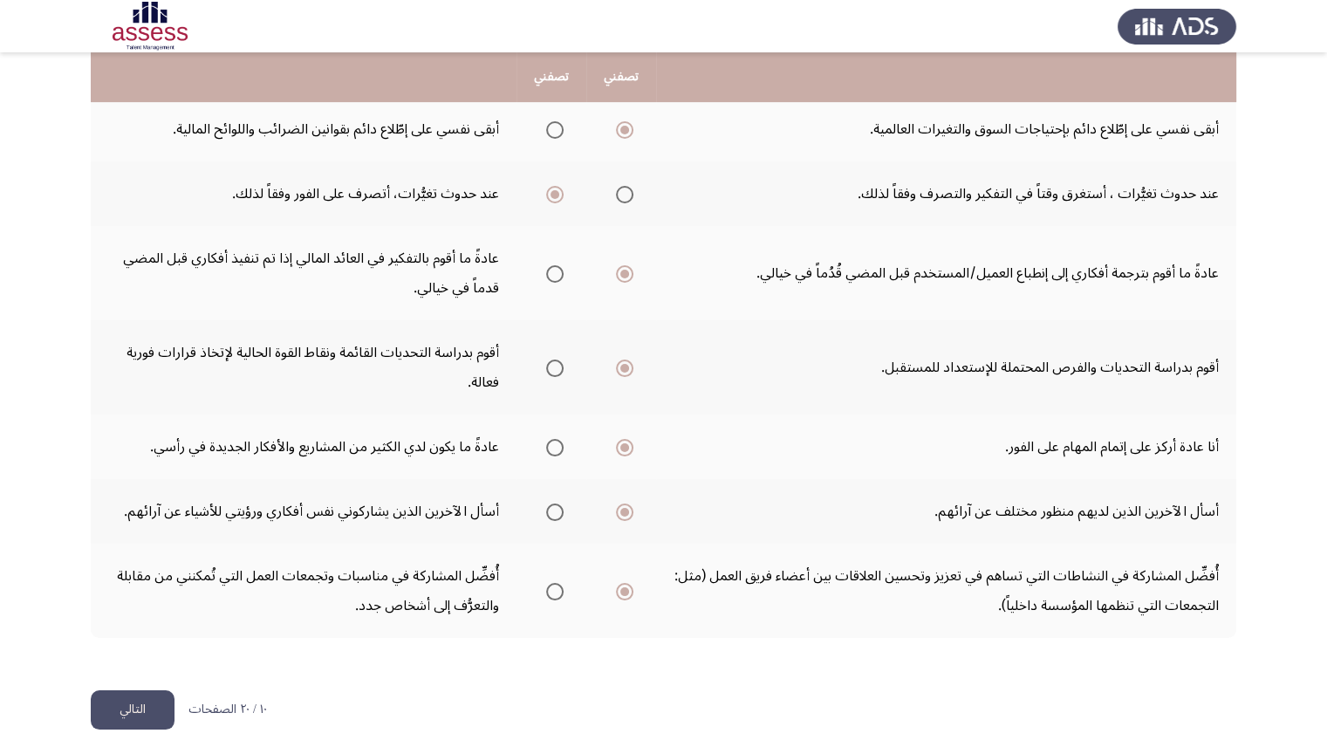
click at [541, 276] on label "Select an option" at bounding box center [551, 273] width 24 height 17
click at [546, 276] on input "Select an option" at bounding box center [554, 273] width 17 height 17
click at [165, 634] on button "التالي" at bounding box center [133, 709] width 84 height 39
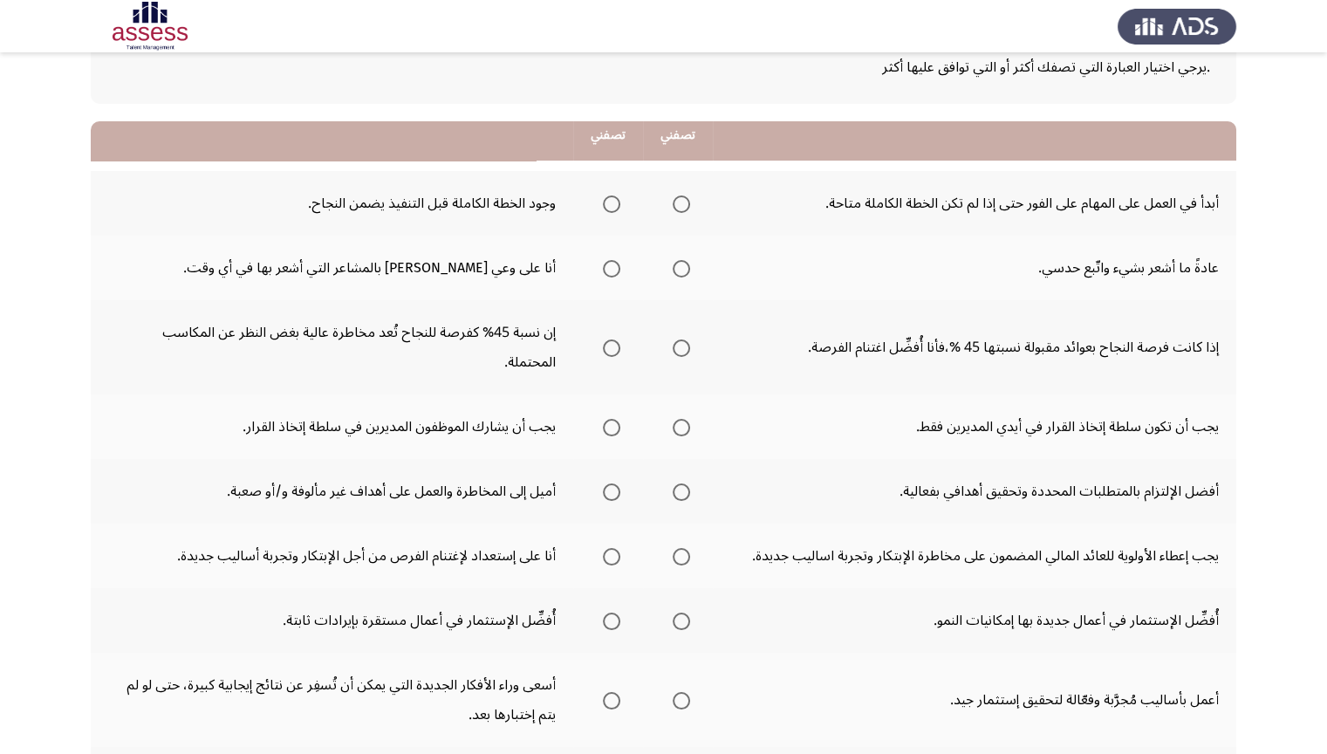
scroll to position [87, 0]
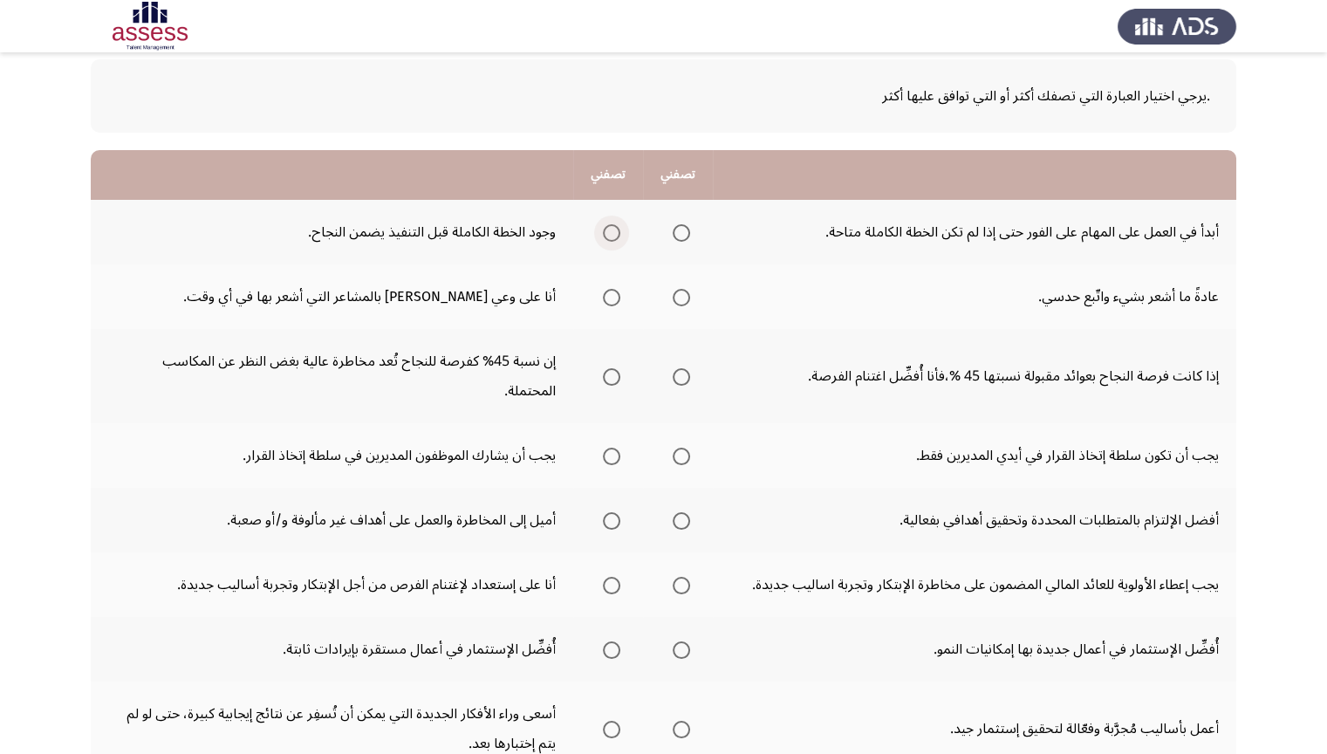
click at [614, 228] on span "Select an option" at bounding box center [611, 232] width 17 height 17
click at [614, 228] on input "Select an option" at bounding box center [611, 232] width 17 height 17
click at [609, 299] on span "Select an option" at bounding box center [611, 297] width 17 height 17
click at [609, 299] on input "Select an option" at bounding box center [611, 297] width 17 height 17
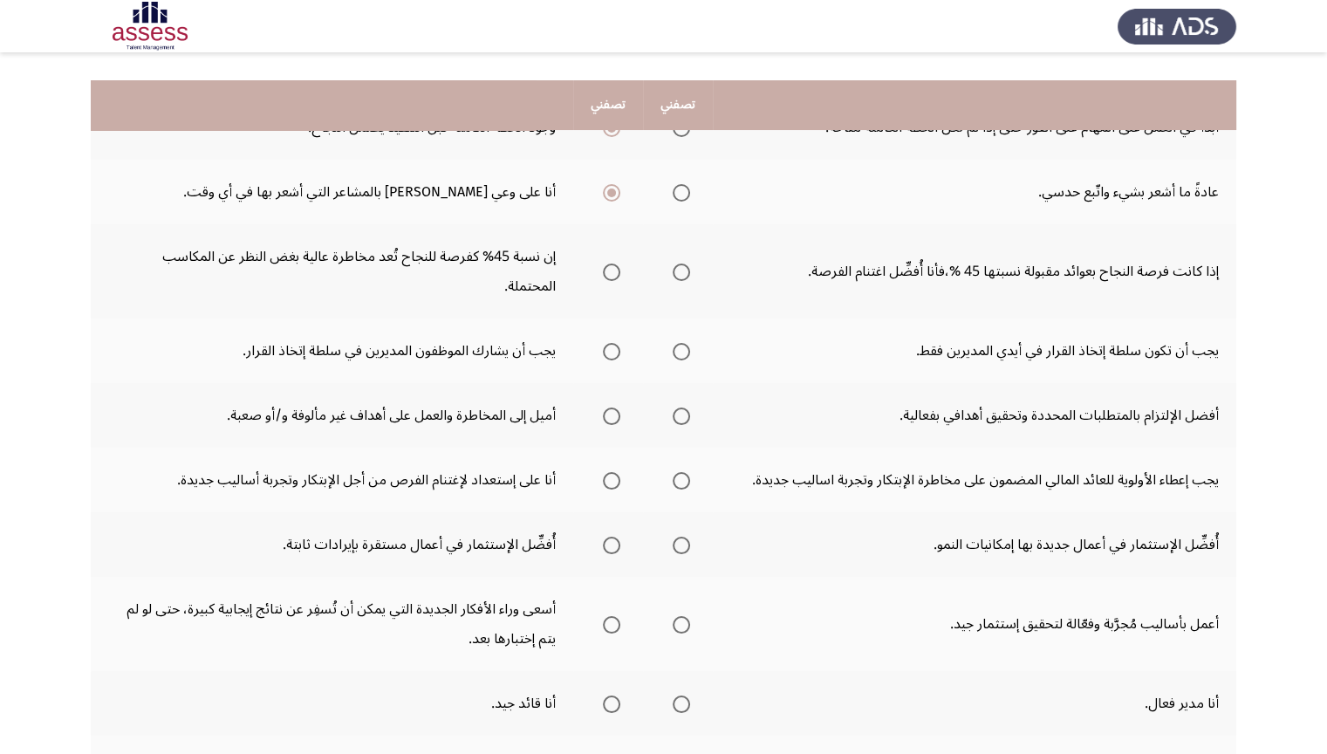
scroll to position [174, 0]
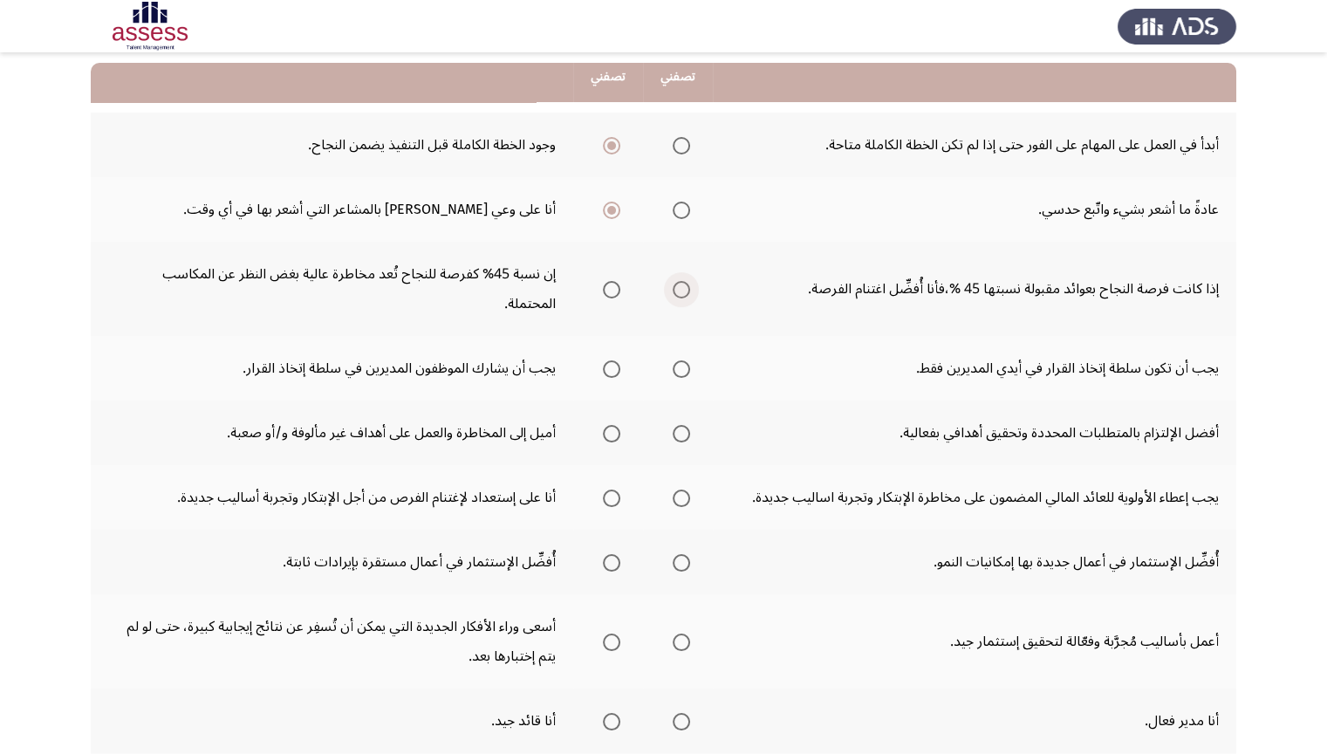
click at [674, 281] on span "Select an option" at bounding box center [681, 289] width 17 height 17
click at [674, 281] on input "Select an option" at bounding box center [681, 289] width 17 height 17
click at [618, 360] on span "Select an option" at bounding box center [611, 368] width 17 height 17
click at [618, 360] on input "Select an option" at bounding box center [611, 368] width 17 height 17
click at [684, 425] on span "Select an option" at bounding box center [681, 433] width 17 height 17
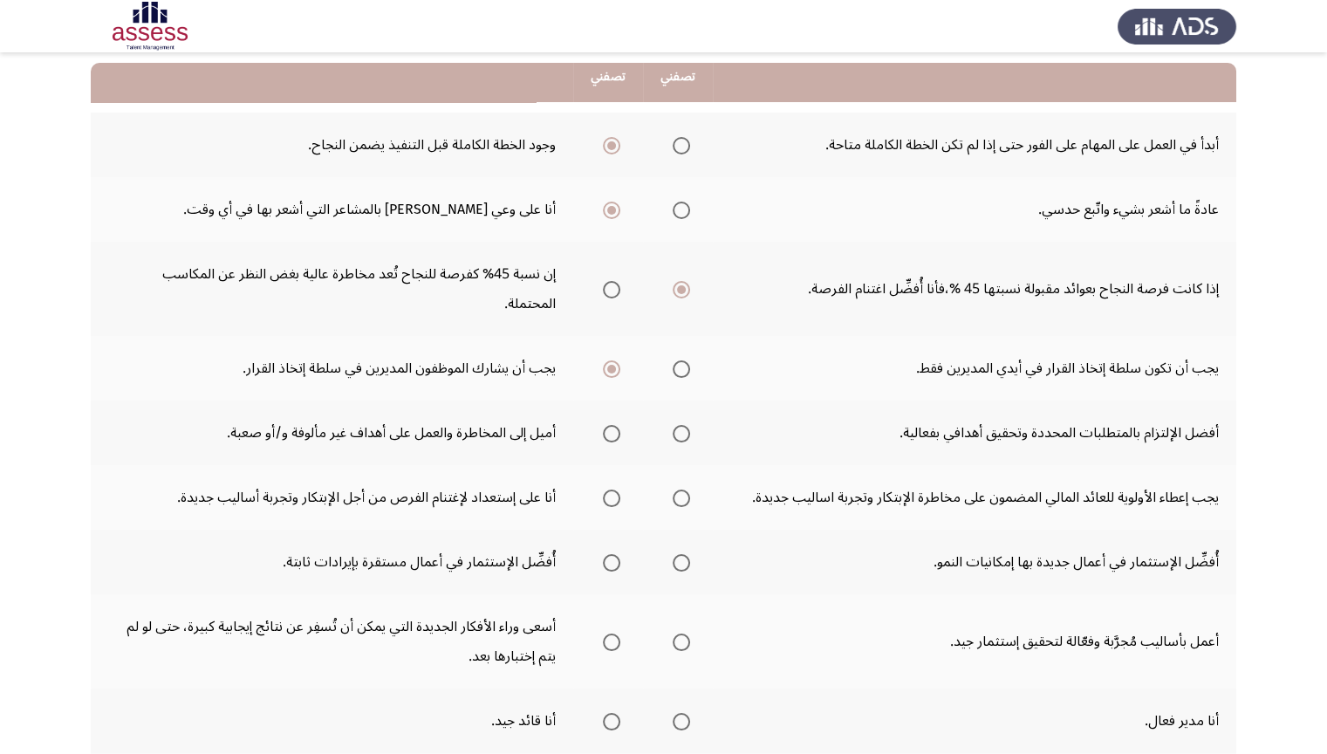
click at [684, 425] on input "Select an option" at bounding box center [681, 433] width 17 height 17
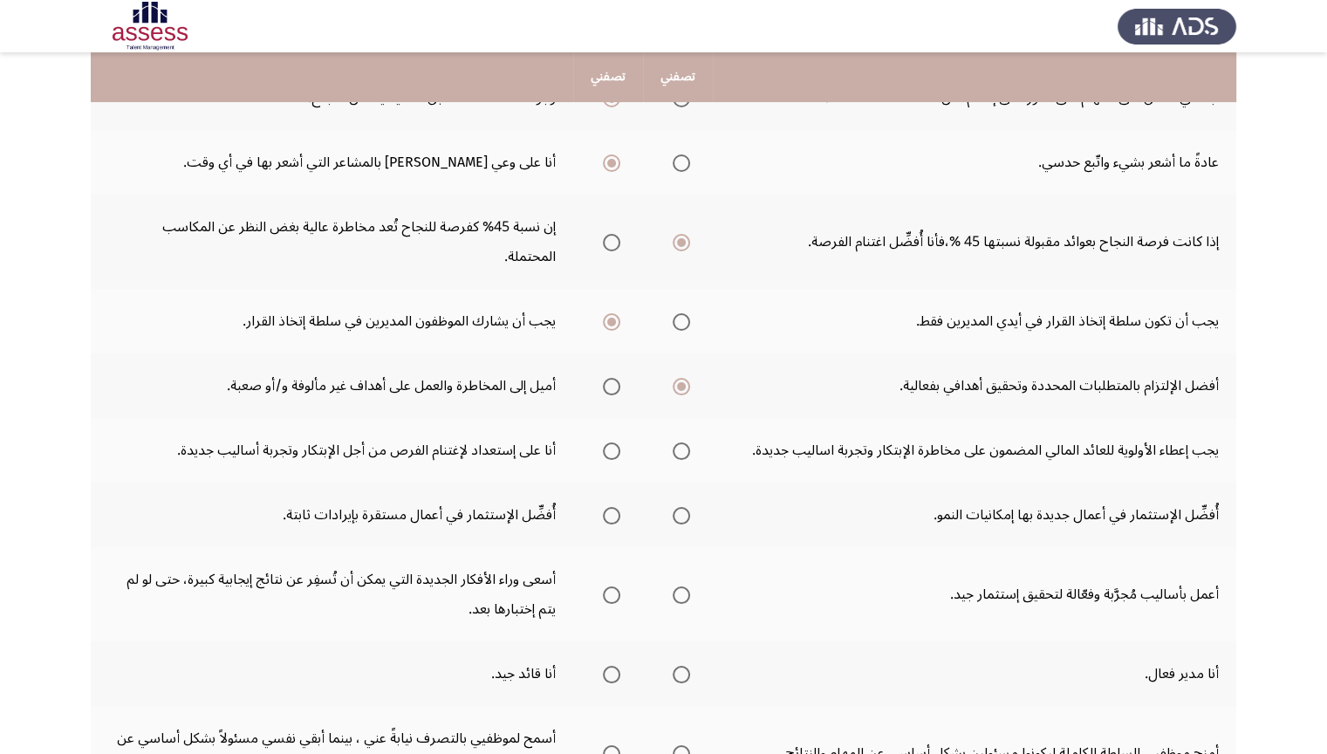
scroll to position [251, 0]
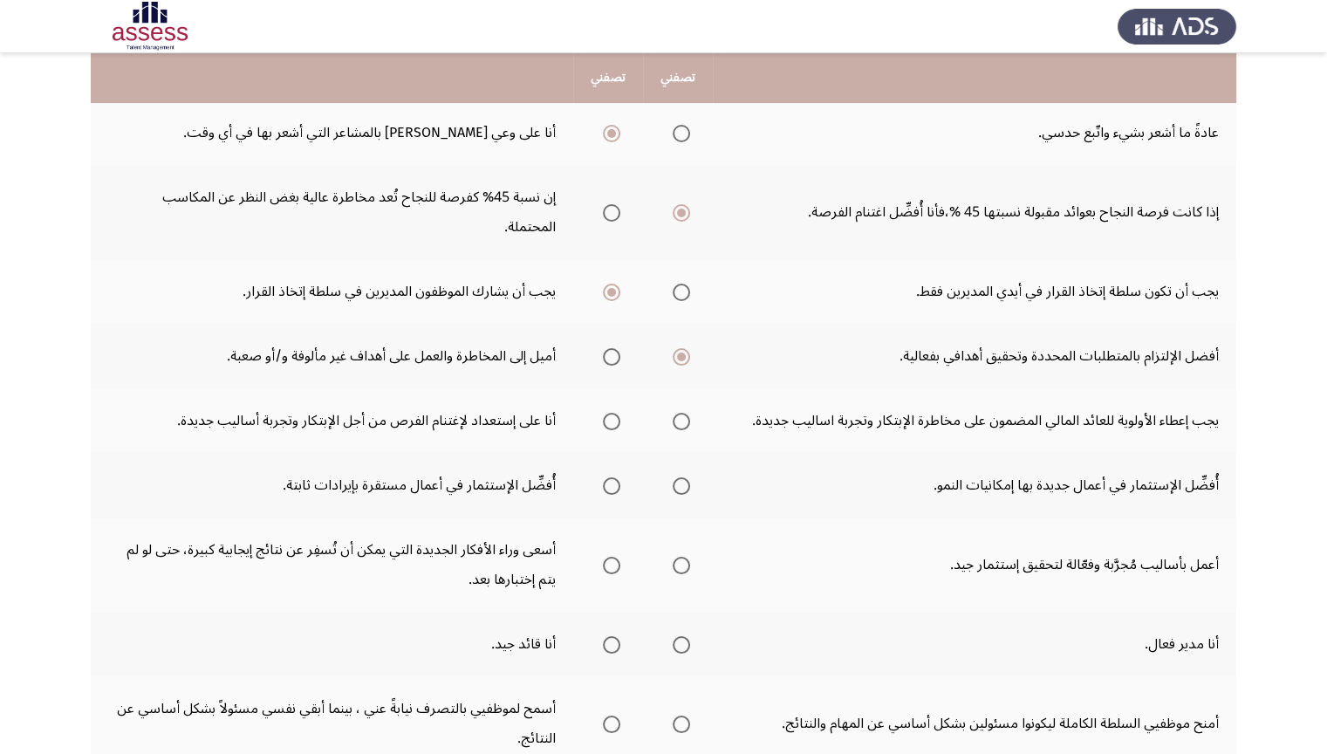
click at [619, 413] on span "Select an option" at bounding box center [611, 421] width 17 height 17
click at [619, 413] on input "Select an option" at bounding box center [611, 421] width 17 height 17
click at [613, 348] on span "Select an option" at bounding box center [611, 356] width 17 height 17
click at [613, 348] on input "Select an option" at bounding box center [611, 356] width 17 height 17
click at [682, 477] on span "Select an option" at bounding box center [681, 485] width 17 height 17
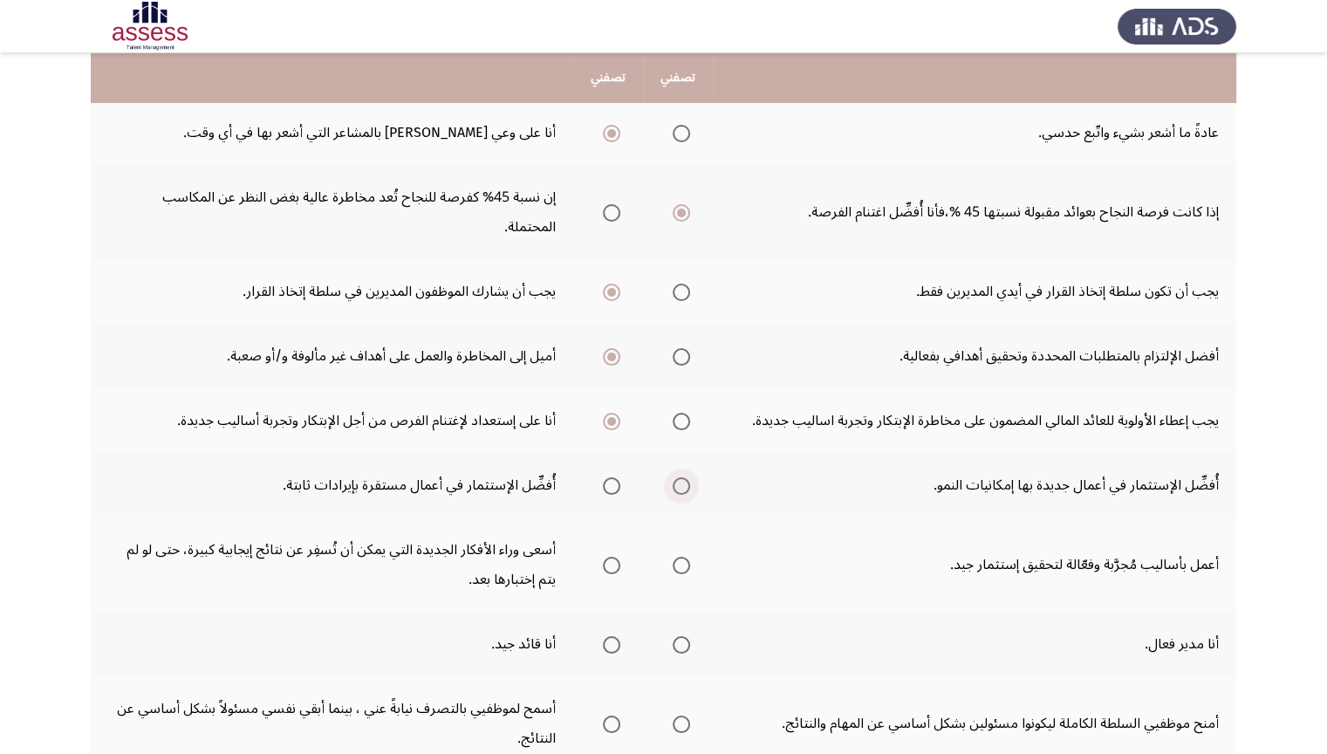
click at [682, 477] on input "Select an option" at bounding box center [681, 485] width 17 height 17
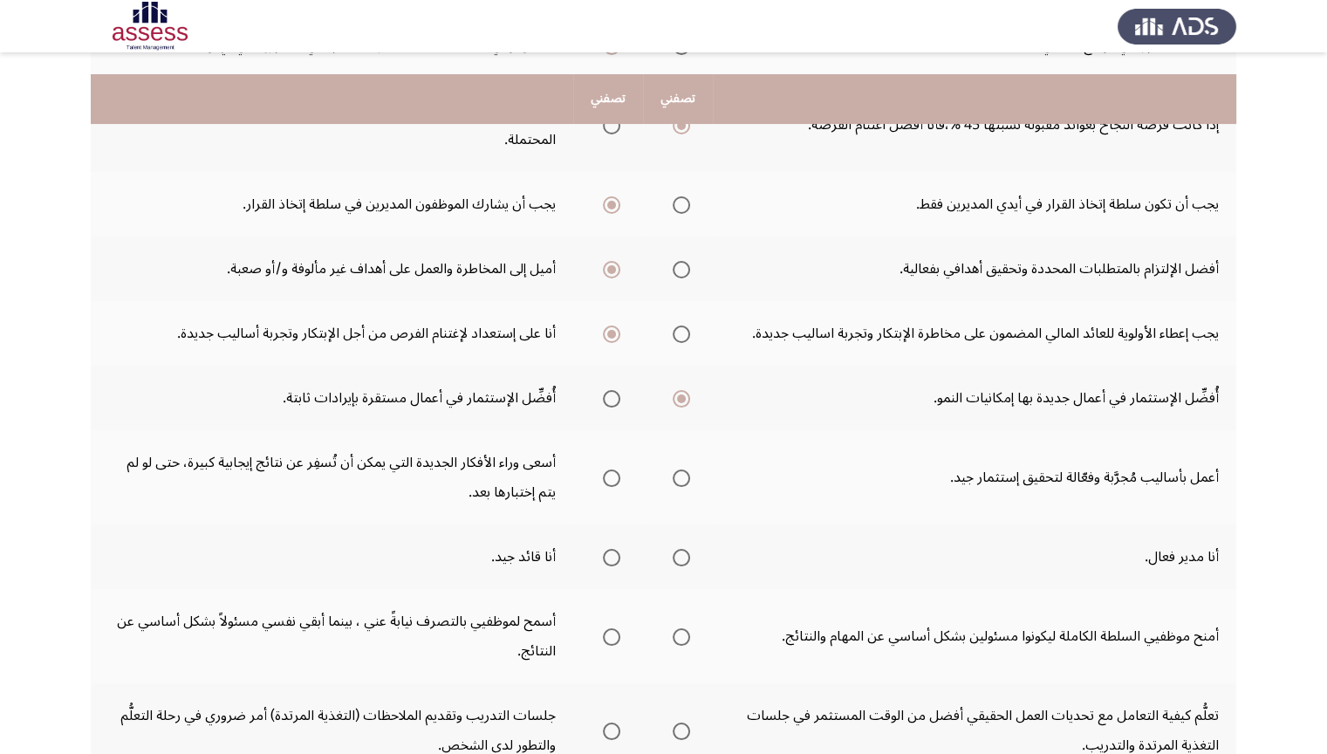
scroll to position [426, 0]
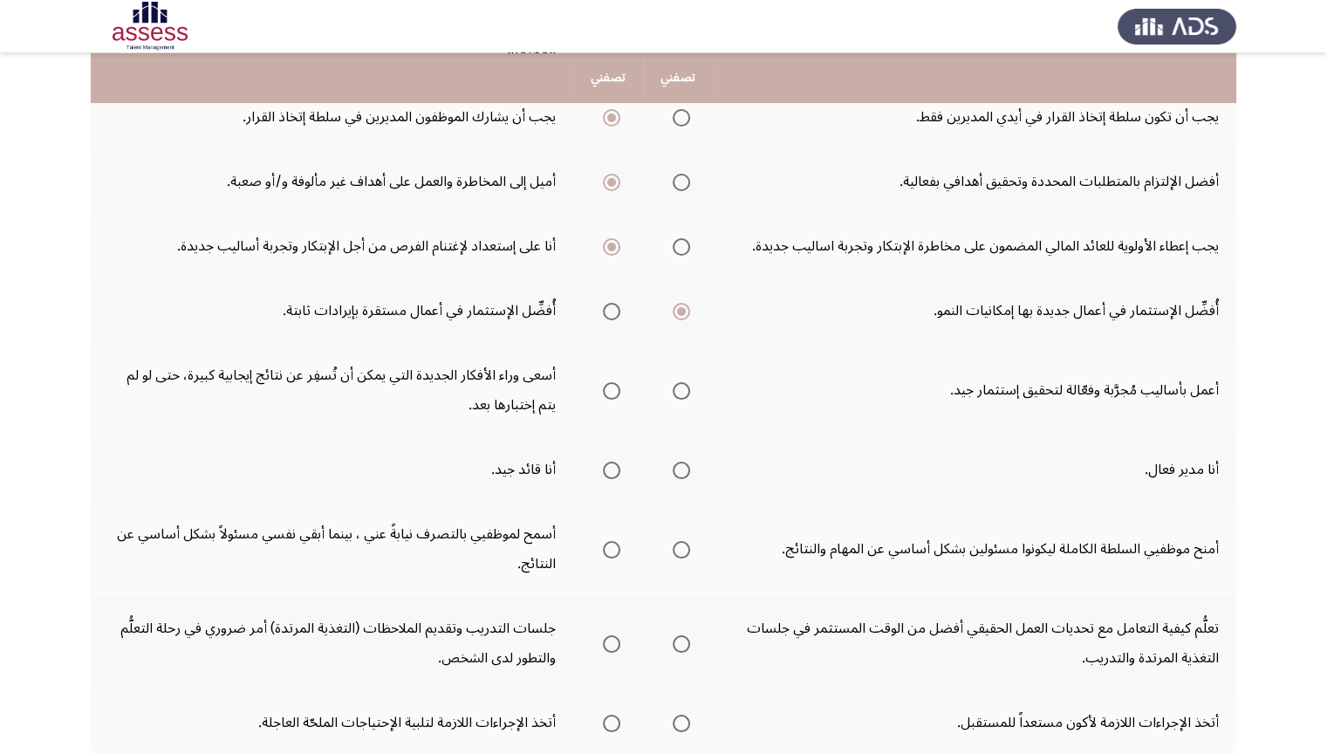
click at [612, 462] on span "Select an option" at bounding box center [611, 470] width 17 height 17
click at [612, 462] on input "Select an option" at bounding box center [611, 470] width 17 height 17
click at [687, 382] on span "Select an option" at bounding box center [681, 390] width 17 height 17
click at [687, 382] on input "Select an option" at bounding box center [681, 390] width 17 height 17
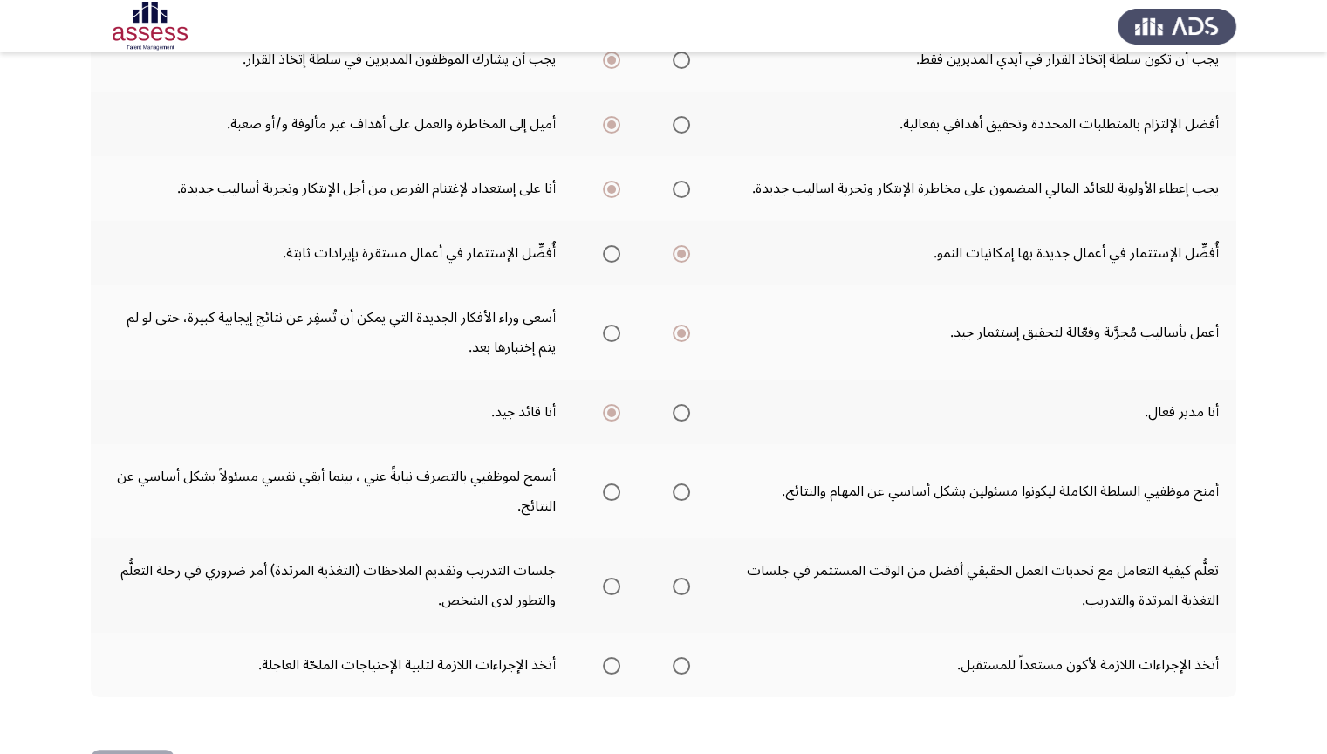
scroll to position [513, 0]
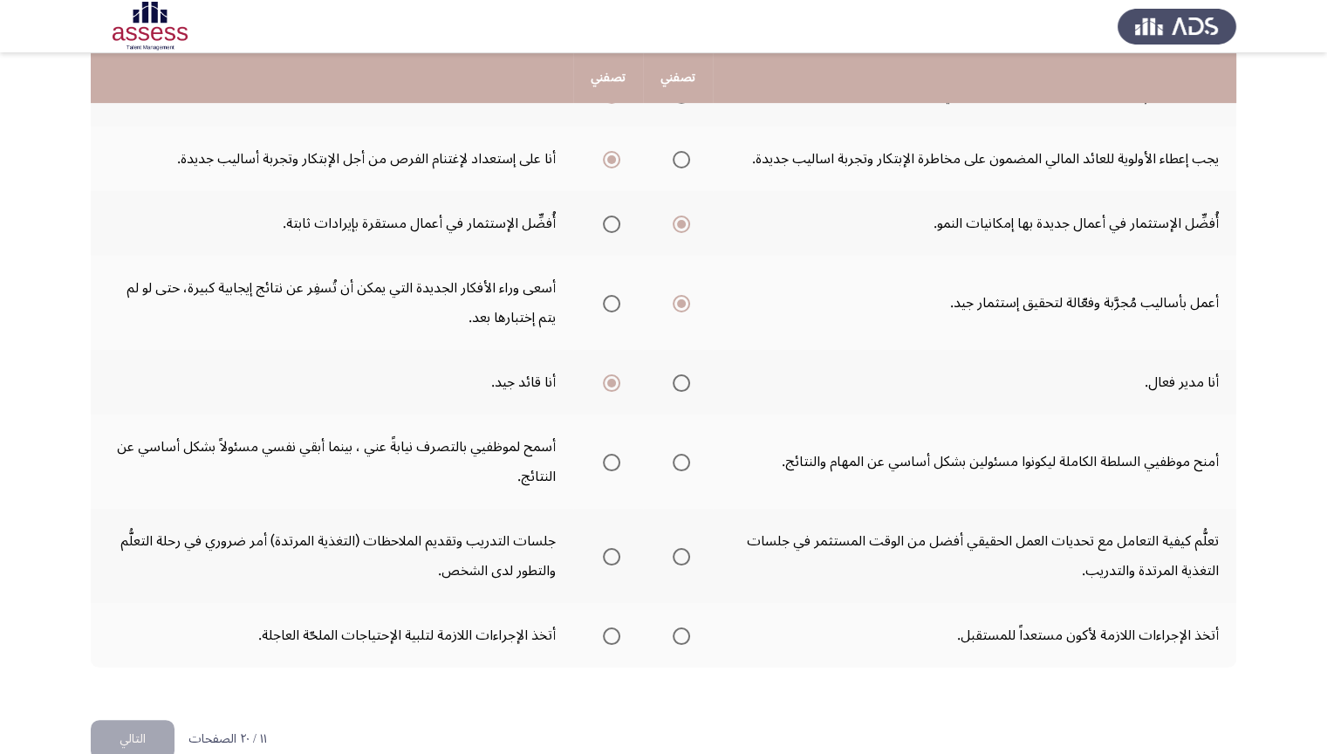
click at [680, 447] on mat-radio-group "Select an option" at bounding box center [678, 462] width 24 height 30
click at [680, 454] on span "Select an option" at bounding box center [681, 462] width 17 height 17
click at [680, 454] on input "Select an option" at bounding box center [681, 462] width 17 height 17
click at [621, 520] on th at bounding box center [608, 556] width 70 height 94
click at [618, 548] on span "Select an option" at bounding box center [611, 556] width 17 height 17
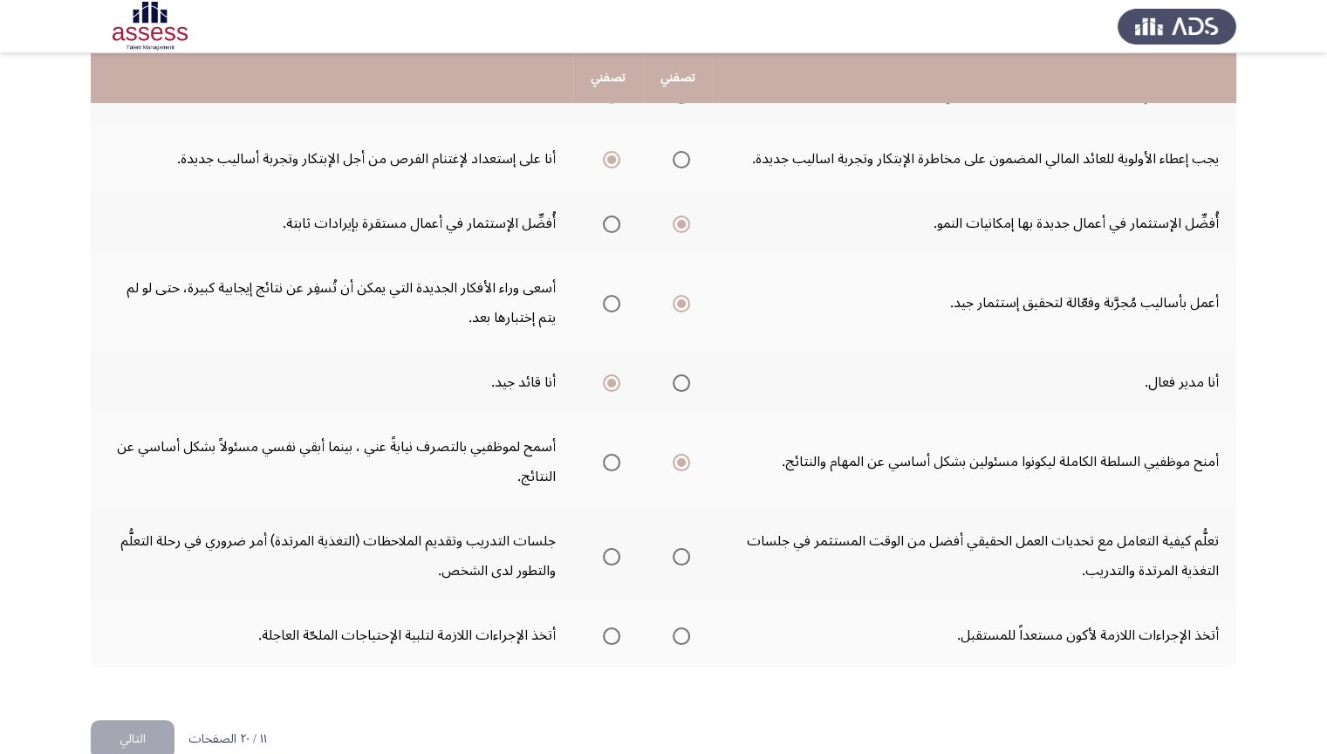
click at [618, 548] on input "Select an option" at bounding box center [611, 556] width 17 height 17
click at [684, 627] on span "Select an option" at bounding box center [681, 635] width 17 height 17
click at [684, 627] on input "Select an option" at bounding box center [681, 635] width 17 height 17
click at [126, 634] on button "التالي" at bounding box center [133, 739] width 84 height 39
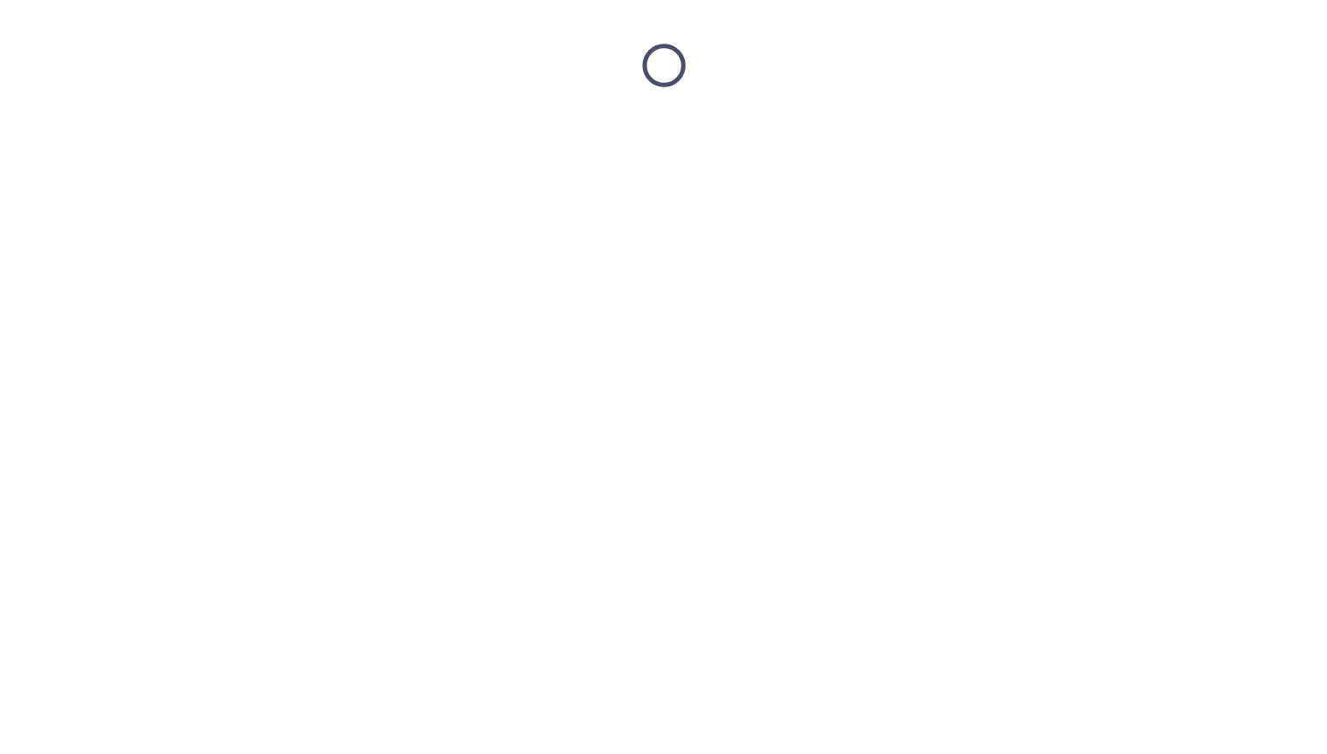
scroll to position [0, 0]
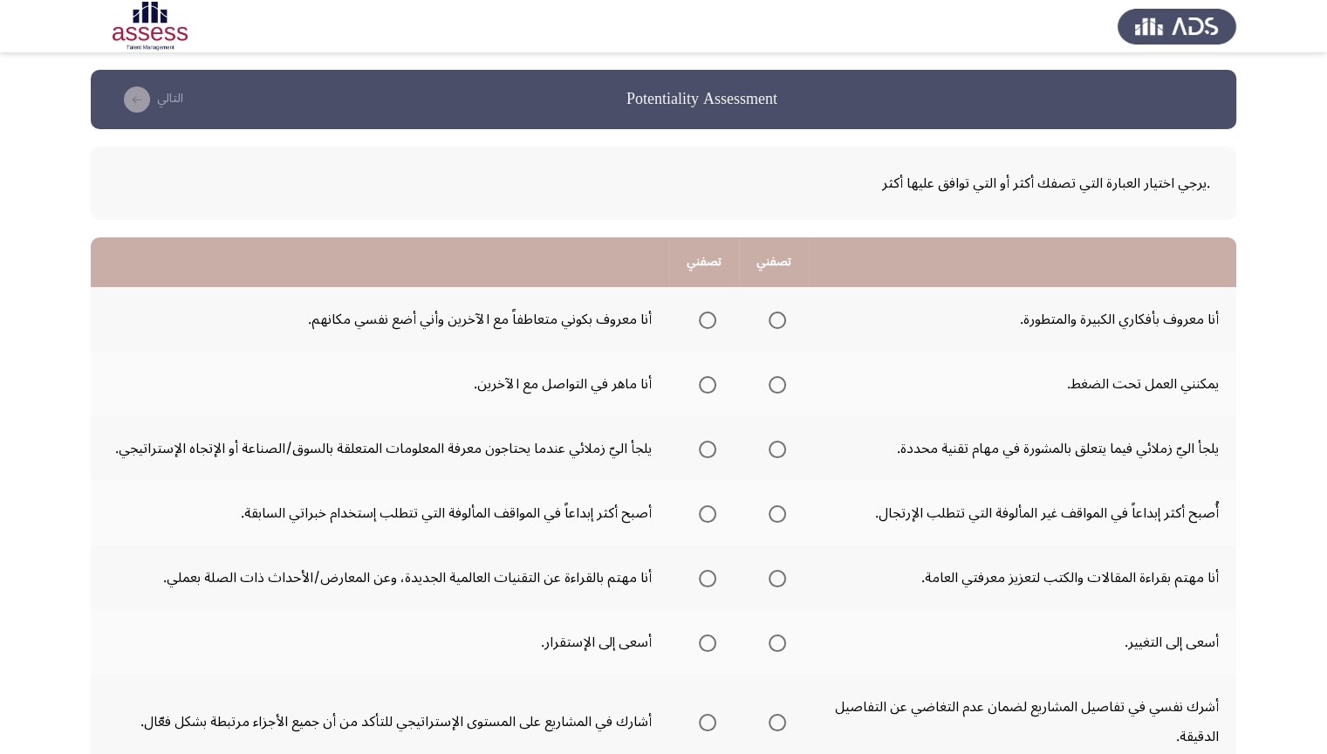
click at [775, 327] on span "Select an option" at bounding box center [777, 319] width 17 height 17
click at [775, 327] on input "Select an option" at bounding box center [777, 319] width 17 height 17
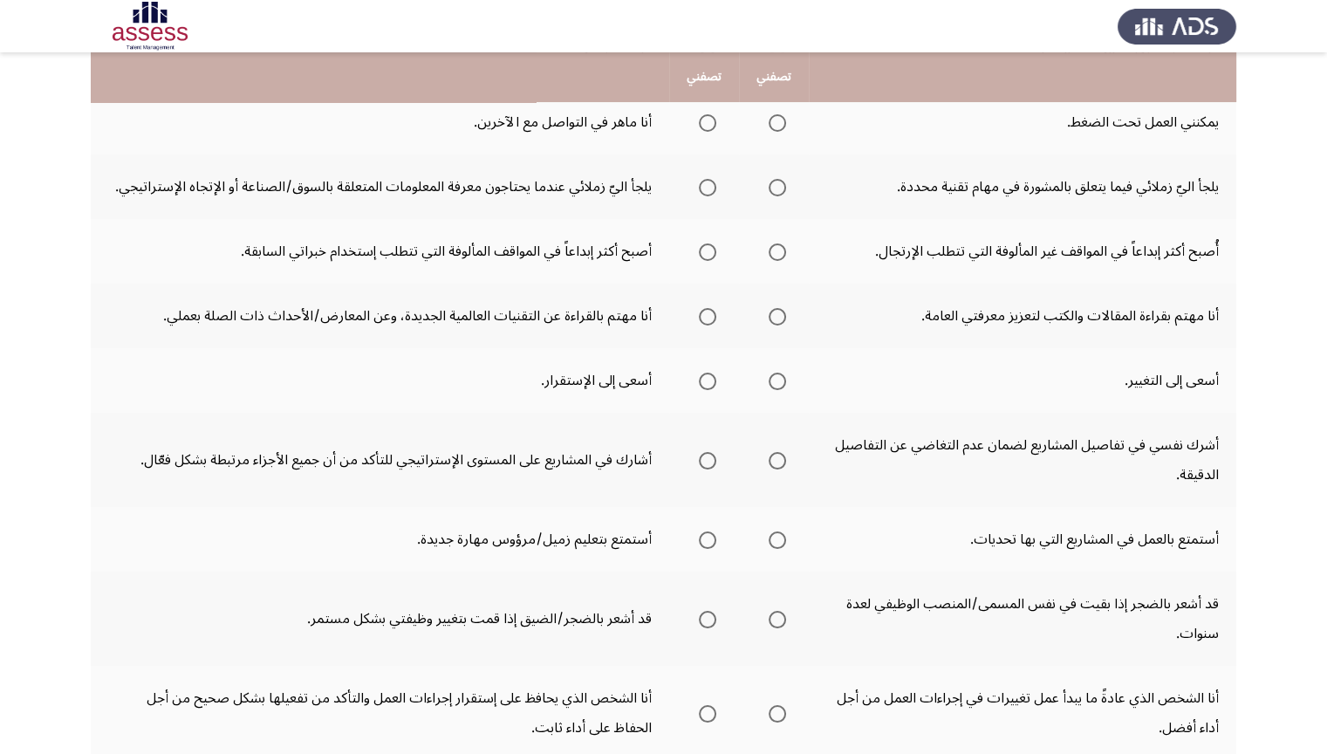
scroll to position [174, 0]
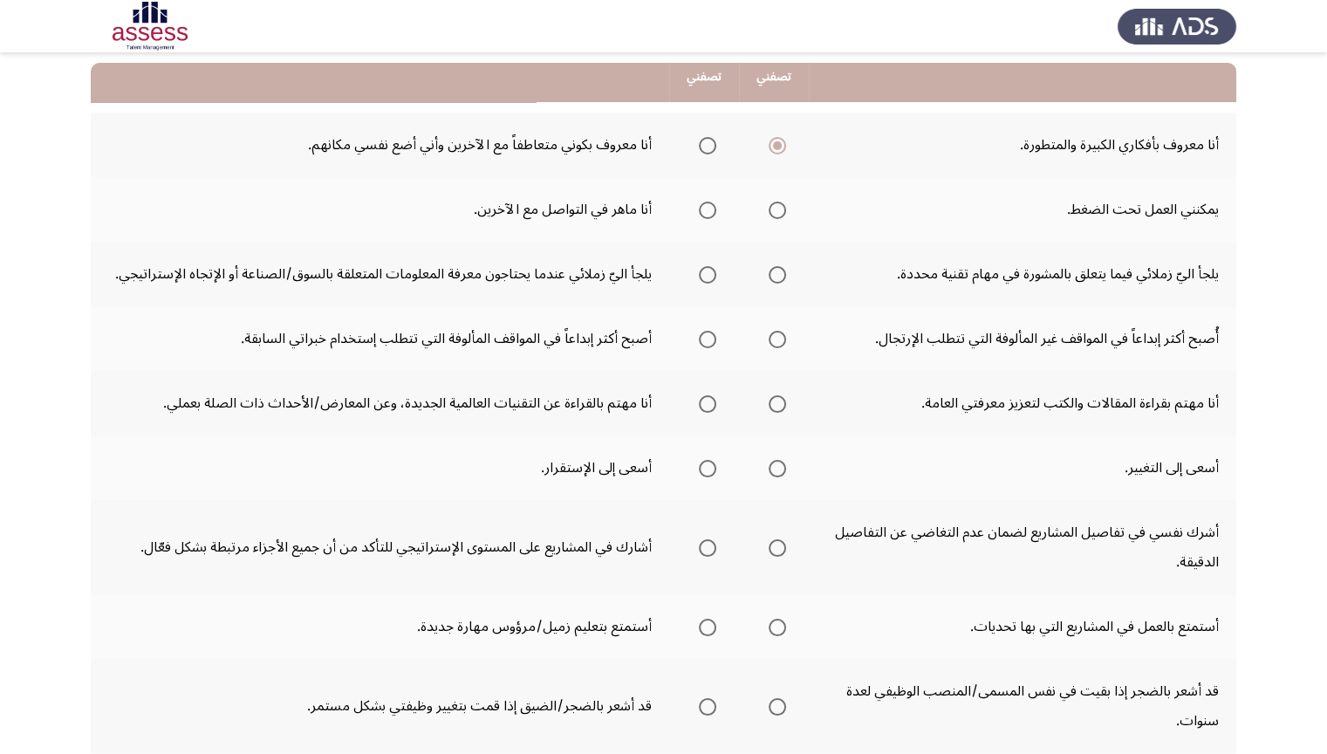
click at [782, 213] on span "Select an option" at bounding box center [777, 210] width 17 height 17
click at [782, 213] on input "Select an option" at bounding box center [777, 210] width 17 height 17
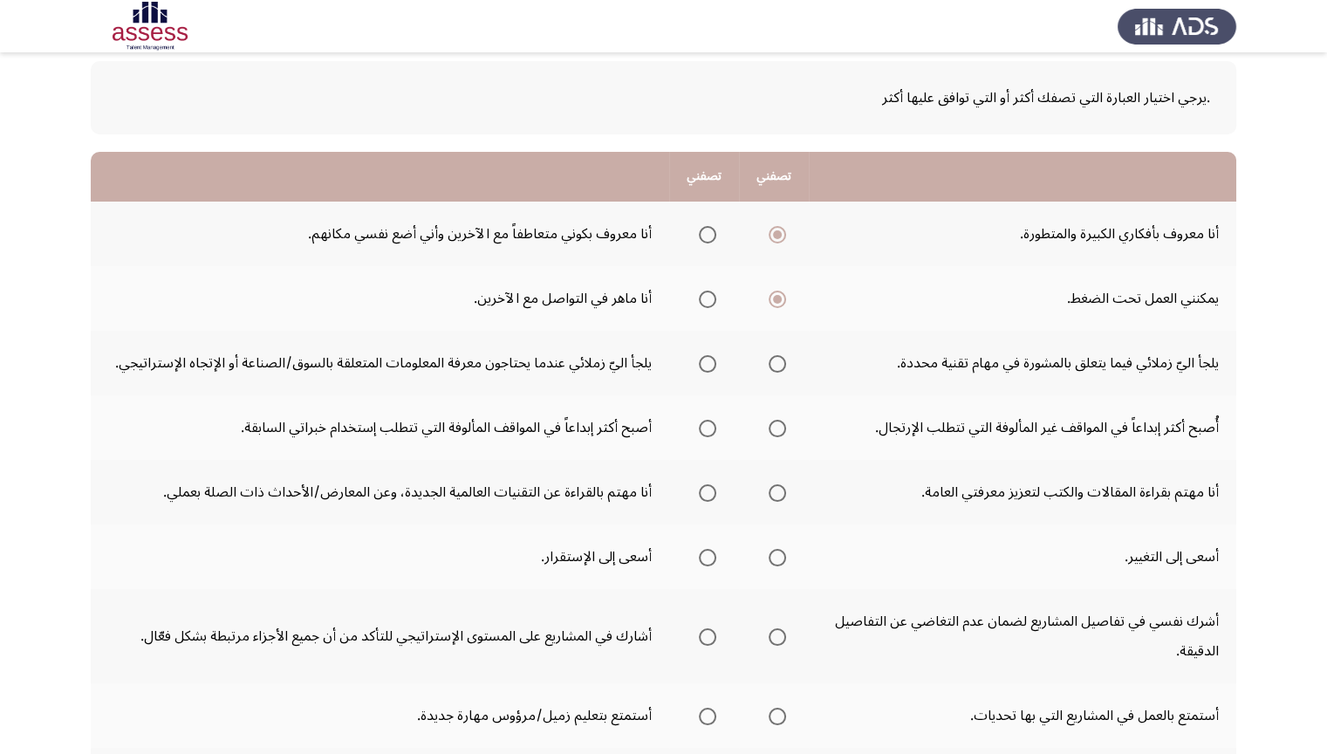
scroll to position [87, 0]
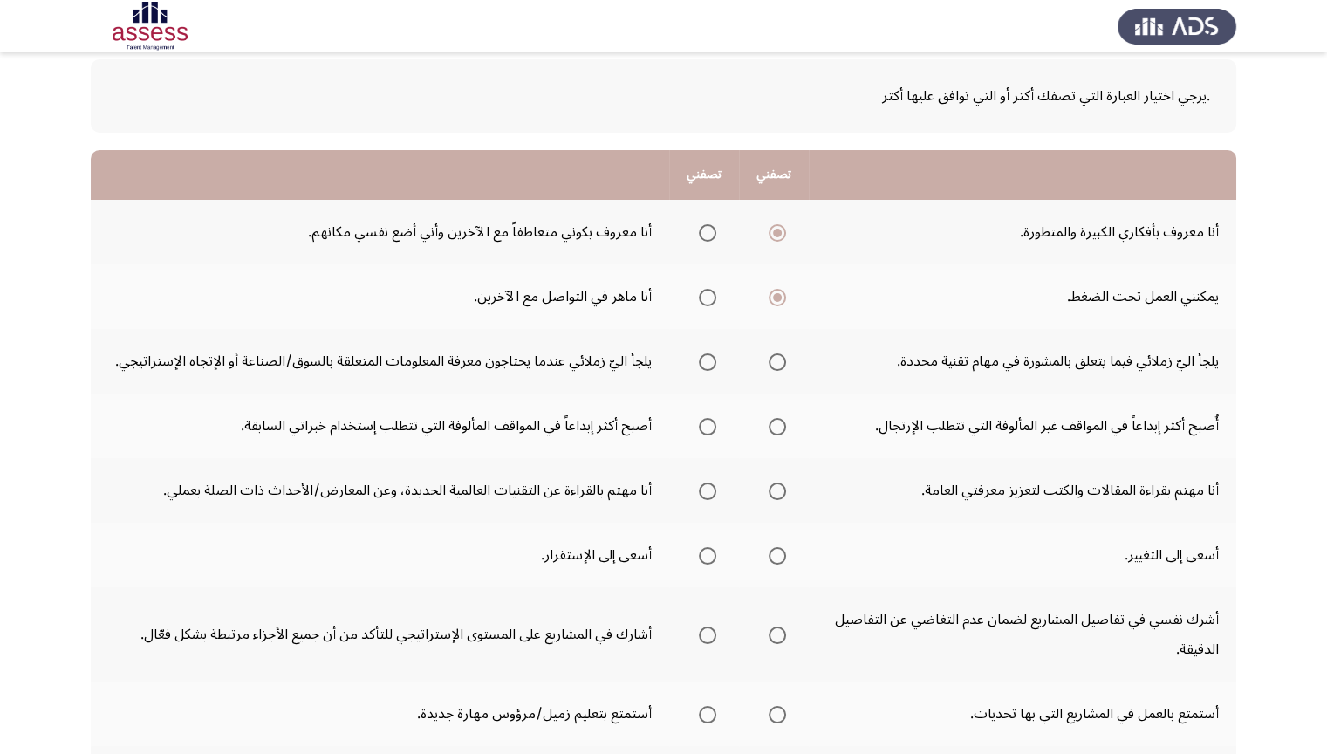
click at [773, 356] on span "Select an option" at bounding box center [777, 361] width 17 height 17
click at [773, 356] on input "Select an option" at bounding box center [777, 361] width 17 height 17
click at [712, 353] on span "Select an option" at bounding box center [707, 361] width 17 height 17
click at [712, 353] on input "Select an option" at bounding box center [707, 361] width 17 height 17
click at [776, 363] on span "Select an option" at bounding box center [777, 361] width 17 height 17
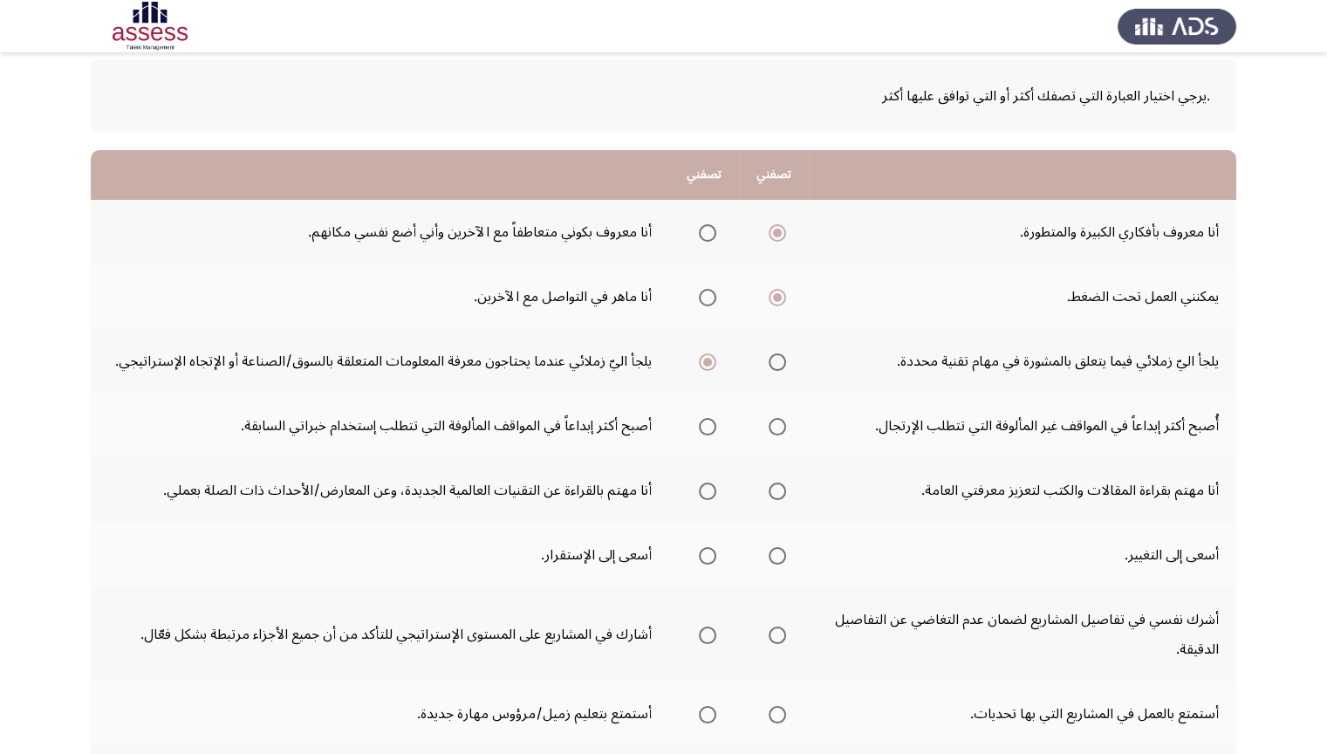
click at [776, 363] on input "Select an option" at bounding box center [777, 361] width 17 height 17
click at [705, 428] on span "Select an option" at bounding box center [707, 426] width 17 height 17
click at [705, 428] on input "Select an option" at bounding box center [707, 426] width 17 height 17
click at [706, 492] on span "Select an option" at bounding box center [707, 490] width 17 height 17
click at [706, 492] on input "Select an option" at bounding box center [707, 490] width 17 height 17
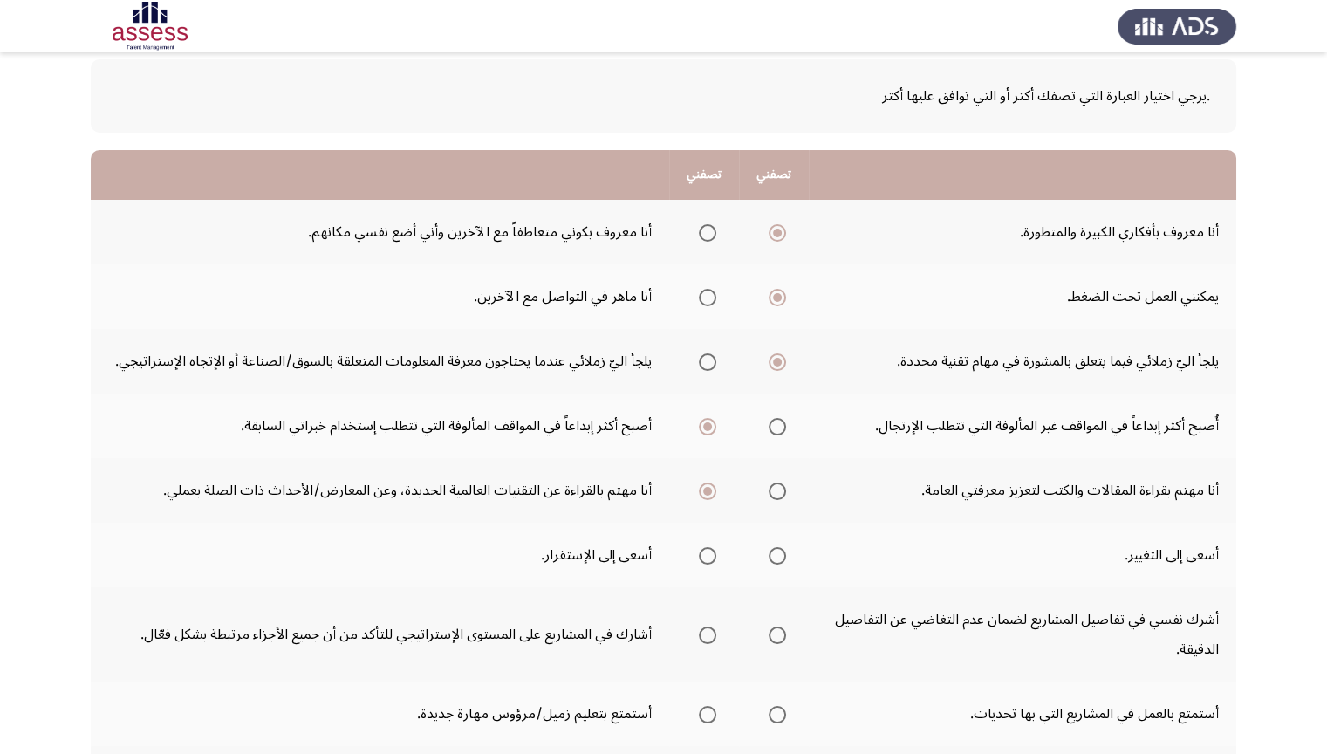
click at [786, 559] on span "Select an option" at bounding box center [777, 555] width 17 height 17
click at [786, 559] on input "Select an option" at bounding box center [777, 555] width 17 height 17
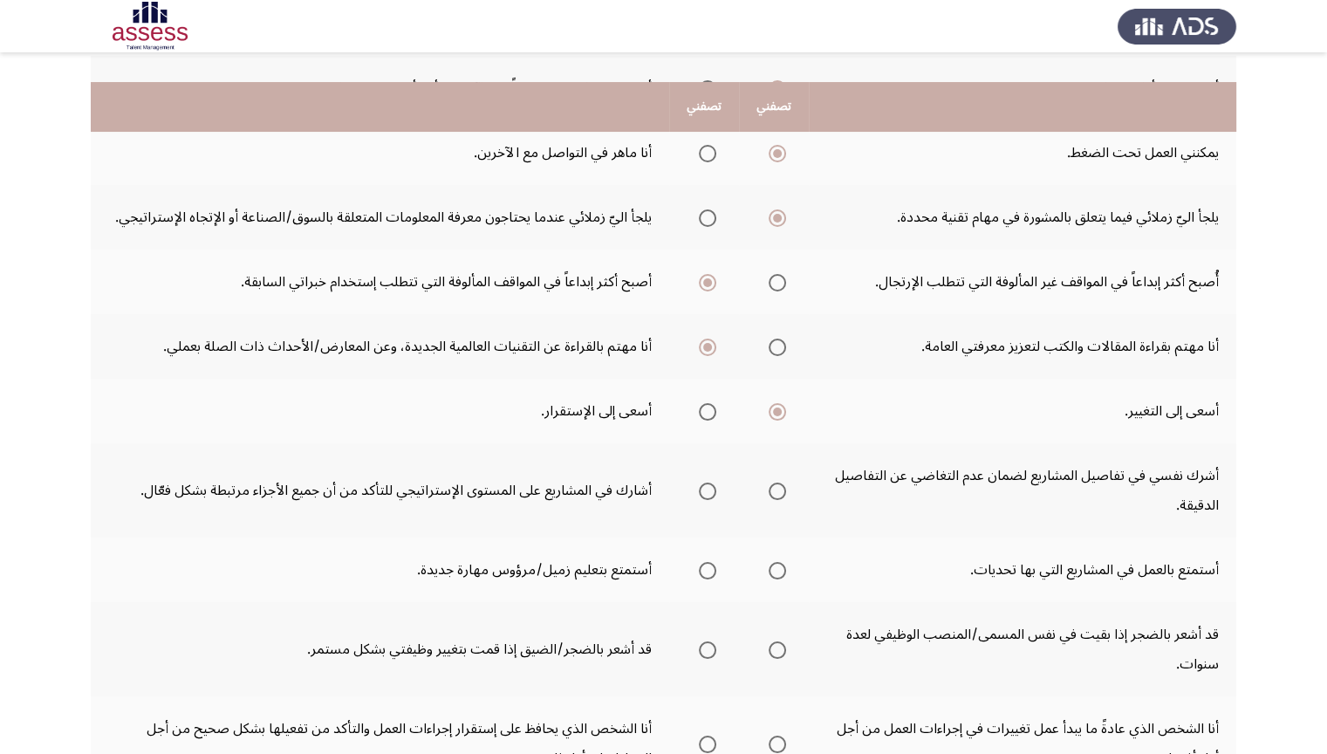
scroll to position [262, 0]
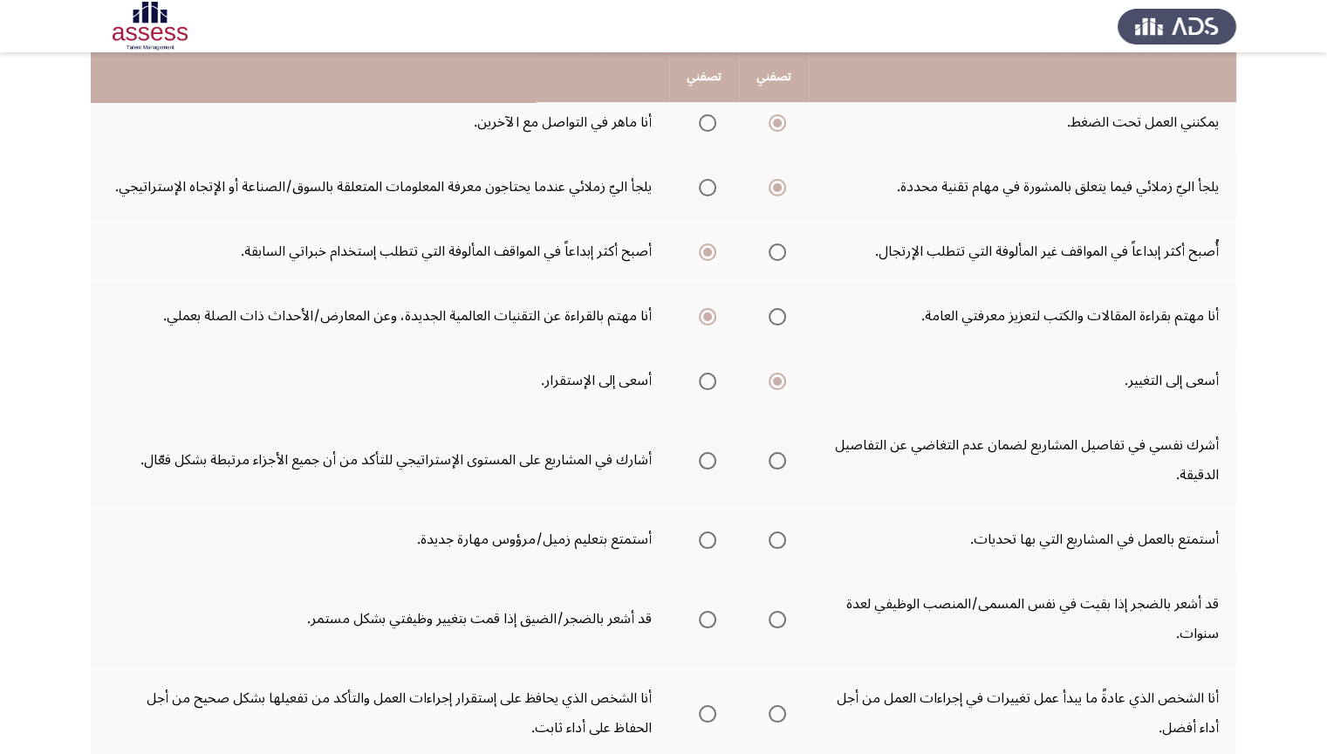
click at [712, 465] on span "Select an option" at bounding box center [707, 460] width 17 height 17
click at [712, 465] on input "Select an option" at bounding box center [707, 460] width 17 height 17
click at [774, 537] on span "Select an option" at bounding box center [777, 539] width 17 height 17
click at [774, 537] on input "Select an option" at bounding box center [777, 539] width 17 height 17
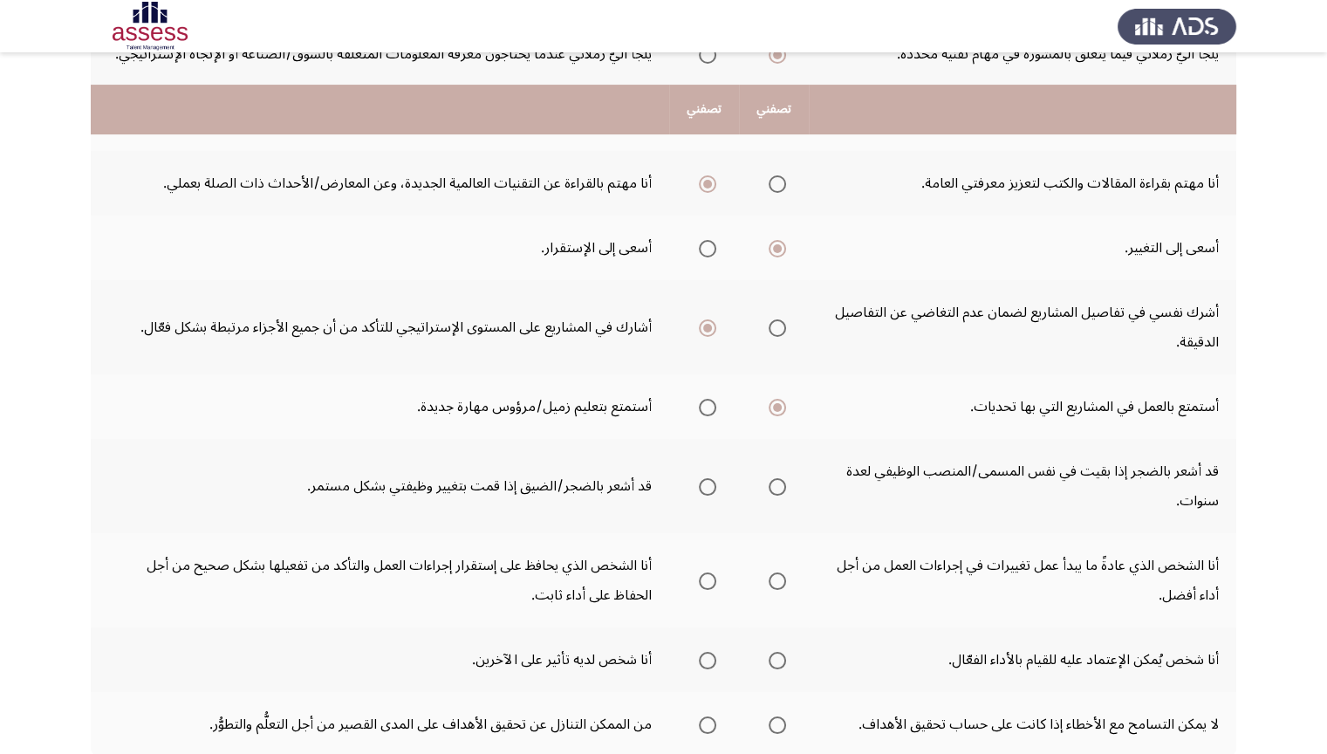
scroll to position [436, 0]
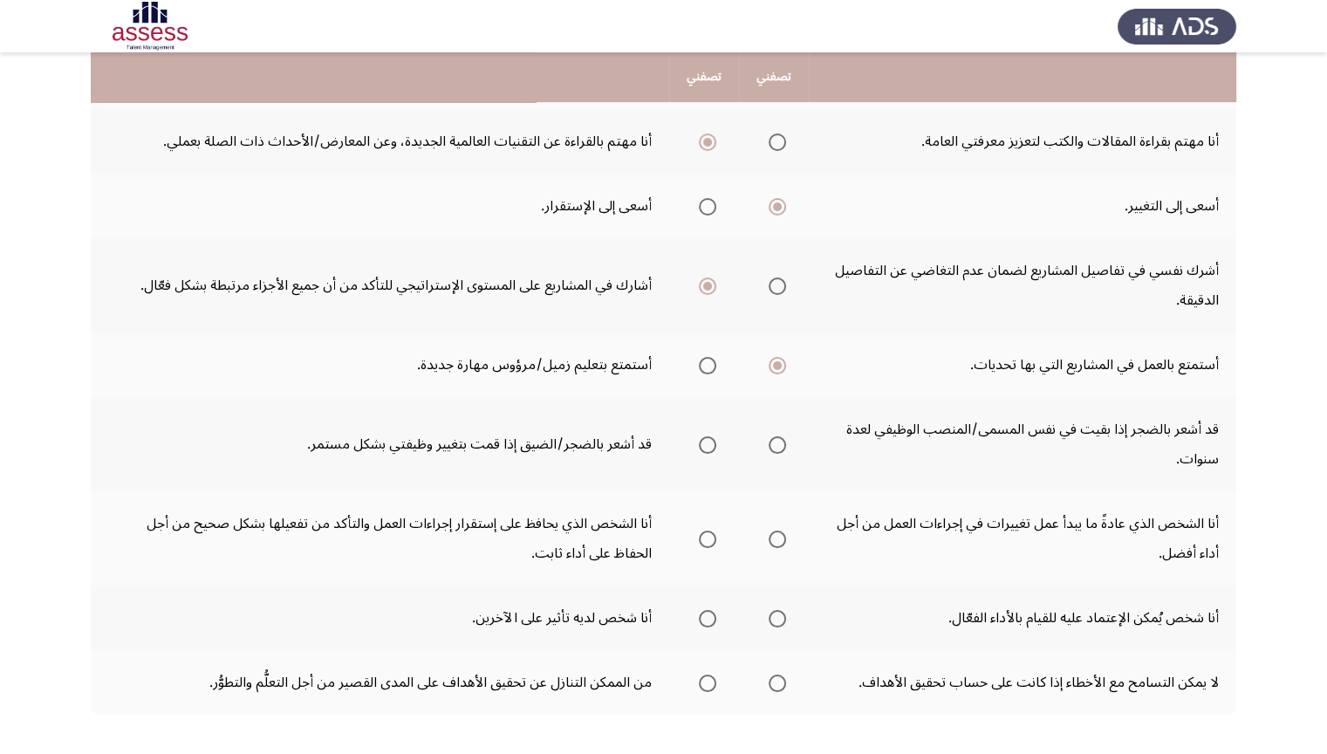
click at [776, 436] on span "Select an option" at bounding box center [777, 444] width 17 height 17
click at [776, 436] on input "Select an option" at bounding box center [777, 444] width 17 height 17
click at [784, 532] on span "Select an option" at bounding box center [777, 538] width 17 height 17
click at [784, 532] on input "Select an option" at bounding box center [777, 538] width 17 height 17
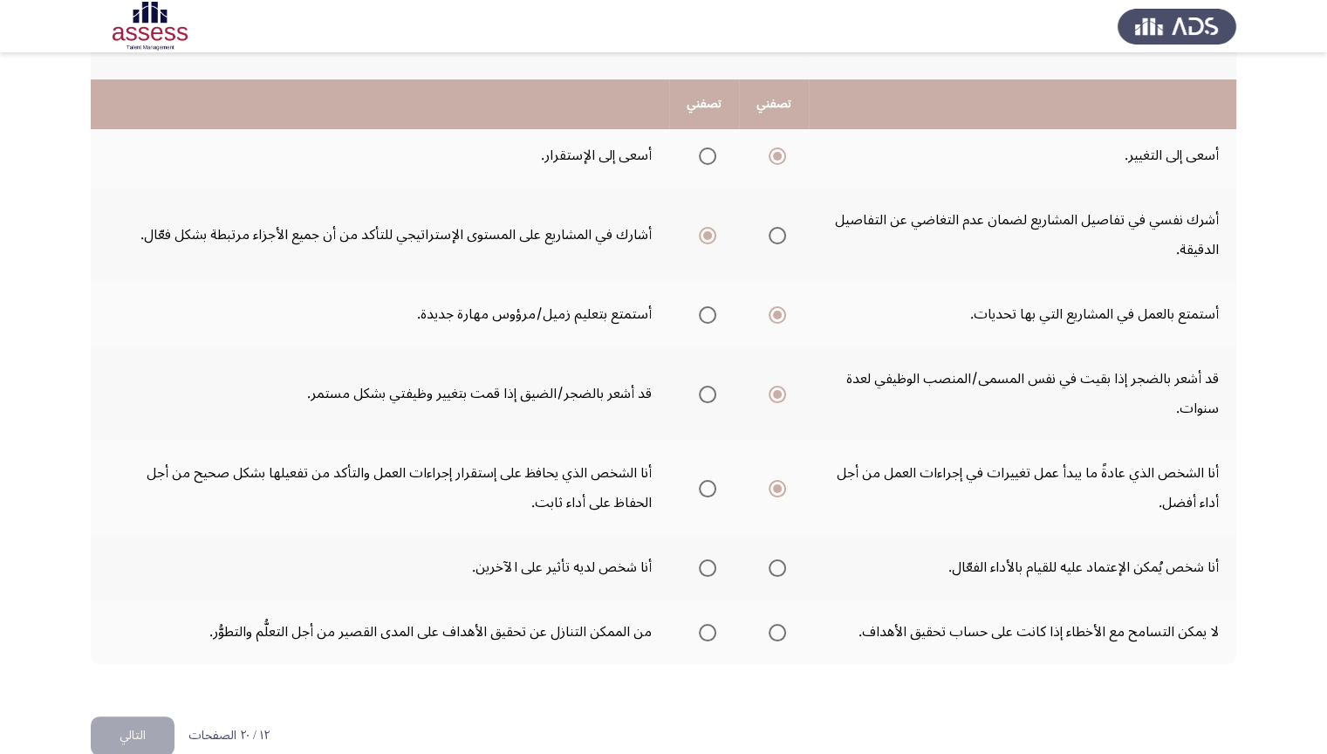
scroll to position [513, 0]
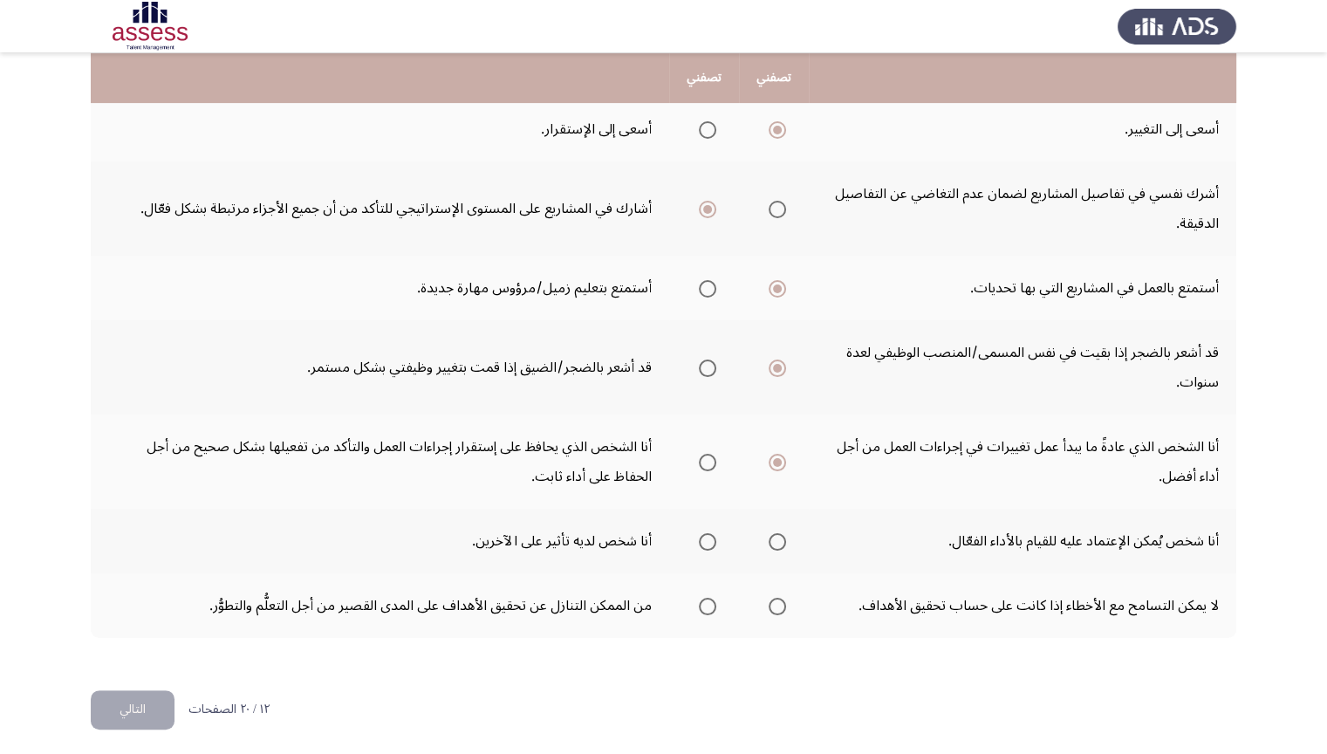
click at [699, 533] on span "Select an option" at bounding box center [707, 541] width 17 height 17
click at [699, 533] on input "Select an option" at bounding box center [707, 541] width 17 height 17
click at [708, 607] on span "Select an option" at bounding box center [707, 606] width 17 height 17
click at [708, 607] on input "Select an option" at bounding box center [707, 606] width 17 height 17
click at [129, 634] on button "التالي" at bounding box center [133, 709] width 84 height 39
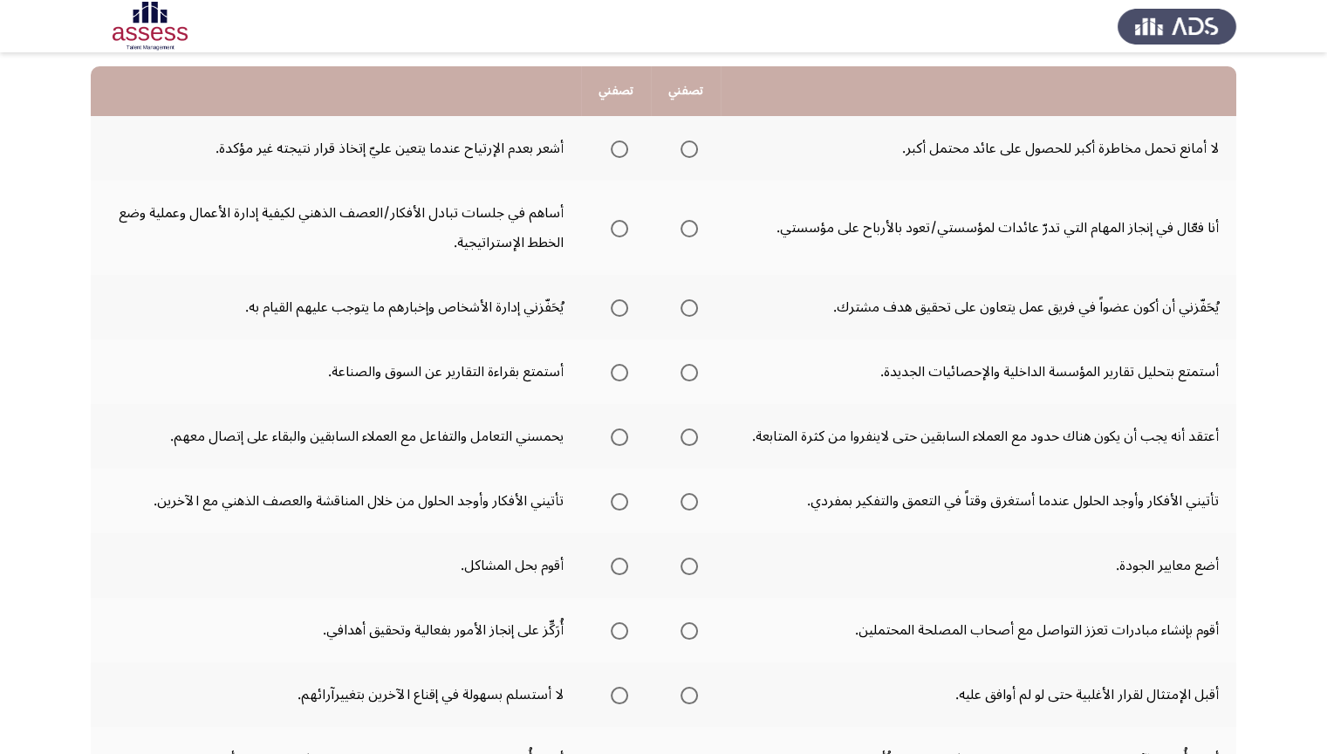
scroll to position [48, 0]
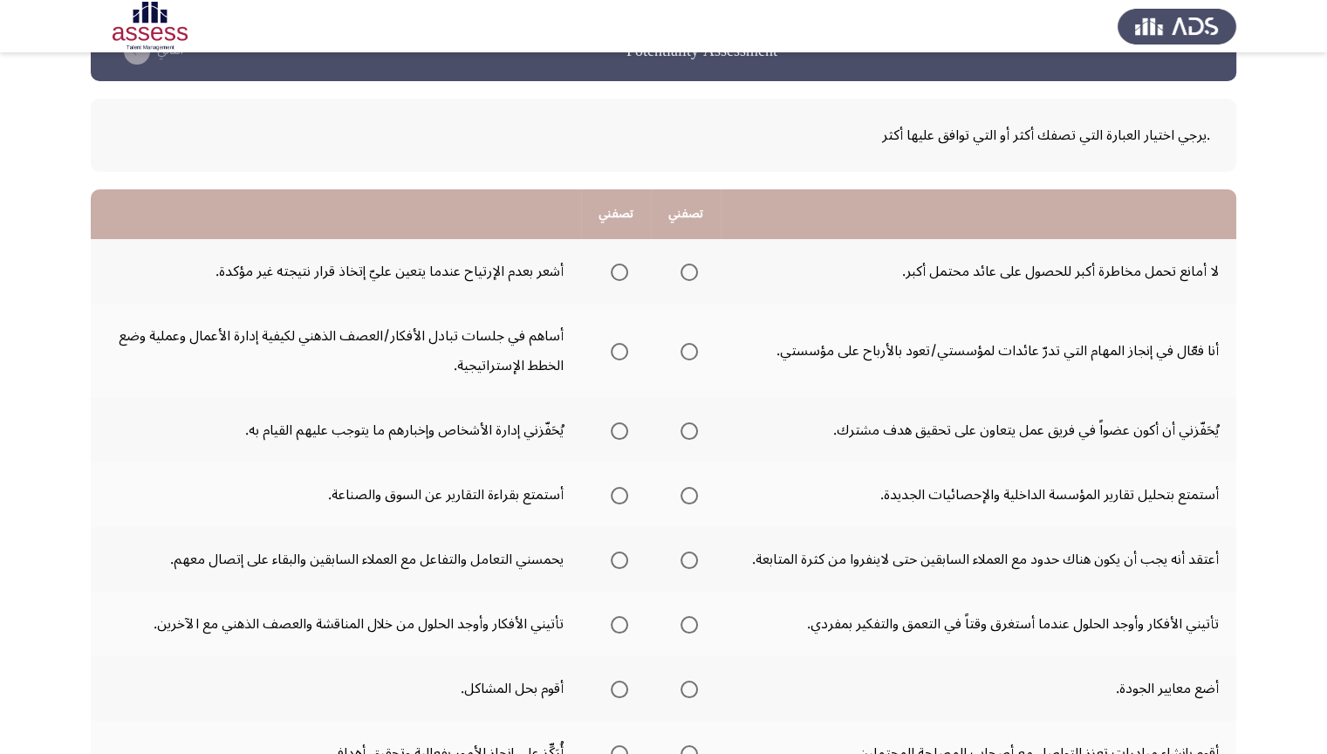
click at [625, 272] on span "Select an option" at bounding box center [619, 271] width 17 height 17
click at [625, 272] on input "Select an option" at bounding box center [619, 271] width 17 height 17
click at [680, 272] on label "Select an option" at bounding box center [686, 271] width 24 height 17
click at [681, 272] on input "Select an option" at bounding box center [689, 271] width 17 height 17
click at [693, 349] on span "Select an option" at bounding box center [689, 351] width 17 height 17
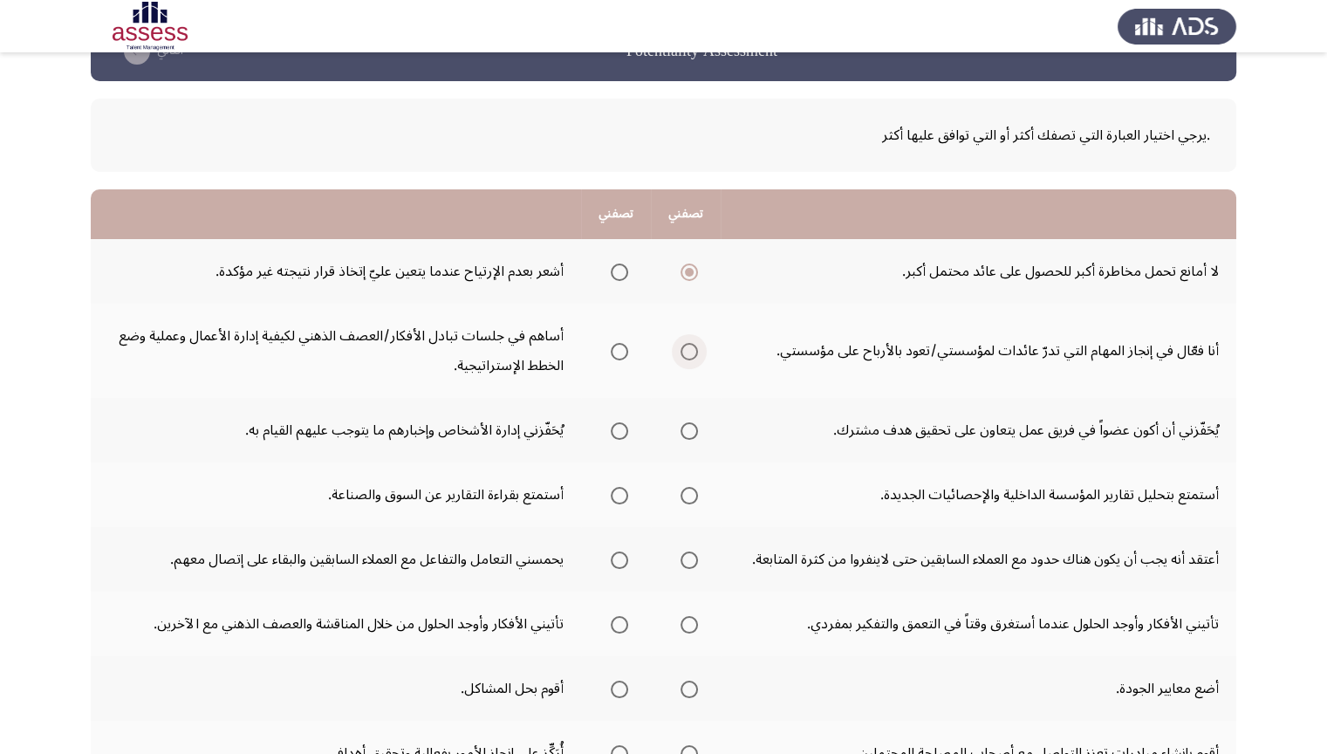
click at [693, 349] on input "Select an option" at bounding box center [689, 351] width 17 height 17
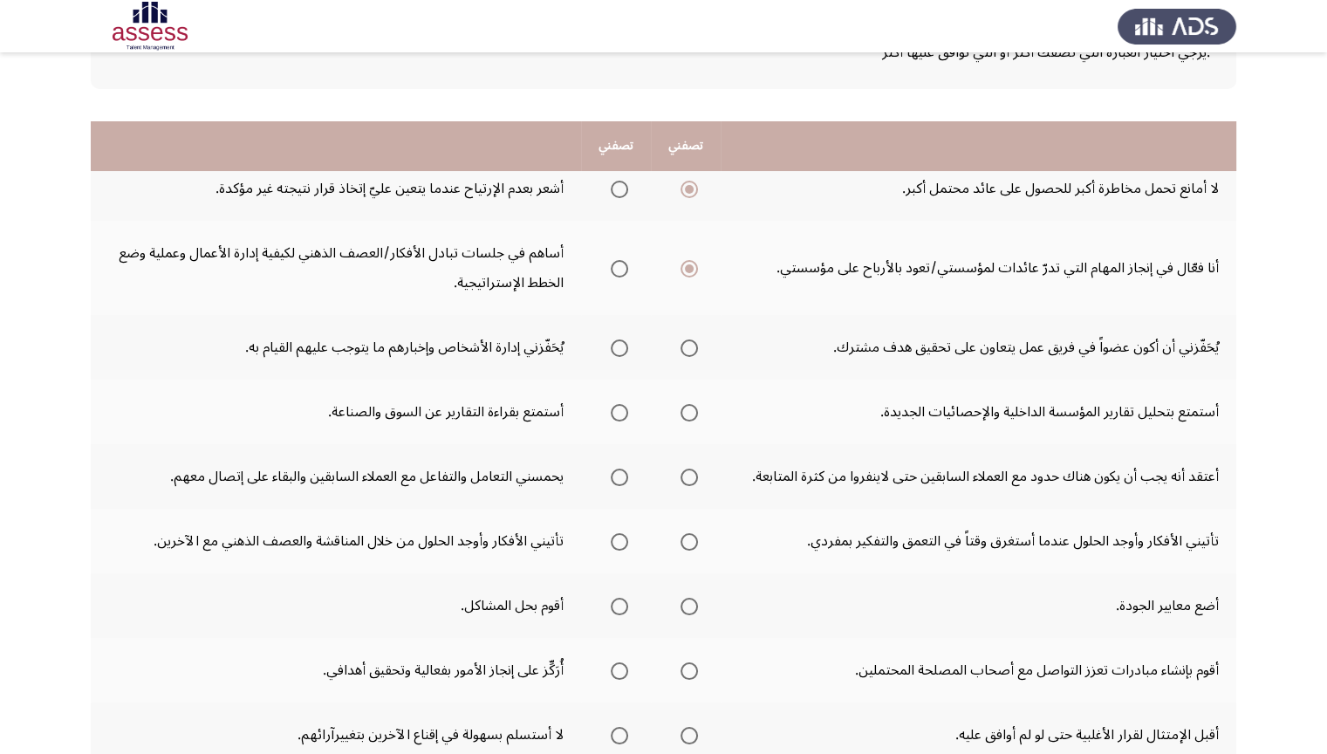
scroll to position [222, 0]
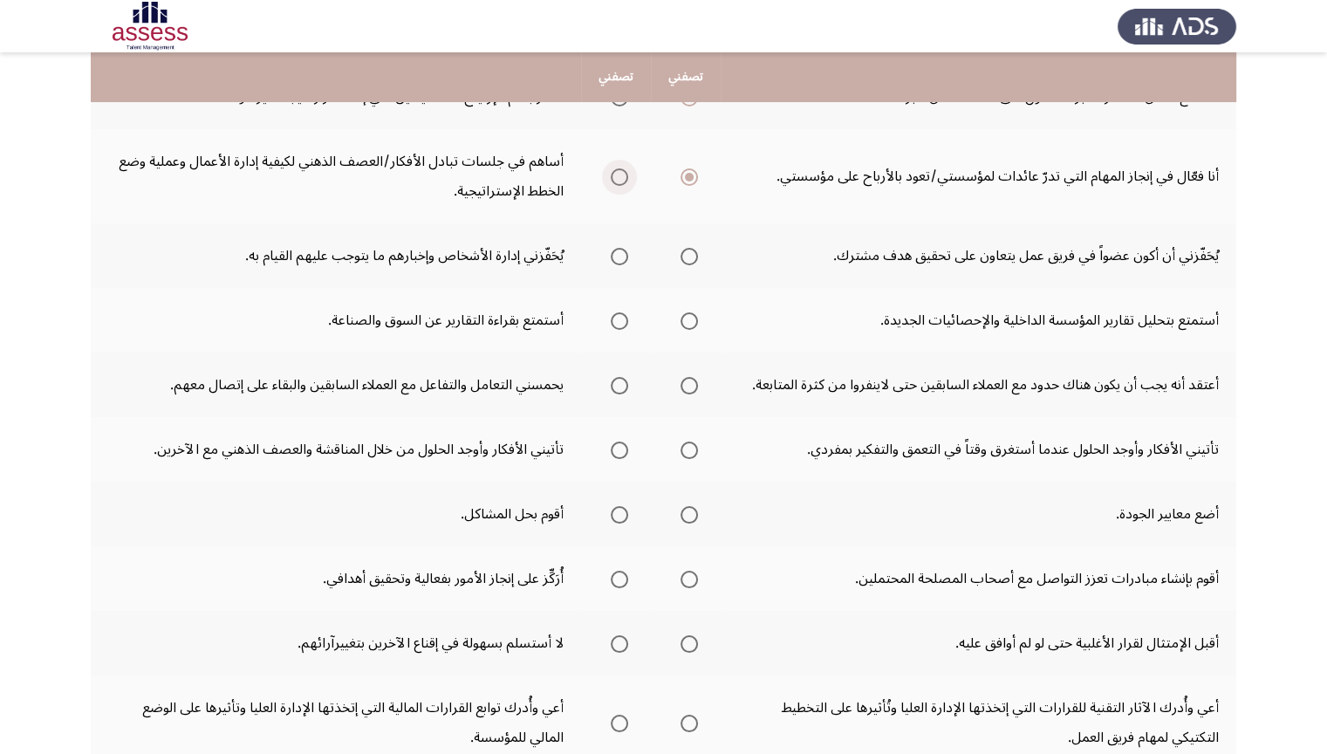
click at [621, 178] on span "Select an option" at bounding box center [619, 176] width 17 height 17
click at [621, 178] on input "Select an option" at bounding box center [619, 176] width 17 height 17
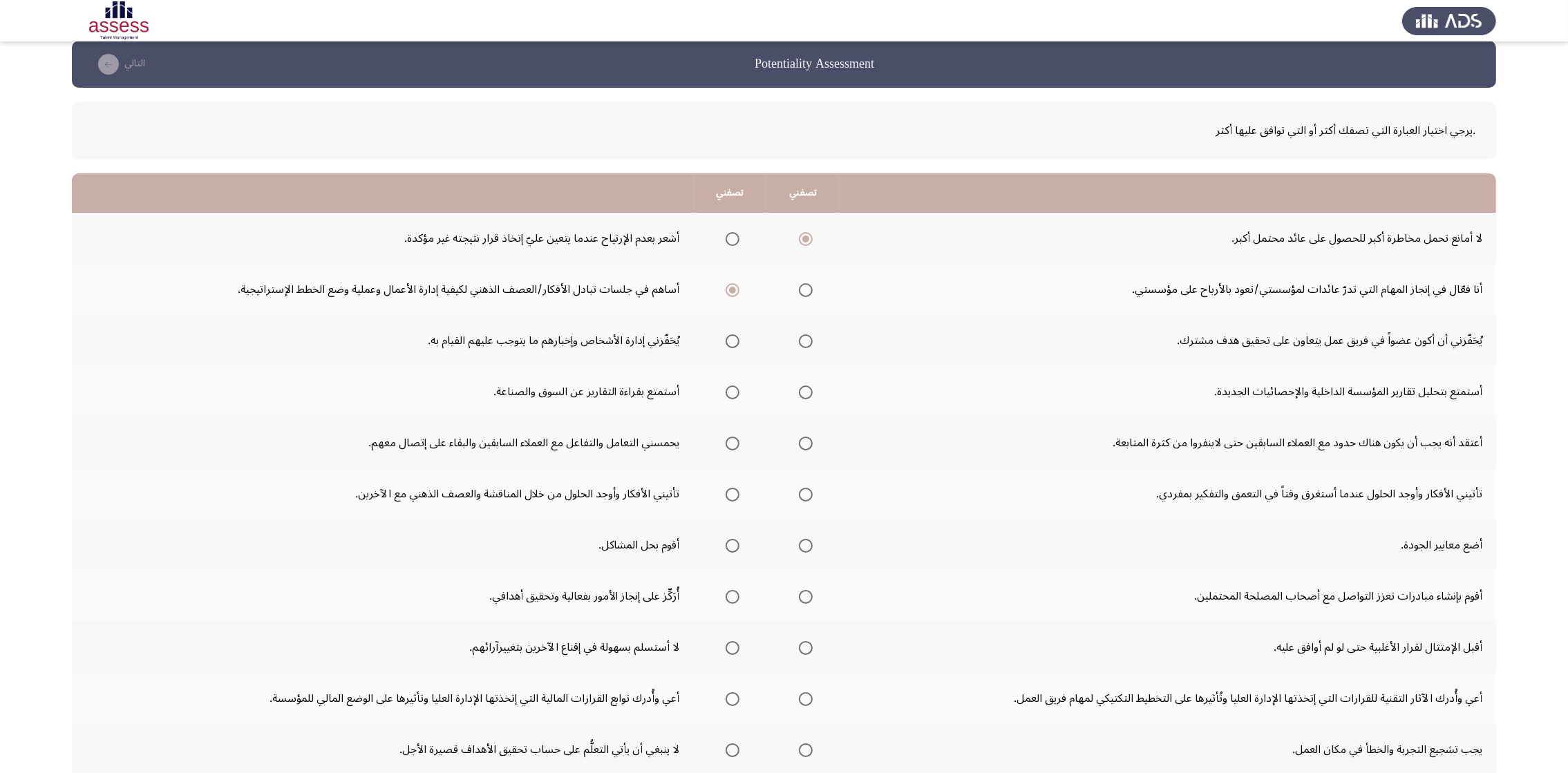
scroll to position [0, 0]
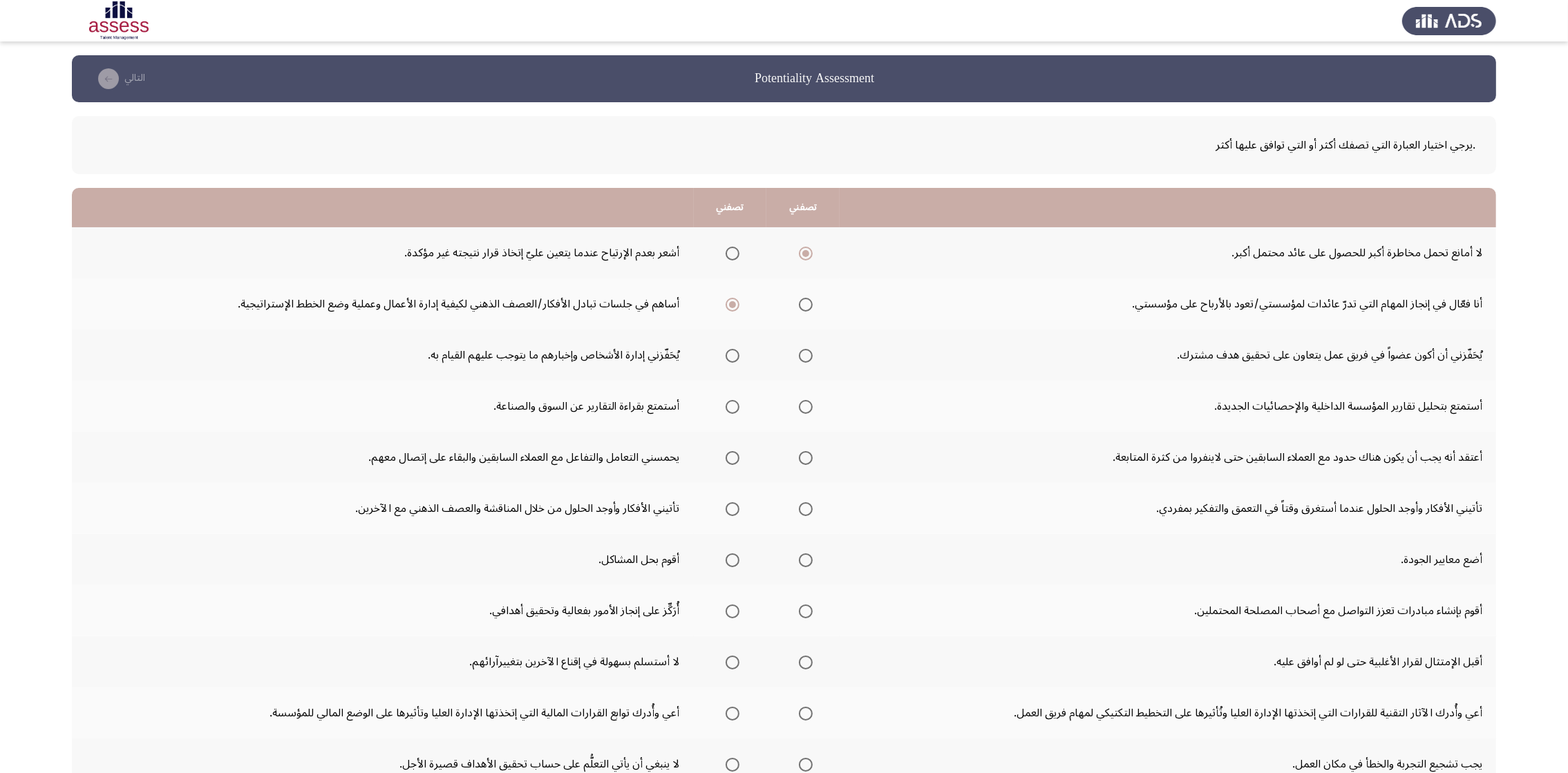
click at [717, 263] on td "لا أمانع تحمل مخاطرة أكبر للحصول على عائد محتمل أكبر." at bounding box center [1167, 253] width 657 height 51
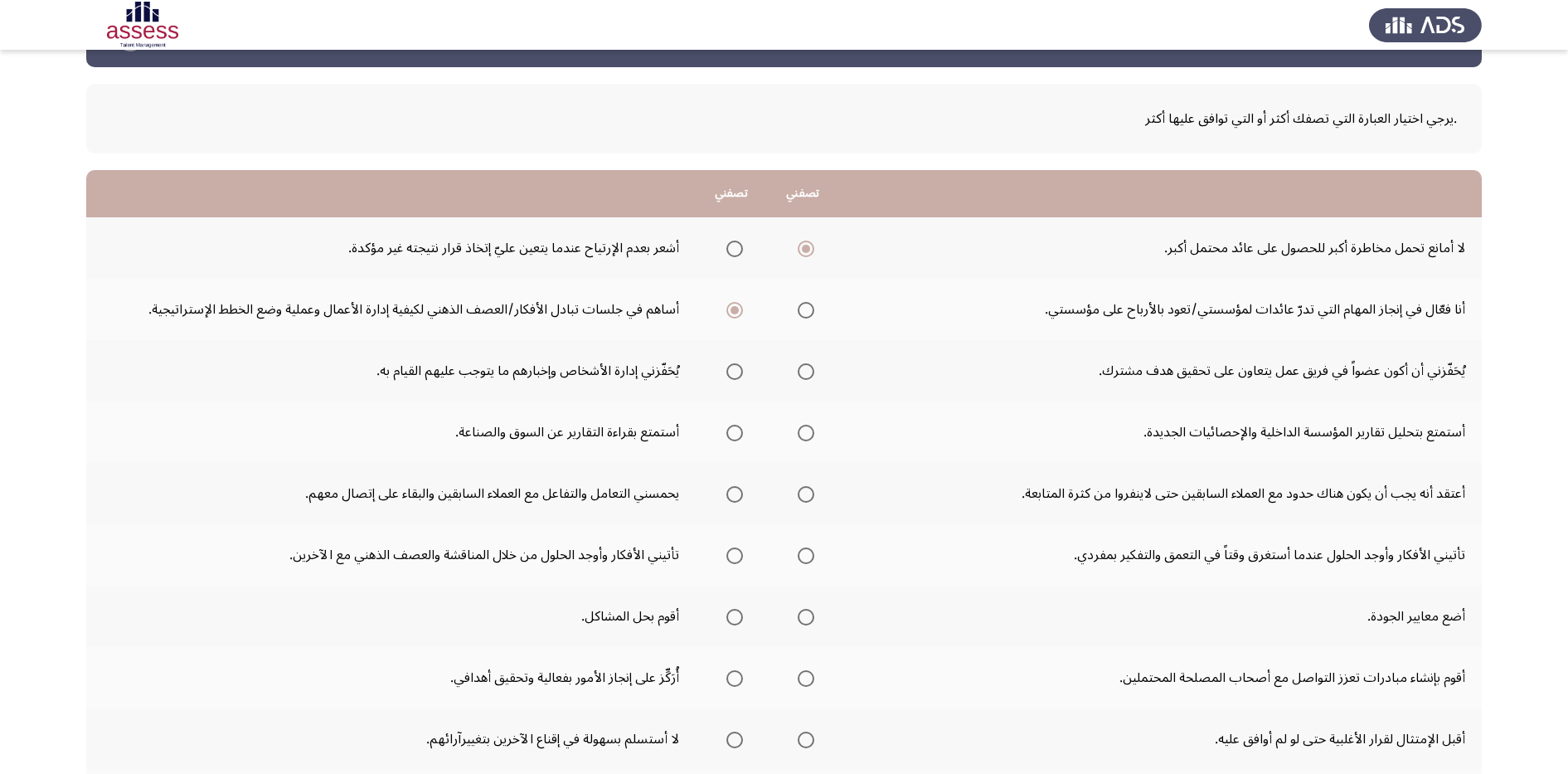
scroll to position [104, 0]
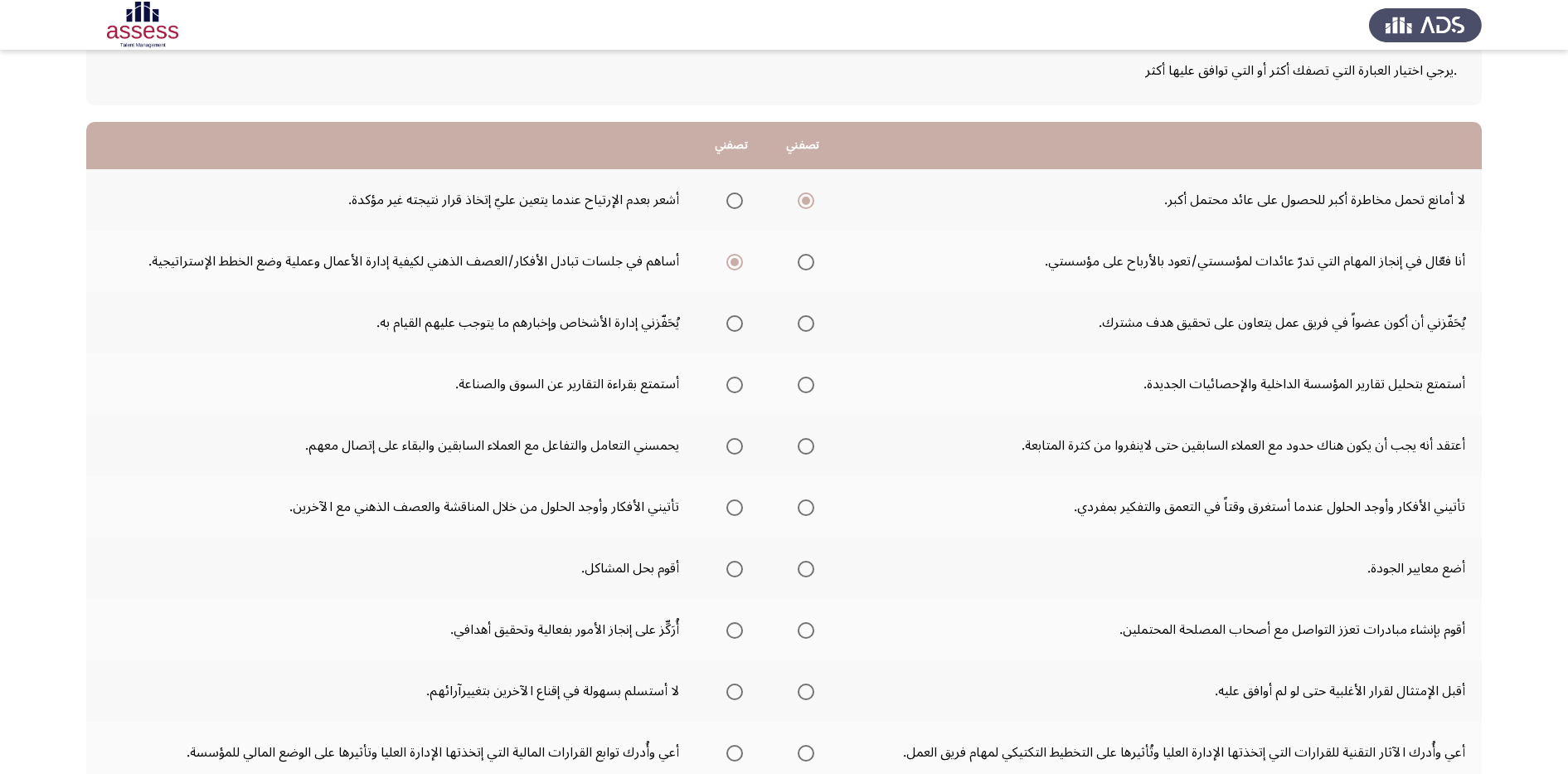
click at [808, 333] on mat-radio-group "Select an option" at bounding box center [802, 323] width 23 height 29
click at [808, 319] on span "Select an option" at bounding box center [805, 323] width 16 height 16
click at [808, 319] on input "Select an option" at bounding box center [805, 323] width 16 height 16
click at [813, 387] on span "Select an option" at bounding box center [805, 384] width 16 height 16
click at [813, 387] on input "Select an option" at bounding box center [805, 384] width 16 height 16
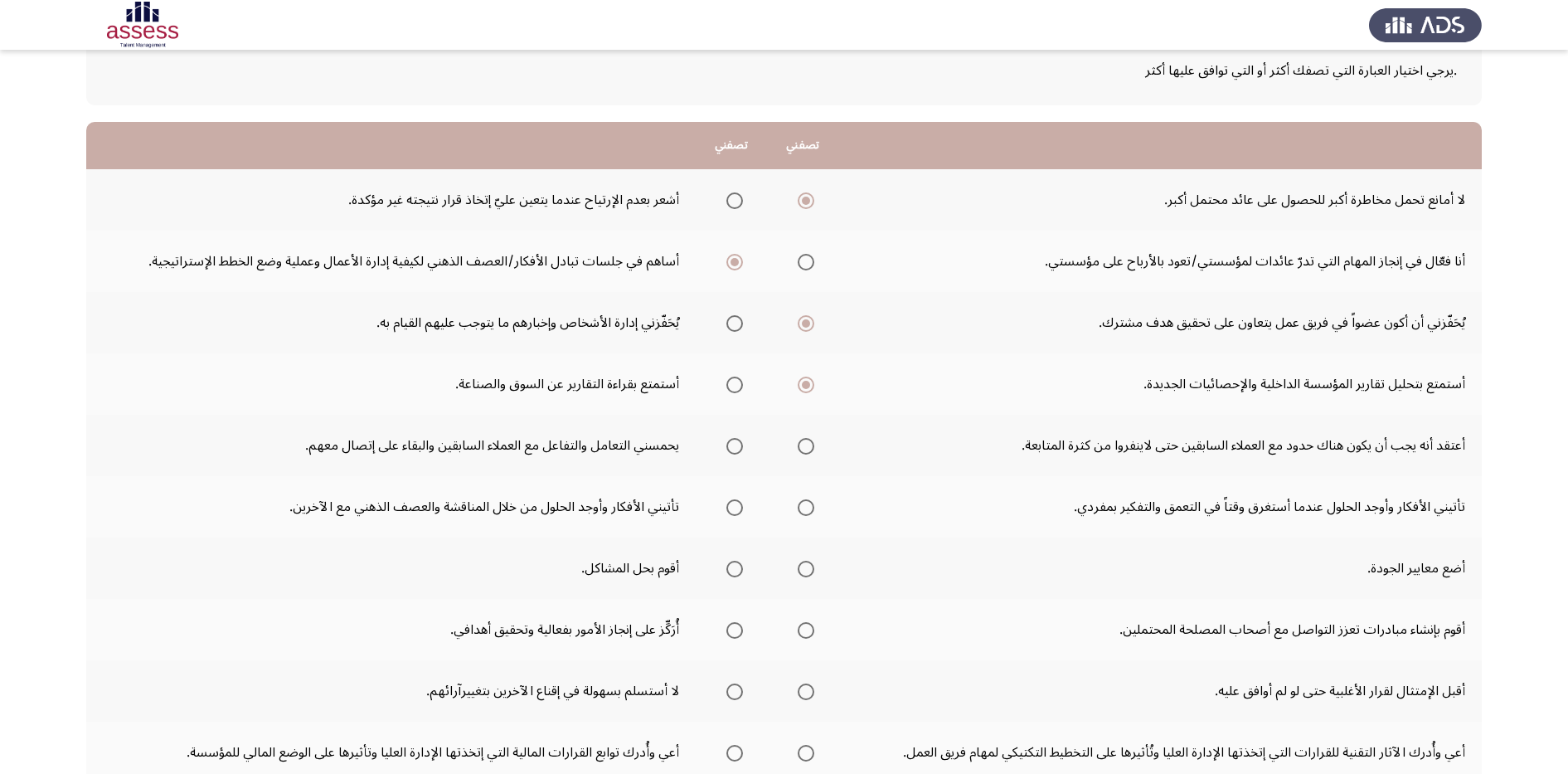
click at [728, 450] on span "Select an option" at bounding box center [734, 446] width 16 height 16
click at [728, 450] on input "Select an option" at bounding box center [734, 446] width 16 height 16
click at [811, 504] on span "Select an option" at bounding box center [805, 507] width 16 height 16
click at [811, 504] on input "Select an option" at bounding box center [805, 507] width 16 height 16
click at [812, 563] on span "Select an option" at bounding box center [805, 569] width 16 height 16
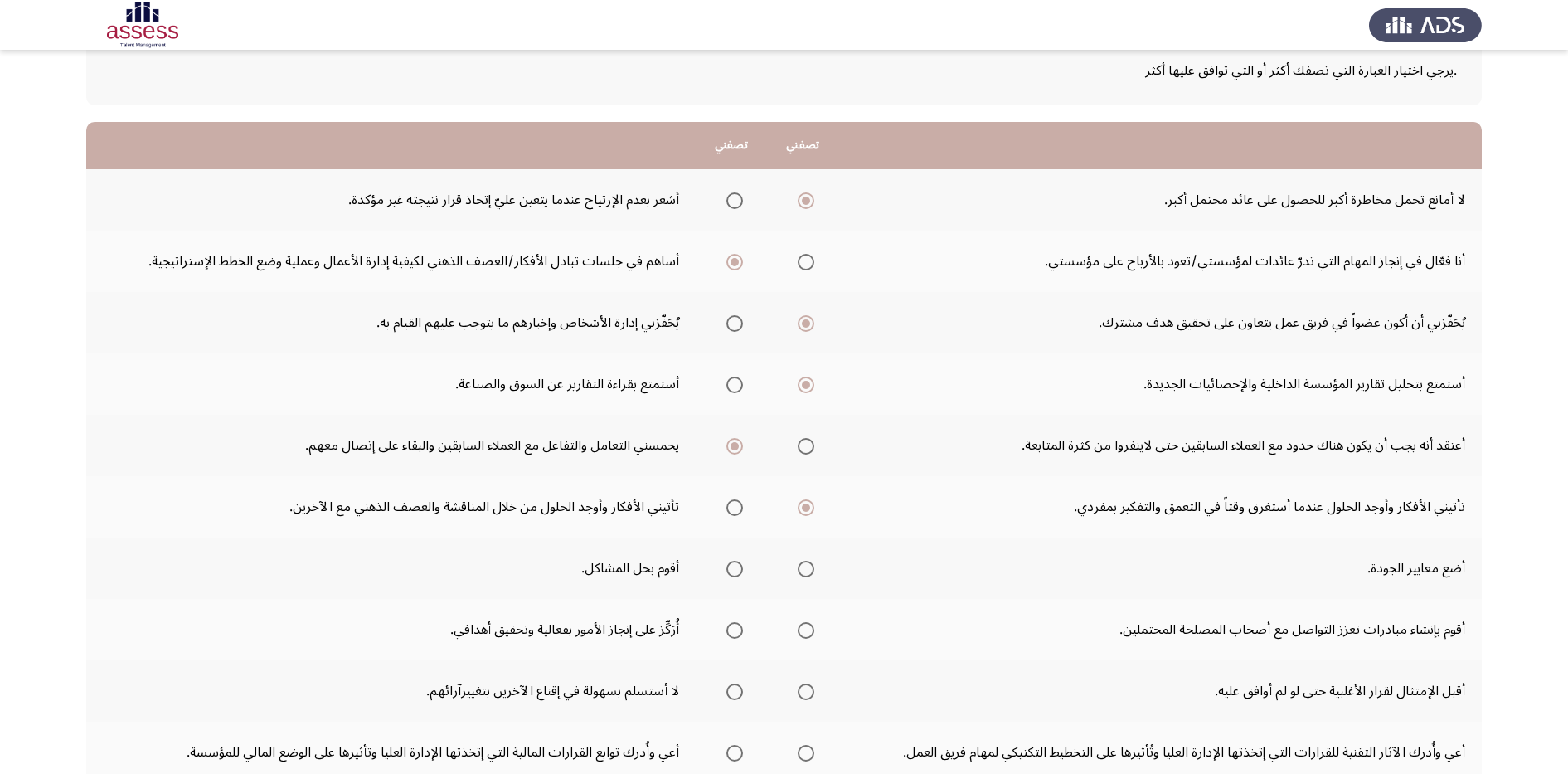
click at [812, 563] on input "Select an option" at bounding box center [805, 569] width 16 height 16
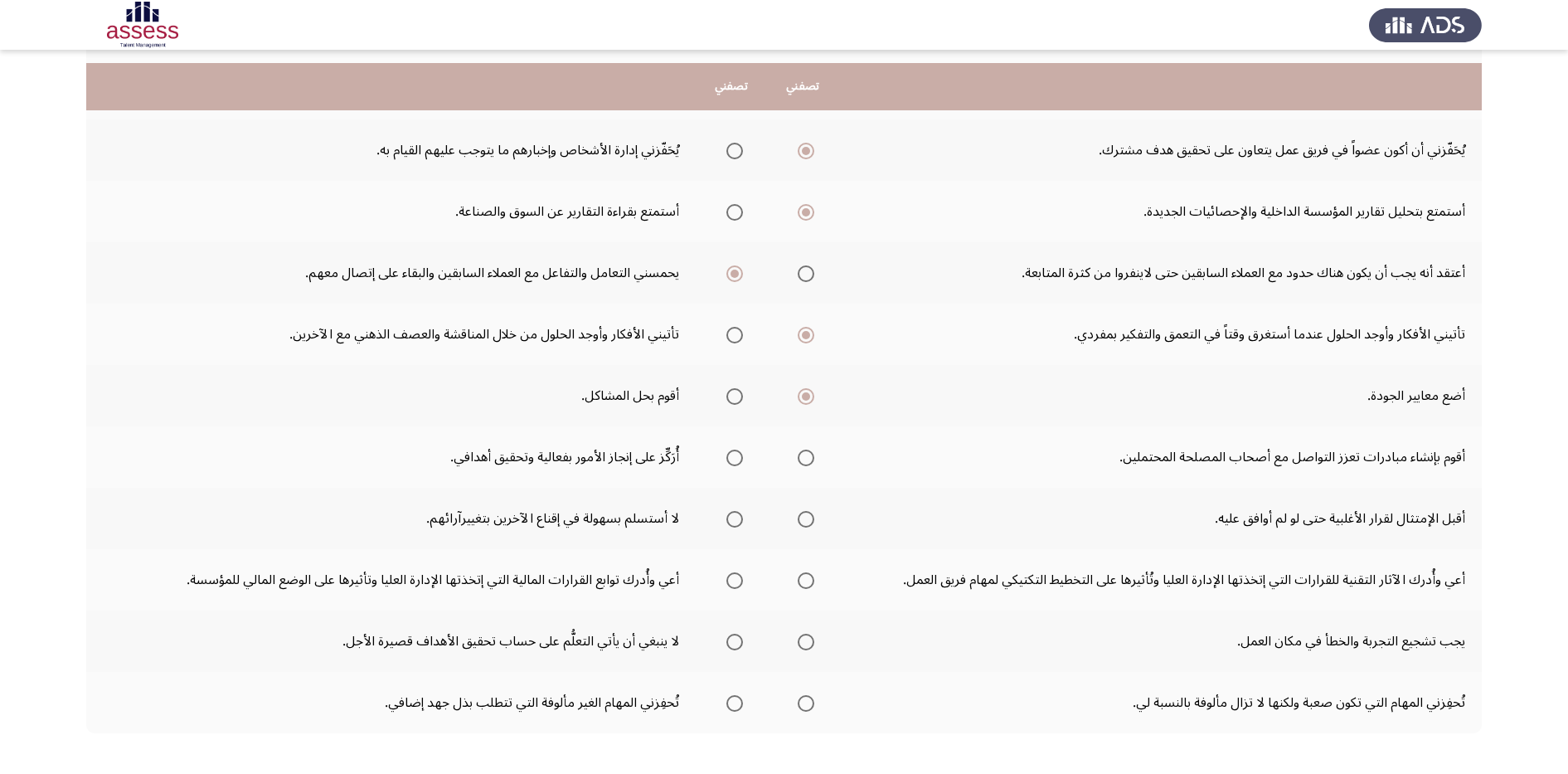
scroll to position [311, 0]
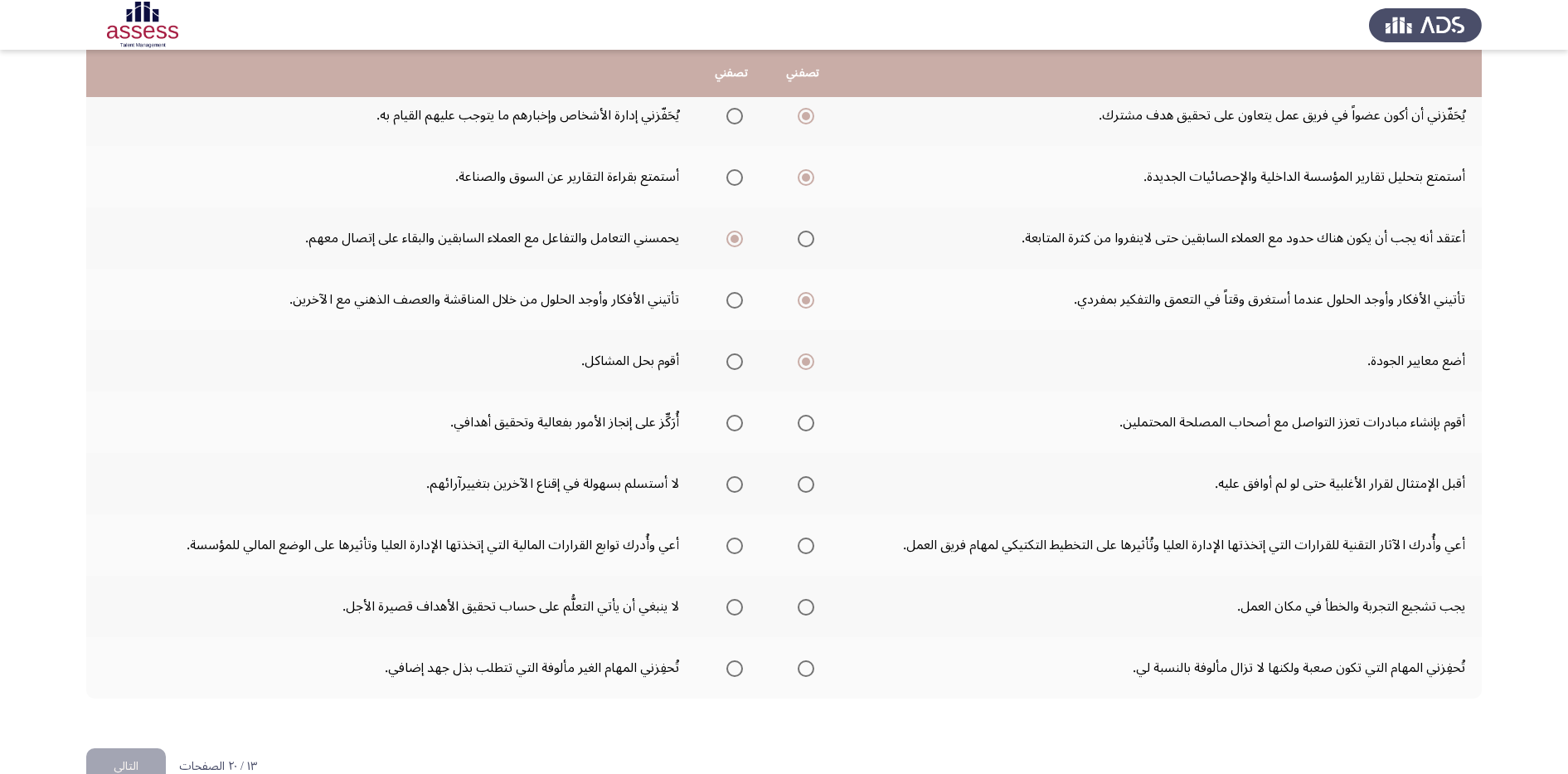
click at [802, 420] on span "Select an option" at bounding box center [805, 422] width 16 height 16
click at [802, 420] on input "Select an option" at bounding box center [805, 422] width 16 height 16
click at [823, 489] on th at bounding box center [802, 483] width 71 height 62
click at [804, 488] on span "Select an option" at bounding box center [805, 484] width 16 height 16
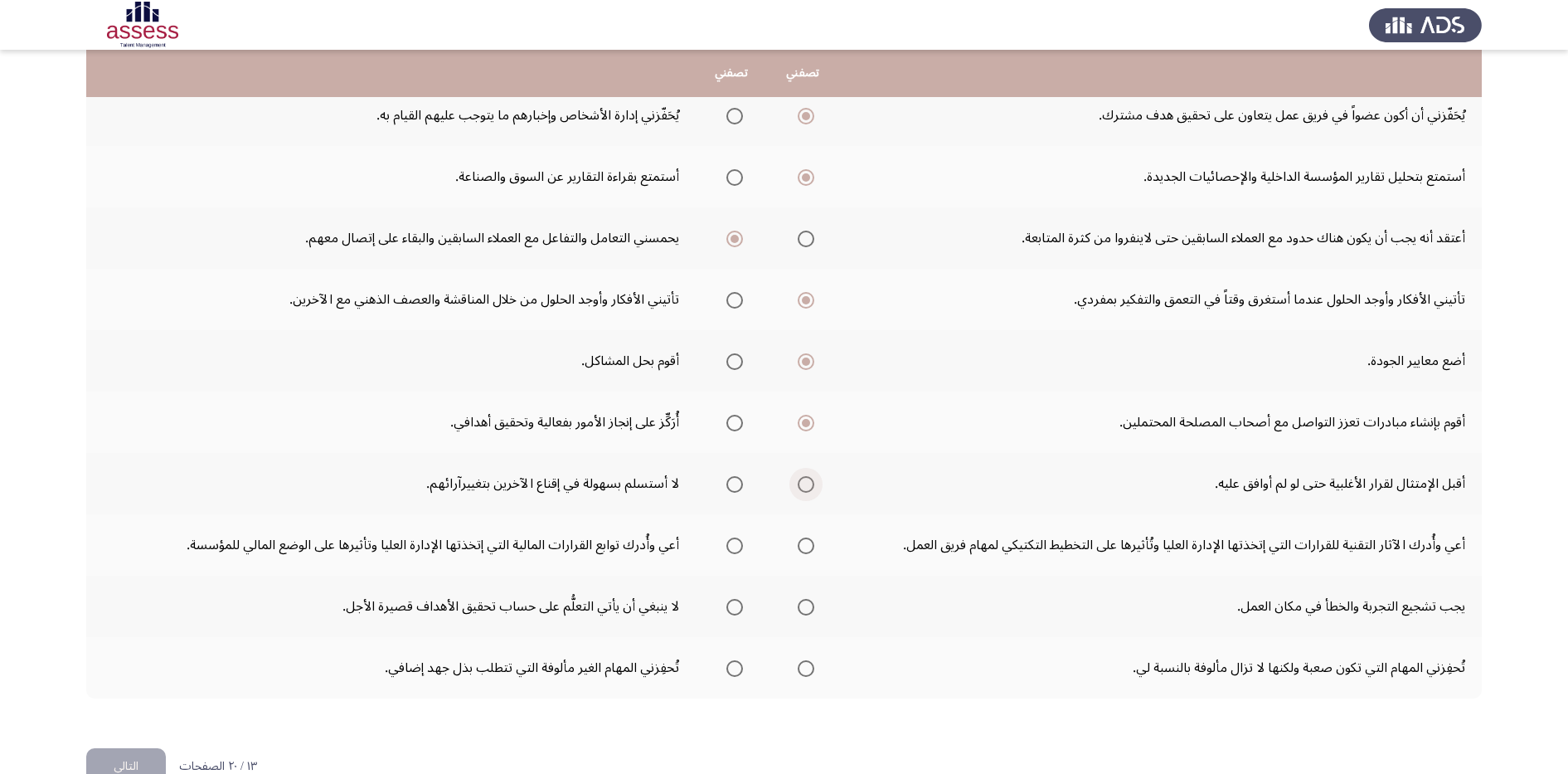
click at [804, 488] on input "Select an option" at bounding box center [805, 484] width 16 height 16
click at [815, 550] on th at bounding box center [802, 545] width 71 height 62
click at [803, 541] on span "Select an option" at bounding box center [805, 545] width 16 height 16
click at [803, 541] on input "Select an option" at bounding box center [805, 545] width 16 height 16
click at [799, 603] on span "Select an option" at bounding box center [805, 607] width 16 height 16
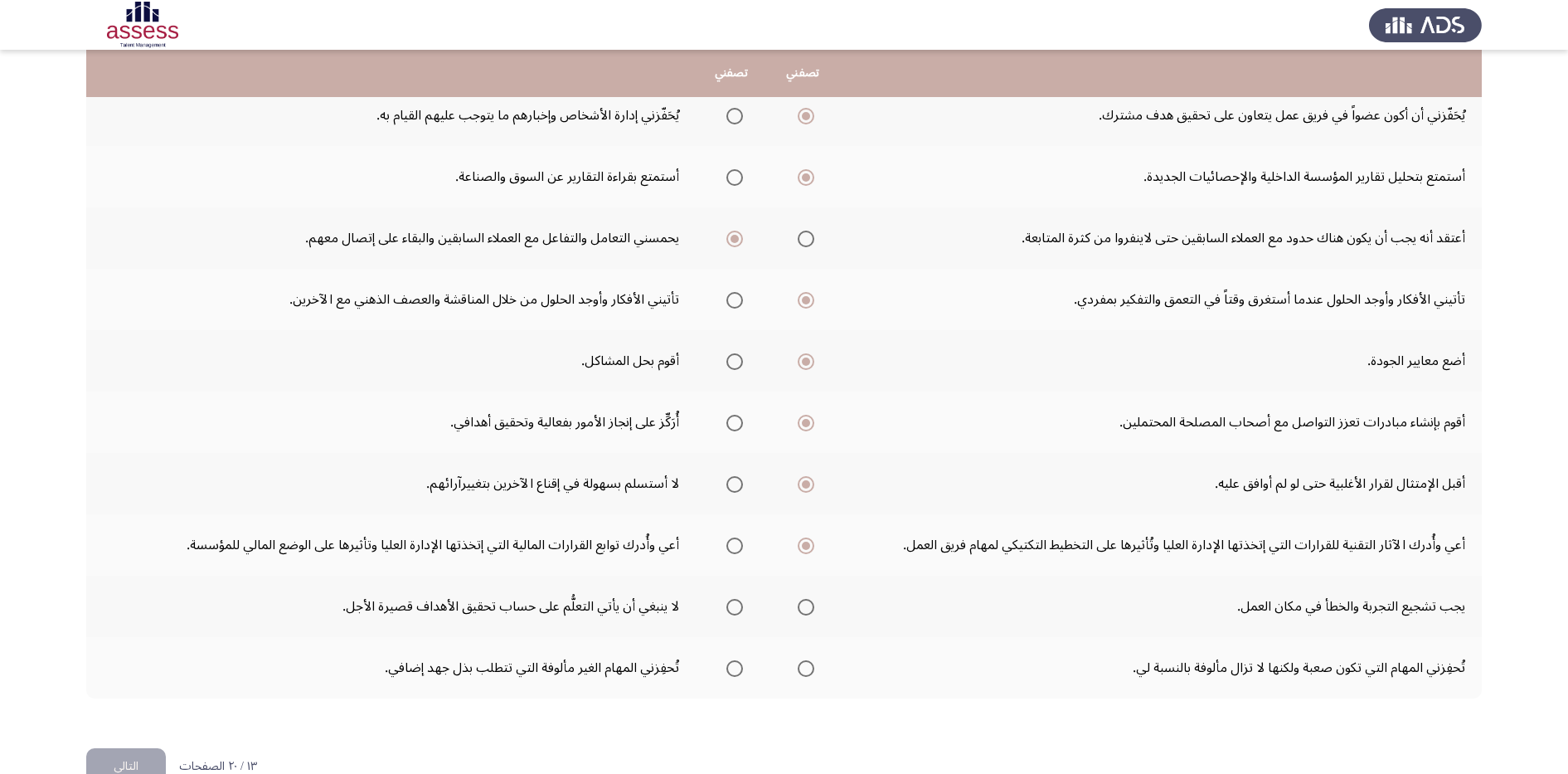
click at [799, 603] on input "Select an option" at bounding box center [805, 607] width 16 height 16
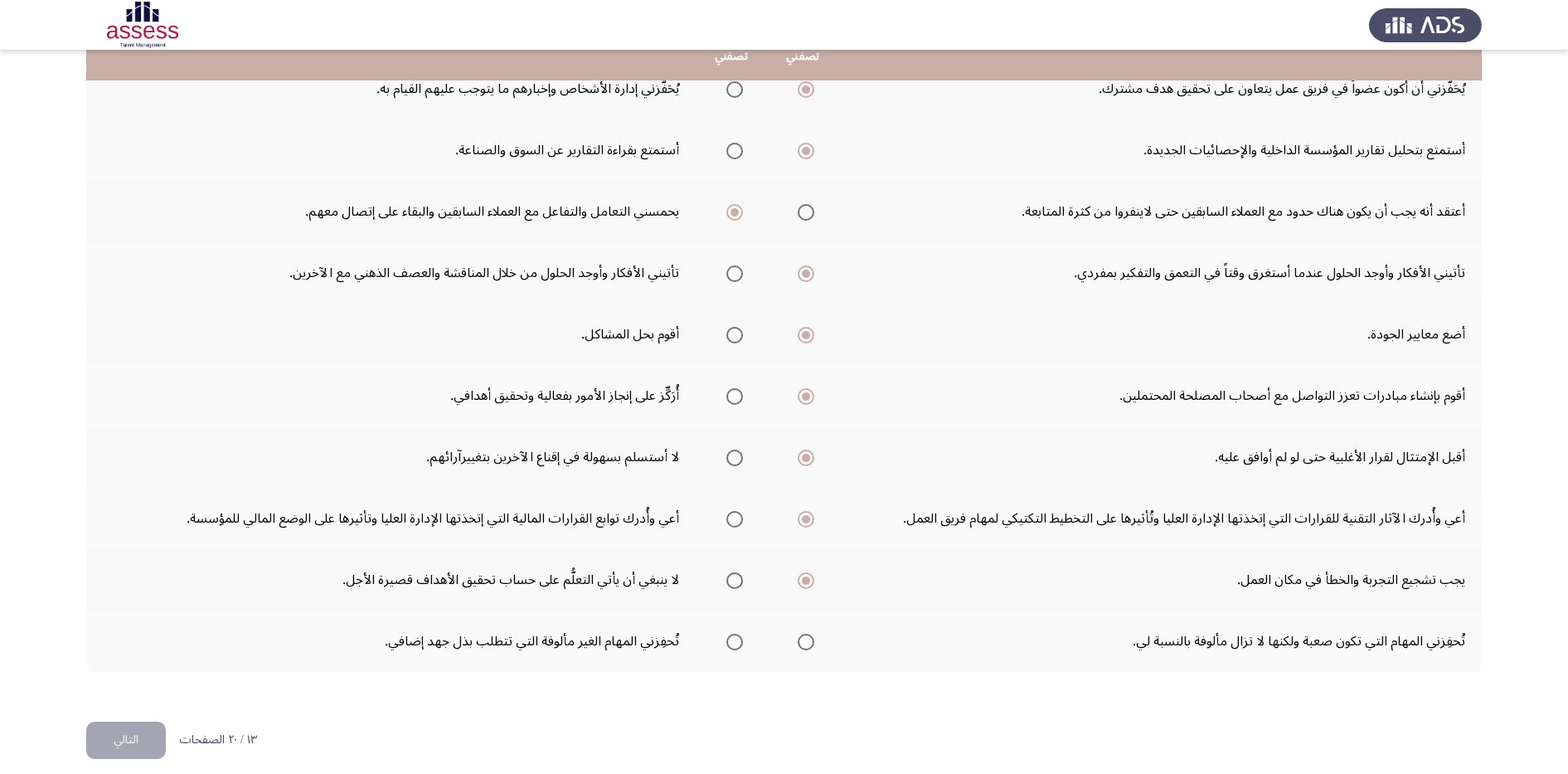
scroll to position [352, 0]
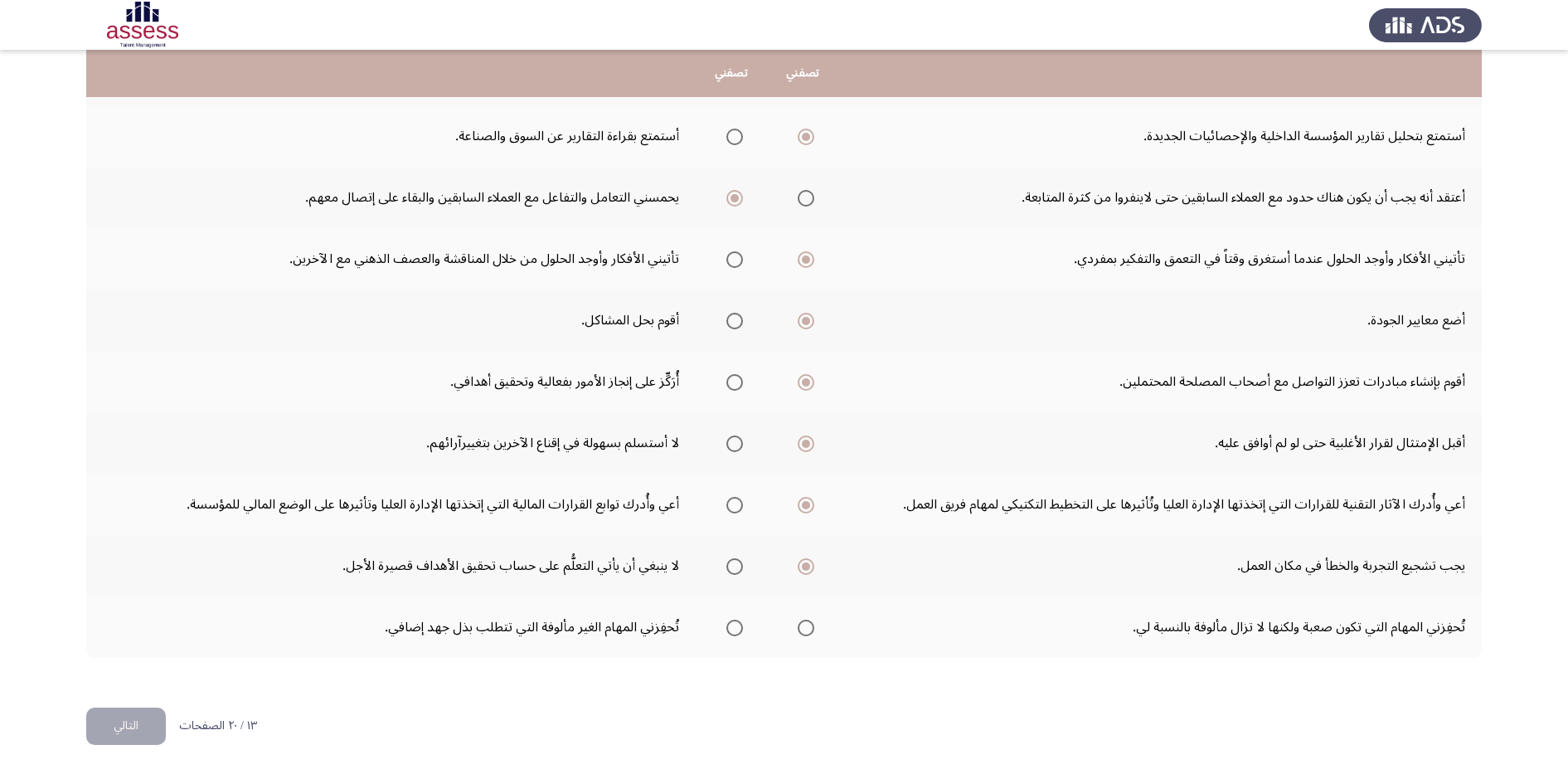
click at [730, 603] on span "Select an option" at bounding box center [734, 628] width 16 height 16
click at [730, 603] on input "Select an option" at bounding box center [734, 628] width 16 height 16
click at [127, 603] on button "التالي" at bounding box center [126, 726] width 80 height 37
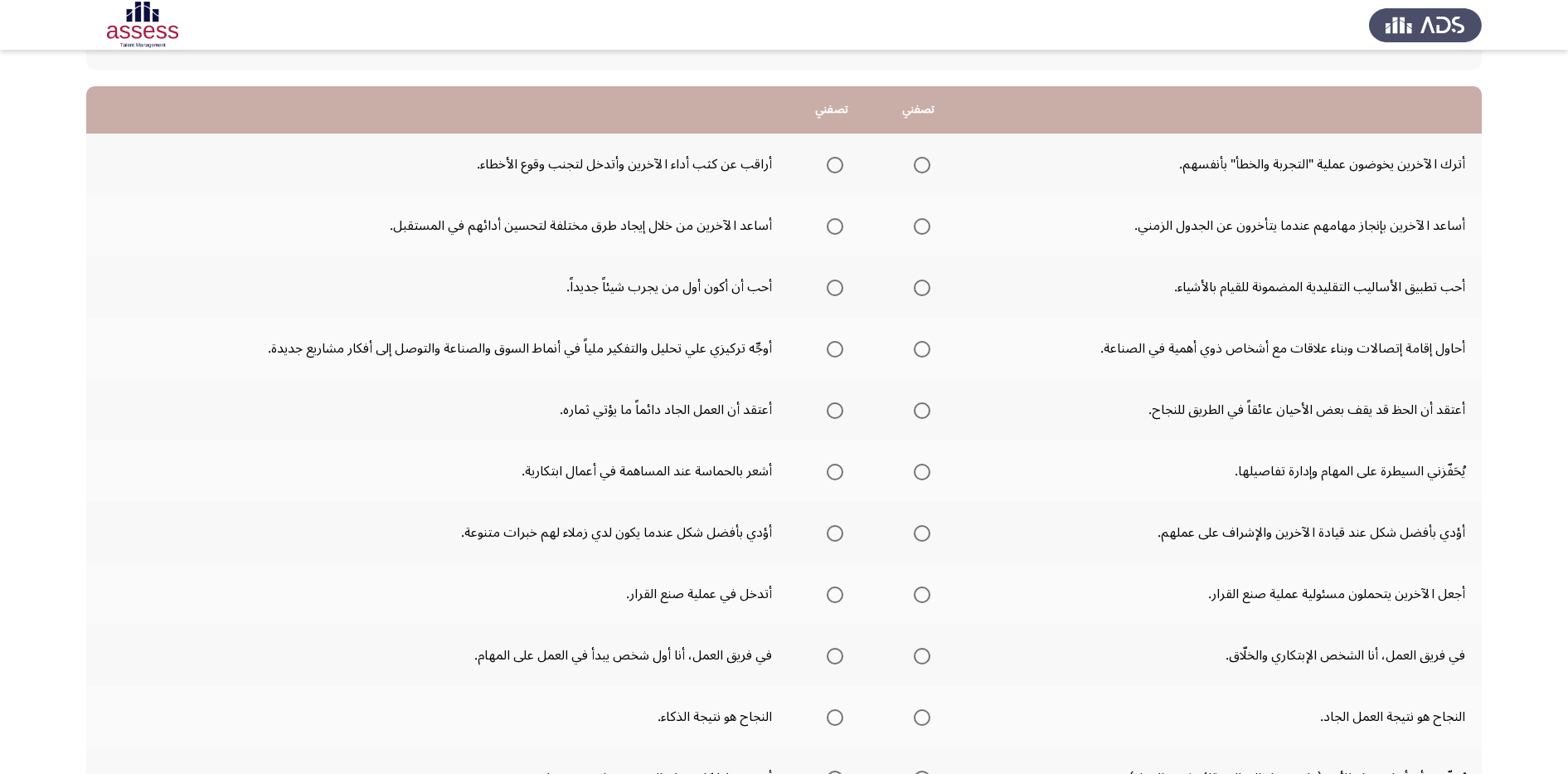
scroll to position [104, 0]
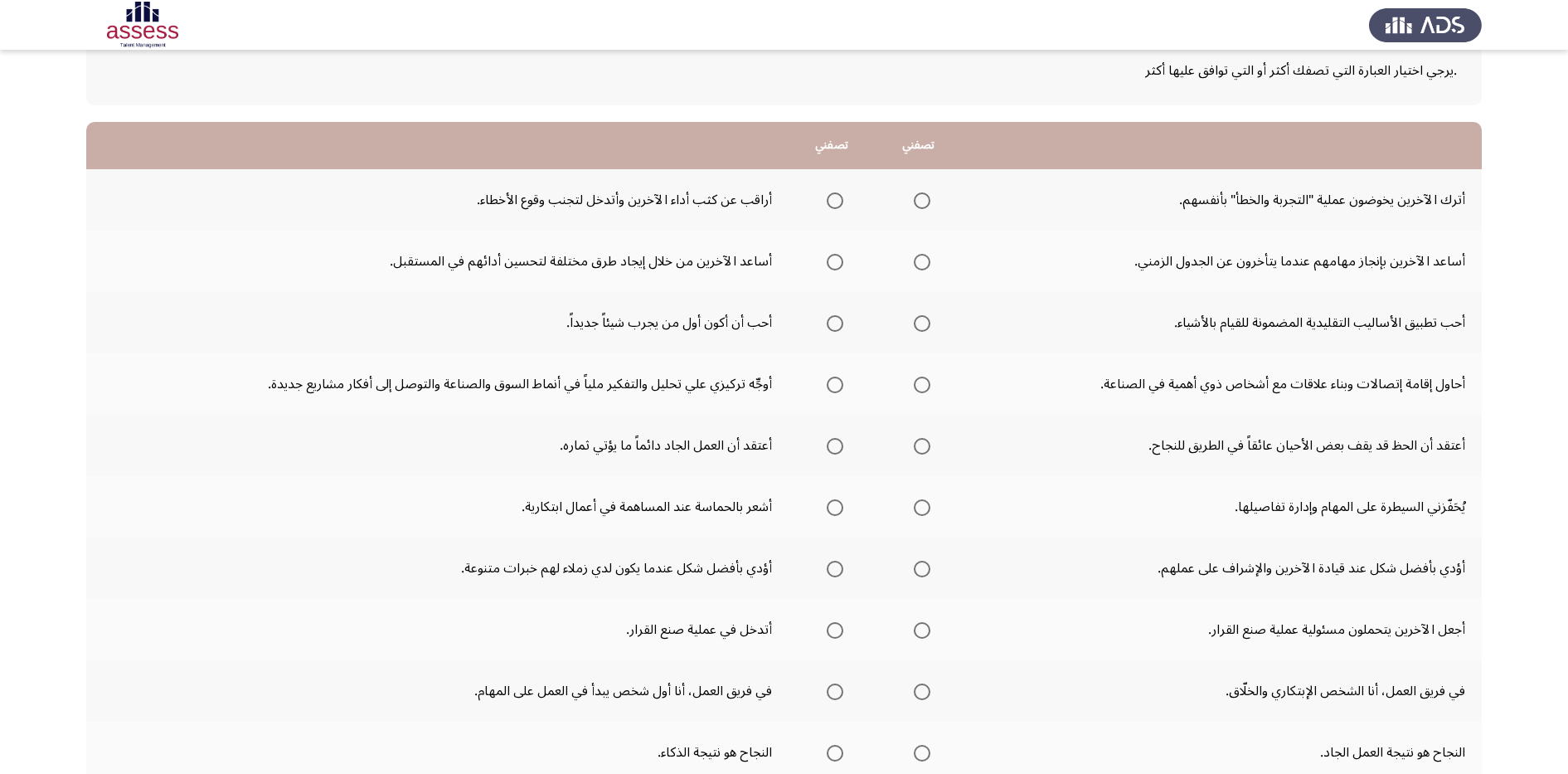
click at [710, 165] on th at bounding box center [437, 145] width 702 height 48
click at [416, 208] on td "أراقب عن كثب أداء الآخرين وأتدخل لتجنب وقوع الأخطاء." at bounding box center [437, 200] width 702 height 62
drag, startPoint x: 171, startPoint y: 179, endPoint x: 1252, endPoint y: 594, distance: 1157.9
click at [860, 603] on tbody "أترك الآخرين يخوضون عملية "التجربة والخطأ" بأنفسهم. أراقب عن كثب أداء الآخرين و…" at bounding box center [784, 537] width 1395 height 737
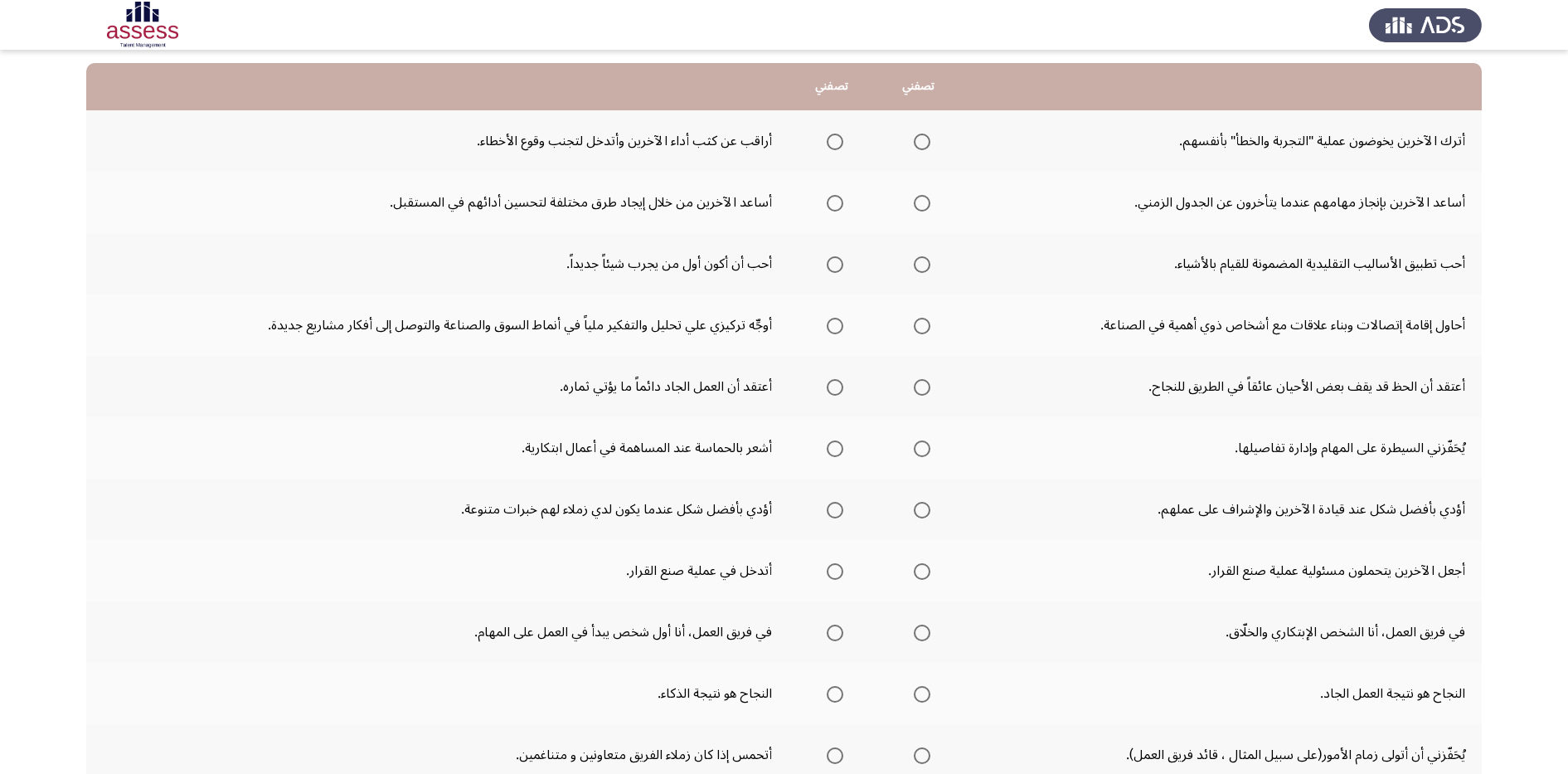
scroll to position [145, 0]
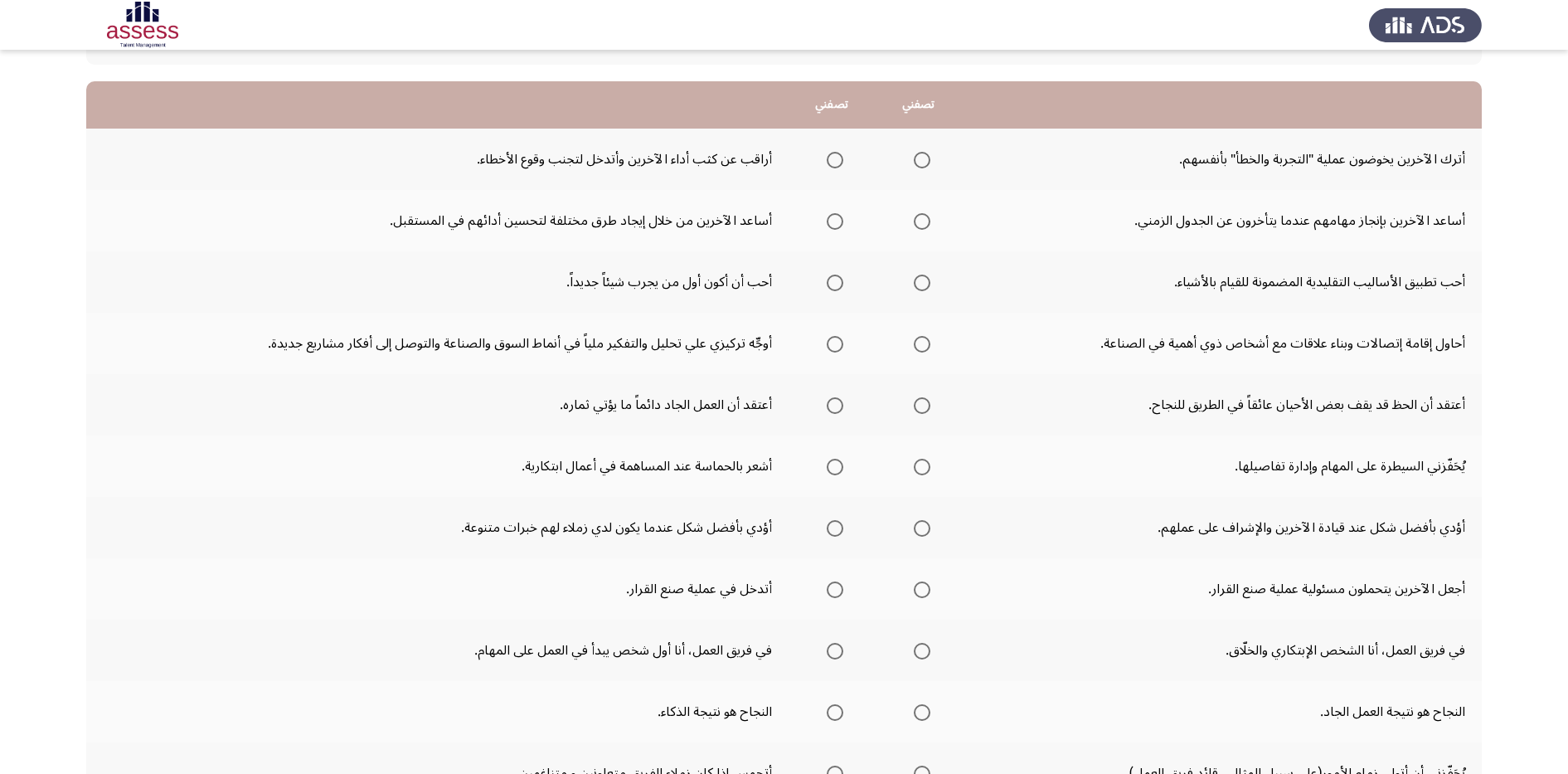
click at [829, 160] on span "Select an option" at bounding box center [834, 160] width 16 height 16
click at [829, 160] on input "Select an option" at bounding box center [834, 160] width 16 height 16
click at [1386, 146] on td "أترك الآخرين يخوضون عملية "التجربة والخطأ" بأنفسهم." at bounding box center [1221, 159] width 520 height 62
click at [832, 227] on span "Select an option" at bounding box center [834, 221] width 16 height 16
click at [832, 227] on input "Select an option" at bounding box center [834, 221] width 16 height 16
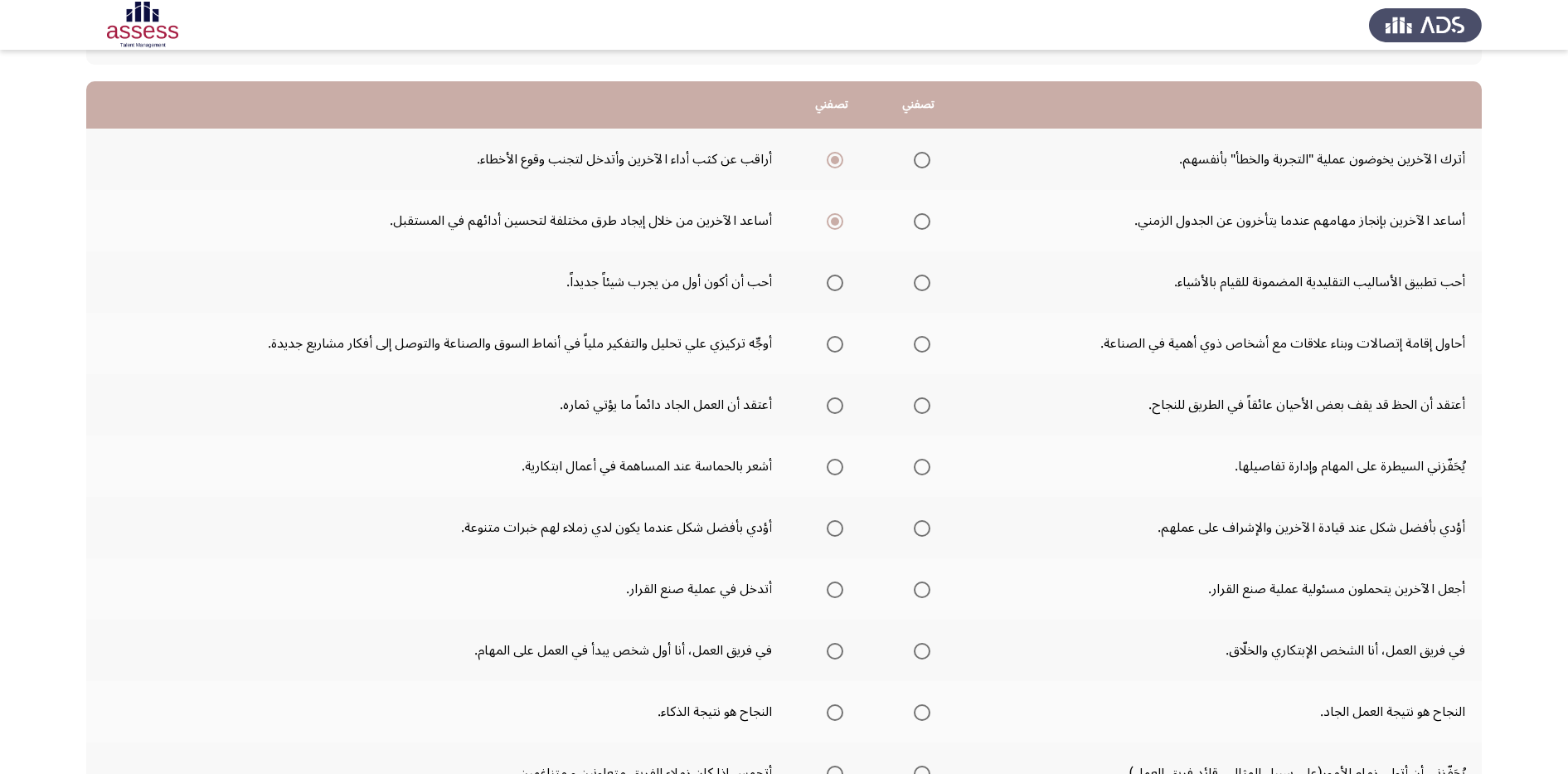
click at [840, 289] on span "Select an option" at bounding box center [834, 282] width 16 height 16
click at [840, 289] on input "Select an option" at bounding box center [834, 282] width 16 height 16
click at [842, 346] on span "Select an option" at bounding box center [834, 343] width 16 height 16
click at [842, 346] on input "Select an option" at bounding box center [834, 343] width 16 height 16
click at [837, 410] on span "Select an option" at bounding box center [834, 405] width 16 height 16
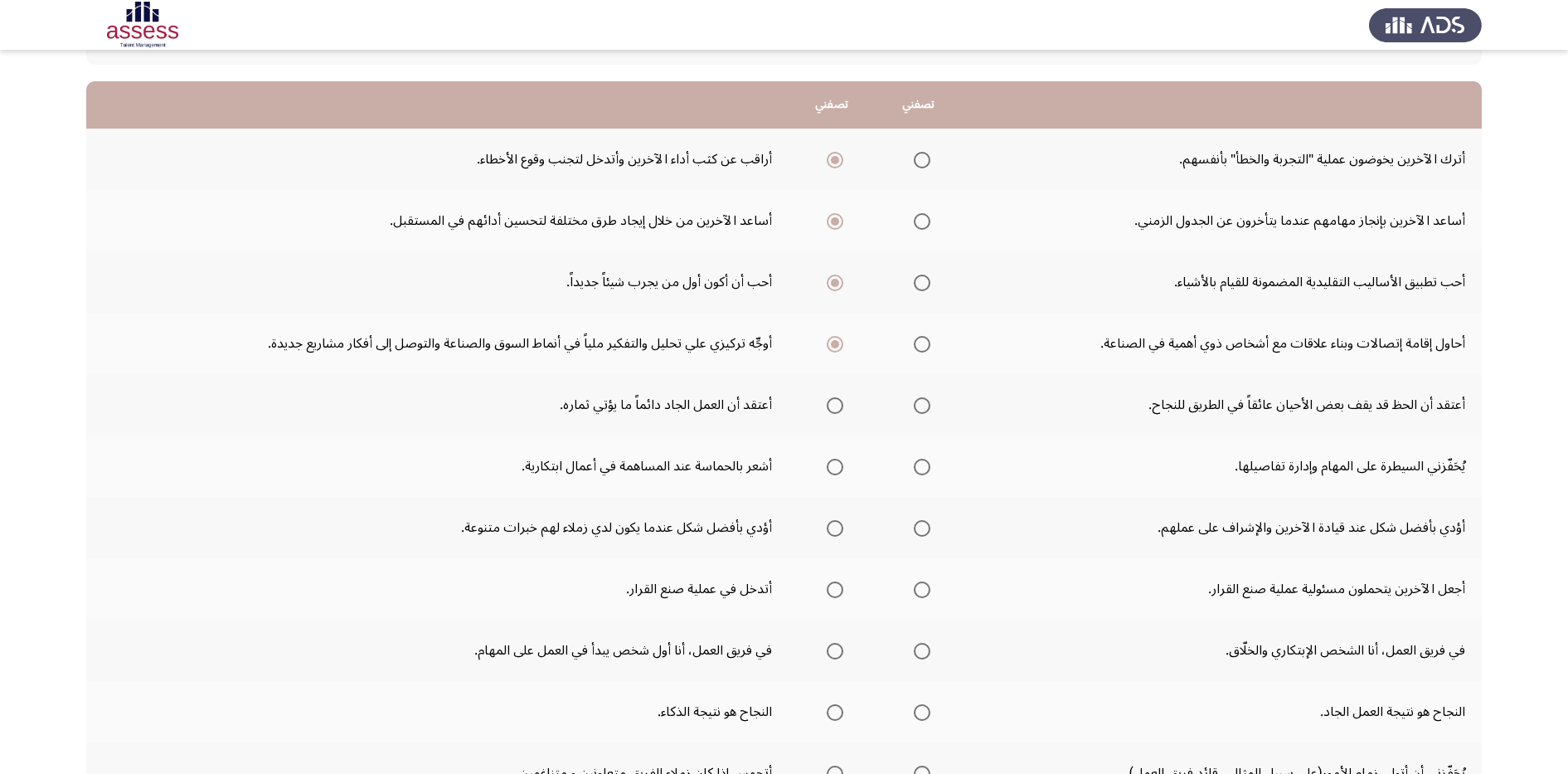
click at [837, 410] on input "Select an option" at bounding box center [834, 405] width 16 height 16
click at [837, 410] on span "Select an option" at bounding box center [834, 405] width 16 height 16
click at [830, 466] on span "Select an option" at bounding box center [834, 466] width 16 height 16
click at [830, 466] on input "Select an option" at bounding box center [834, 466] width 16 height 16
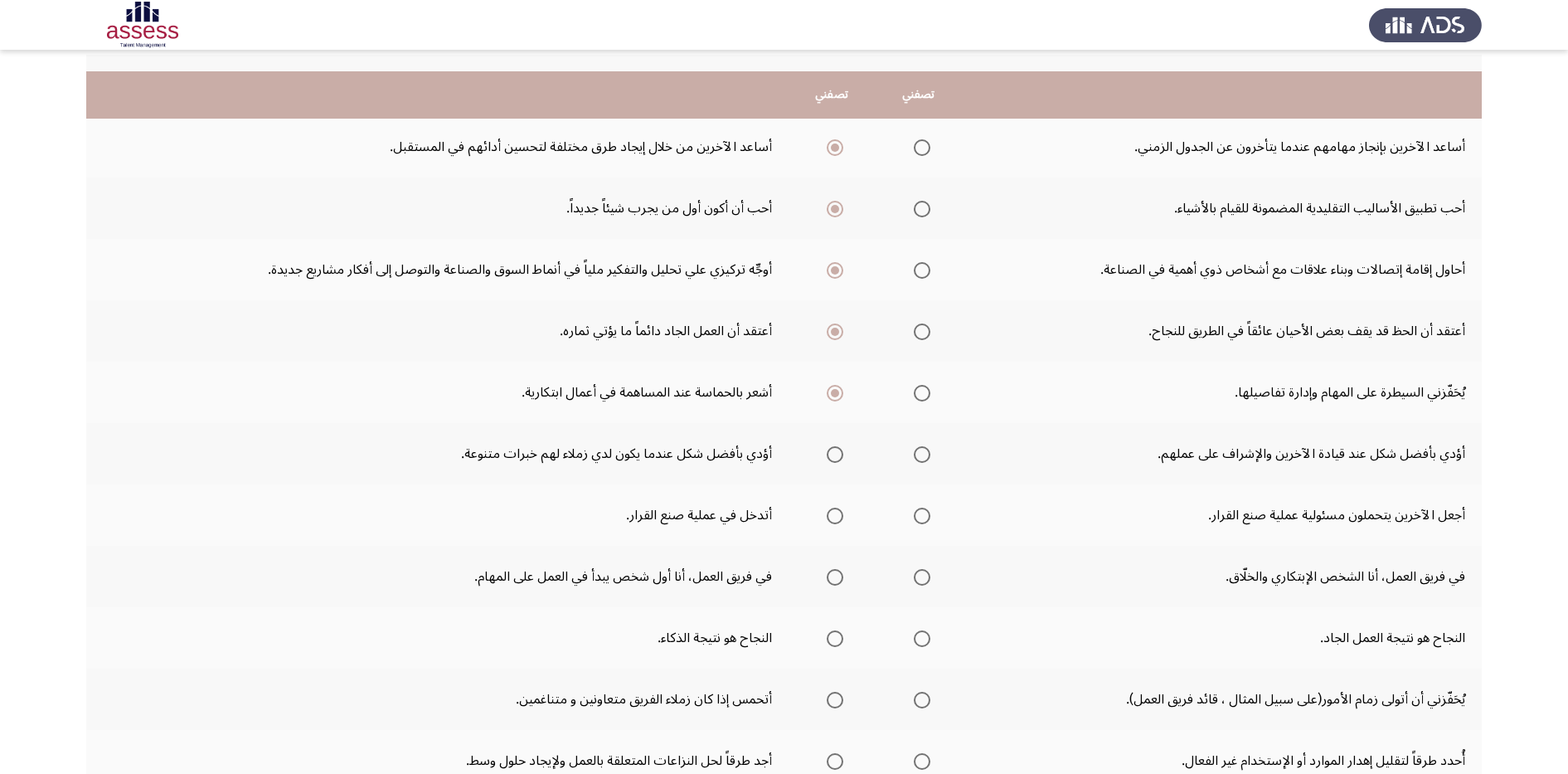
scroll to position [248, 0]
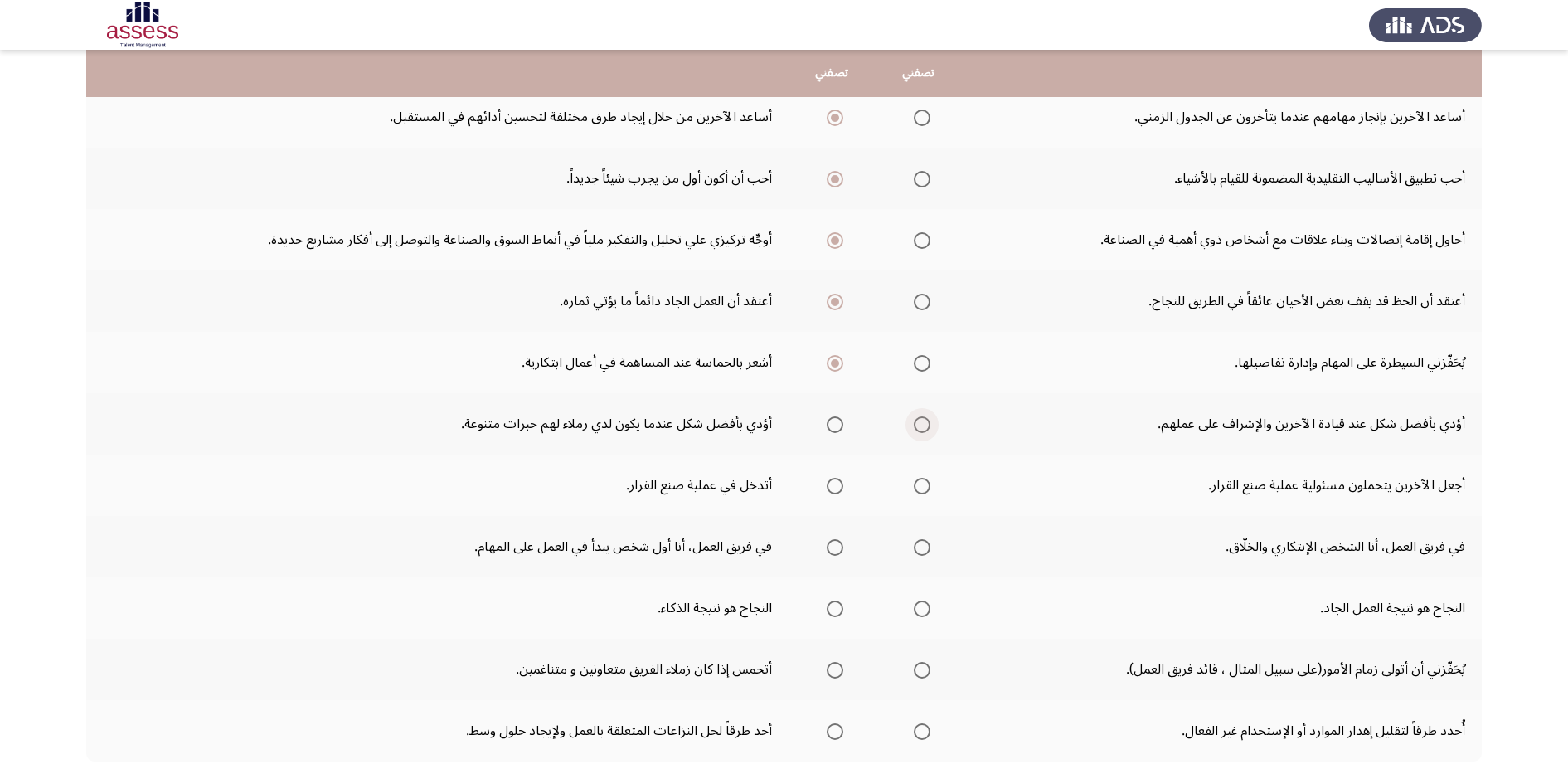
click at [919, 431] on span "Select an option" at bounding box center [921, 424] width 16 height 16
click at [919, 431] on input "Select an option" at bounding box center [921, 424] width 16 height 16
drag, startPoint x: 916, startPoint y: 496, endPoint x: 927, endPoint y: 486, distance: 14.9
click at [916, 494] on mat-radio-group "Select an option" at bounding box center [918, 486] width 23 height 29
click at [926, 486] on span "Select an option" at bounding box center [921, 486] width 16 height 16
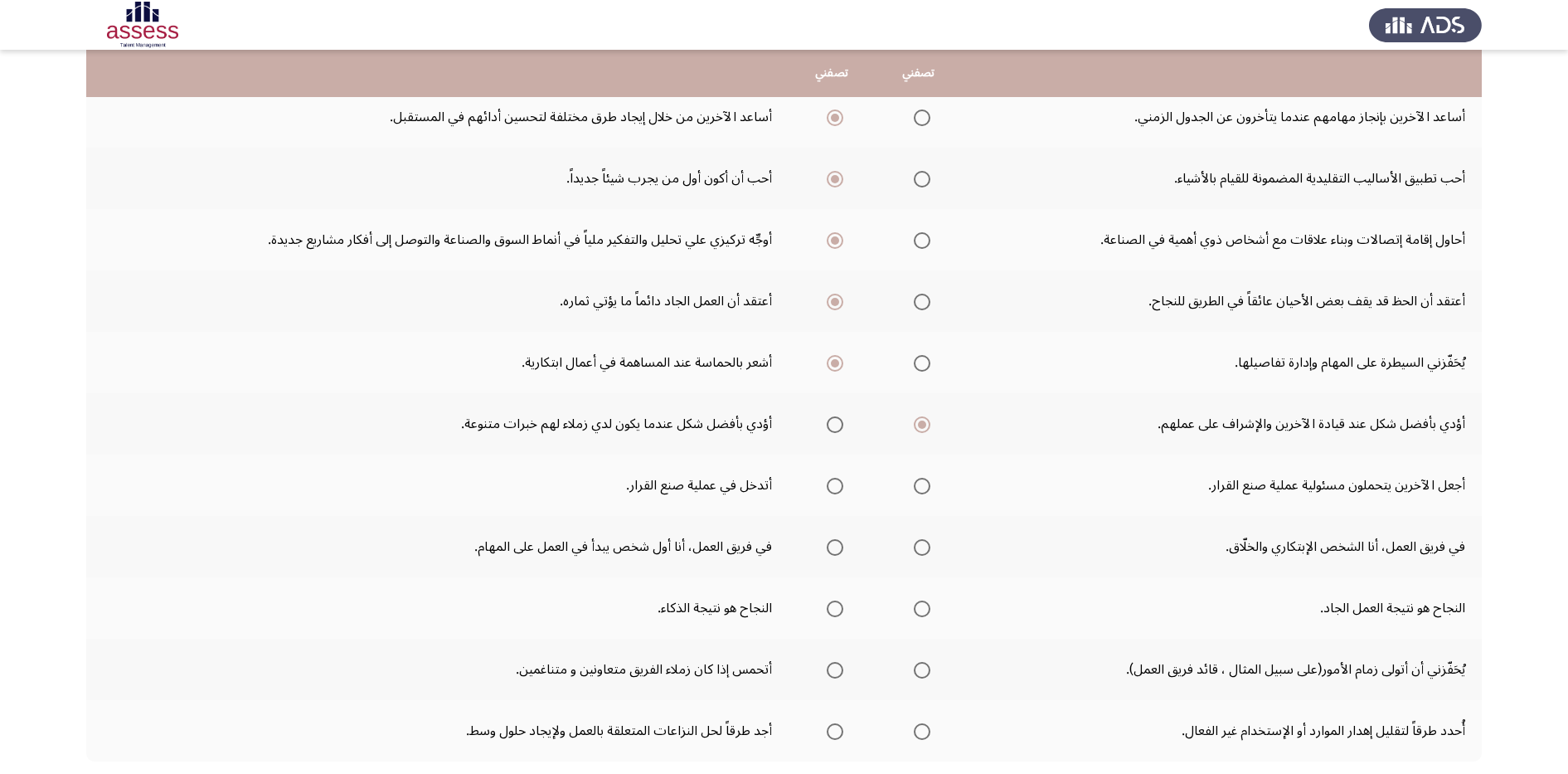
click at [926, 486] on input "Select an option" at bounding box center [921, 486] width 16 height 16
click at [838, 546] on span "Select an option" at bounding box center [834, 547] width 16 height 16
click at [838, 546] on input "Select an option" at bounding box center [834, 547] width 16 height 16
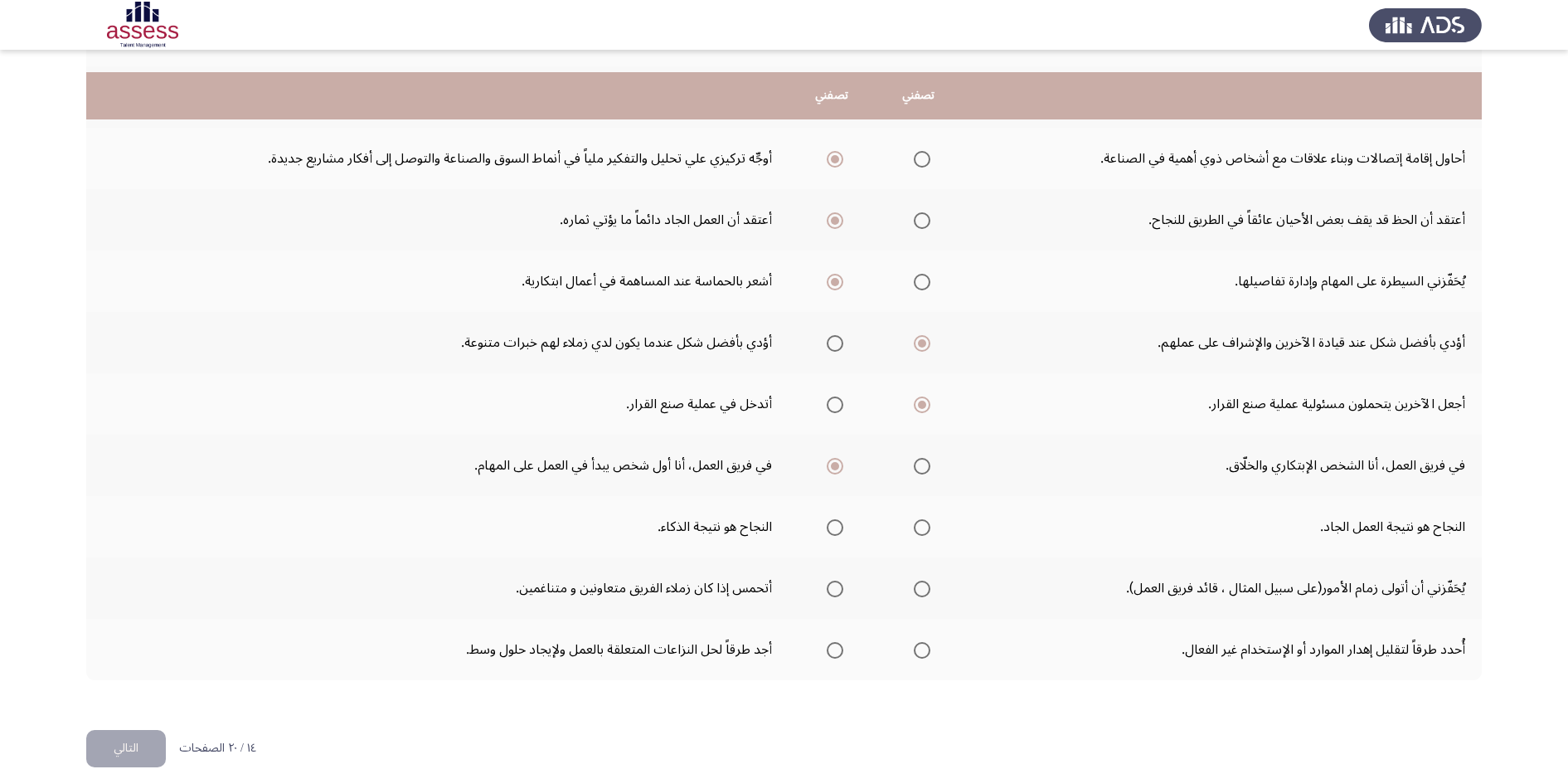
scroll to position [352, 0]
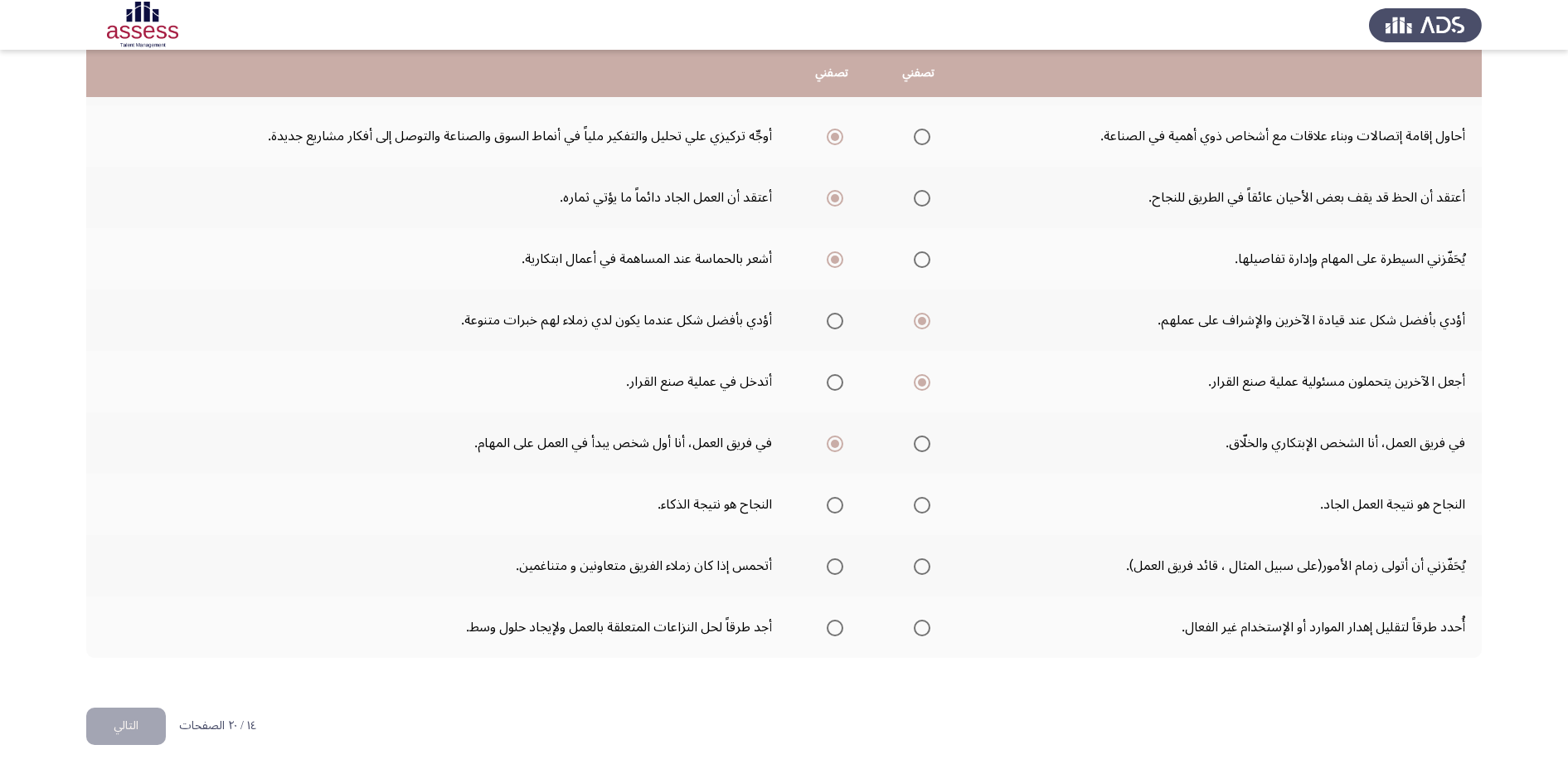
click at [914, 504] on span "Select an option" at bounding box center [921, 505] width 16 height 16
click at [914, 504] on input "Select an option" at bounding box center [921, 505] width 16 height 16
click at [919, 559] on span "Select an option" at bounding box center [921, 566] width 16 height 16
click at [919, 559] on input "Select an option" at bounding box center [921, 566] width 16 height 16
click at [926, 631] on span "Select an option" at bounding box center [921, 628] width 16 height 16
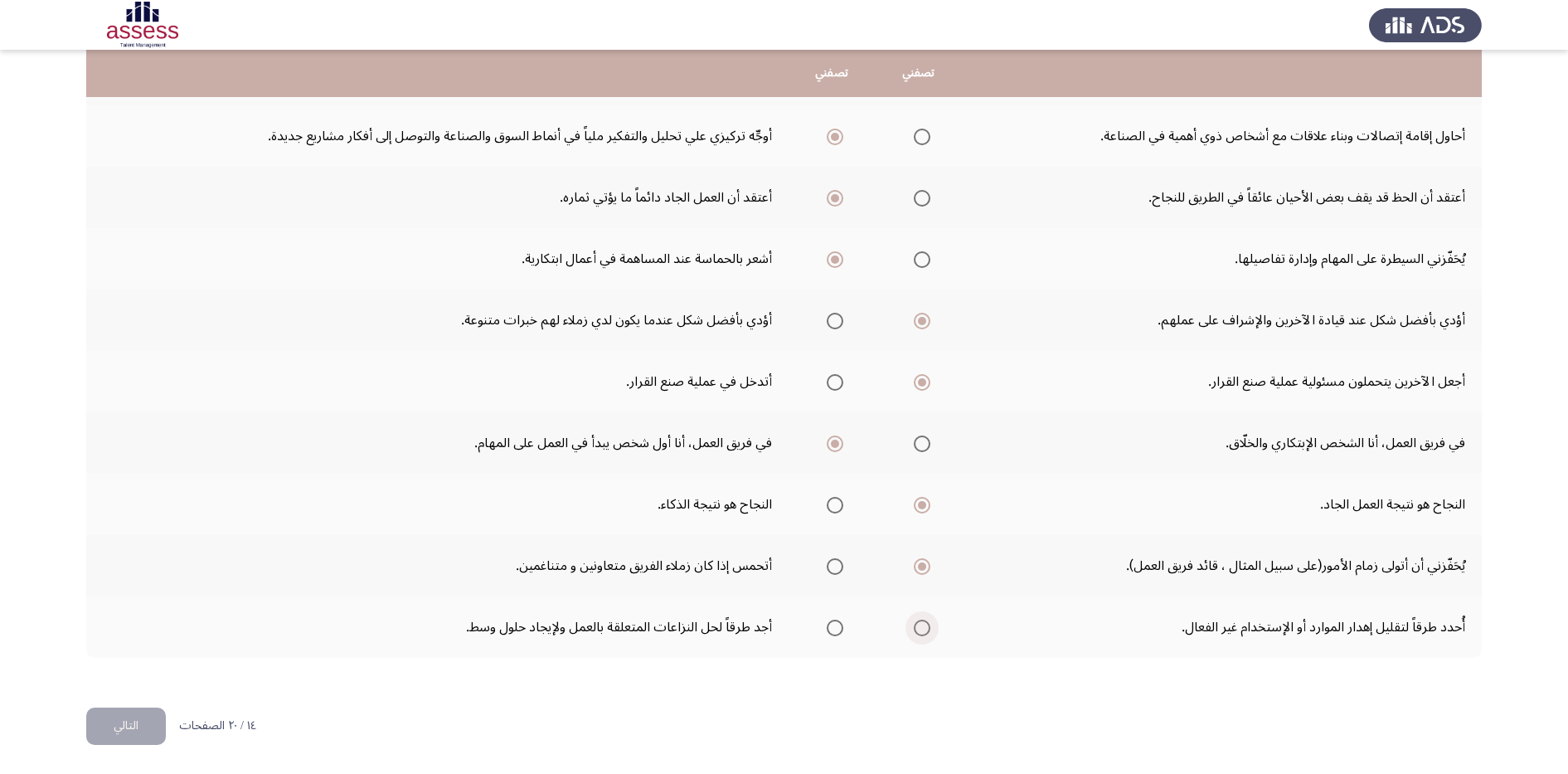
click at [926, 631] on input "Select an option" at bounding box center [921, 628] width 16 height 16
click at [121, 713] on button "التالي" at bounding box center [126, 726] width 80 height 37
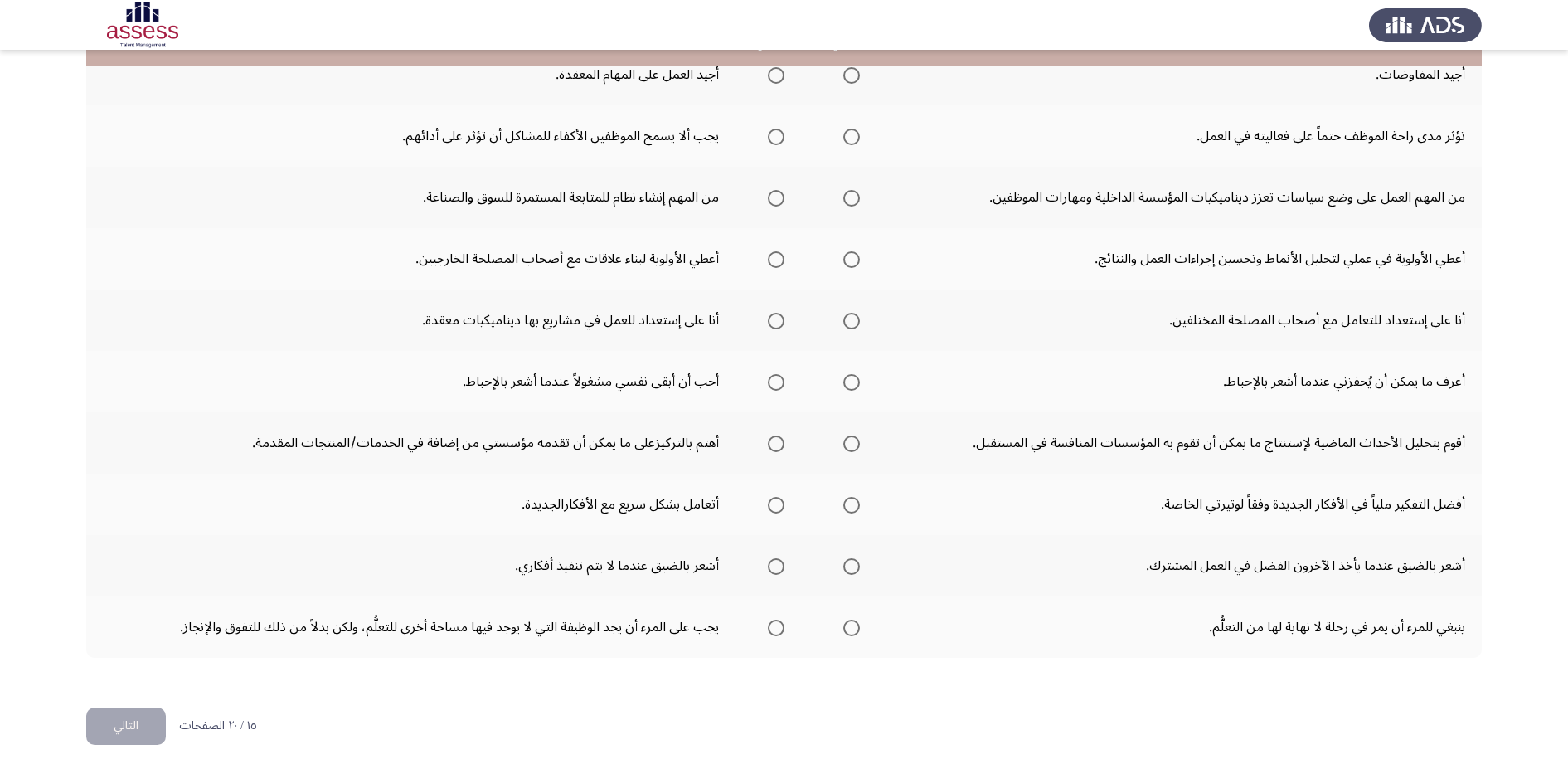
scroll to position [41, 0]
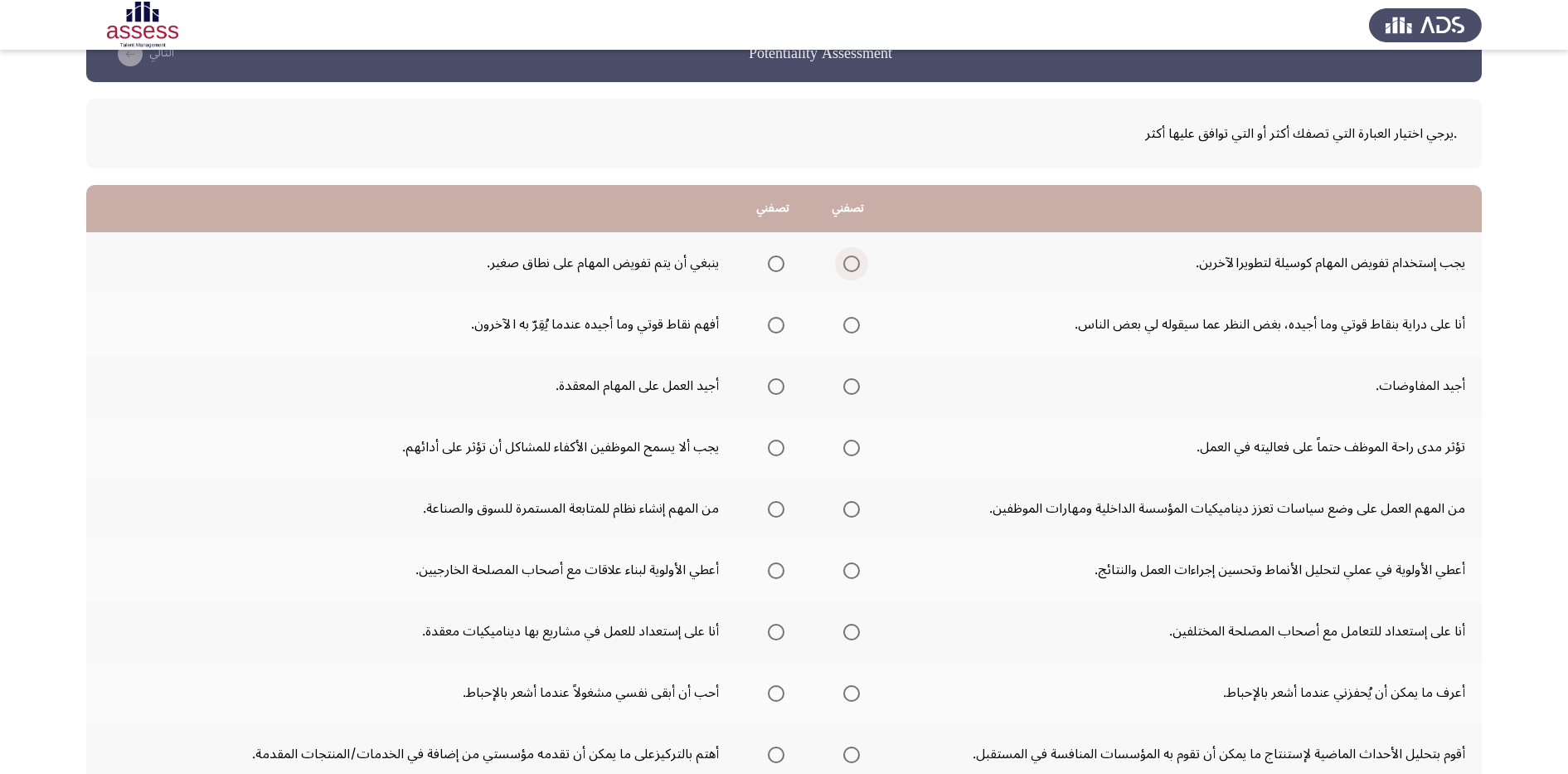
click at [849, 262] on span "Select an option" at bounding box center [851, 263] width 16 height 16
click at [849, 262] on input "Select an option" at bounding box center [851, 263] width 16 height 16
click at [854, 321] on span "Select an option" at bounding box center [851, 324] width 16 height 16
click at [854, 321] on input "Select an option" at bounding box center [851, 324] width 16 height 16
click at [774, 394] on span "Select an option" at bounding box center [775, 386] width 16 height 16
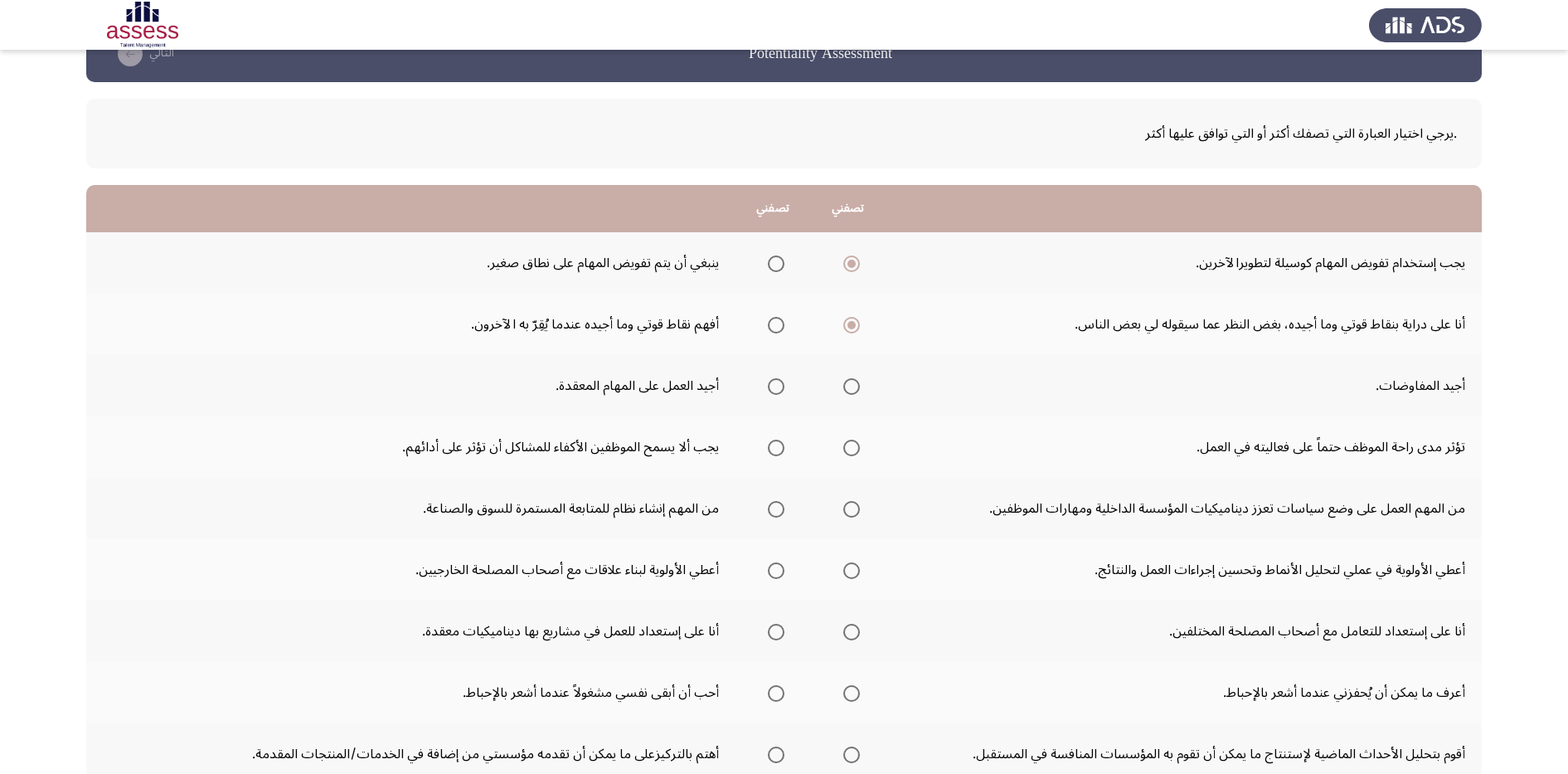
click at [774, 394] on input "Select an option" at bounding box center [775, 386] width 16 height 16
click at [852, 452] on span "Select an option" at bounding box center [851, 447] width 16 height 16
click at [852, 452] on input "Select an option" at bounding box center [851, 447] width 16 height 16
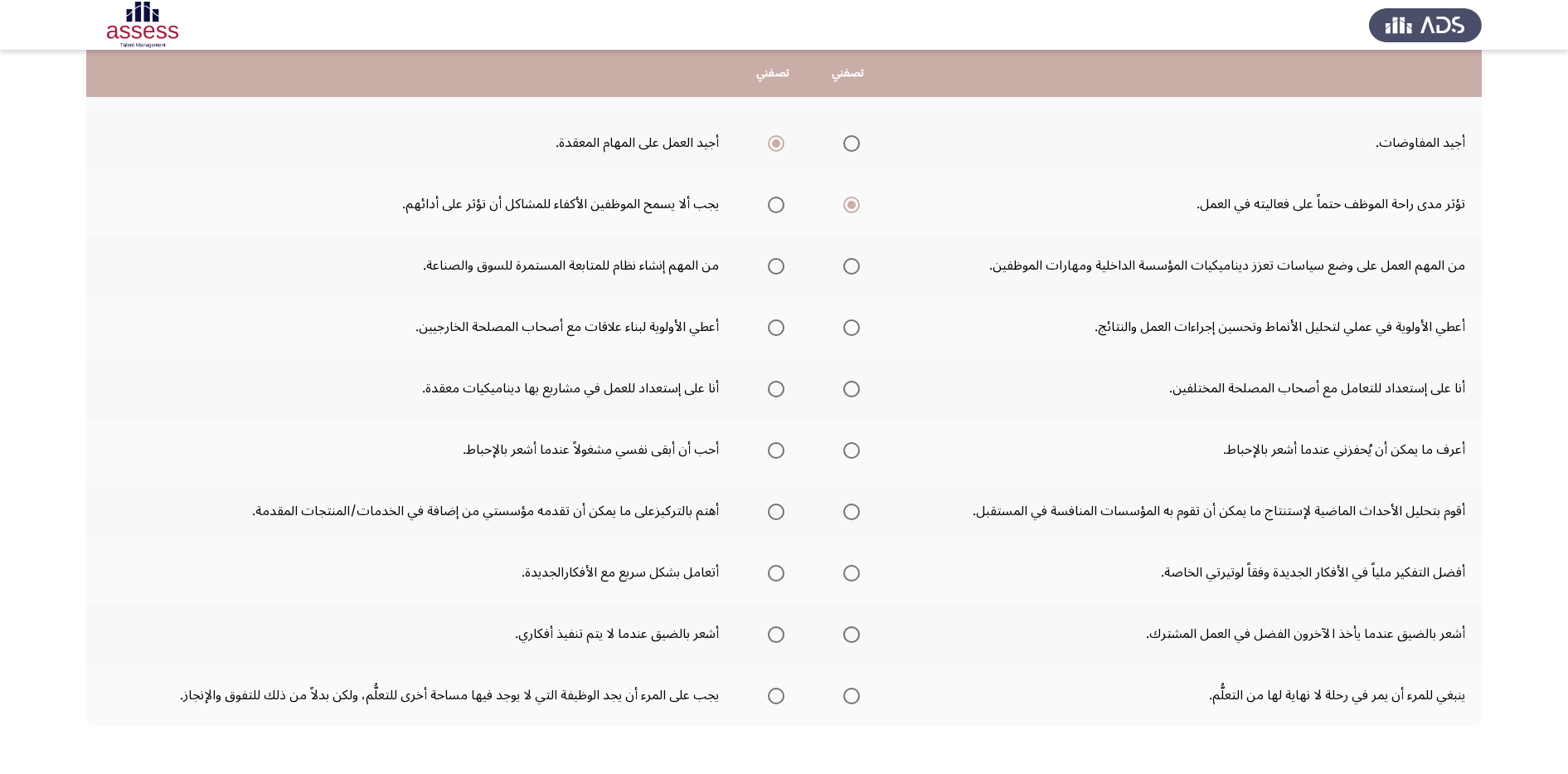
scroll to position [248, 0]
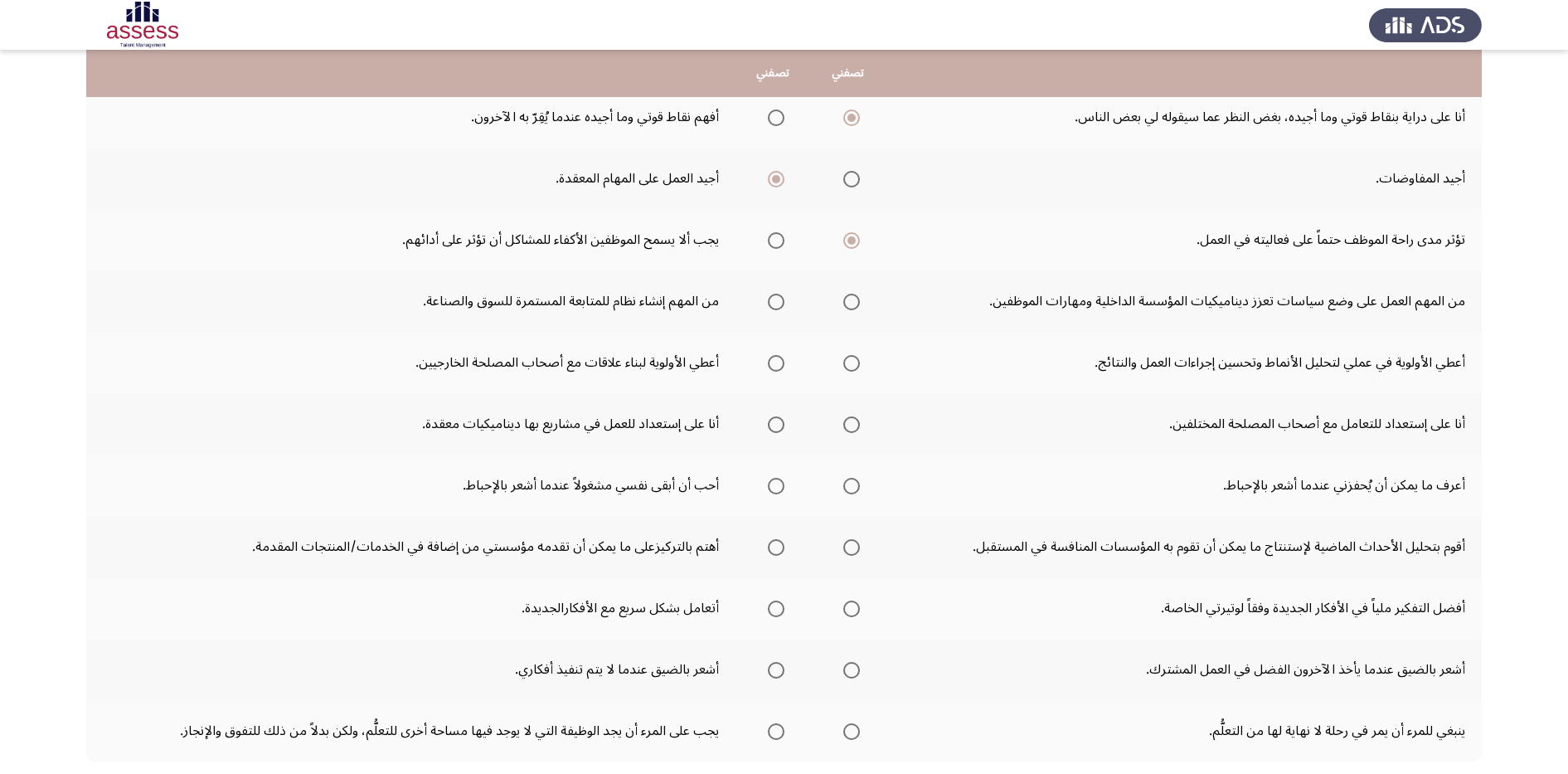
click at [776, 309] on span "Select an option" at bounding box center [775, 301] width 16 height 16
click at [776, 309] on input "Select an option" at bounding box center [775, 301] width 16 height 16
click at [847, 364] on span "Select an option" at bounding box center [851, 362] width 16 height 16
click at [847, 364] on input "Select an option" at bounding box center [851, 362] width 16 height 16
click at [847, 419] on span "Select an option" at bounding box center [851, 424] width 16 height 16
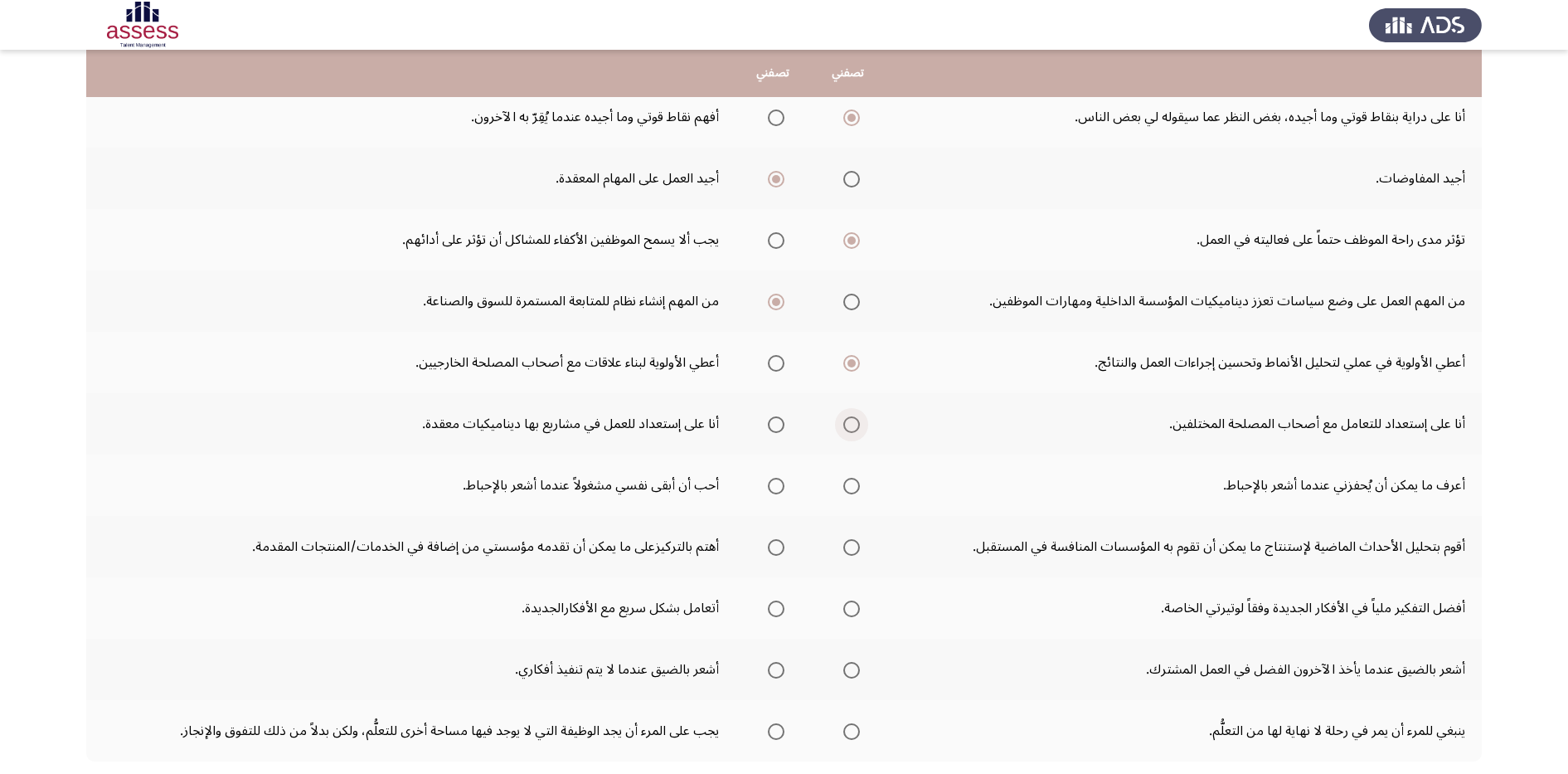
click at [847, 419] on input "Select an option" at bounding box center [851, 424] width 16 height 16
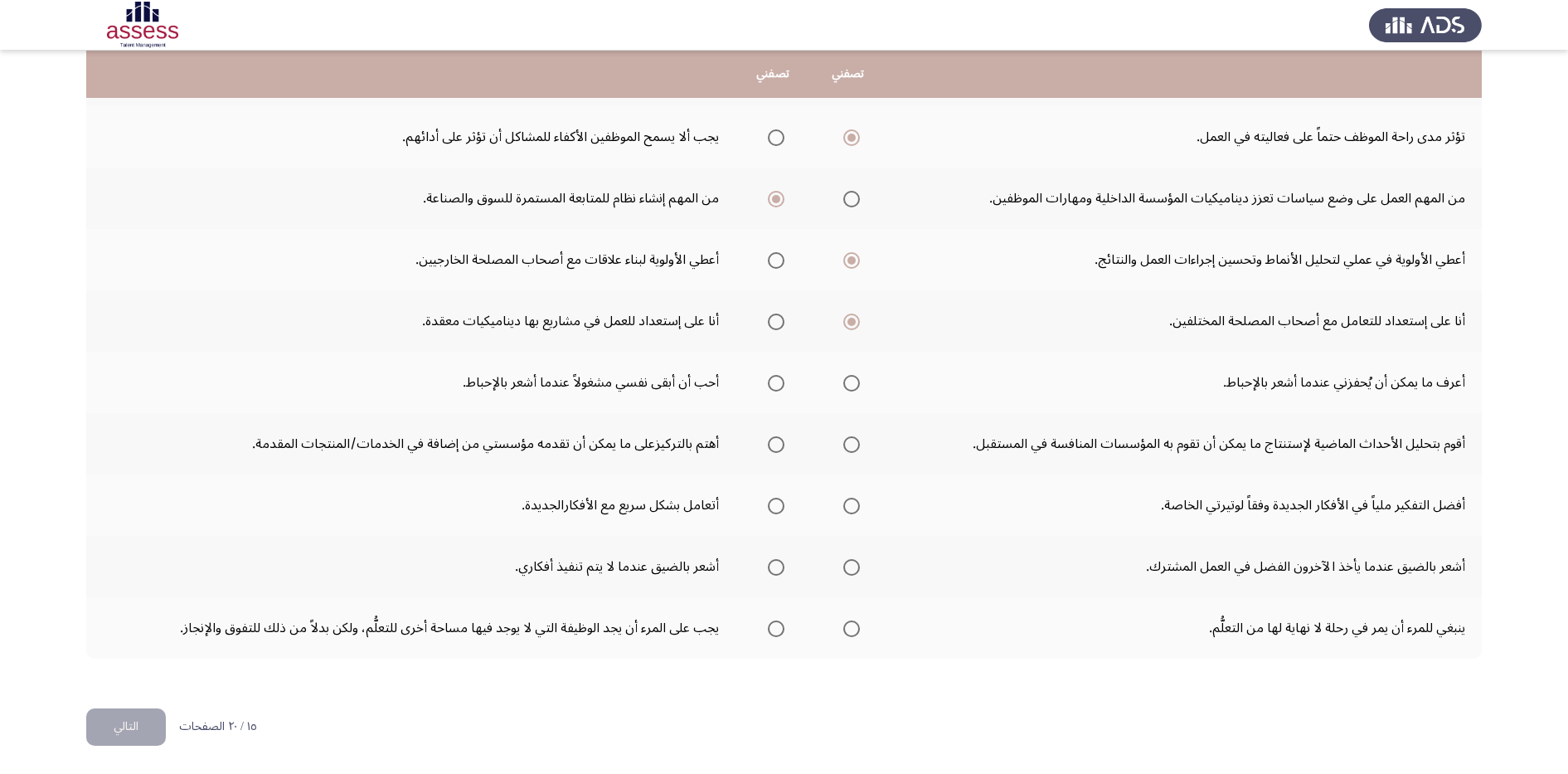
scroll to position [352, 0]
click at [842, 378] on label "Select an option" at bounding box center [848, 381] width 23 height 16
click at [843, 378] on input "Select an option" at bounding box center [851, 381] width 16 height 16
click at [780, 447] on span "Select an option" at bounding box center [775, 443] width 16 height 16
click at [780, 447] on input "Select an option" at bounding box center [775, 443] width 16 height 16
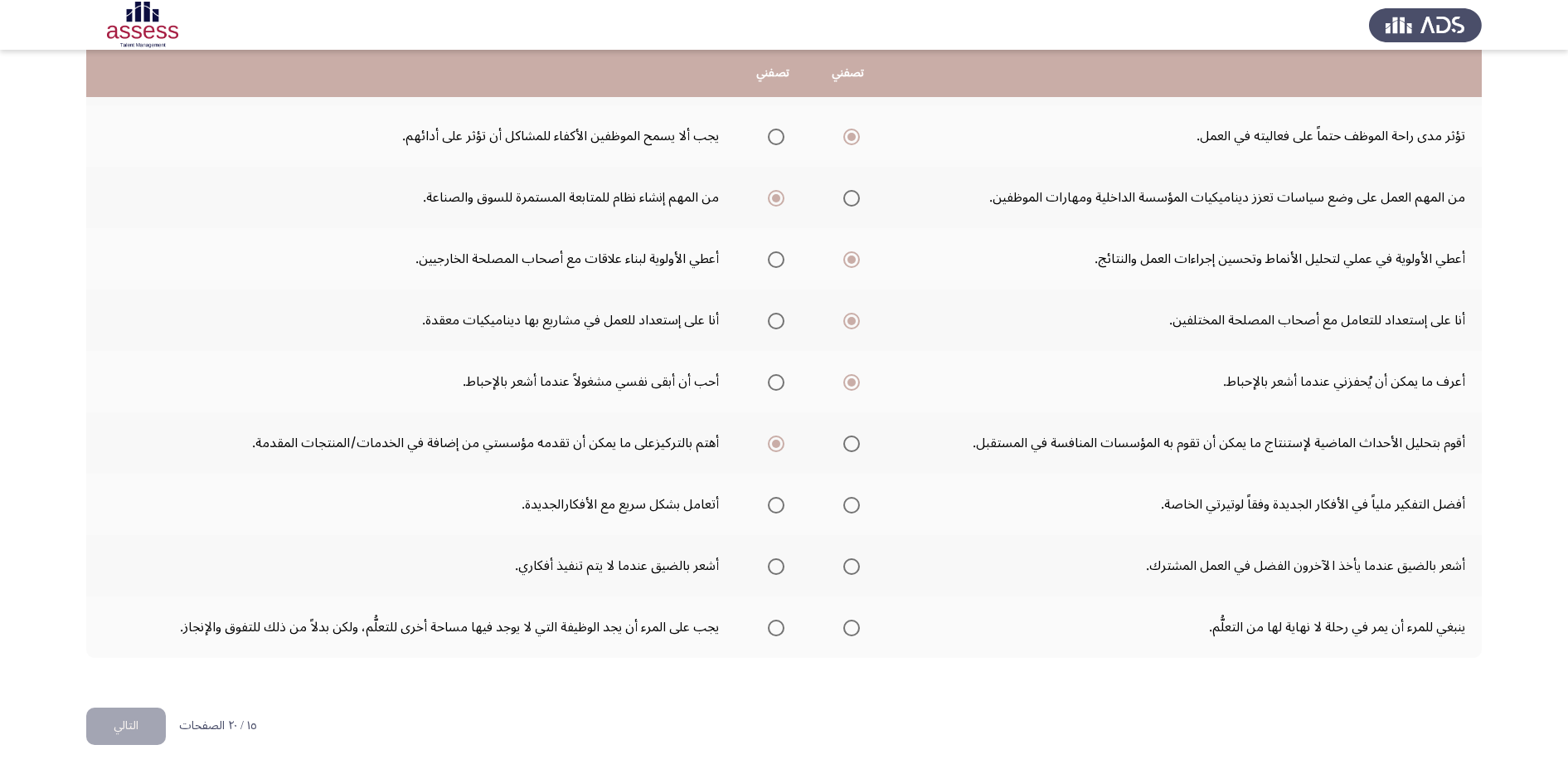
click at [801, 476] on th at bounding box center [773, 504] width 75 height 62
click at [783, 503] on span "Select an option" at bounding box center [775, 505] width 16 height 16
click at [783, 503] on input "Select an option" at bounding box center [775, 505] width 16 height 16
click at [849, 555] on mat-radio-group "Select an option" at bounding box center [848, 566] width 23 height 29
click at [850, 563] on span "Select an option" at bounding box center [851, 566] width 16 height 16
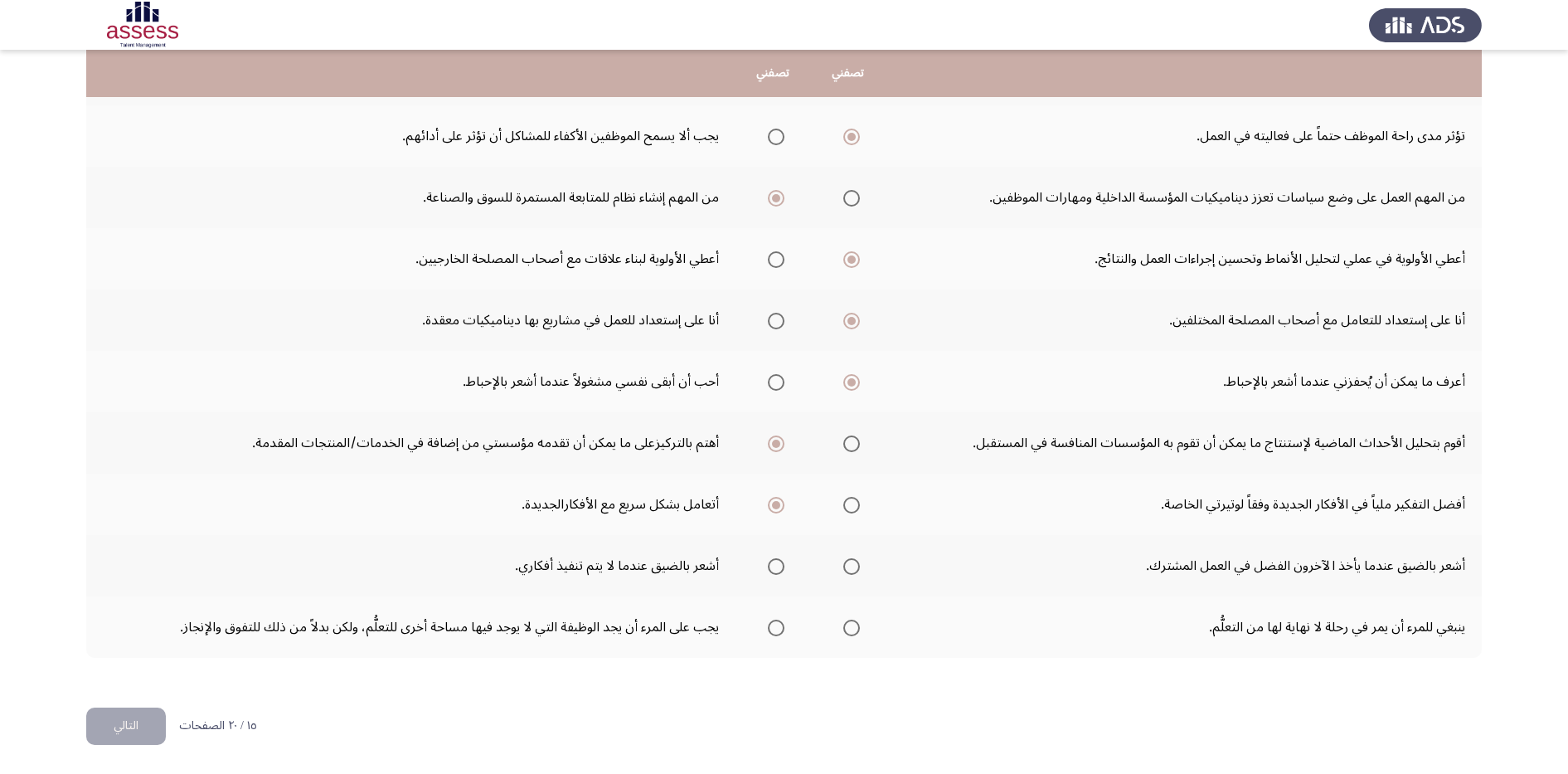
click at [850, 563] on input "Select an option" at bounding box center [851, 566] width 16 height 16
click at [870, 625] on th at bounding box center [847, 627] width 75 height 62
click at [856, 629] on span "Select an option" at bounding box center [851, 628] width 16 height 16
click at [856, 629] on input "Select an option" at bounding box center [851, 628] width 16 height 16
drag, startPoint x: 1473, startPoint y: 623, endPoint x: 641, endPoint y: 616, distance: 832.0
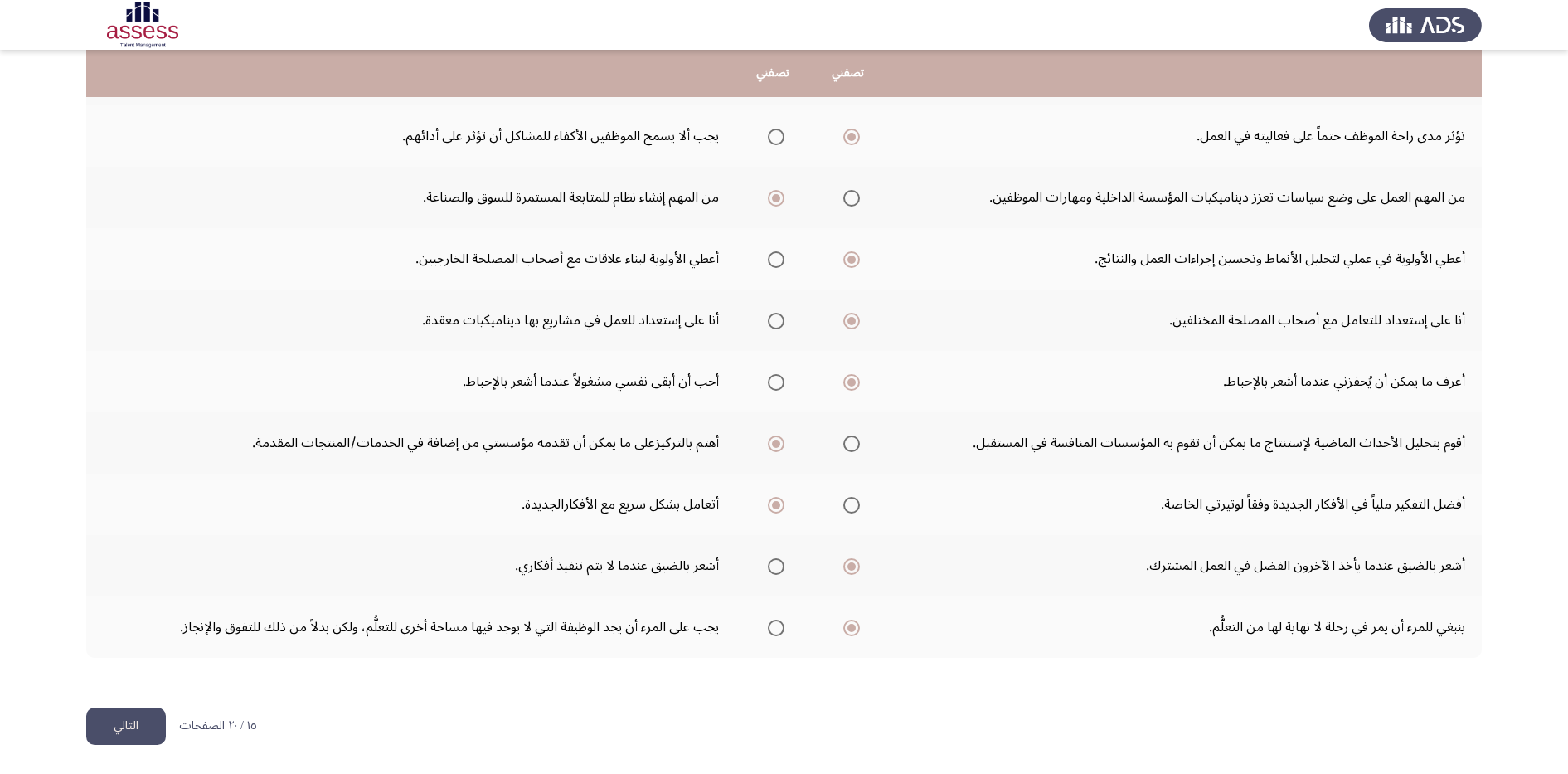
click at [641, 616] on tr "ينبغي للمرء أن يمر في رحلة لا نهاية لها من التعلُّم. يجب على المرء أن يجد الوظي…" at bounding box center [784, 627] width 1395 height 62
click at [140, 722] on button "التالي" at bounding box center [126, 726] width 80 height 37
click at [140, 722] on html "Potentiality Assessment التالي .يرجي اختيار العبارة التي تصفك أكثر أو التي تواف…" at bounding box center [784, 211] width 1568 height 1126
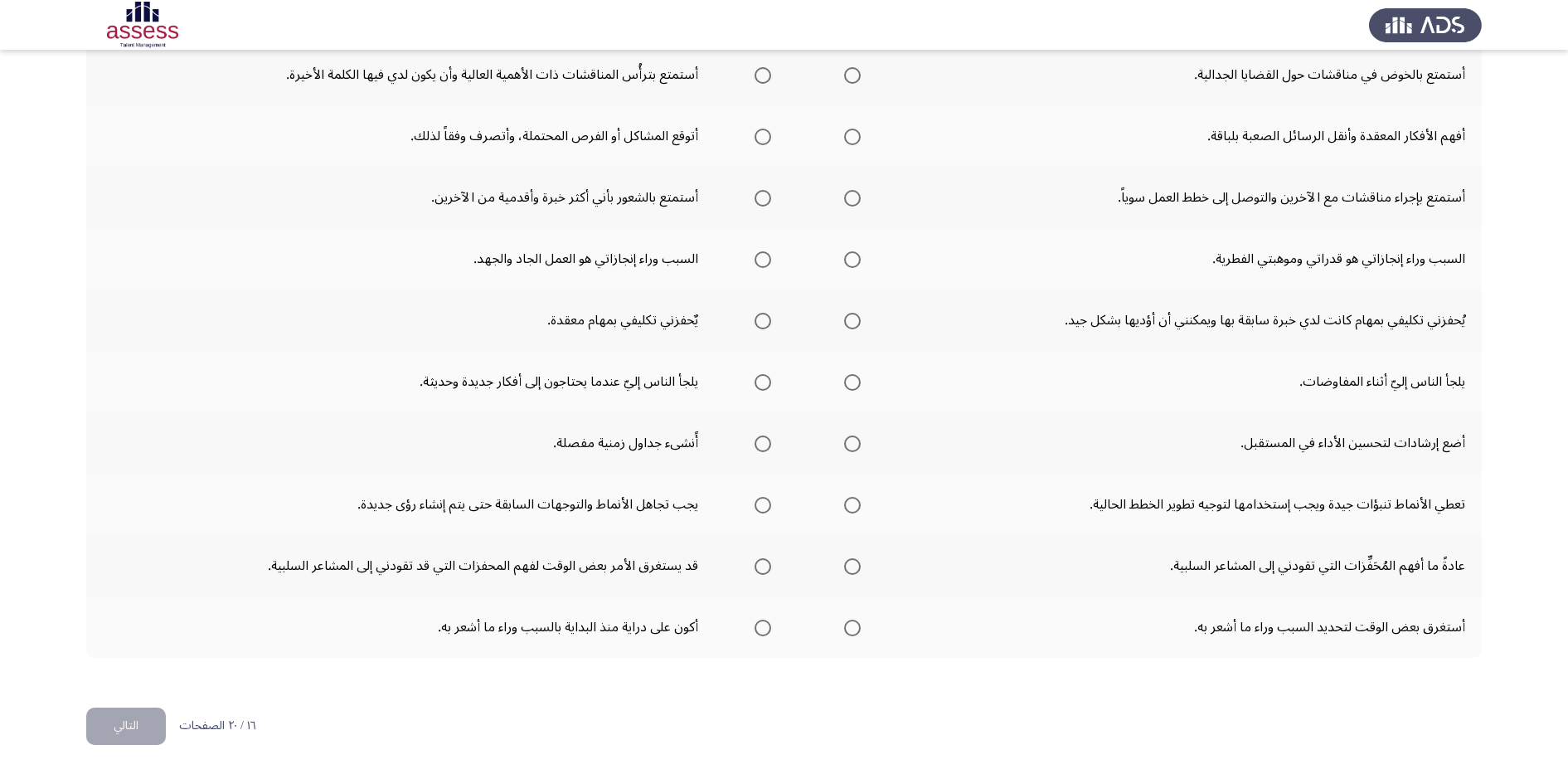
scroll to position [0, 0]
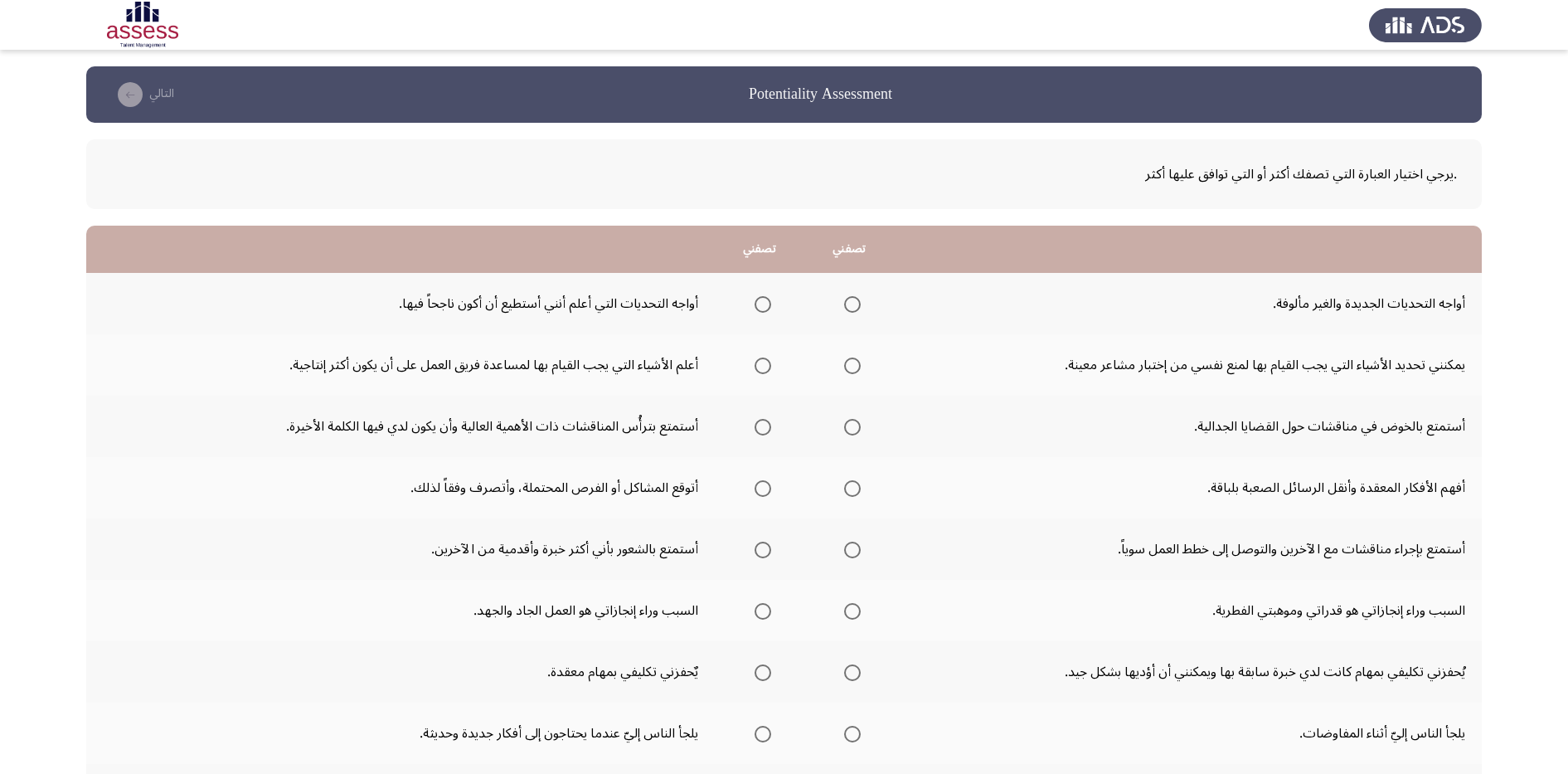
click at [849, 308] on span "Select an option" at bounding box center [851, 303] width 16 height 16
click at [849, 308] on input "Select an option" at bounding box center [851, 303] width 16 height 16
click at [762, 308] on span "Select an option" at bounding box center [762, 303] width 16 height 16
click at [762, 308] on input "Select an option" at bounding box center [762, 303] width 16 height 16
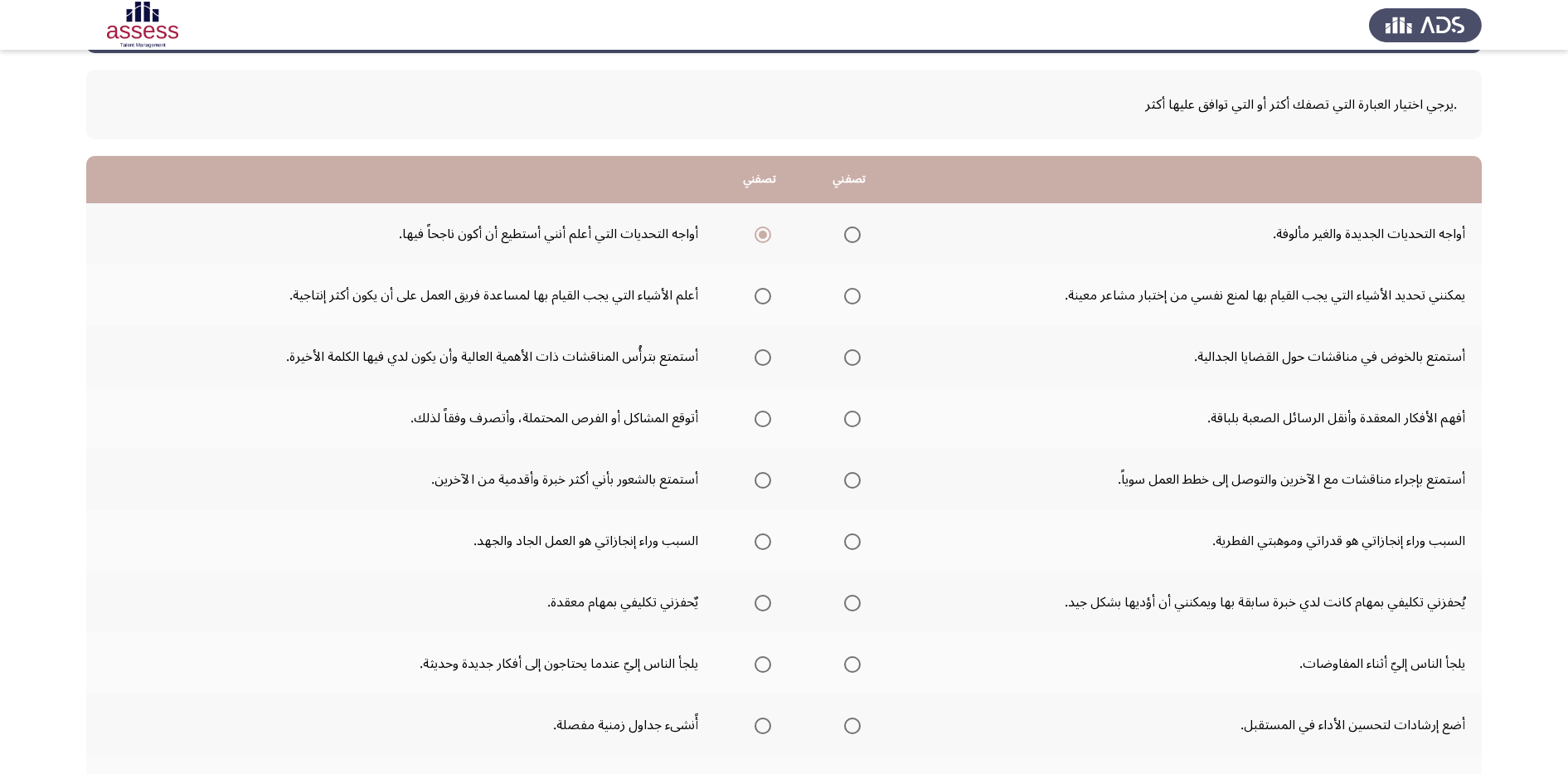
scroll to position [104, 0]
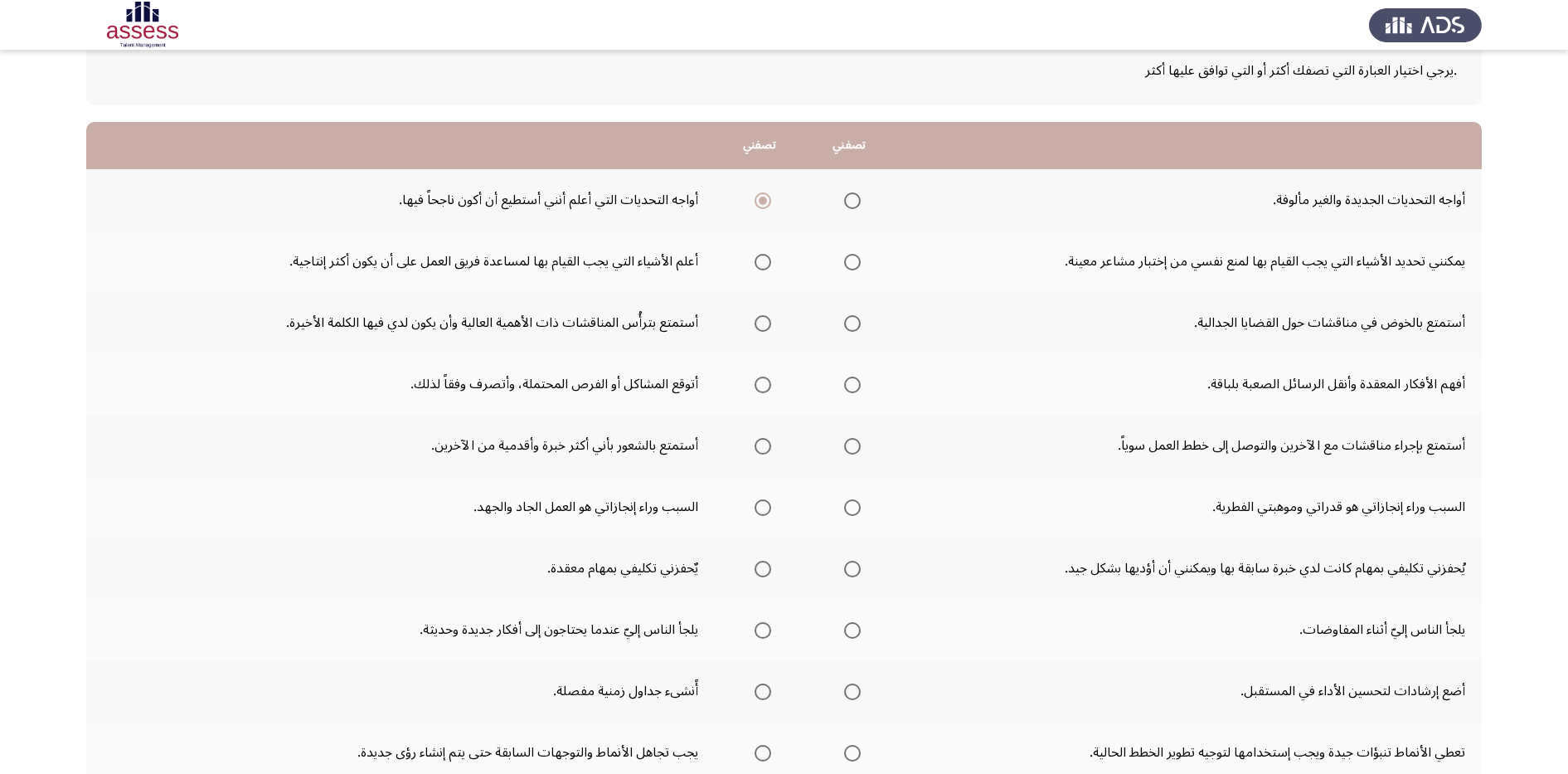
drag, startPoint x: 1460, startPoint y: 191, endPoint x: 1126, endPoint y: 383, distance: 385.3
click at [1149, 358] on tbody "أواجه التحديات الجديدة والغير مألوفة. أواجه التحديات التي أعلم أنني أستطيع أن أ…" at bounding box center [784, 537] width 1395 height 737
click at [1077, 440] on tbody "أواجه التحديات الجديدة والغير مألوفة. أواجه التحديات التي أعلم أنني أستطيع أن أ…" at bounding box center [784, 537] width 1395 height 737
click at [925, 289] on td "يمكنني تحديد الأشياء التي يجب القيام بها لمنع نفسي من إختبار مشاعر معينة." at bounding box center [1188, 261] width 588 height 62
click at [762, 261] on span "Select an option" at bounding box center [762, 261] width 16 height 16
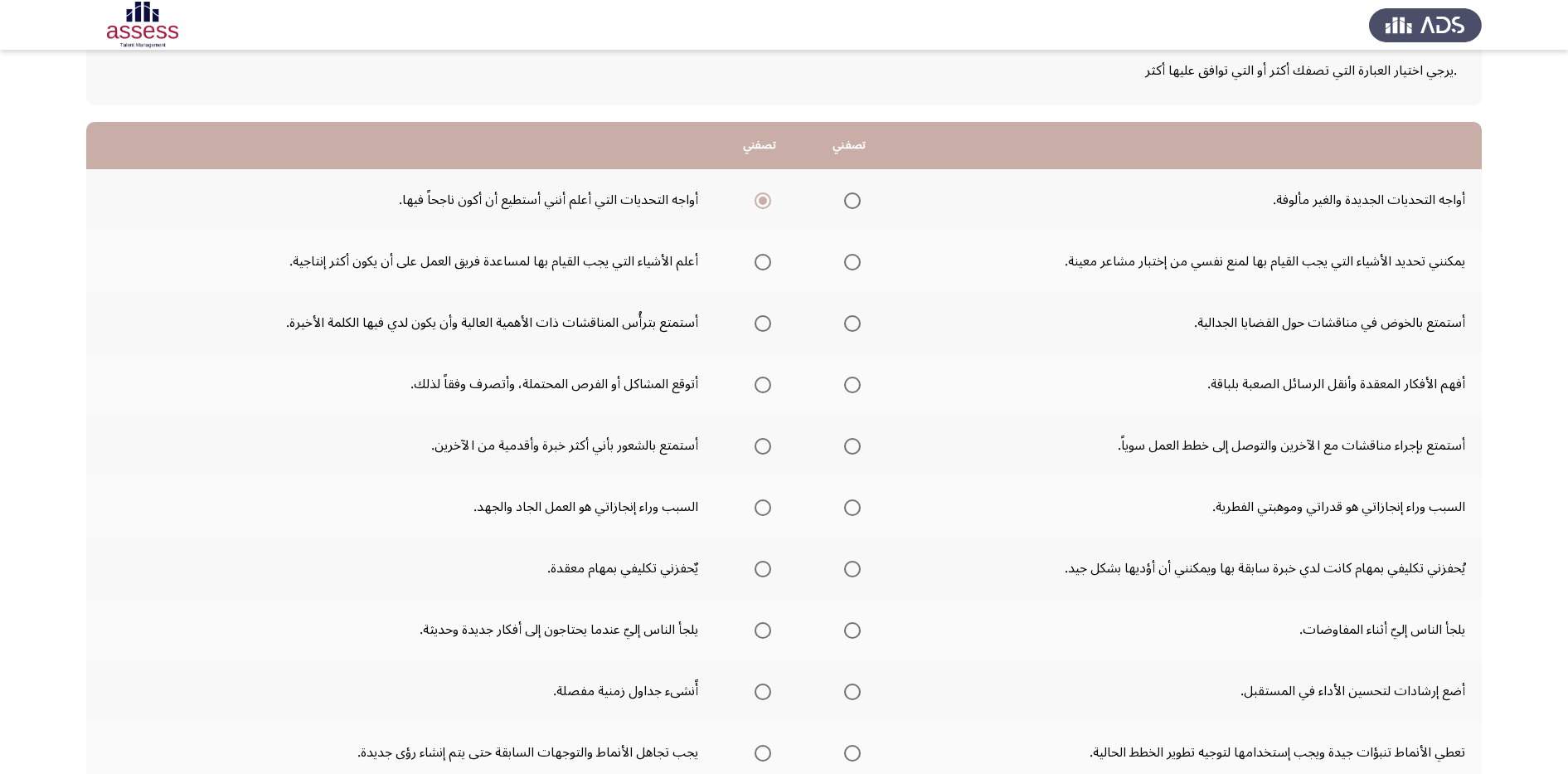
click at [762, 261] on input "Select an option" at bounding box center [762, 261] width 16 height 16
click at [863, 322] on th at bounding box center [849, 322] width 89 height 62
click at [844, 322] on span "Select an option" at bounding box center [851, 323] width 16 height 16
click at [844, 322] on input "Select an option" at bounding box center [851, 323] width 16 height 16
click at [844, 388] on span "Select an option" at bounding box center [851, 384] width 16 height 16
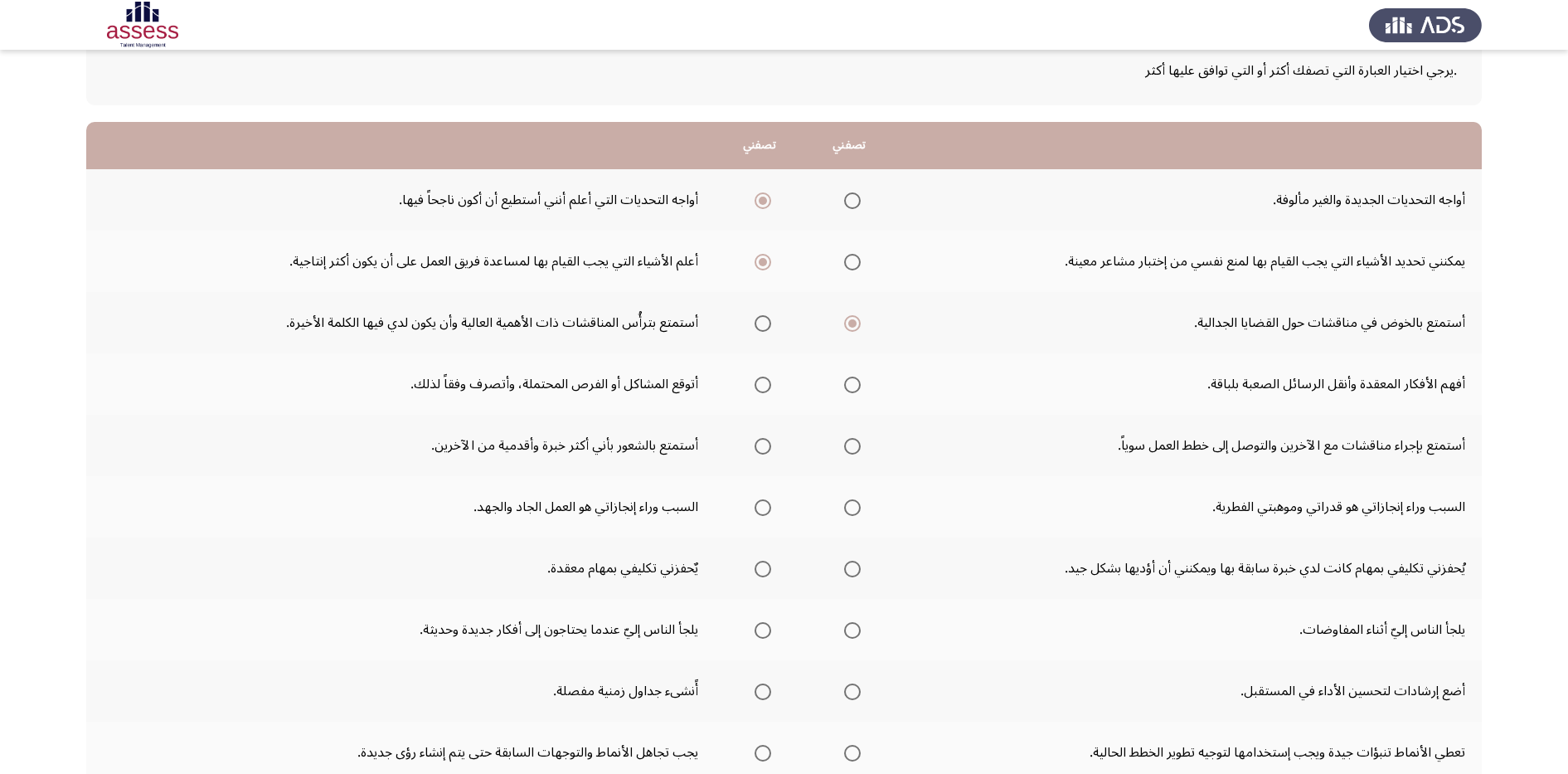
click at [844, 388] on input "Select an option" at bounding box center [851, 384] width 16 height 16
click at [851, 441] on span "Select an option" at bounding box center [851, 446] width 16 height 16
click at [851, 441] on input "Select an option" at bounding box center [851, 446] width 16 height 16
click at [844, 501] on span "Select an option" at bounding box center [851, 507] width 16 height 16
click at [844, 501] on input "Select an option" at bounding box center [851, 507] width 16 height 16
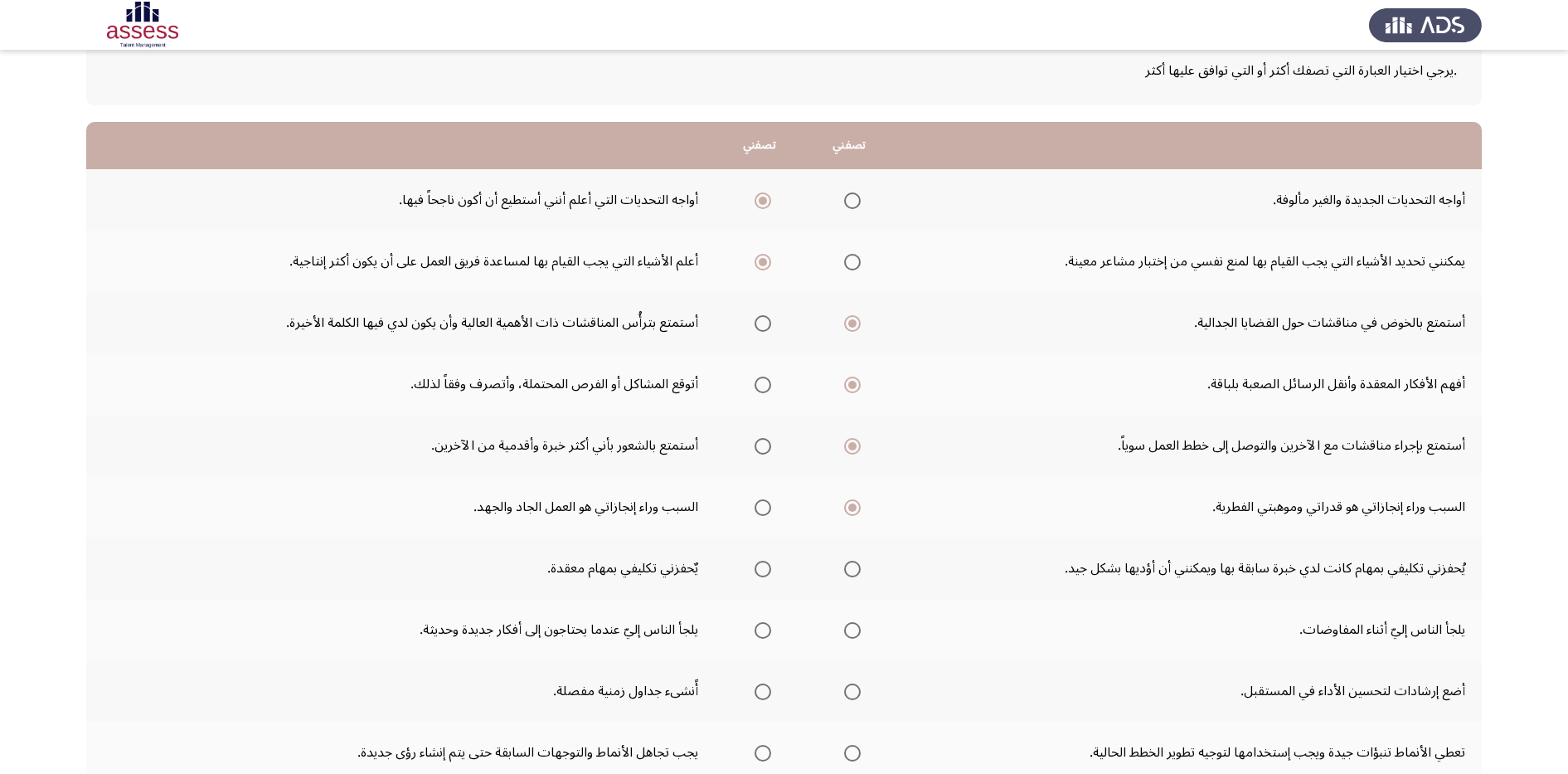
click at [757, 512] on span "Select an option" at bounding box center [762, 507] width 16 height 16
click at [757, 512] on input "Select an option" at bounding box center [762, 507] width 16 height 16
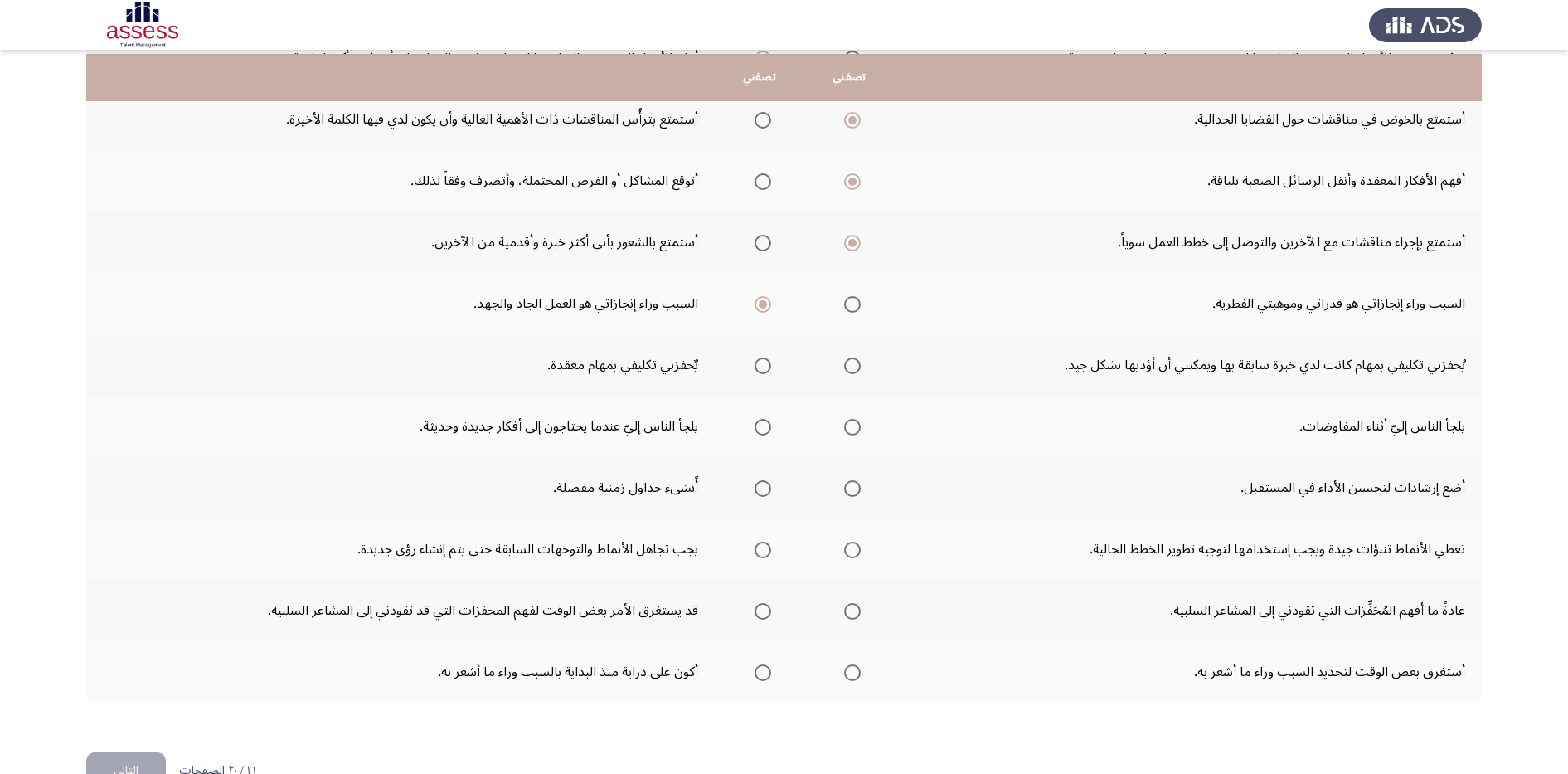
scroll to position [311, 0]
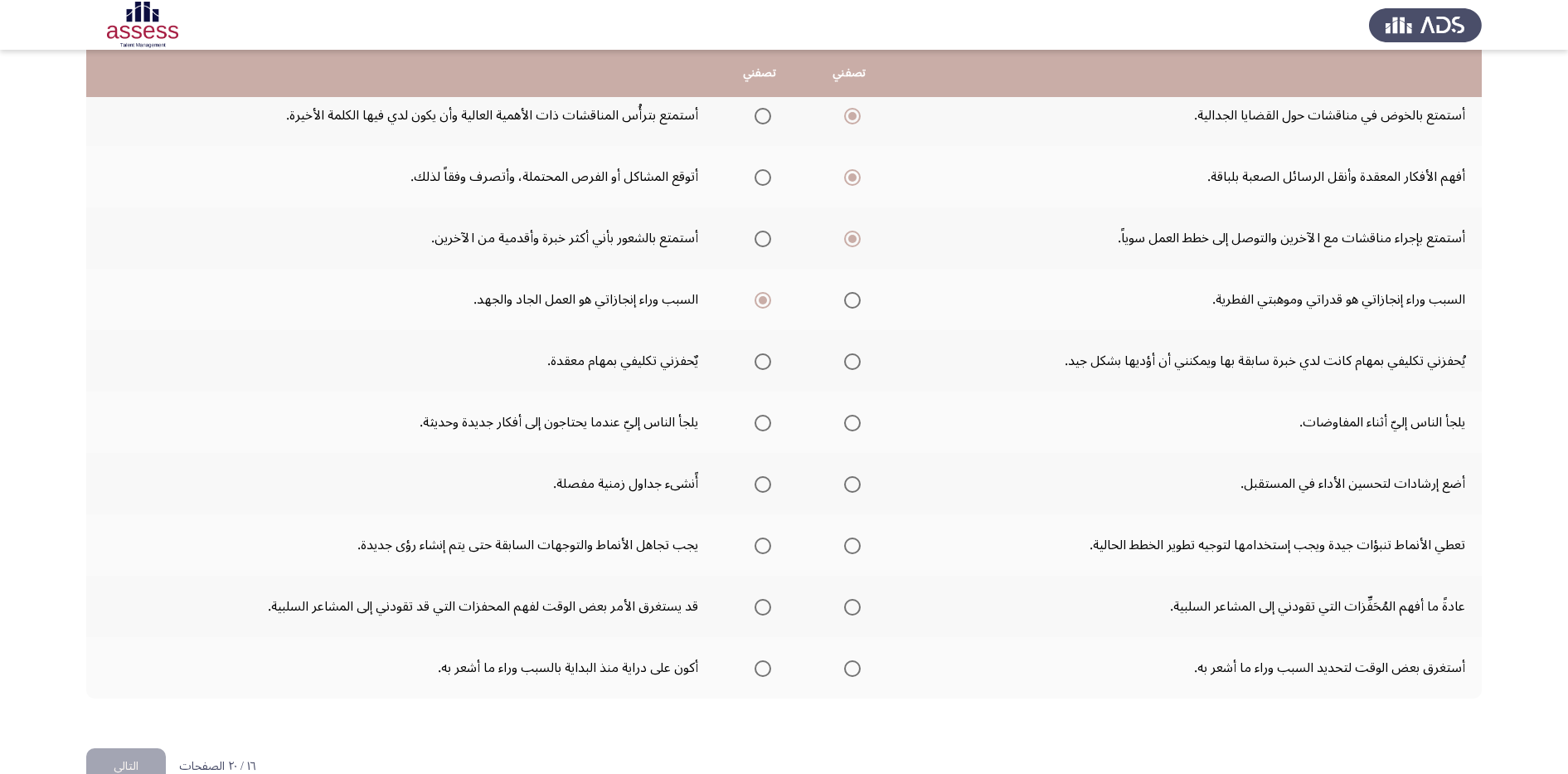
click at [753, 348] on mat-radio-group "Select an option" at bounding box center [759, 361] width 23 height 29
click at [763, 357] on span "Select an option" at bounding box center [762, 361] width 16 height 16
click at [763, 357] on input "Select an option" at bounding box center [762, 361] width 16 height 16
click at [761, 421] on span "Select an option" at bounding box center [762, 422] width 16 height 16
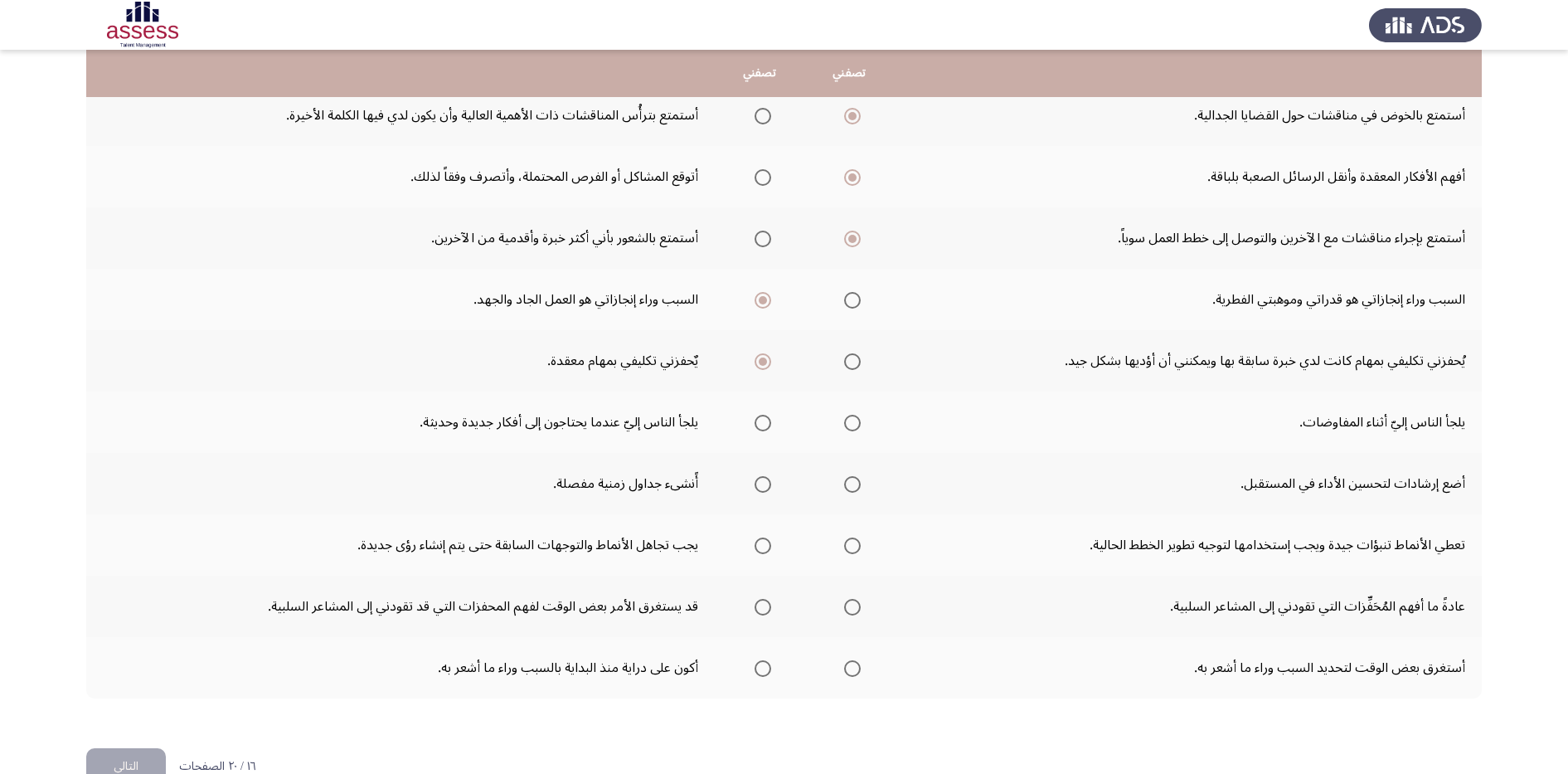
click at [761, 421] on input "Select an option" at bounding box center [762, 422] width 16 height 16
click at [844, 490] on span "Select an option" at bounding box center [851, 484] width 16 height 16
click at [844, 490] on input "Select an option" at bounding box center [851, 484] width 16 height 16
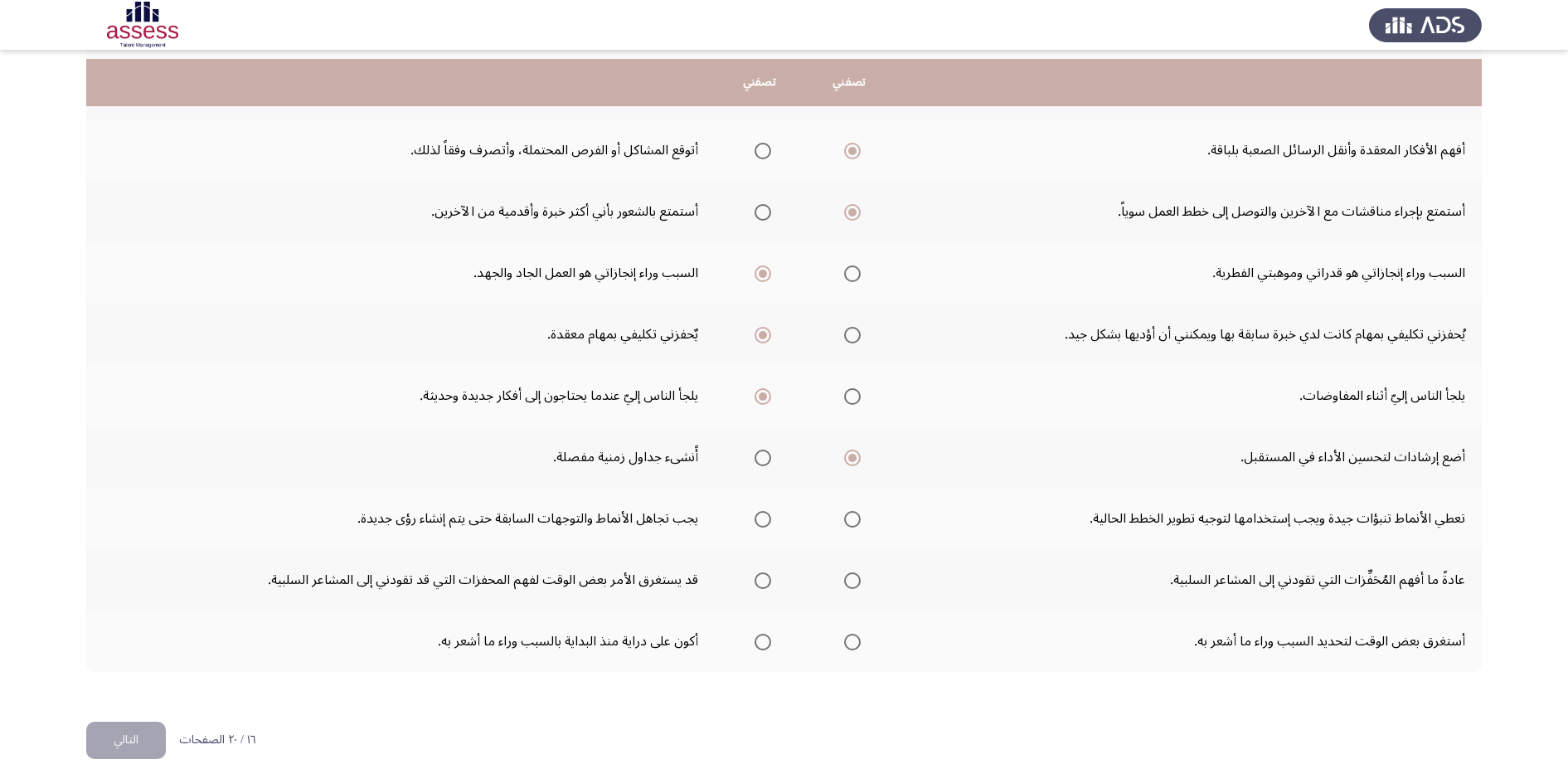
scroll to position [352, 0]
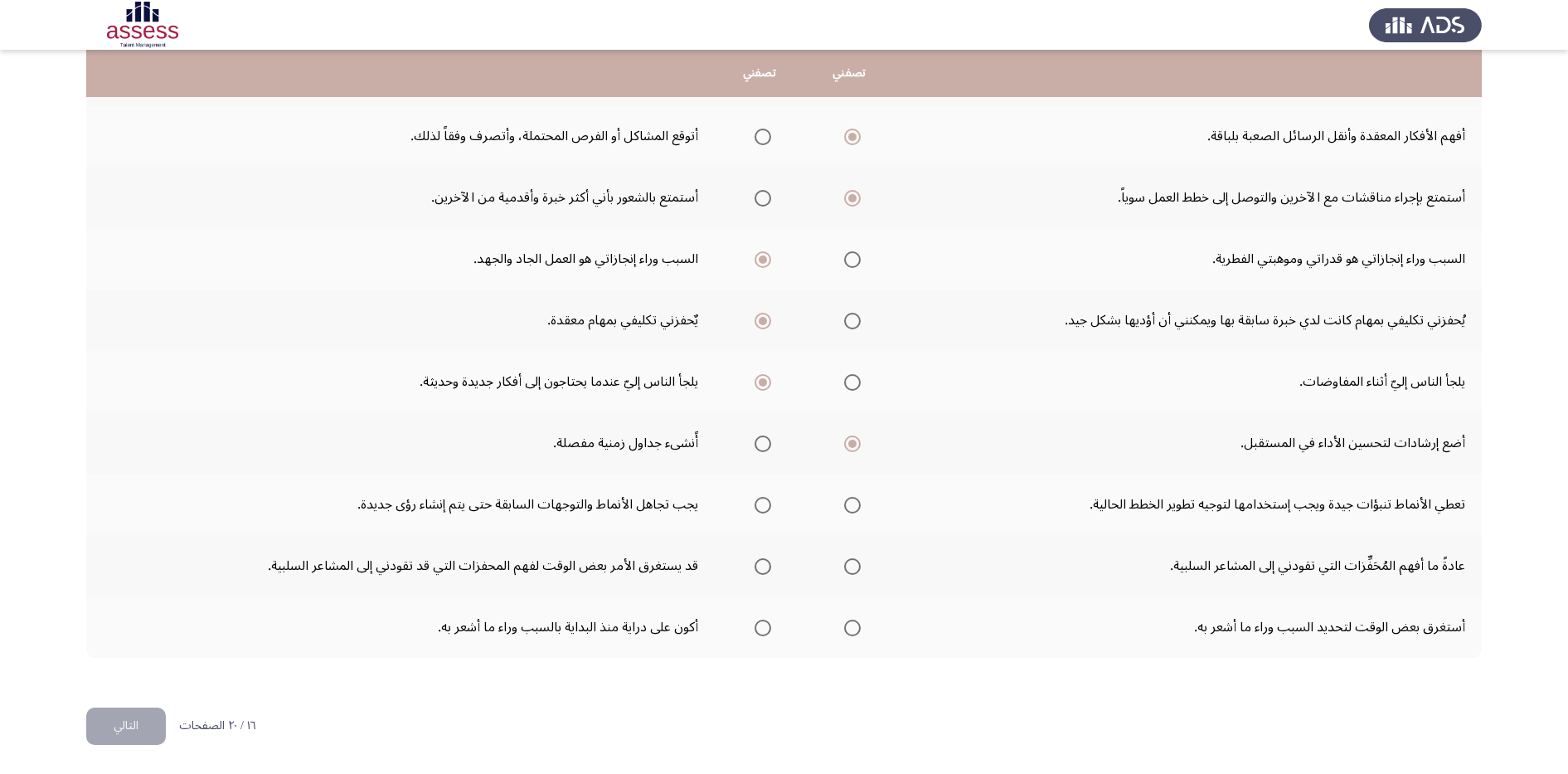
click at [764, 510] on span "Select an option" at bounding box center [762, 505] width 16 height 16
click at [764, 510] on input "Select an option" at bounding box center [762, 505] width 16 height 16
click at [851, 570] on span "Select an option" at bounding box center [851, 566] width 16 height 16
click at [851, 570] on input "Select an option" at bounding box center [851, 566] width 16 height 16
click at [763, 634] on span "Select an option" at bounding box center [762, 628] width 16 height 16
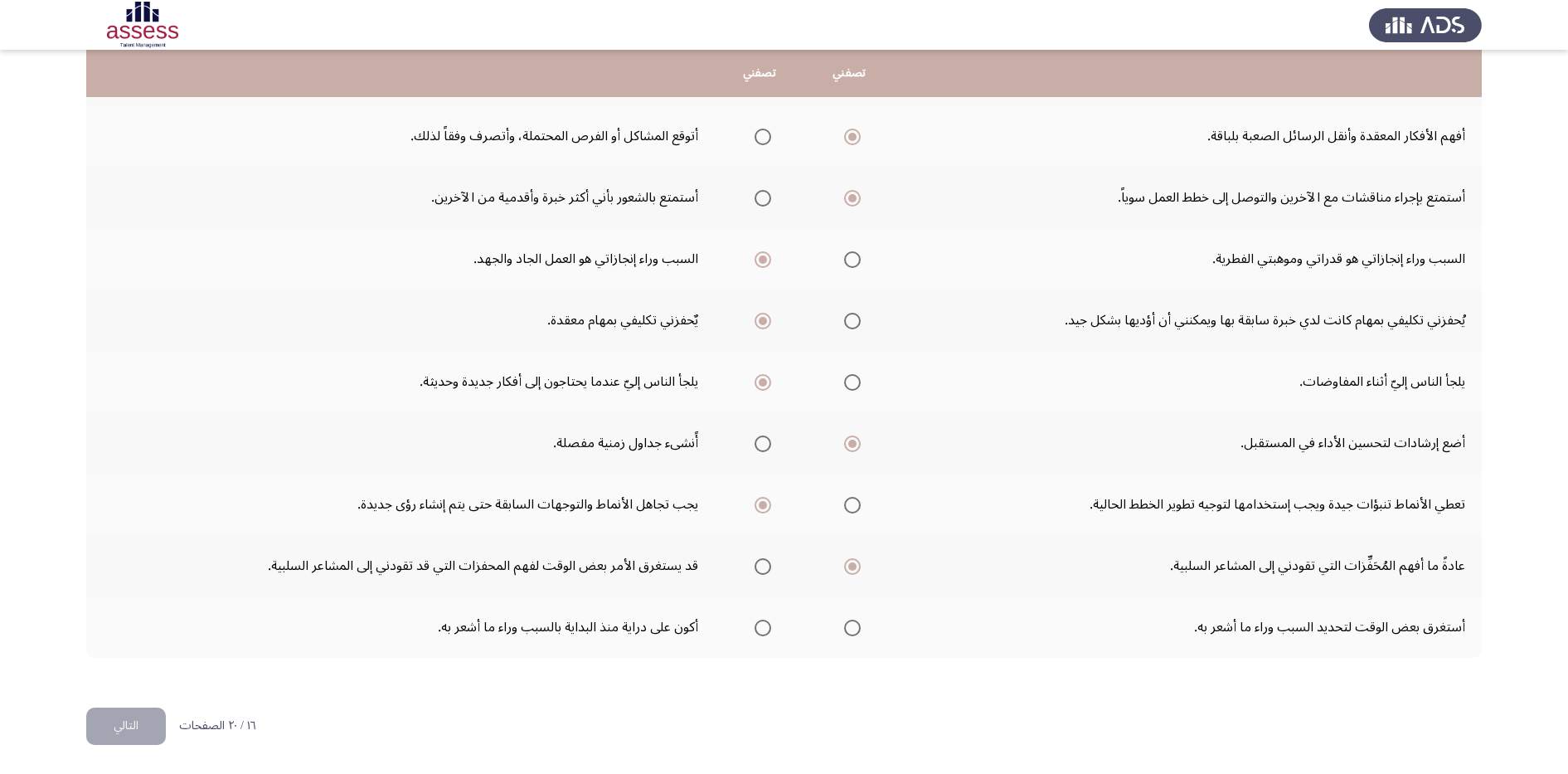
click at [763, 634] on input "Select an option" at bounding box center [762, 628] width 16 height 16
click at [117, 723] on button "التالي" at bounding box center [126, 726] width 80 height 37
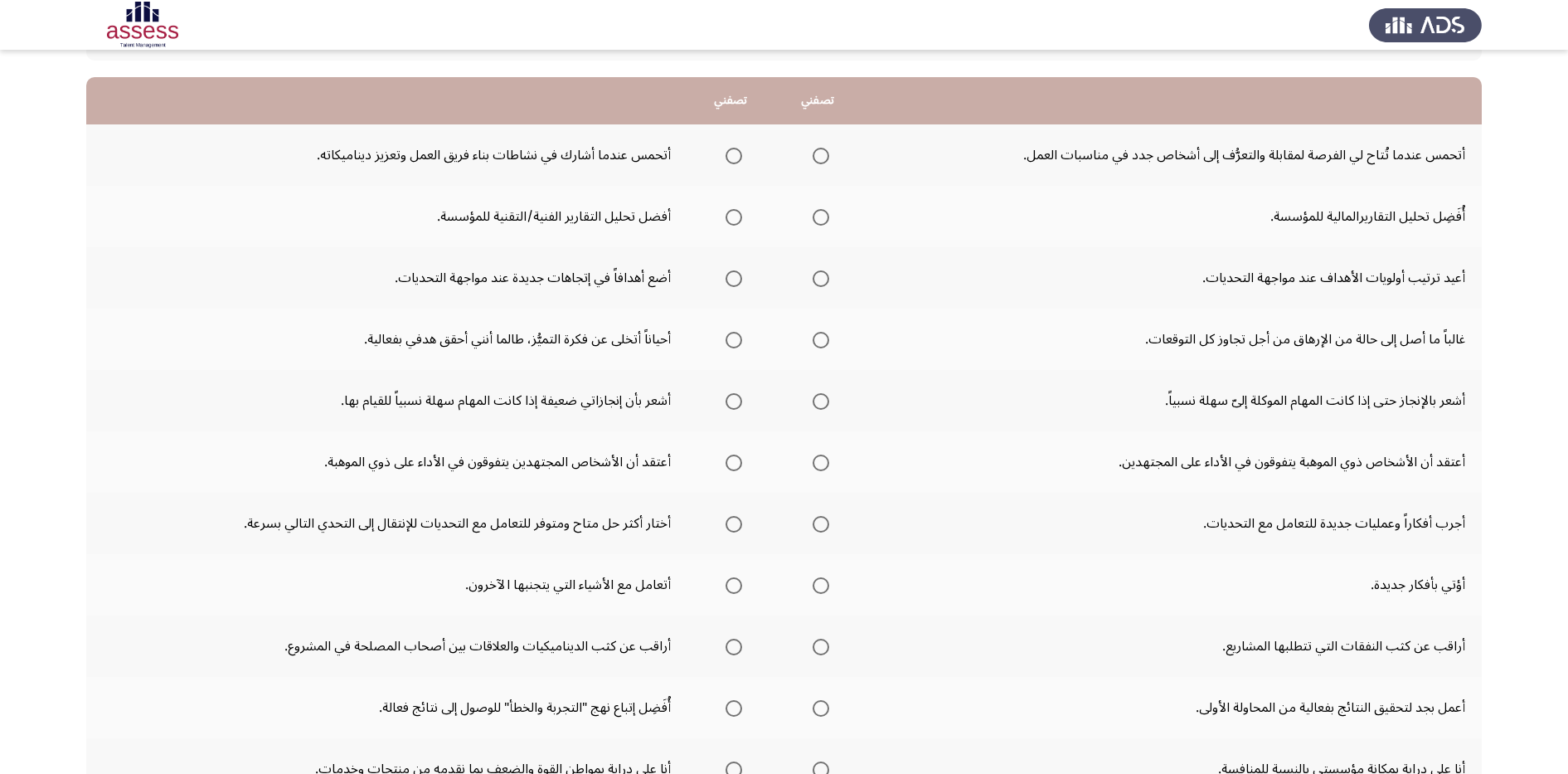
scroll to position [104, 0]
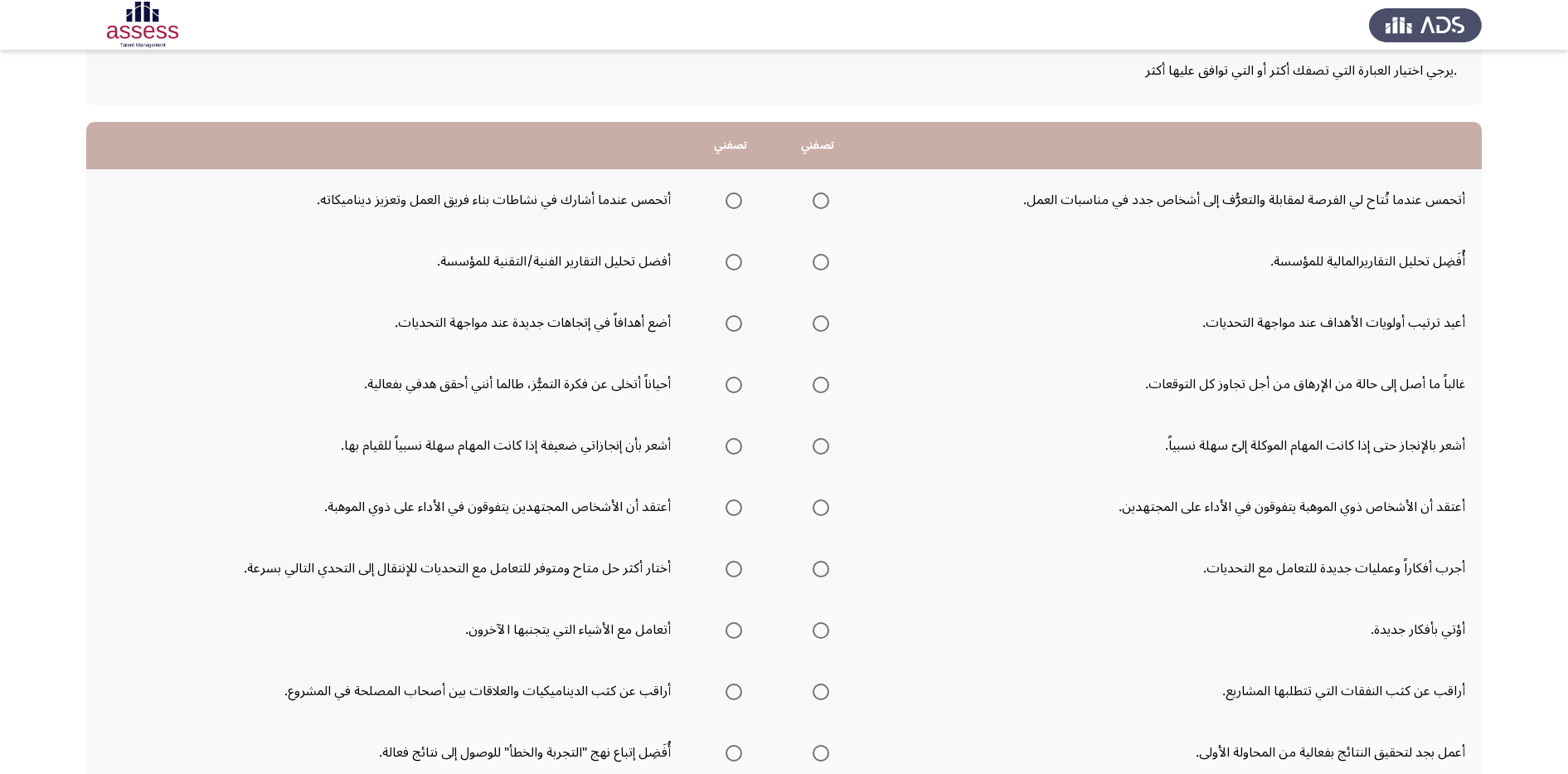
click at [816, 209] on mat-radio-group "Select an option" at bounding box center [817, 200] width 23 height 29
click at [821, 204] on span "Select an option" at bounding box center [820, 200] width 16 height 16
click at [821, 204] on input "Select an option" at bounding box center [820, 200] width 16 height 16
click at [811, 263] on label "Select an option" at bounding box center [817, 261] width 23 height 16
click at [813, 263] on input "Select an option" at bounding box center [820, 261] width 16 height 16
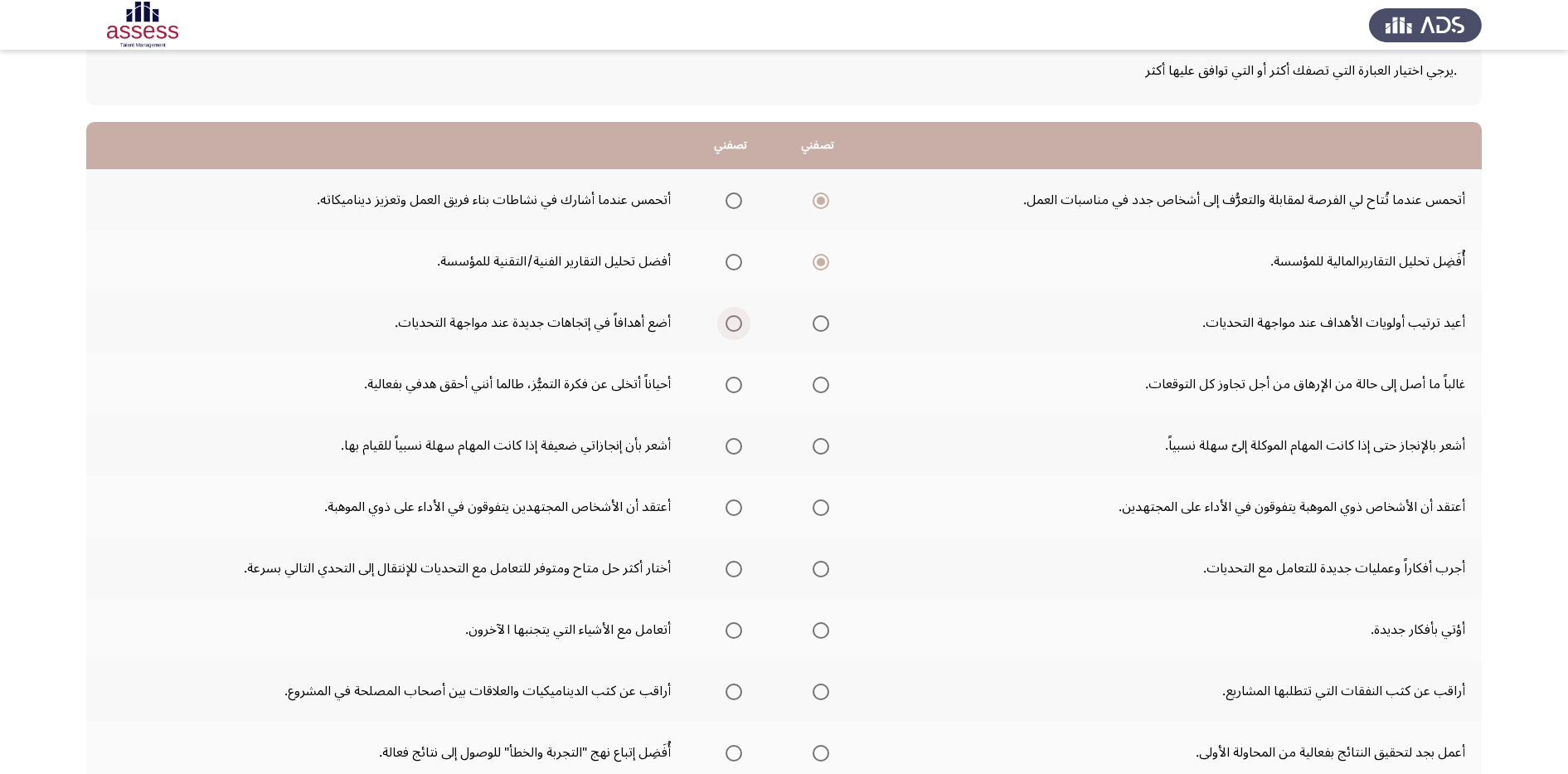
click at [718, 322] on label "Select an option" at bounding box center [730, 323] width 23 height 16
click at [725, 322] on input "Select an option" at bounding box center [733, 323] width 16 height 16
click at [725, 382] on span "Select an option" at bounding box center [733, 384] width 16 height 16
click at [725, 382] on input "Select an option" at bounding box center [733, 384] width 16 height 16
click at [815, 453] on span "Select an option" at bounding box center [820, 446] width 16 height 16
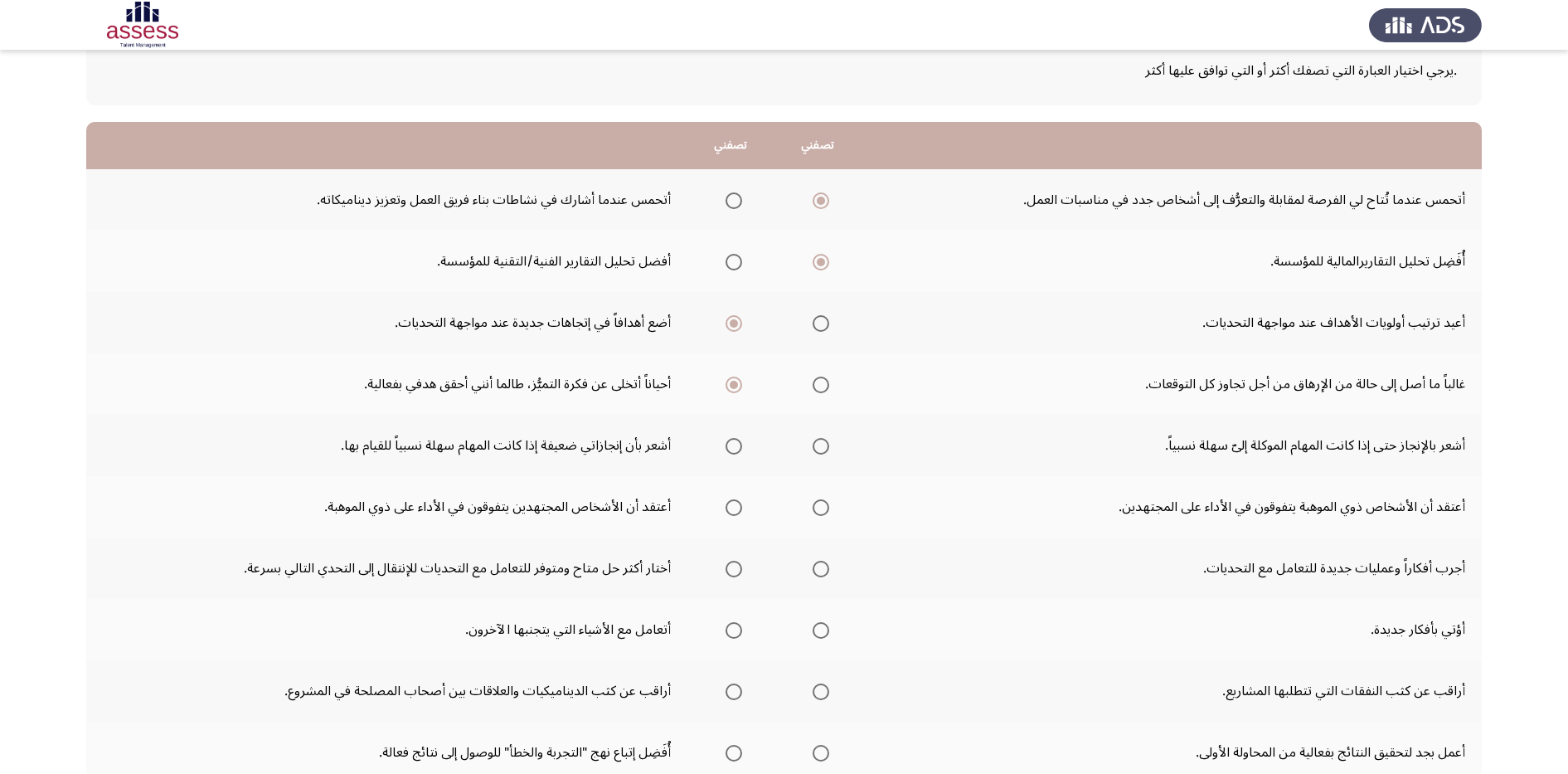
click at [815, 453] on input "Select an option" at bounding box center [820, 446] width 16 height 16
click at [733, 509] on span "Select an option" at bounding box center [733, 507] width 16 height 16
click at [733, 509] on input "Select an option" at bounding box center [733, 507] width 16 height 16
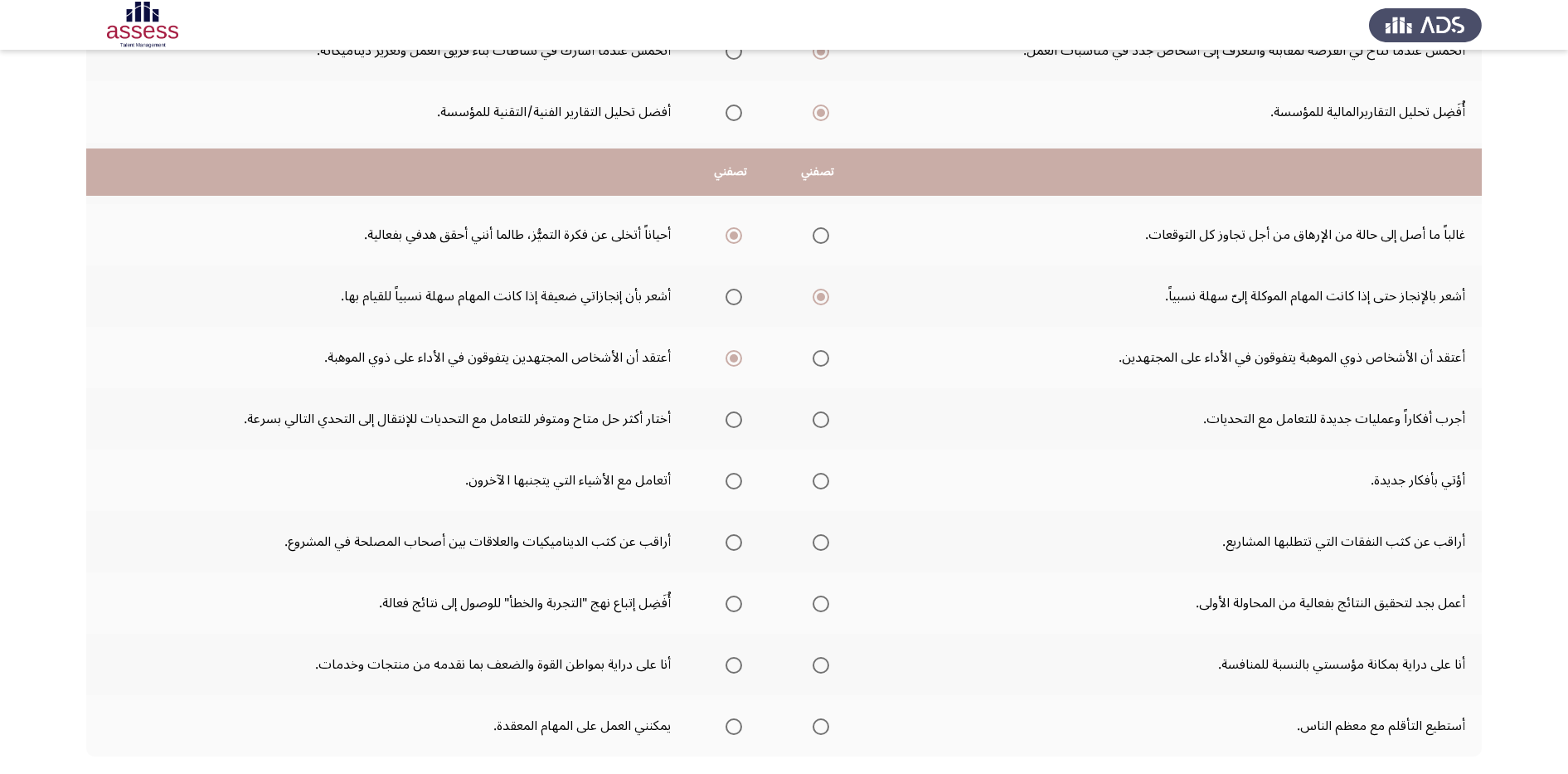
scroll to position [352, 0]
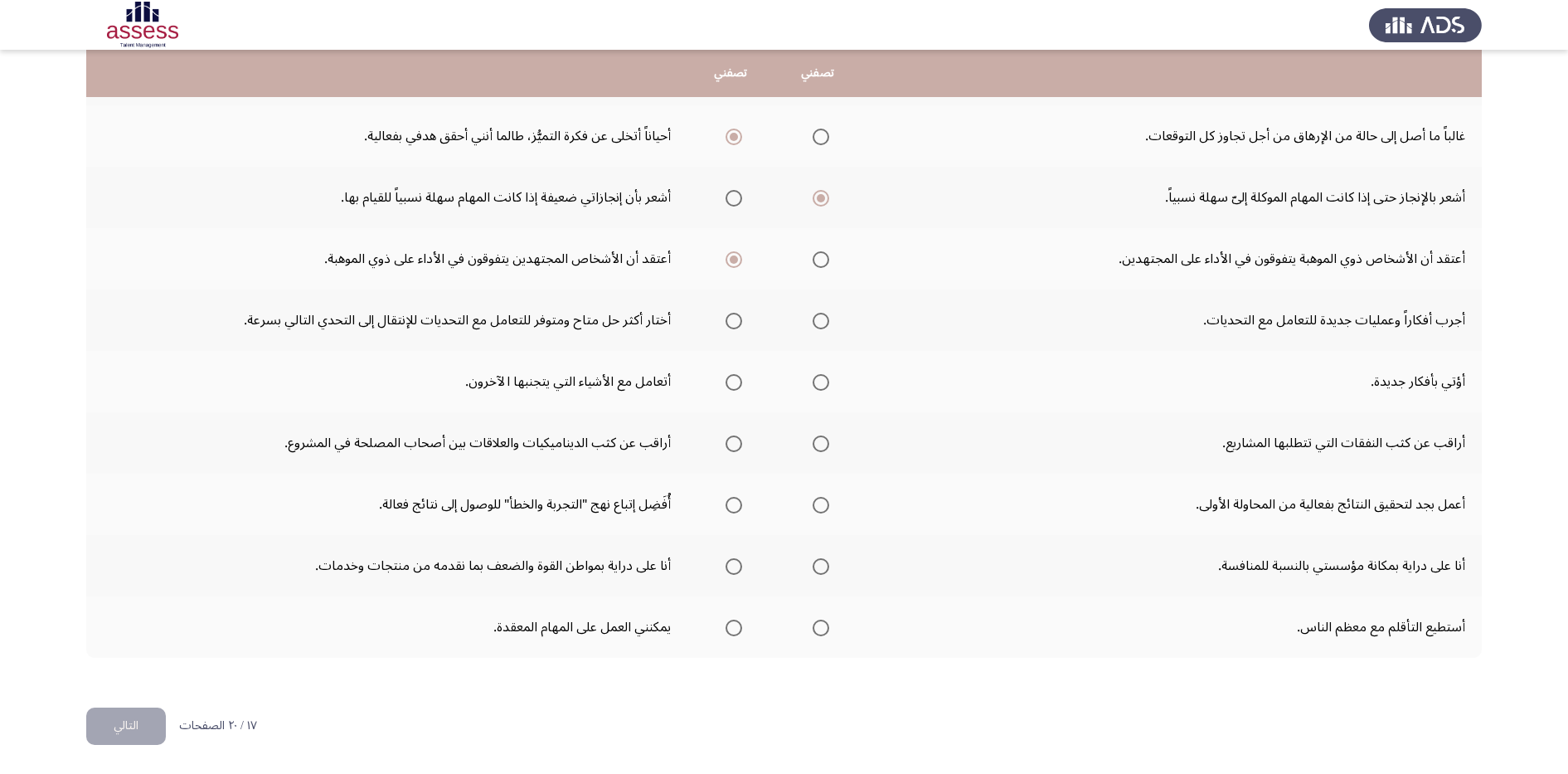
click at [827, 323] on span "Select an option" at bounding box center [820, 320] width 16 height 16
click at [827, 323] on input "Select an option" at bounding box center [820, 320] width 16 height 16
click at [820, 388] on span "Select an option" at bounding box center [820, 381] width 16 height 16
click at [820, 388] on input "Select an option" at bounding box center [820, 381] width 16 height 16
click at [828, 446] on span "Select an option" at bounding box center [820, 443] width 16 height 16
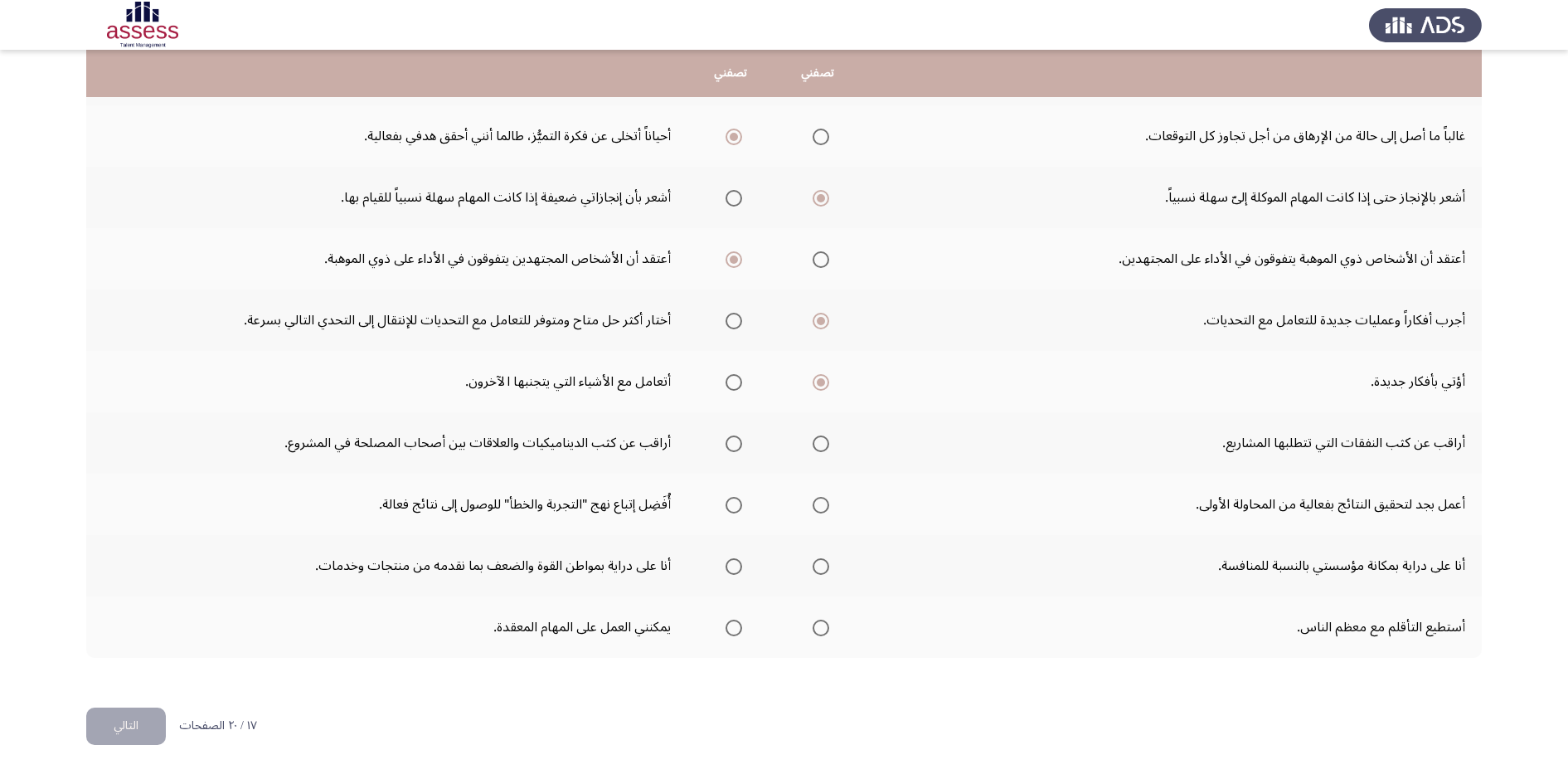
click at [828, 446] on input "Select an option" at bounding box center [820, 443] width 16 height 16
click at [826, 515] on mat-radio-group "Select an option" at bounding box center [817, 505] width 23 height 29
click at [815, 510] on span "Select an option" at bounding box center [820, 505] width 16 height 16
click at [815, 510] on input "Select an option" at bounding box center [820, 505] width 16 height 16
click at [739, 573] on span "Select an option" at bounding box center [733, 566] width 16 height 16
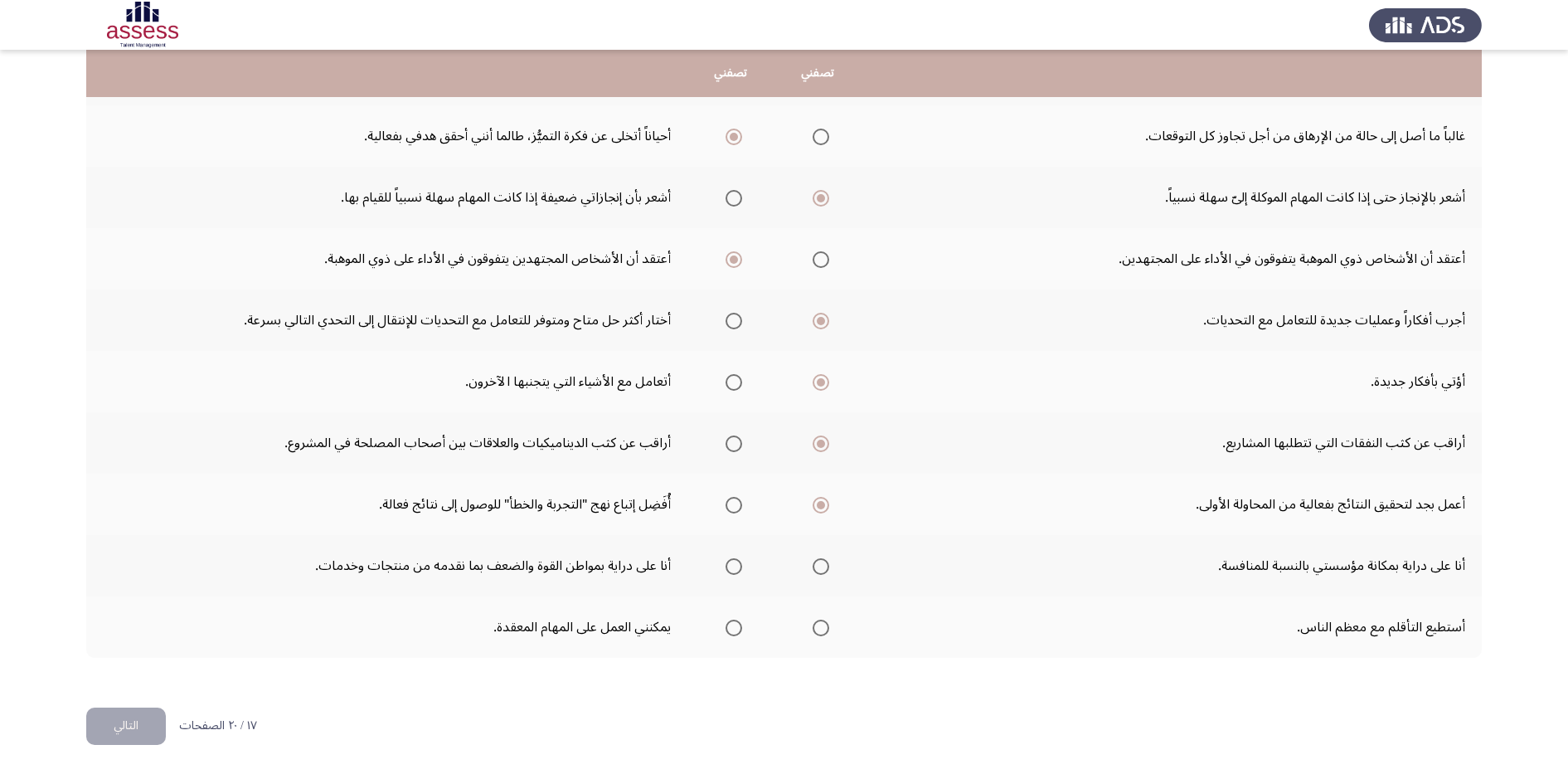
click at [739, 573] on input "Select an option" at bounding box center [733, 566] width 16 height 16
click at [739, 631] on span "Select an option" at bounding box center [733, 628] width 16 height 16
click at [739, 631] on input "Select an option" at bounding box center [733, 628] width 16 height 16
click at [128, 723] on button "التالي" at bounding box center [126, 726] width 80 height 37
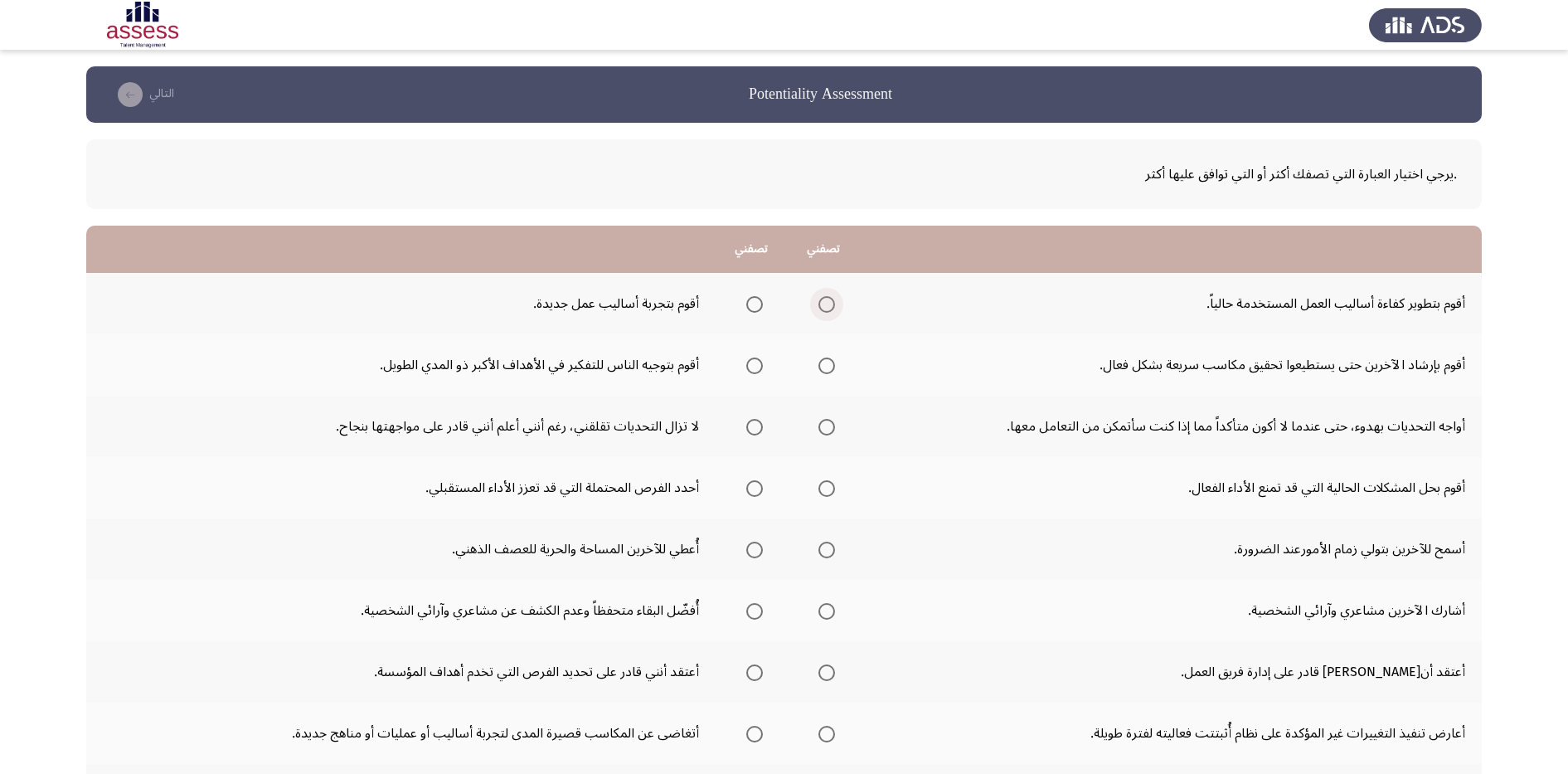
click at [832, 300] on span "Select an option" at bounding box center [826, 303] width 16 height 16
click at [832, 300] on input "Select an option" at bounding box center [826, 303] width 16 height 16
click at [743, 361] on label "Select an option" at bounding box center [751, 365] width 23 height 16
click at [746, 361] on input "Select an option" at bounding box center [754, 365] width 16 height 16
click at [820, 427] on span "Select an option" at bounding box center [826, 427] width 16 height 16
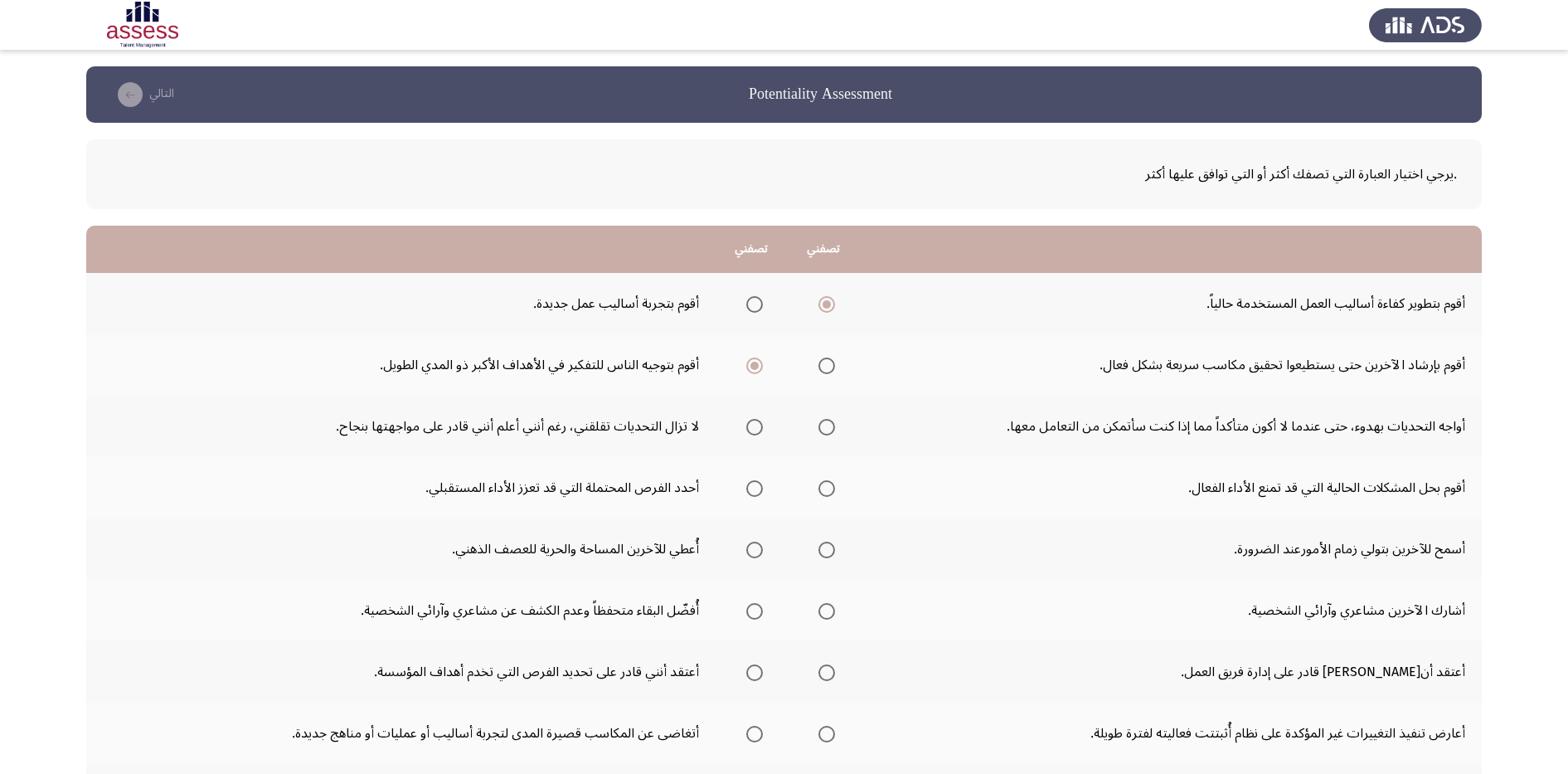
click at [820, 427] on input "Select an option" at bounding box center [826, 427] width 16 height 16
click at [822, 494] on span "Select an option" at bounding box center [826, 488] width 16 height 16
click at [822, 494] on input "Select an option" at bounding box center [826, 488] width 16 height 16
click at [757, 554] on span "Select an option" at bounding box center [754, 550] width 16 height 16
click at [757, 554] on input "Select an option" at bounding box center [754, 550] width 16 height 16
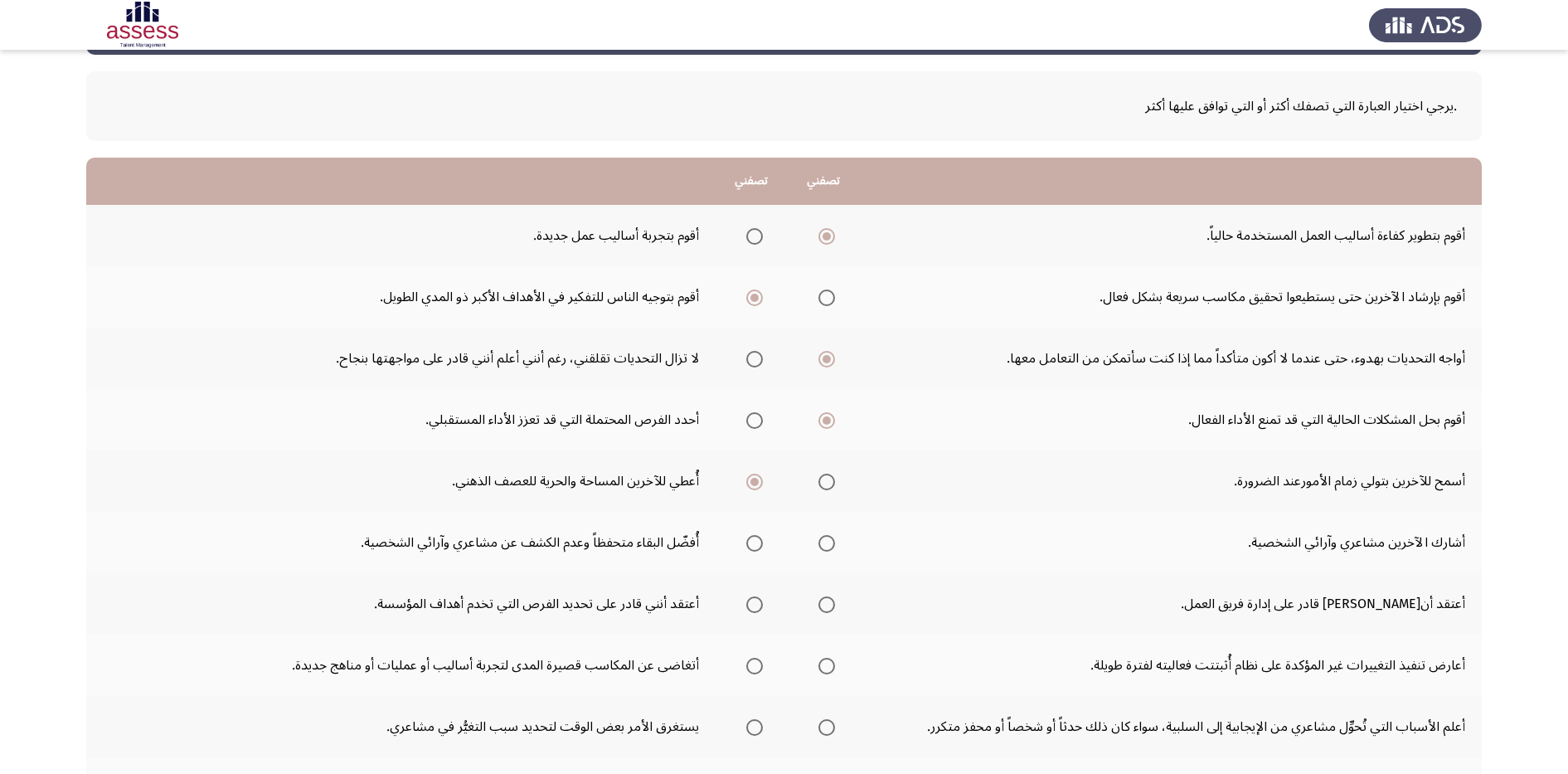
scroll to position [104, 0]
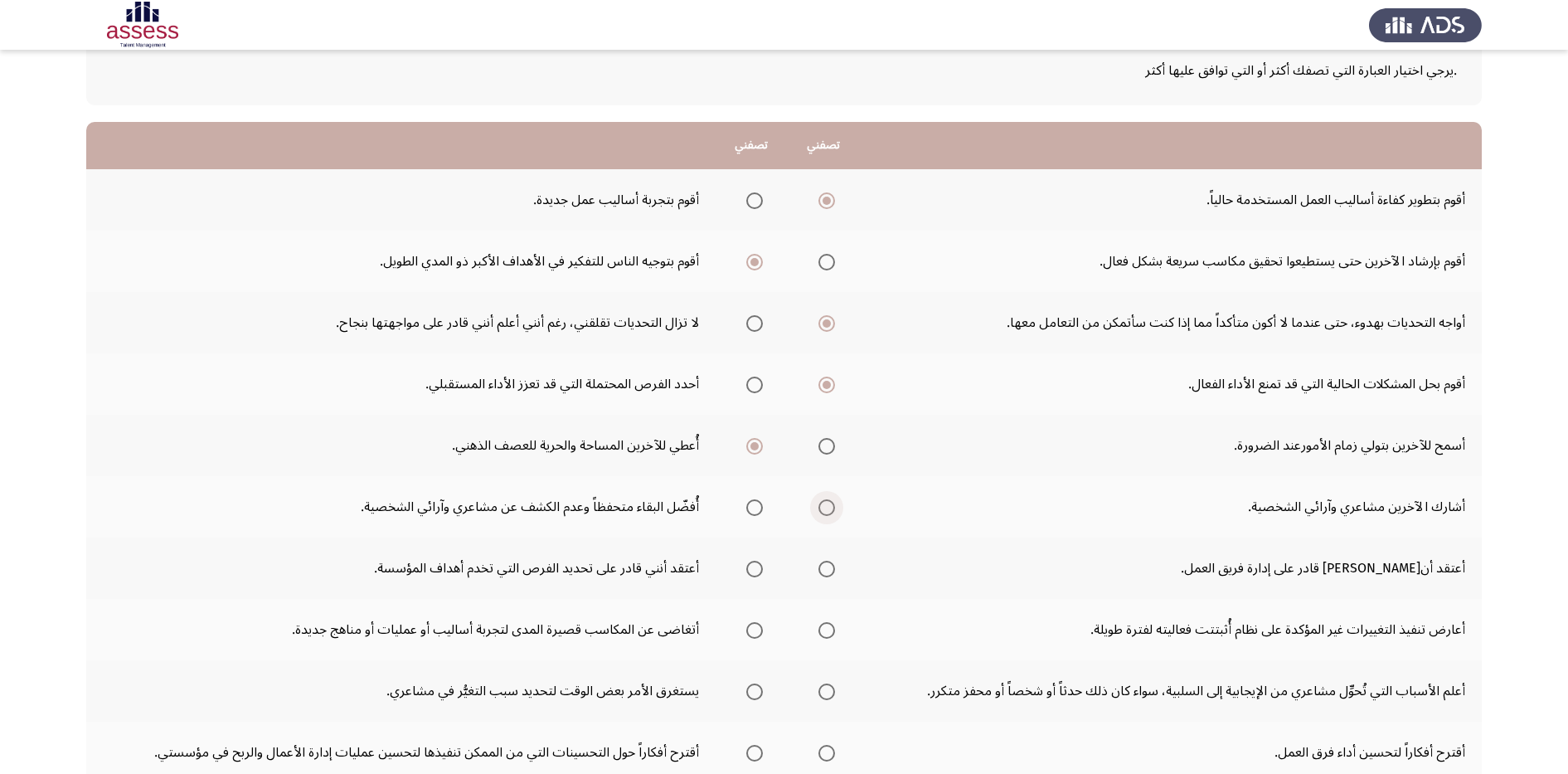
click at [822, 513] on span "Select an option" at bounding box center [826, 507] width 16 height 16
click at [822, 513] on input "Select an option" at bounding box center [826, 507] width 16 height 16
click at [829, 570] on span "Select an option" at bounding box center [826, 569] width 16 height 16
click at [829, 570] on input "Select an option" at bounding box center [826, 569] width 16 height 16
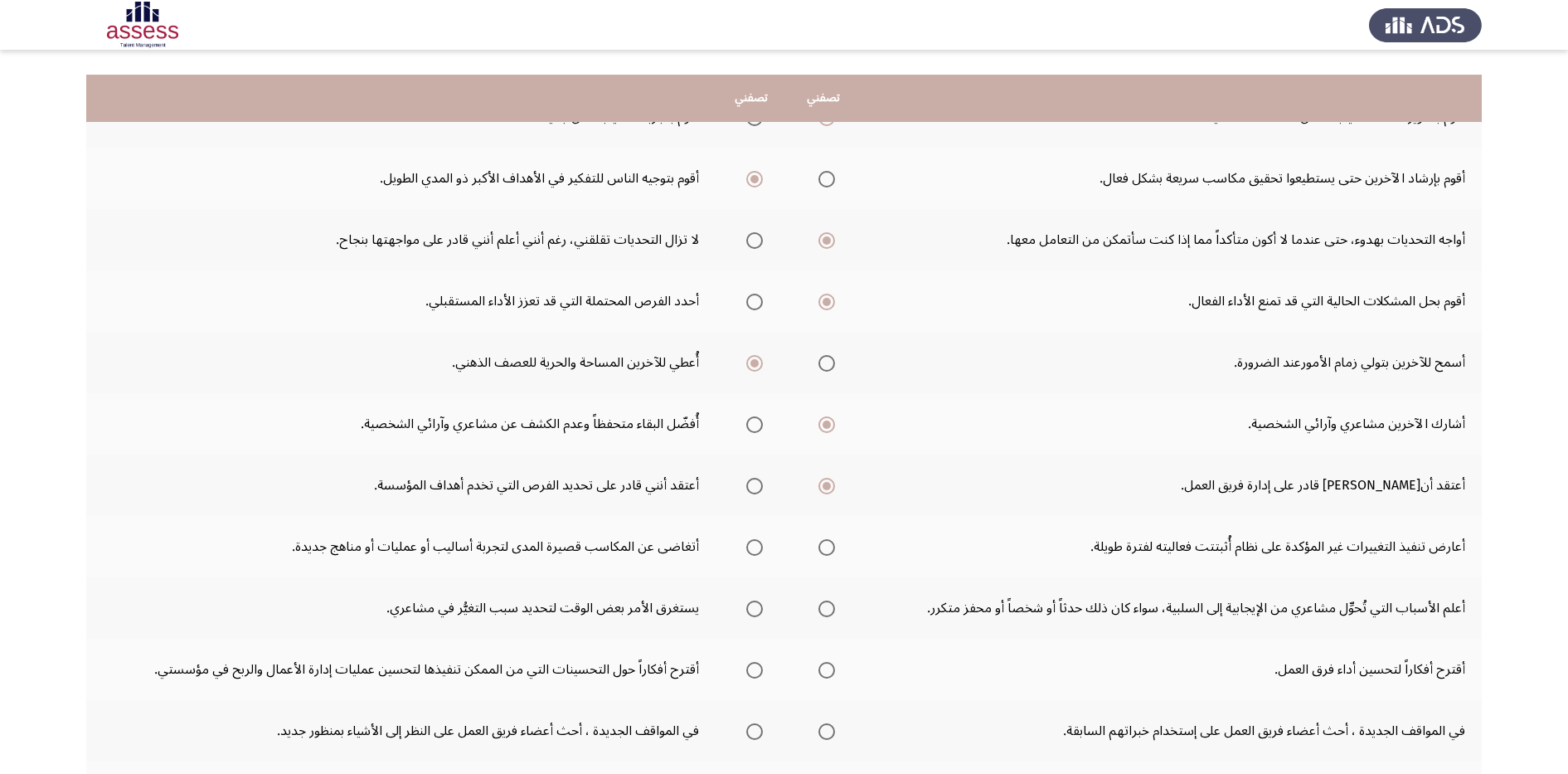
scroll to position [311, 0]
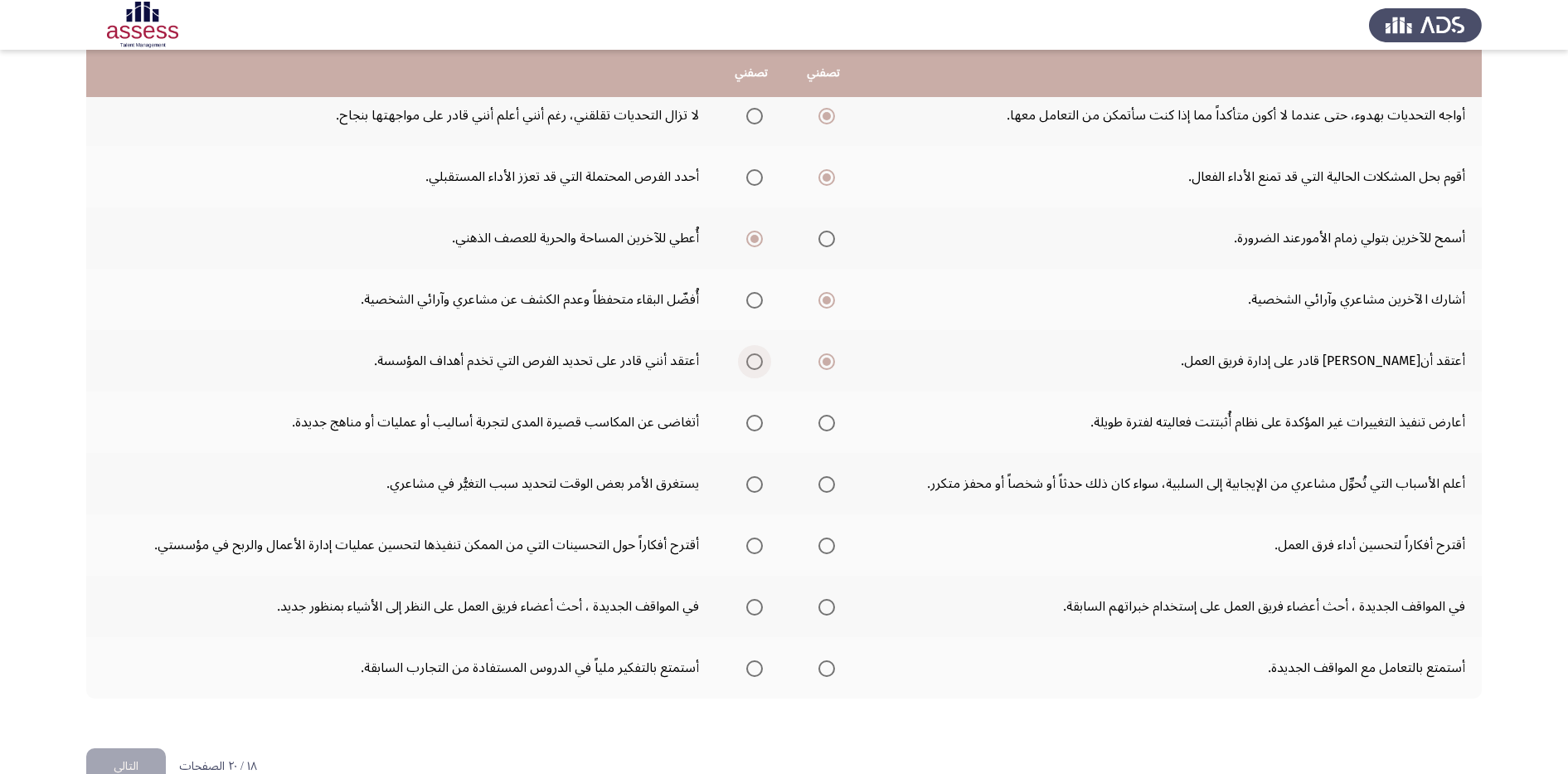
click at [748, 367] on span "Select an option" at bounding box center [754, 361] width 16 height 16
click at [748, 367] on input "Select an option" at bounding box center [754, 361] width 16 height 16
drag, startPoint x: 1442, startPoint y: 417, endPoint x: 916, endPoint y: 197, distance: 570.2
click at [916, 197] on tbody "أقوم بتطوير كفاءة أساليب العمل المستخدمة حالياً. أقوم بتجربة أساليب عمل جديدة. …" at bounding box center [784, 330] width 1395 height 737
drag, startPoint x: 1473, startPoint y: 413, endPoint x: 522, endPoint y: 419, distance: 951.0
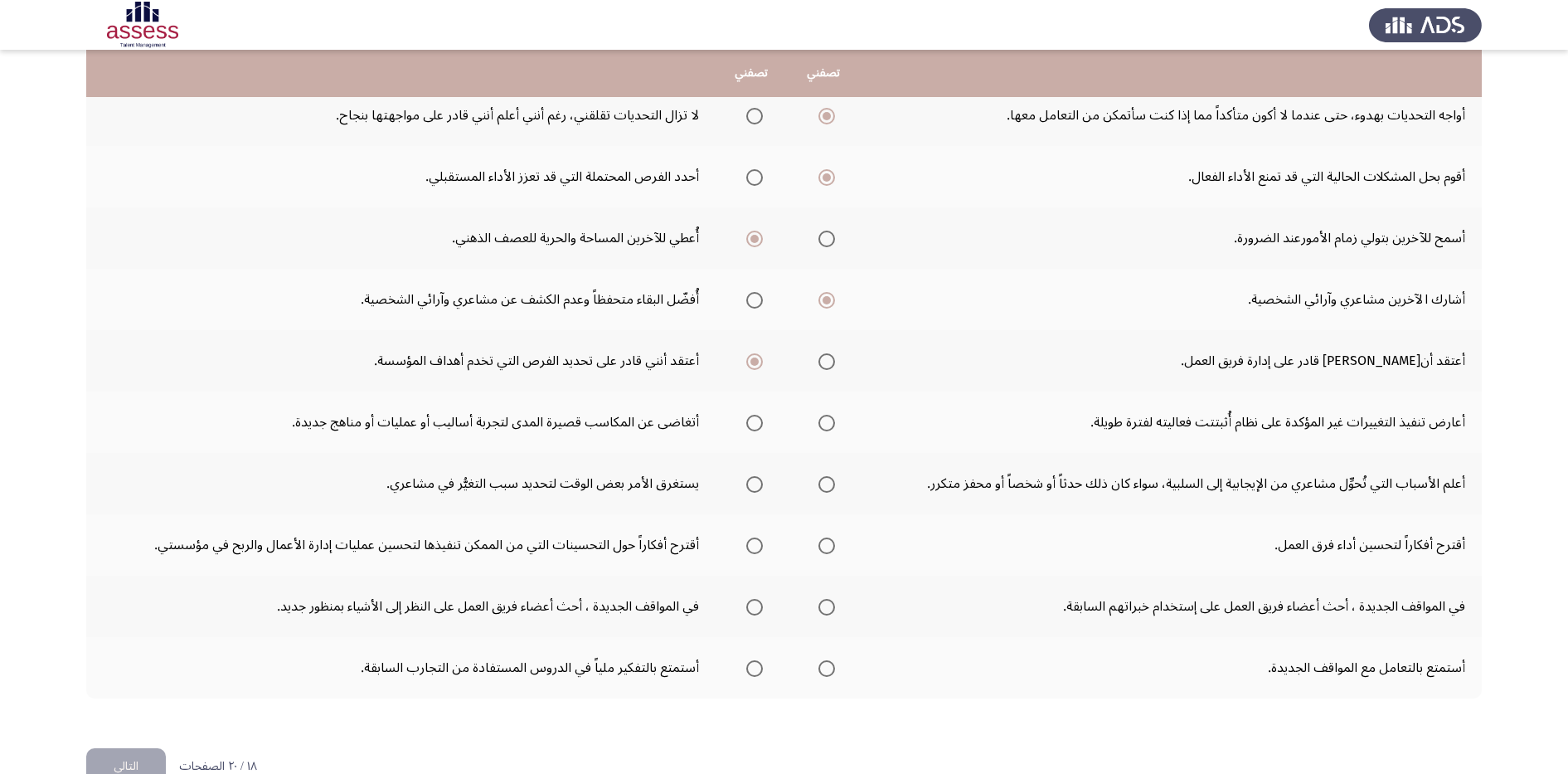
click at [522, 419] on tr "أعارض تنفيذ التغييرات غير المؤكدة على نظام أُثبتتت فعاليته لفترة طويلة. أتغاضى …" at bounding box center [784, 422] width 1395 height 62
click at [751, 423] on span "Select an option" at bounding box center [754, 422] width 16 height 16
click at [751, 423] on input "Select an option" at bounding box center [754, 422] width 16 height 16
click at [827, 485] on span "Select an option" at bounding box center [826, 484] width 16 height 16
click at [827, 485] on input "Select an option" at bounding box center [826, 484] width 16 height 16
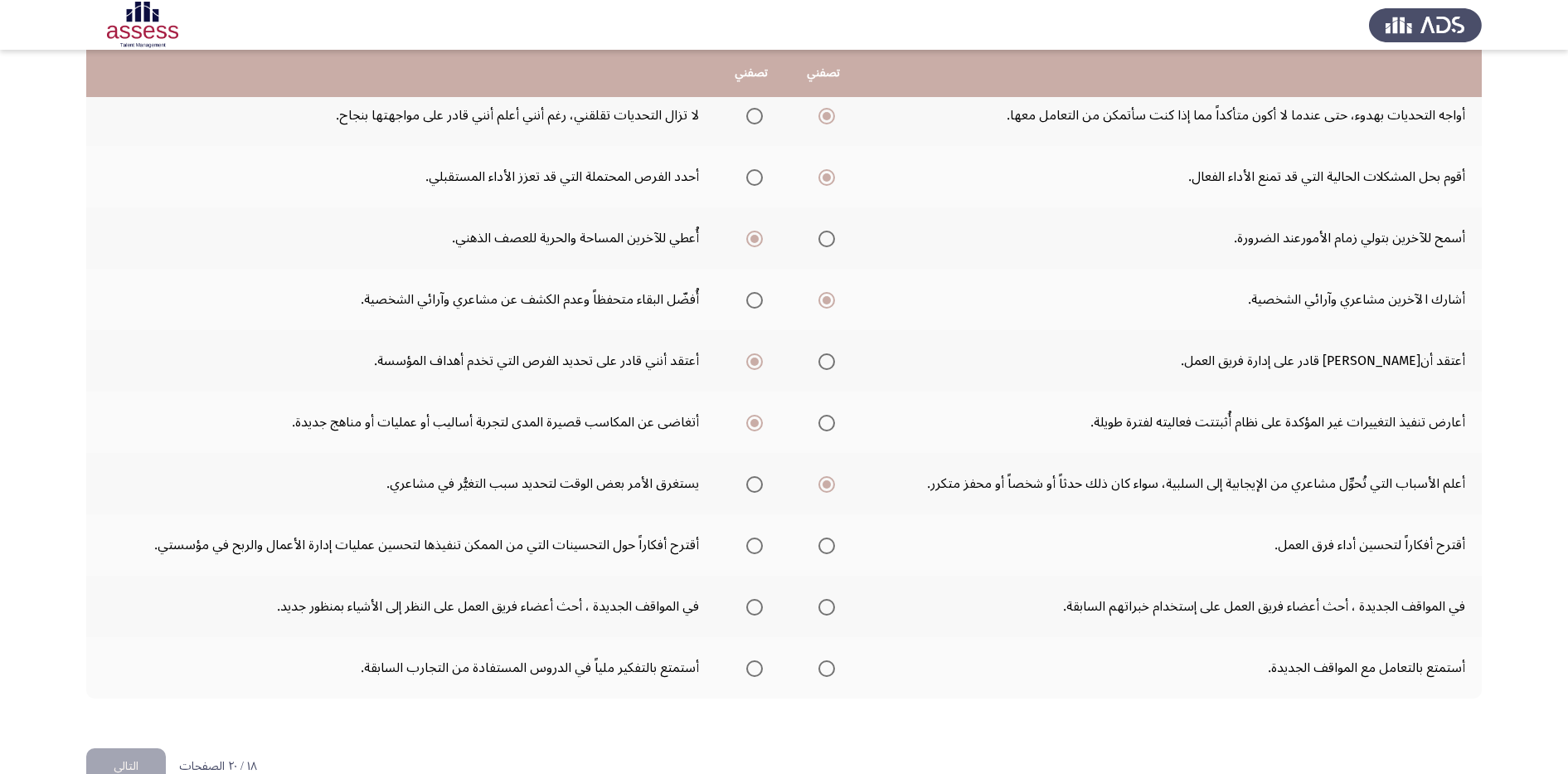
click at [753, 538] on span "Select an option" at bounding box center [754, 545] width 16 height 16
click at [753, 538] on input "Select an option" at bounding box center [754, 545] width 16 height 16
click at [830, 610] on span "Select an option" at bounding box center [826, 607] width 16 height 16
click at [830, 610] on input "Select an option" at bounding box center [826, 607] width 16 height 16
click at [831, 670] on span "Select an option" at bounding box center [826, 668] width 16 height 16
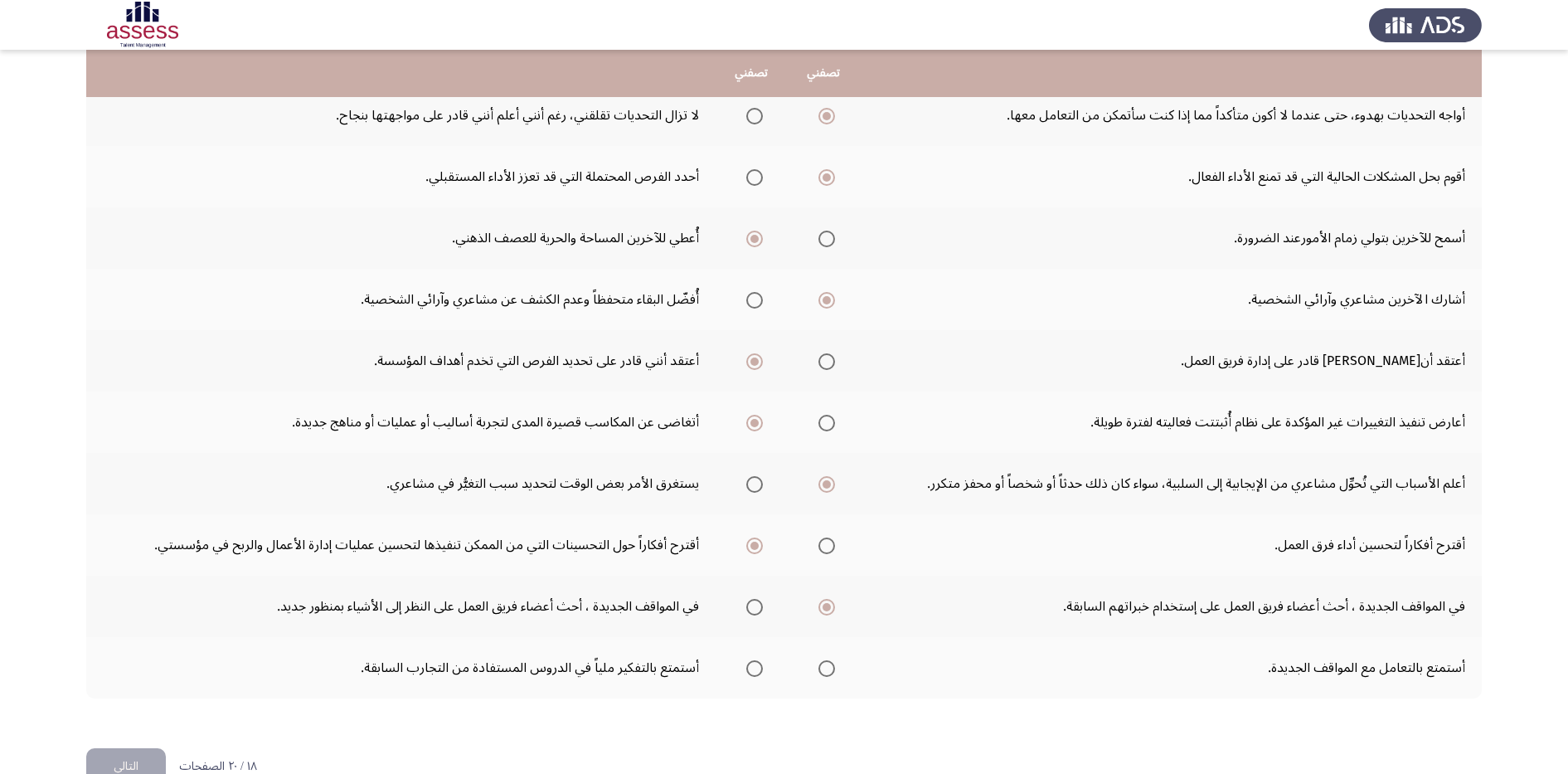
click at [831, 670] on input "Select an option" at bounding box center [826, 668] width 16 height 16
click at [131, 753] on button "التالي" at bounding box center [126, 766] width 80 height 37
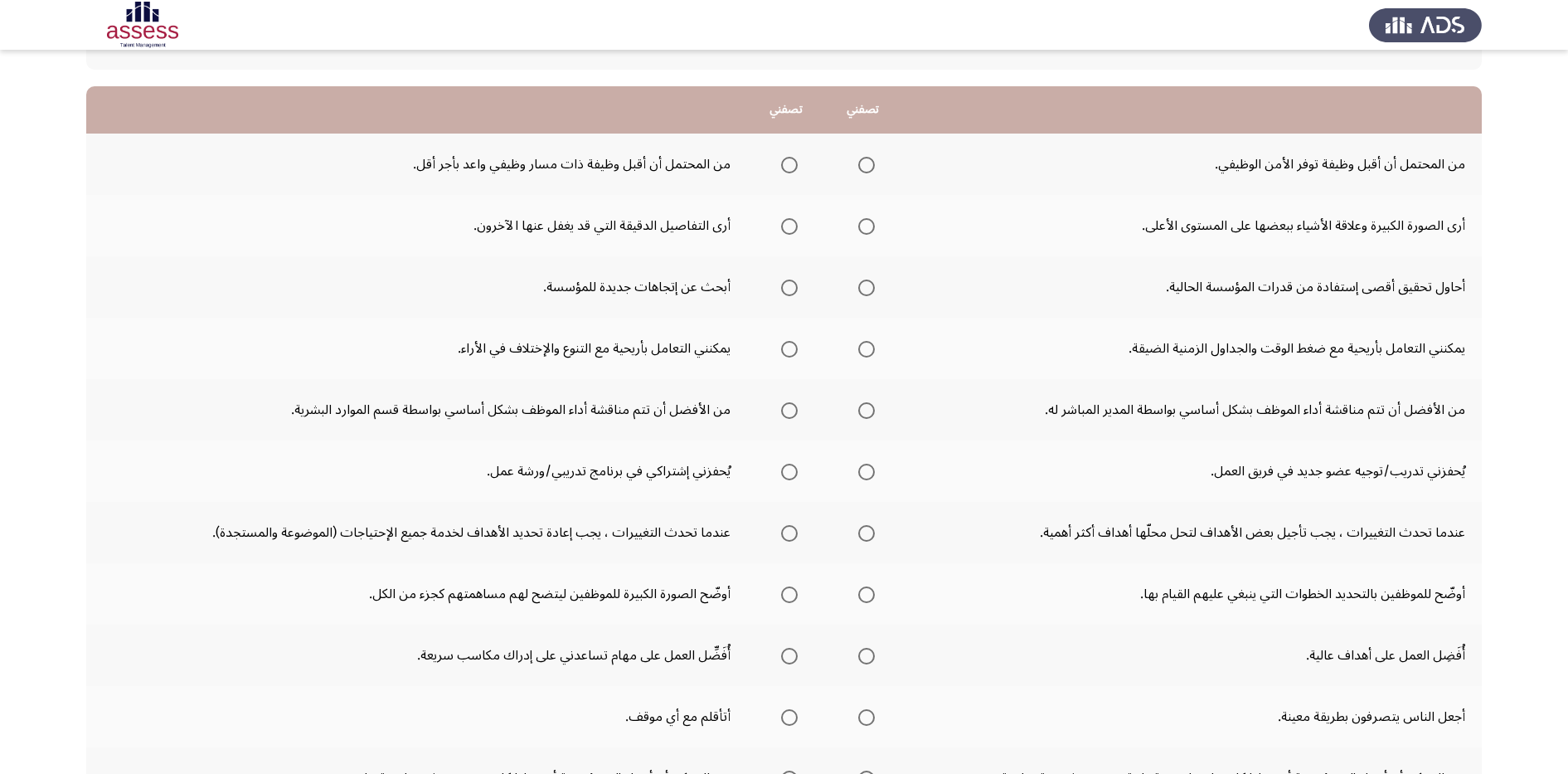
scroll to position [104, 0]
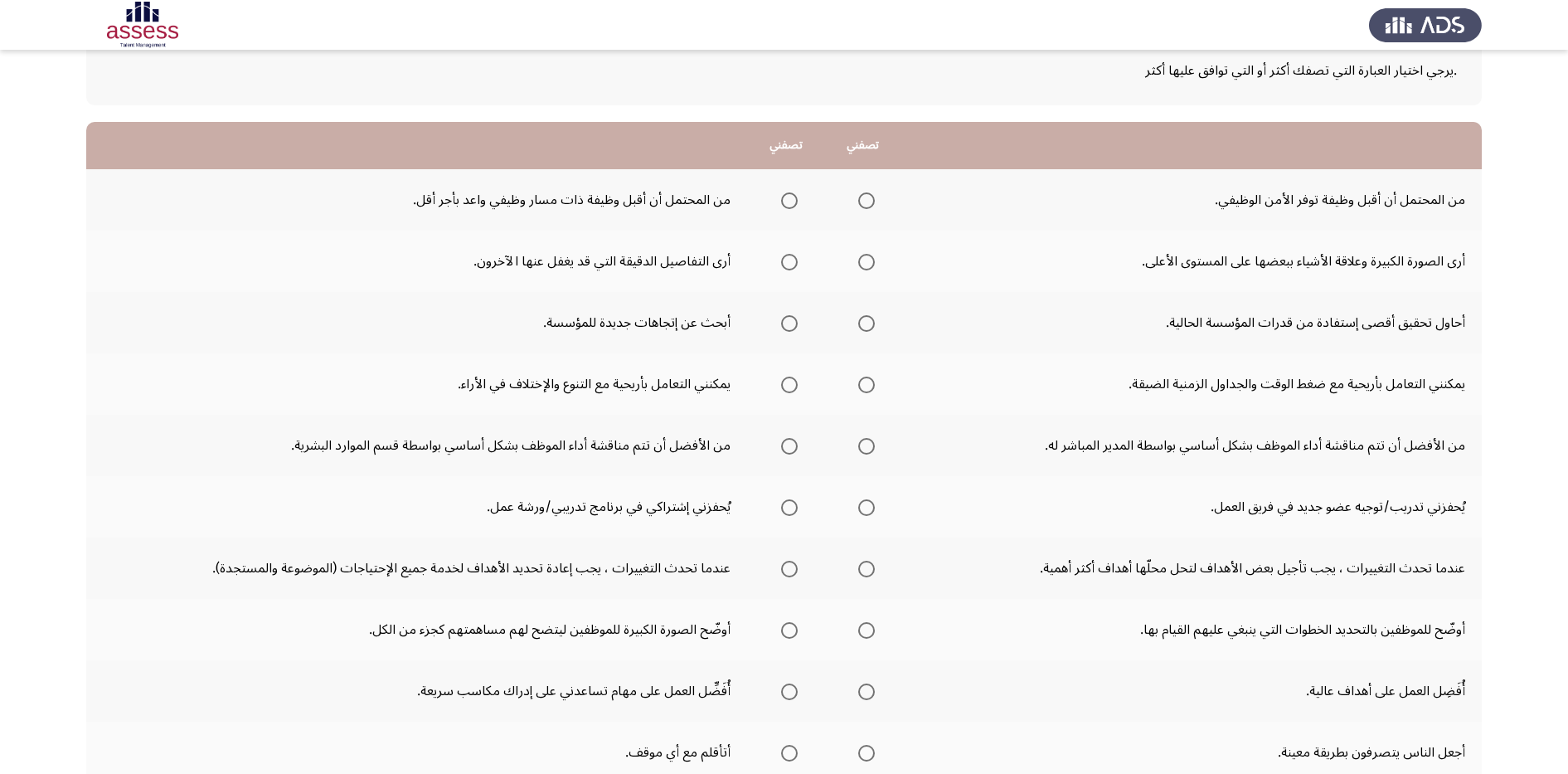
click at [784, 211] on mat-radio-group "Select an option" at bounding box center [786, 200] width 23 height 29
click at [785, 206] on span "Select an option" at bounding box center [789, 200] width 16 height 16
click at [785, 206] on input "Select an option" at bounding box center [789, 200] width 16 height 16
click at [867, 257] on span "Select an option" at bounding box center [866, 261] width 16 height 16
click at [867, 257] on input "Select an option" at bounding box center [866, 261] width 16 height 16
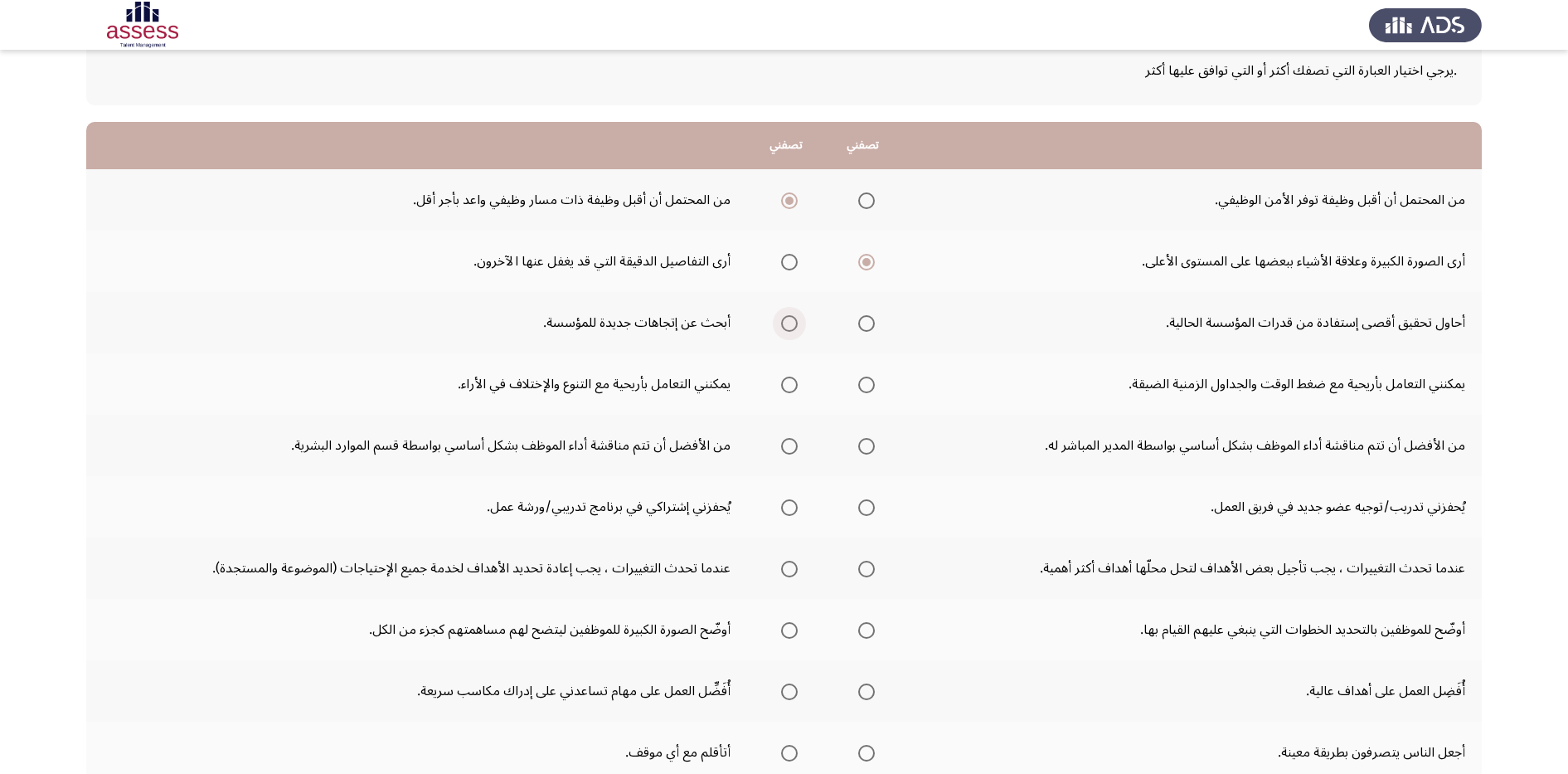
click at [787, 322] on span "Select an option" at bounding box center [789, 323] width 16 height 16
click at [787, 322] on input "Select an option" at bounding box center [789, 323] width 16 height 16
click at [783, 380] on span "Select an option" at bounding box center [789, 384] width 16 height 16
click at [783, 380] on input "Select an option" at bounding box center [789, 384] width 16 height 16
click at [868, 446] on span "Select an option" at bounding box center [866, 446] width 16 height 16
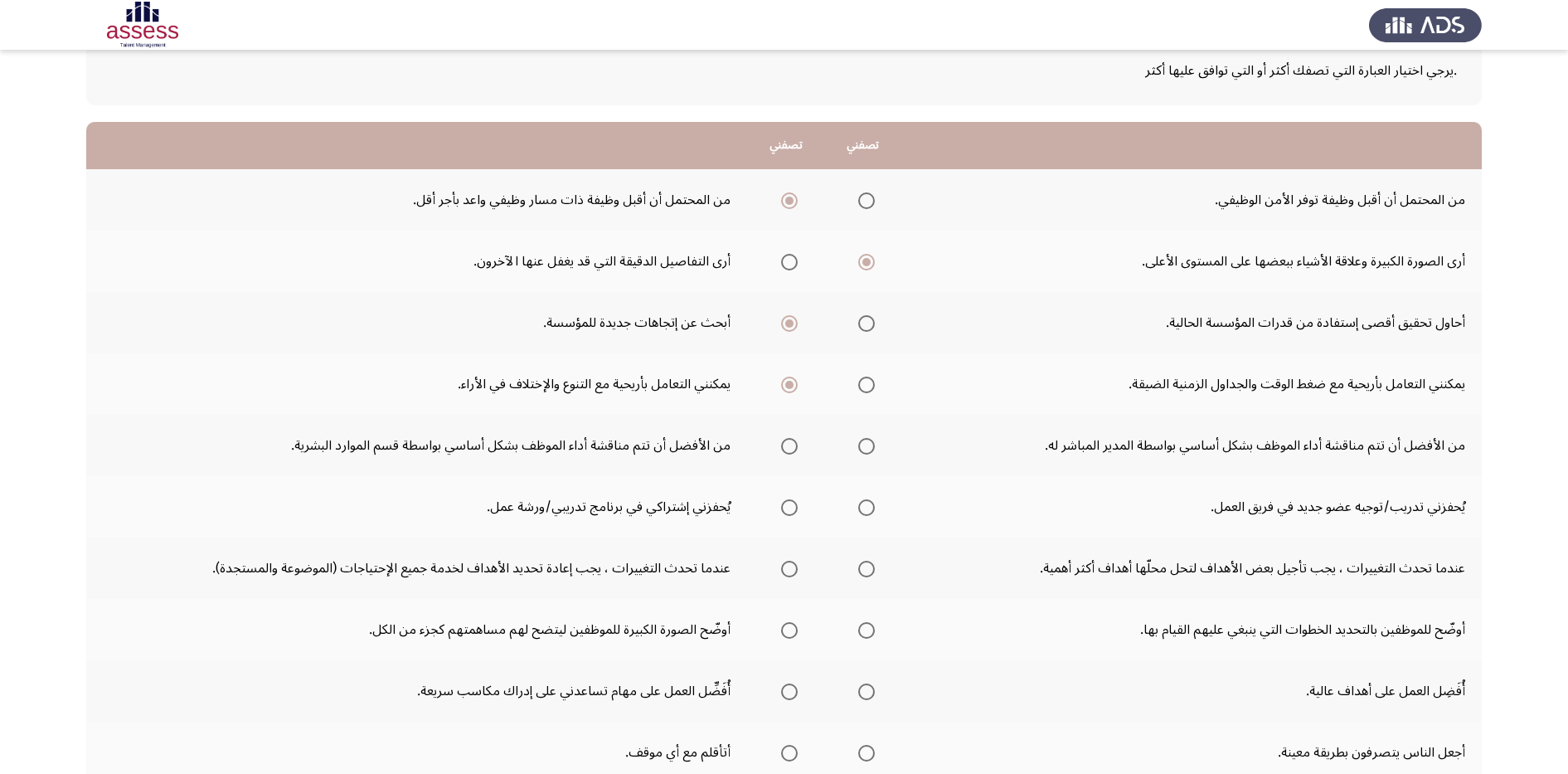
click at [868, 446] on input "Select an option" at bounding box center [866, 446] width 16 height 16
click at [862, 513] on span "Select an option" at bounding box center [866, 507] width 16 height 16
click at [862, 513] on input "Select an option" at bounding box center [866, 507] width 16 height 16
click at [869, 571] on span "Select an option" at bounding box center [866, 569] width 16 height 16
click at [869, 571] on input "Select an option" at bounding box center [866, 569] width 16 height 16
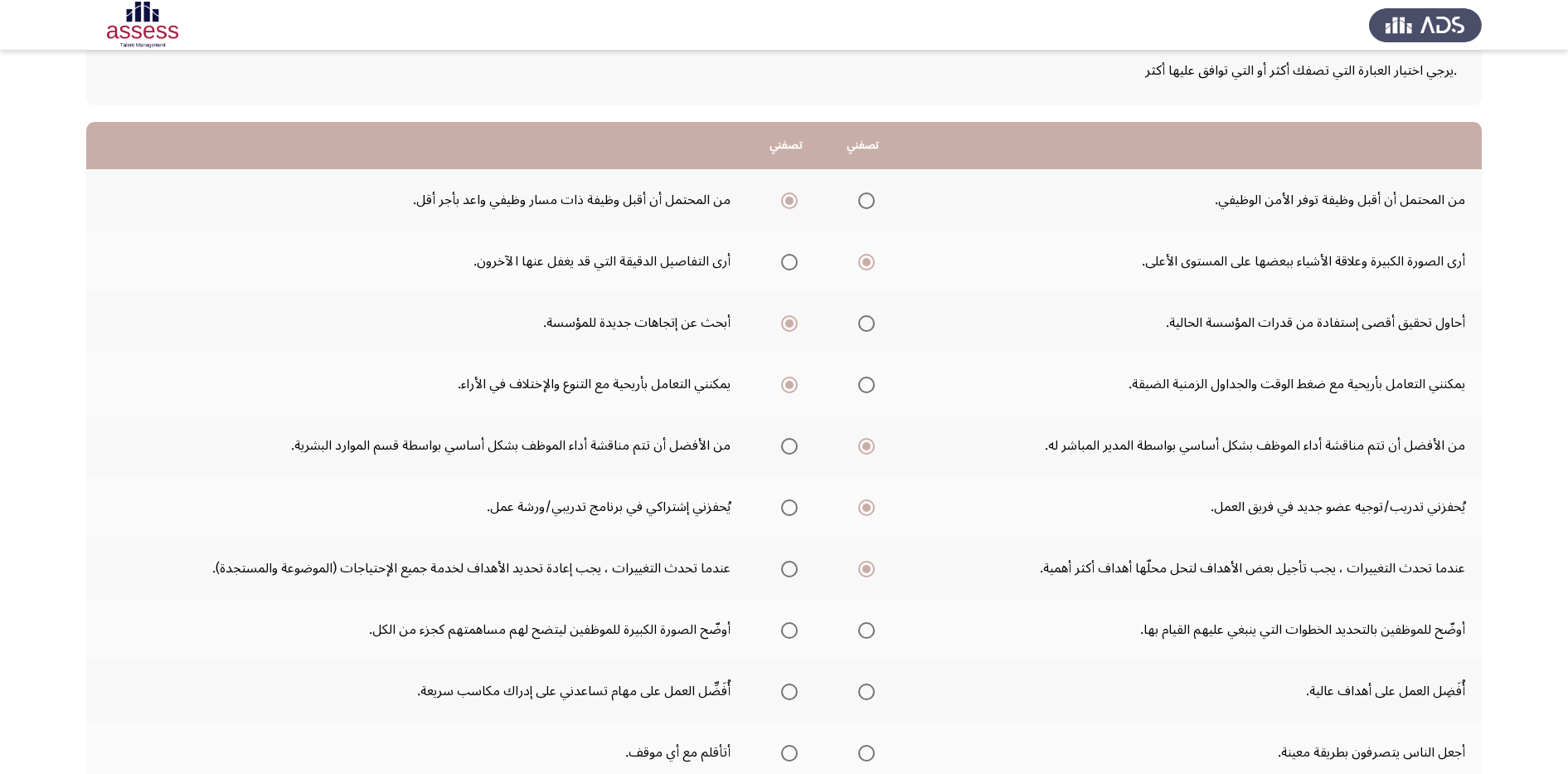
click at [787, 566] on span "Select an option" at bounding box center [789, 569] width 16 height 16
click at [787, 566] on input "Select an option" at bounding box center [789, 569] width 16 height 16
click at [792, 629] on span "Select an option" at bounding box center [789, 629] width 16 height 16
click at [792, 629] on input "Select an option" at bounding box center [789, 629] width 16 height 16
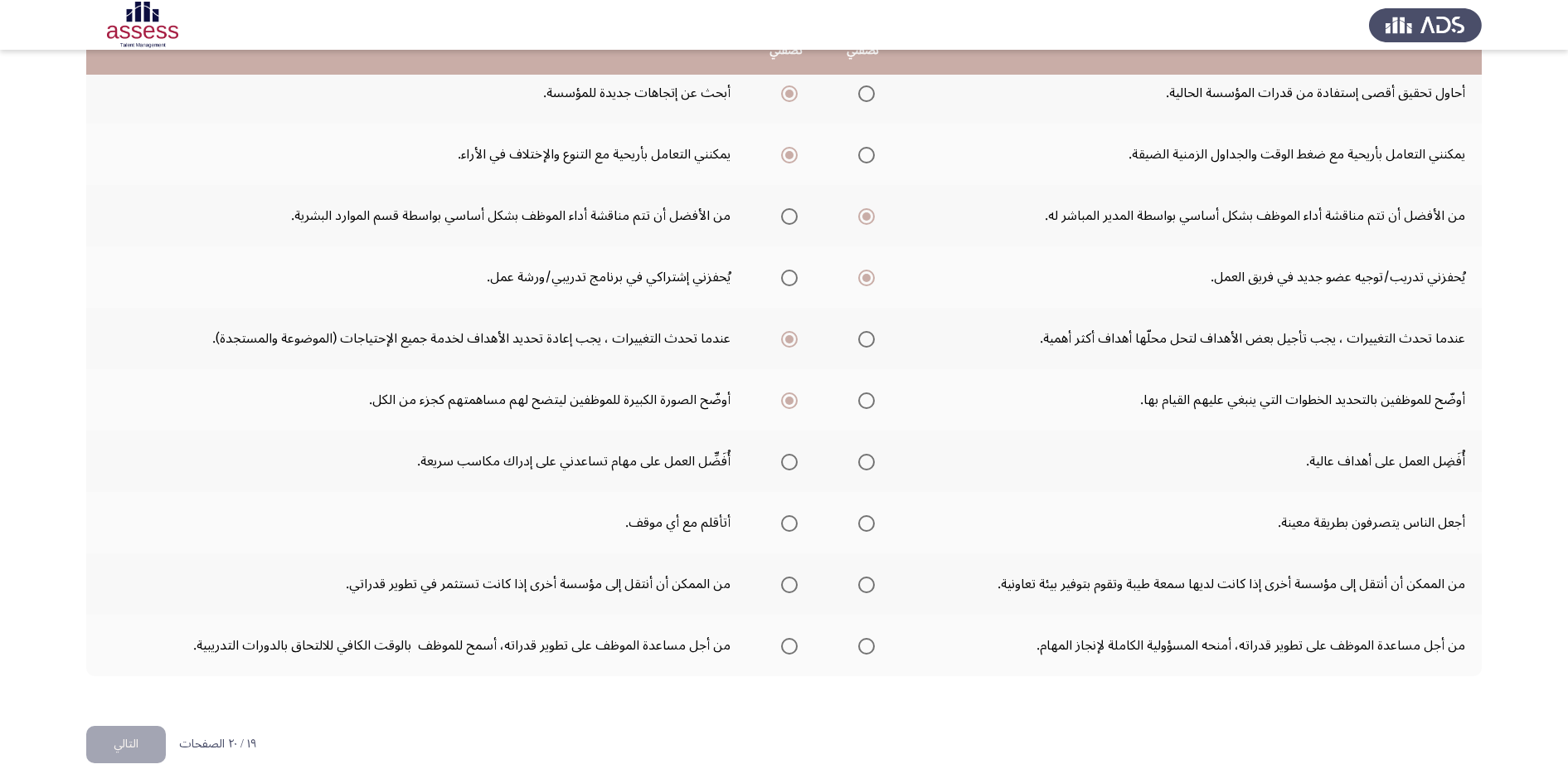
scroll to position [352, 0]
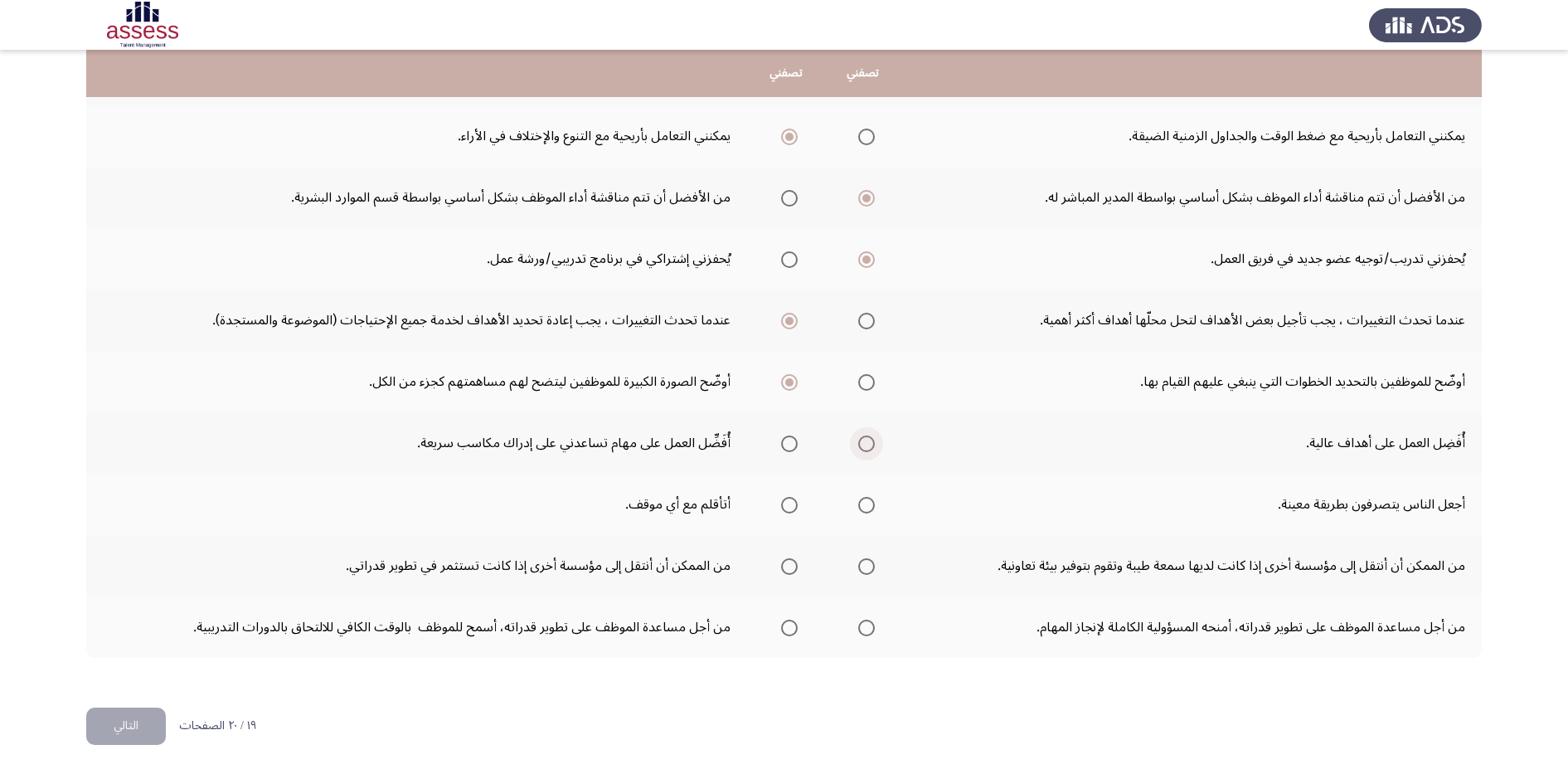
click at [858, 445] on span "Select an option" at bounding box center [866, 443] width 16 height 16
click at [858, 445] on input "Select an option" at bounding box center [866, 443] width 16 height 16
click at [859, 508] on span "Select an option" at bounding box center [866, 505] width 16 height 16
click at [859, 508] on input "Select an option" at bounding box center [866, 505] width 16 height 16
click at [794, 569] on th at bounding box center [785, 566] width 77 height 62
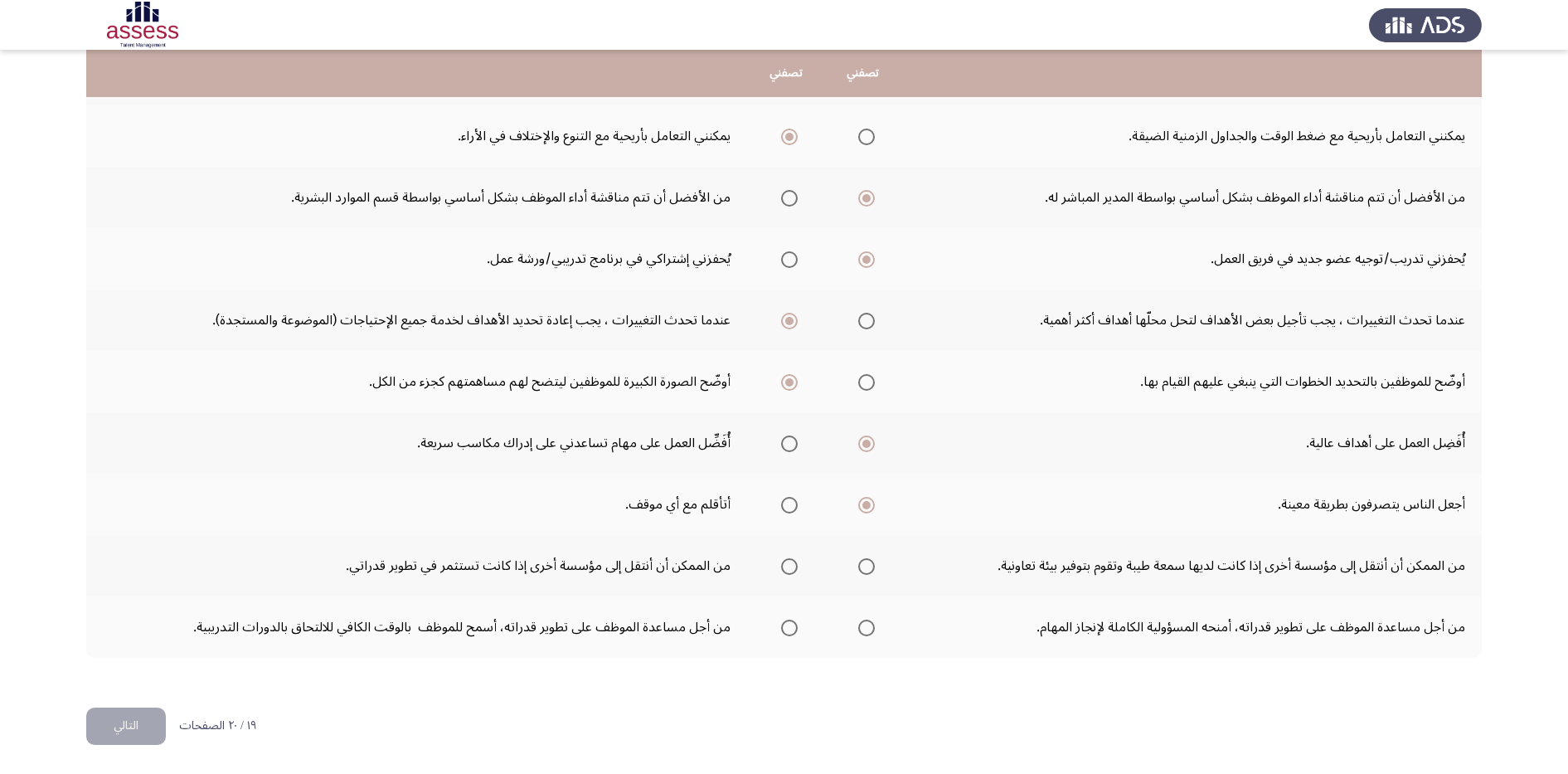
click at [792, 568] on span "Select an option" at bounding box center [789, 566] width 16 height 16
click at [792, 568] on input "Select an option" at bounding box center [789, 566] width 16 height 16
click at [862, 630] on span "Select an option" at bounding box center [866, 628] width 16 height 16
click at [862, 630] on input "Select an option" at bounding box center [866, 628] width 16 height 16
click at [148, 717] on button "التالي" at bounding box center [126, 726] width 80 height 37
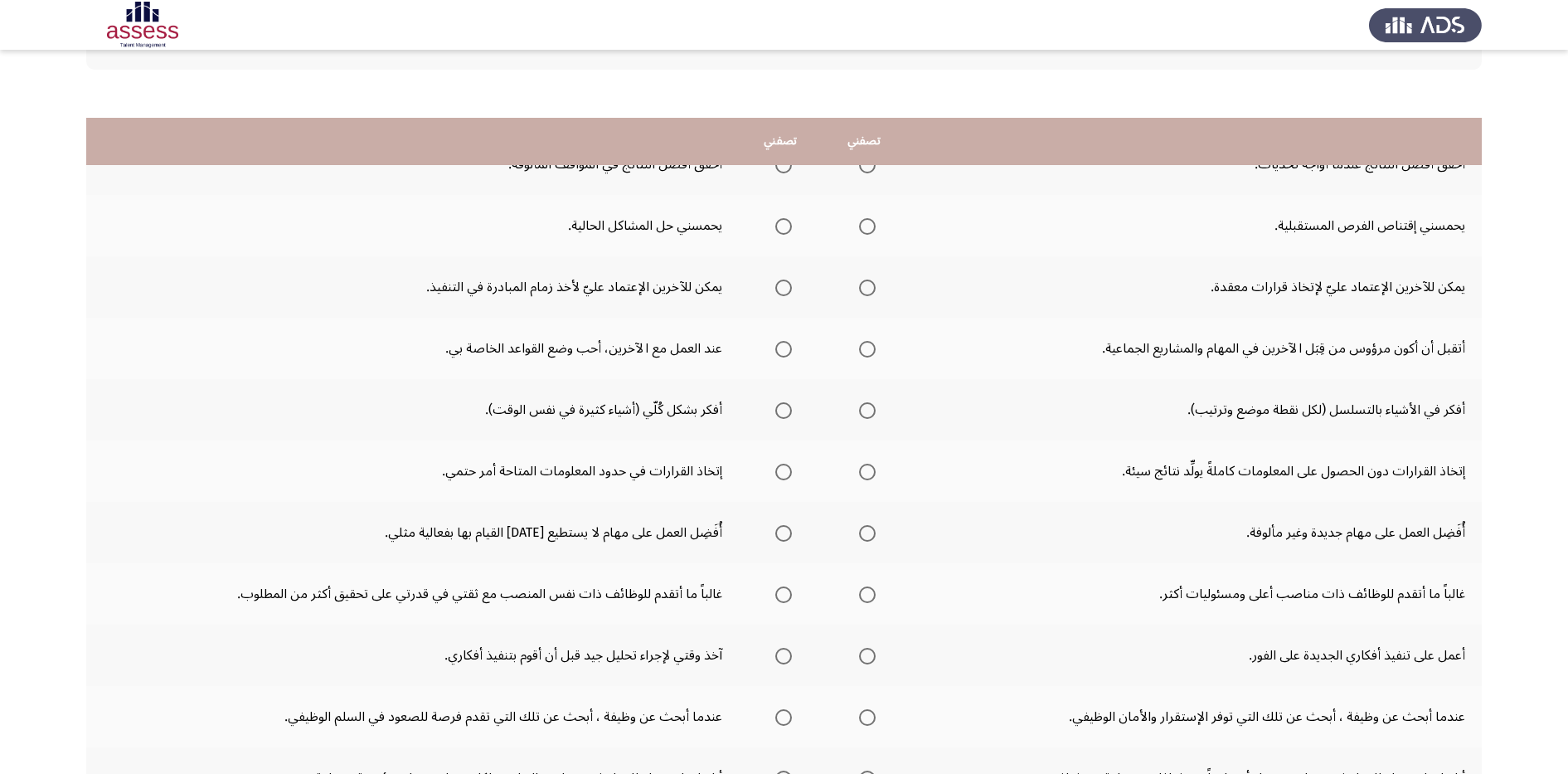
scroll to position [104, 0]
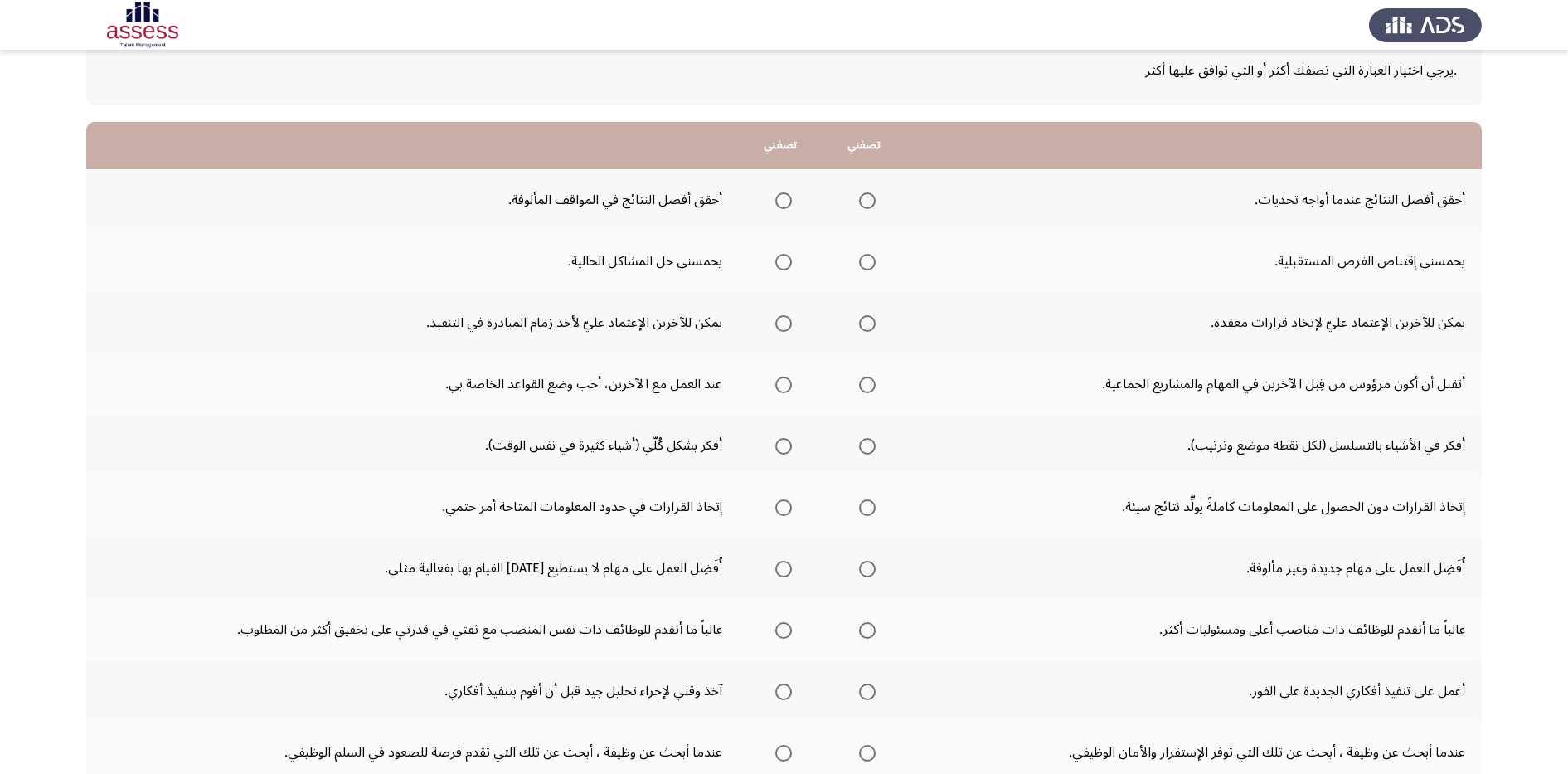
click at [780, 205] on span "Select an option" at bounding box center [783, 200] width 16 height 16
click at [780, 205] on input "Select an option" at bounding box center [783, 200] width 16 height 16
click at [862, 197] on span "Select an option" at bounding box center [867, 200] width 16 height 16
click at [862, 197] on input "Select an option" at bounding box center [867, 200] width 16 height 16
click at [861, 266] on span "Select an option" at bounding box center [867, 261] width 16 height 16
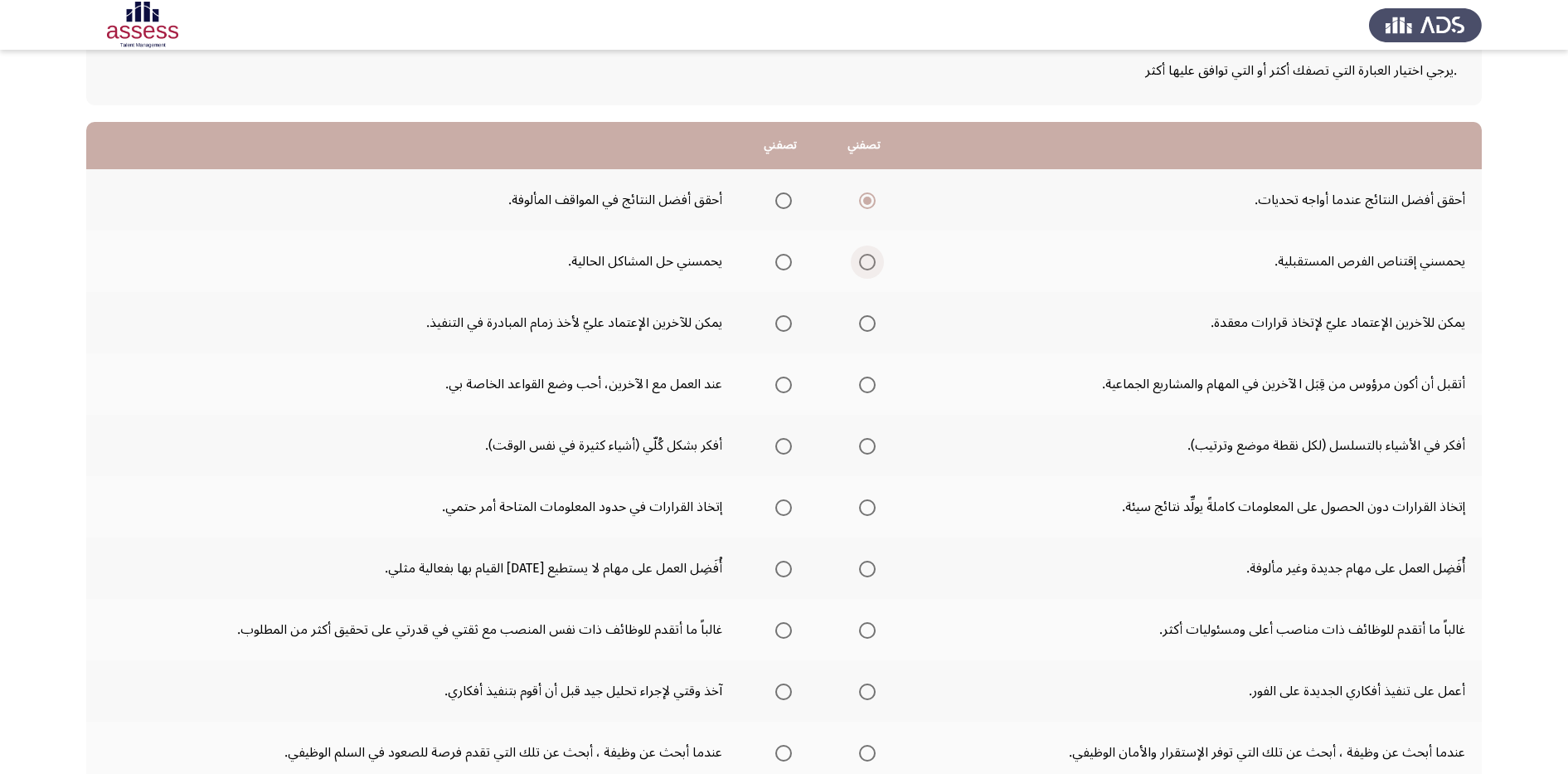
click at [861, 266] on input "Select an option" at bounding box center [867, 261] width 16 height 16
click at [783, 330] on span "Select an option" at bounding box center [783, 323] width 16 height 16
click at [783, 330] on input "Select an option" at bounding box center [783, 323] width 16 height 16
click at [861, 334] on mat-radio-group "Select an option" at bounding box center [864, 323] width 23 height 29
click at [874, 324] on span "Select an option" at bounding box center [867, 323] width 16 height 16
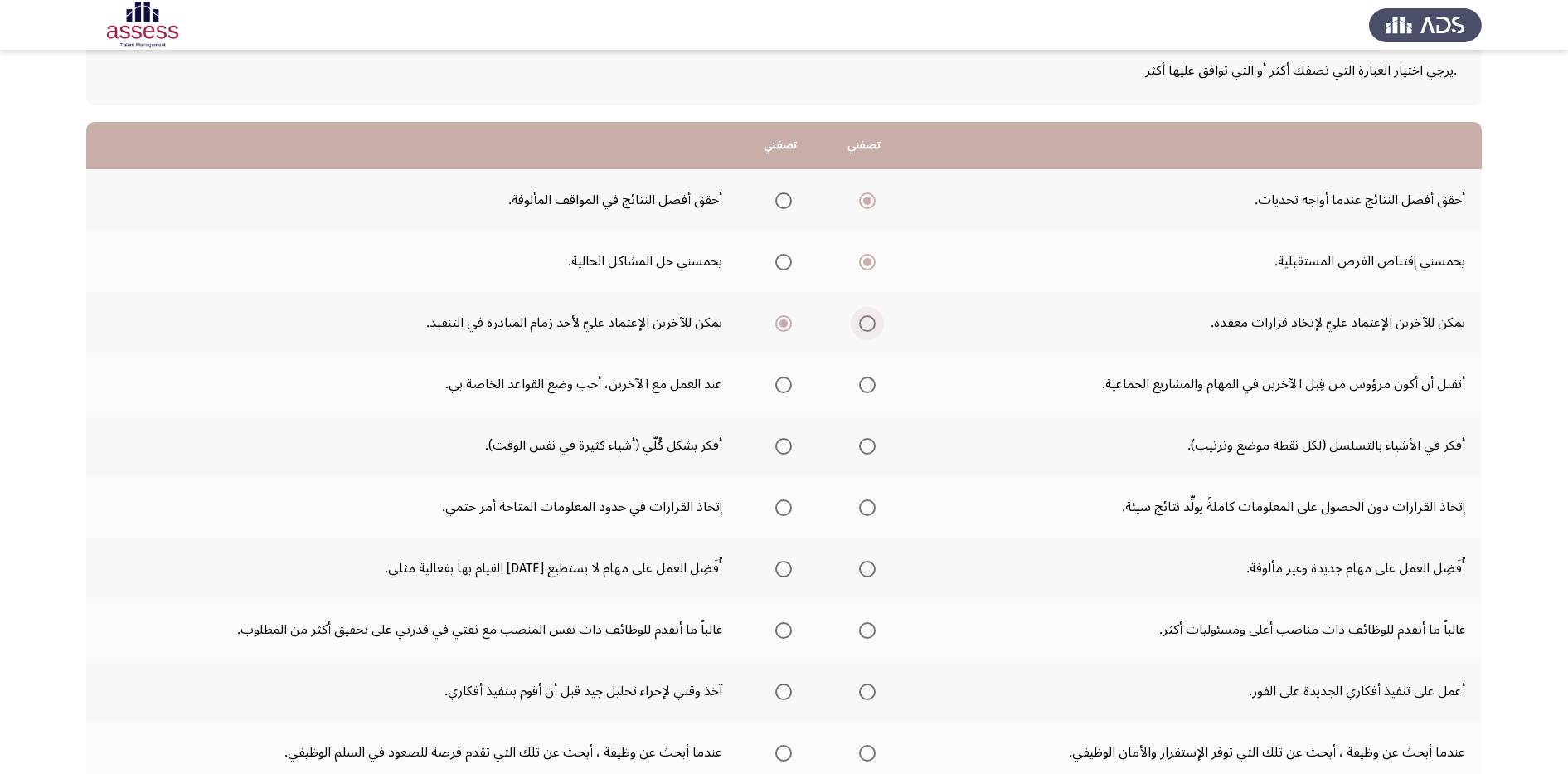
click at [874, 324] on input "Select an option" at bounding box center [867, 323] width 16 height 16
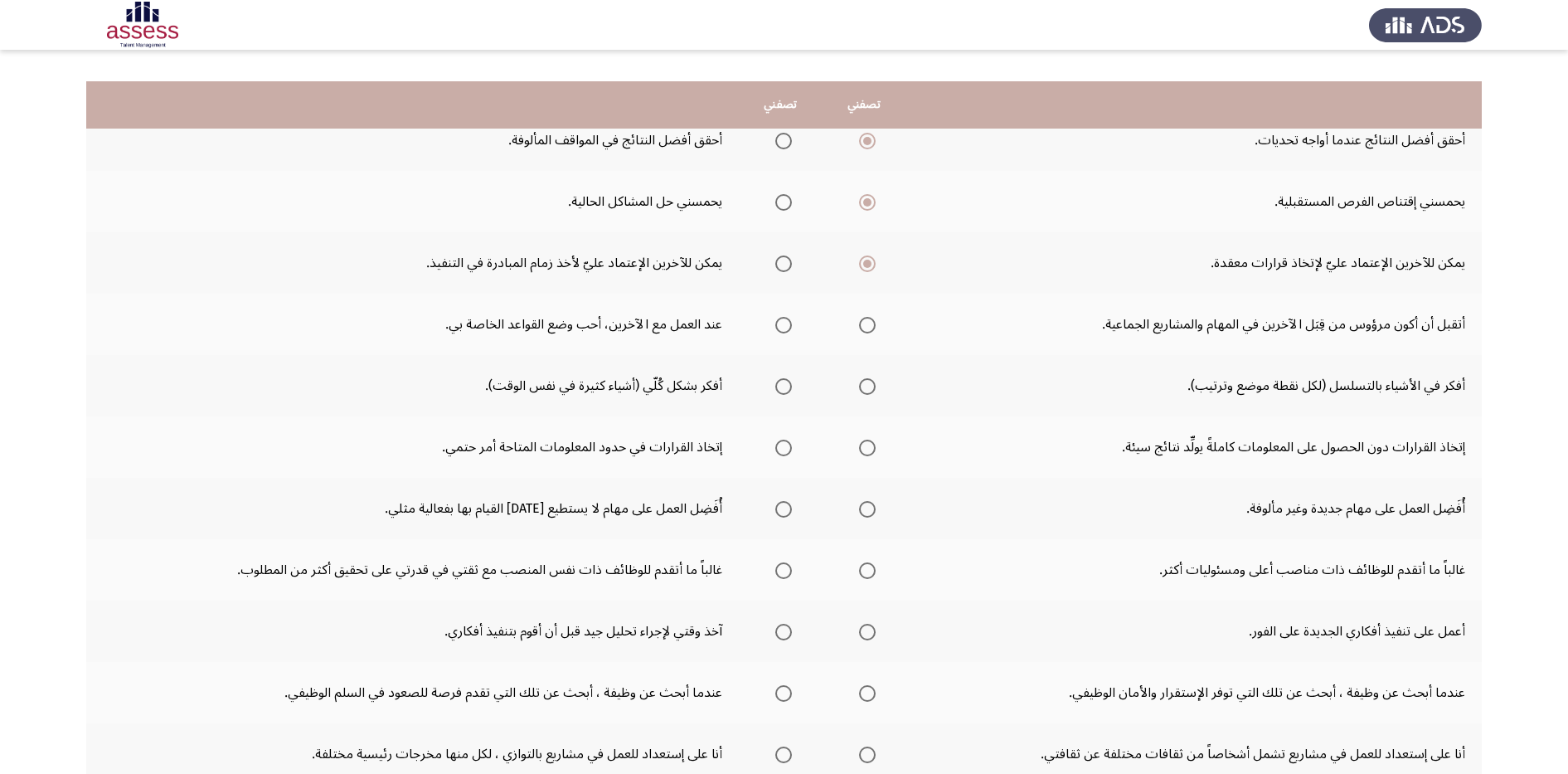
scroll to position [145, 0]
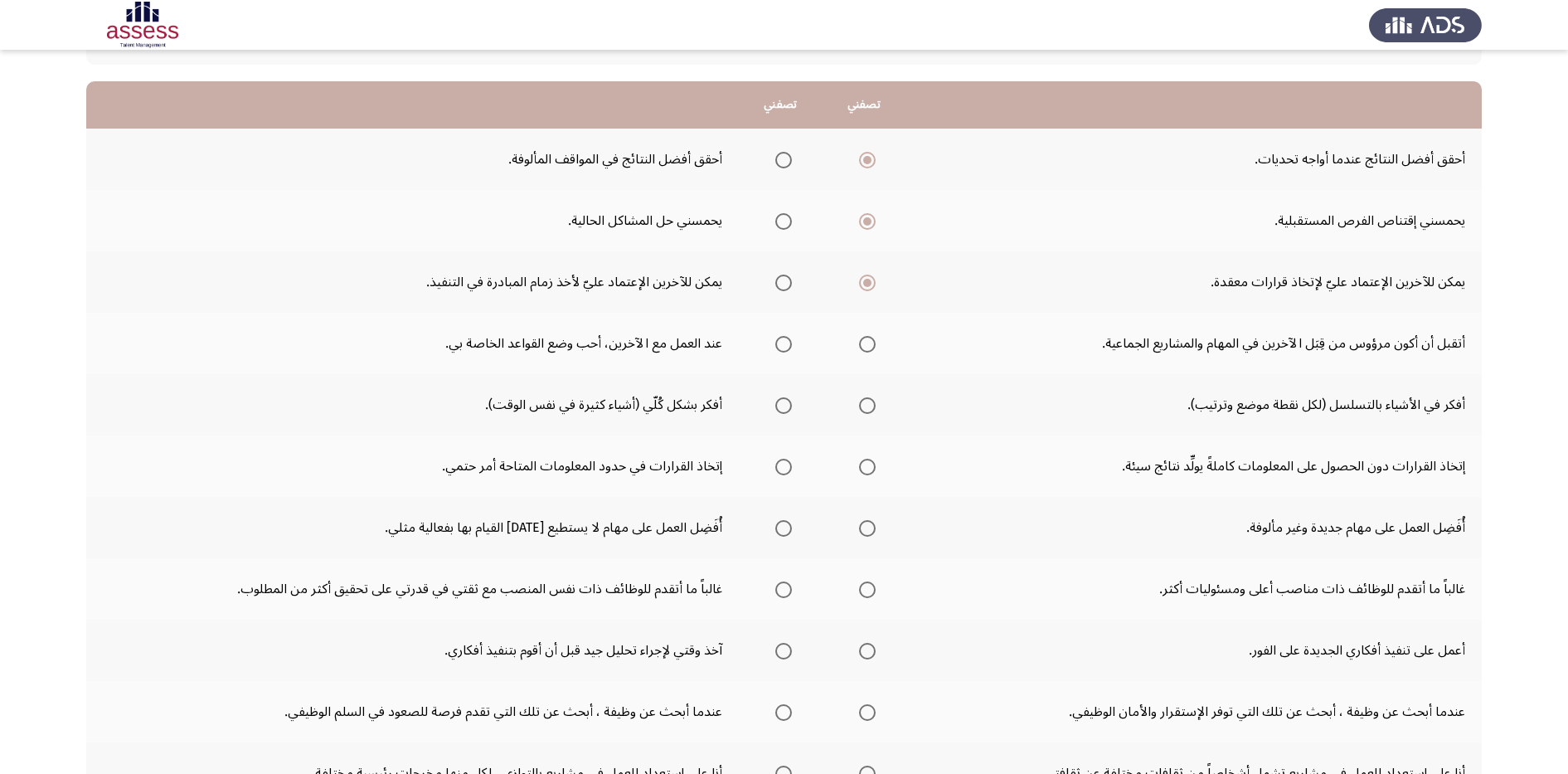
click at [775, 346] on span "Select an option" at bounding box center [783, 343] width 16 height 16
click at [775, 346] on input "Select an option" at bounding box center [783, 343] width 16 height 16
click at [783, 408] on span "Select an option" at bounding box center [783, 405] width 16 height 16
click at [783, 408] on input "Select an option" at bounding box center [783, 405] width 16 height 16
click at [780, 469] on span "Select an option" at bounding box center [783, 466] width 16 height 16
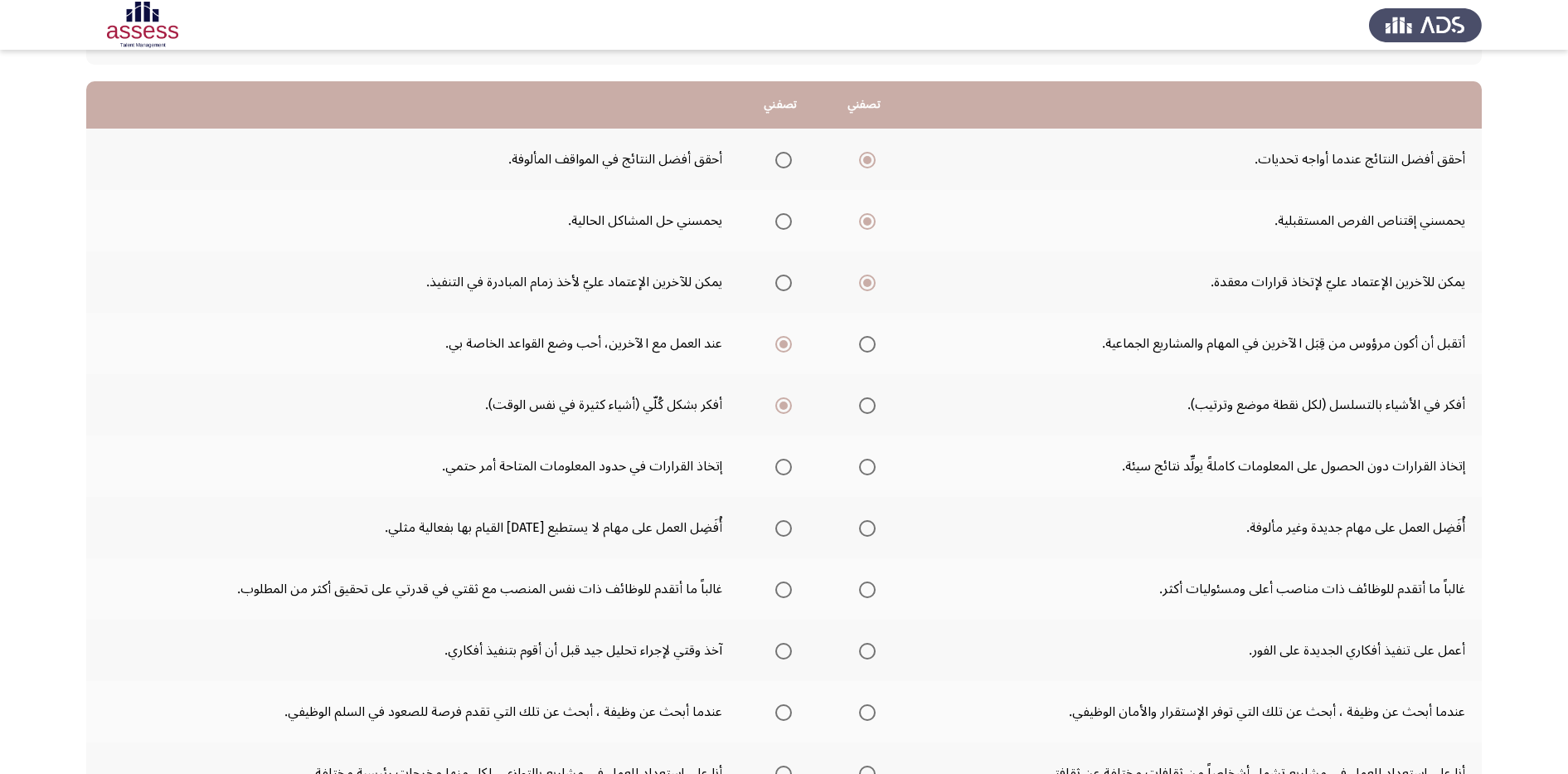
click at [780, 469] on input "Select an option" at bounding box center [783, 466] width 16 height 16
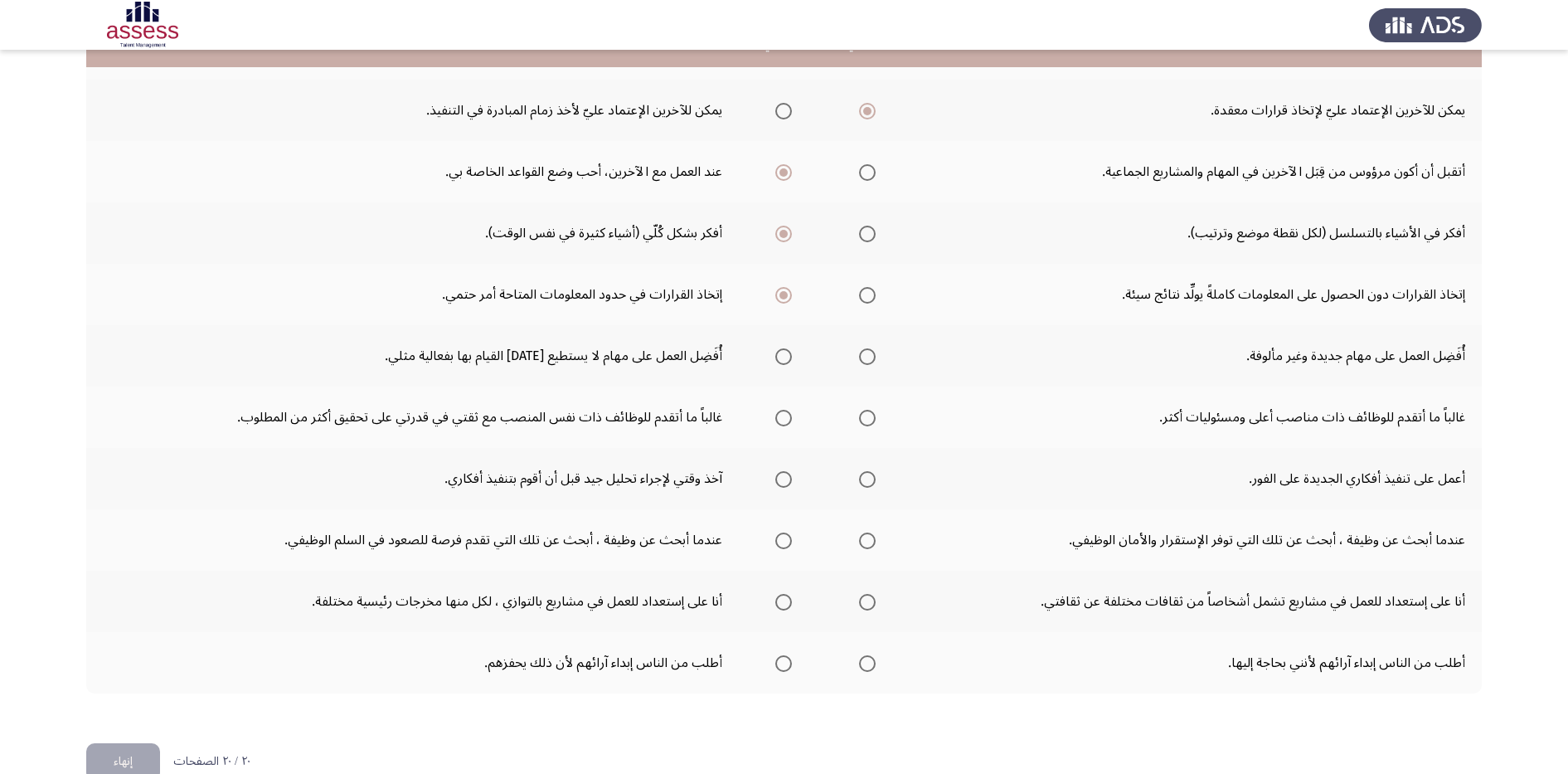
scroll to position [352, 0]
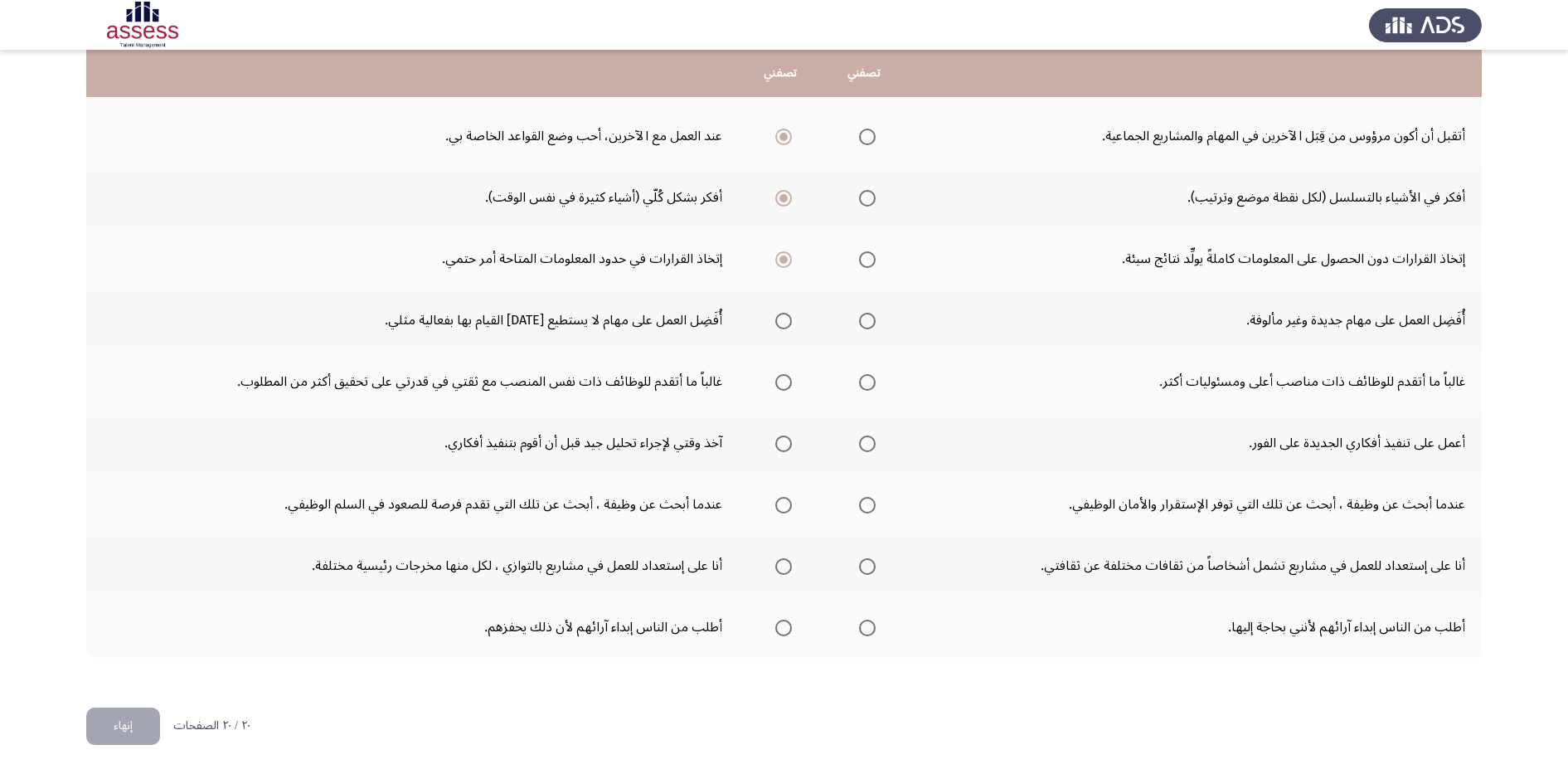
click at [785, 328] on span "Select an option" at bounding box center [783, 320] width 16 height 16
click at [785, 328] on input "Select an option" at bounding box center [783, 320] width 16 height 16
click at [871, 382] on span "Select an option" at bounding box center [867, 381] width 16 height 16
click at [871, 382] on input "Select an option" at bounding box center [867, 381] width 16 height 16
click at [864, 445] on mat-radio-group "Select an option" at bounding box center [864, 443] width 23 height 29
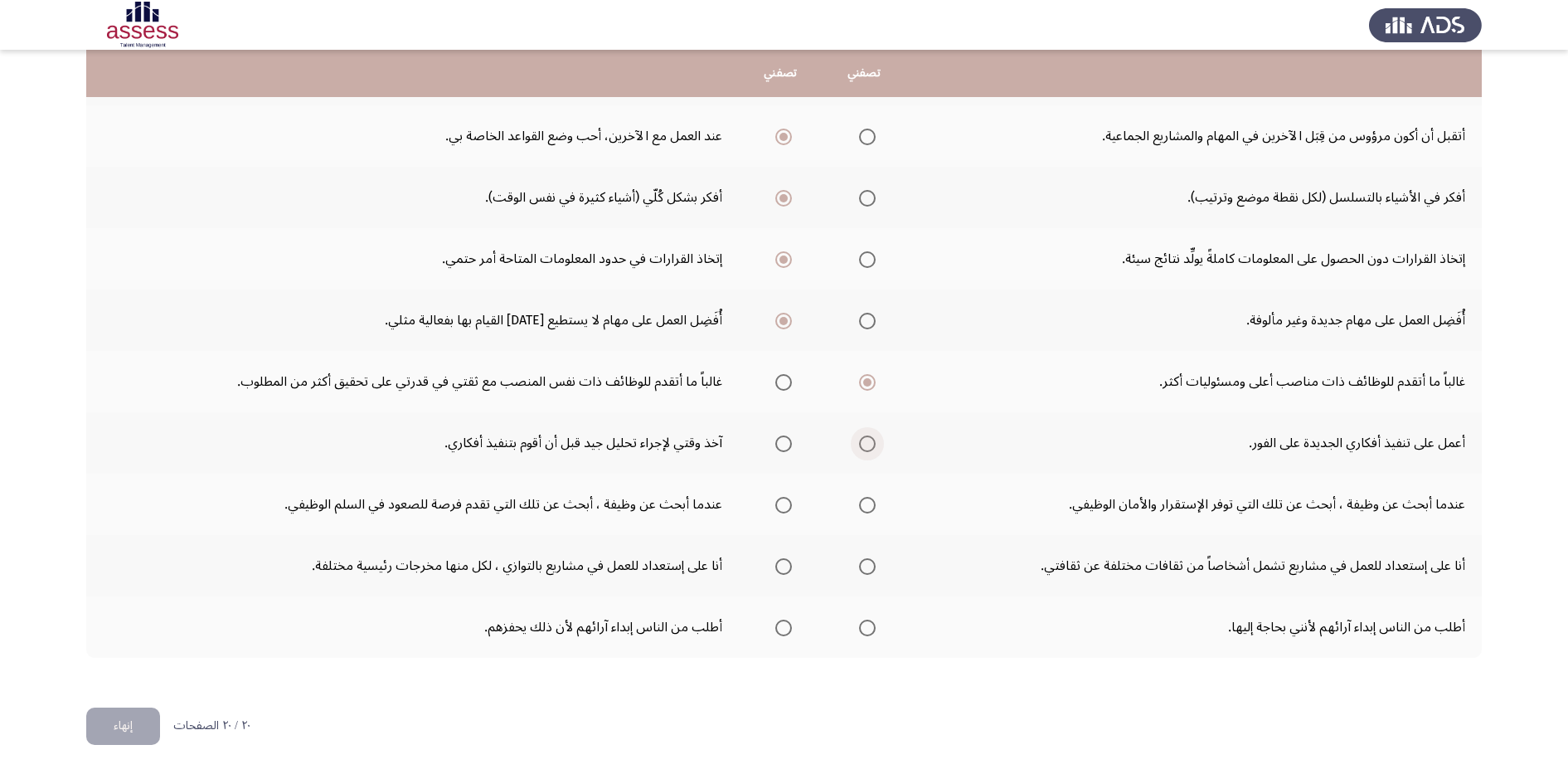
click at [863, 443] on span "Select an option" at bounding box center [867, 443] width 16 height 16
click at [863, 443] on input "Select an option" at bounding box center [867, 443] width 16 height 16
click at [874, 511] on span "Select an option" at bounding box center [867, 505] width 16 height 16
click at [874, 511] on input "Select an option" at bounding box center [867, 505] width 16 height 16
click at [869, 563] on span "Select an option" at bounding box center [867, 566] width 16 height 16
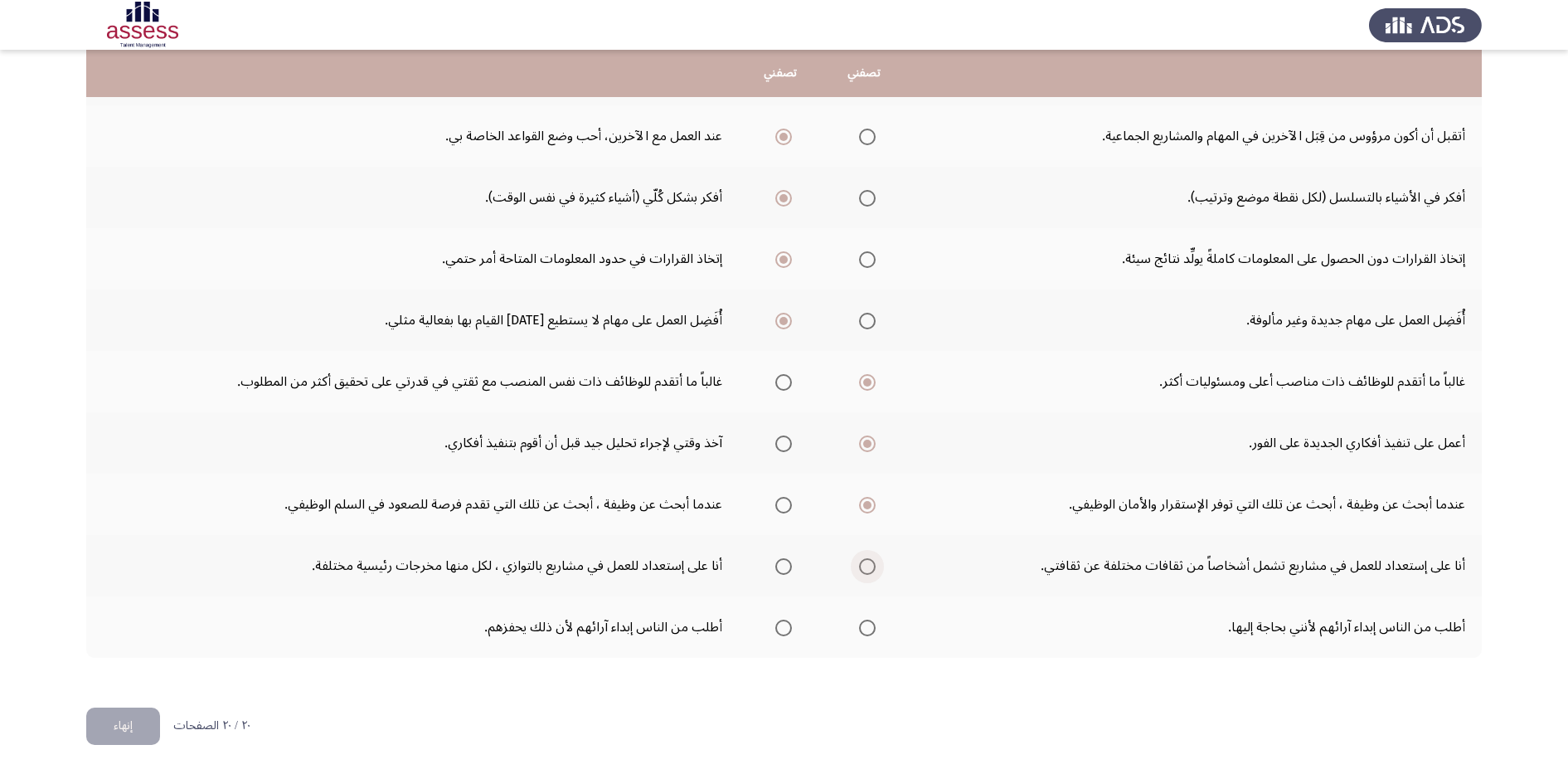
click at [869, 563] on input "Select an option" at bounding box center [867, 566] width 16 height 16
click at [790, 631] on span "Select an option" at bounding box center [783, 628] width 16 height 16
click at [790, 631] on input "Select an option" at bounding box center [783, 628] width 16 height 16
click at [126, 718] on button "إنهاء" at bounding box center [124, 726] width 74 height 37
